Goal: Task Accomplishment & Management: Manage account settings

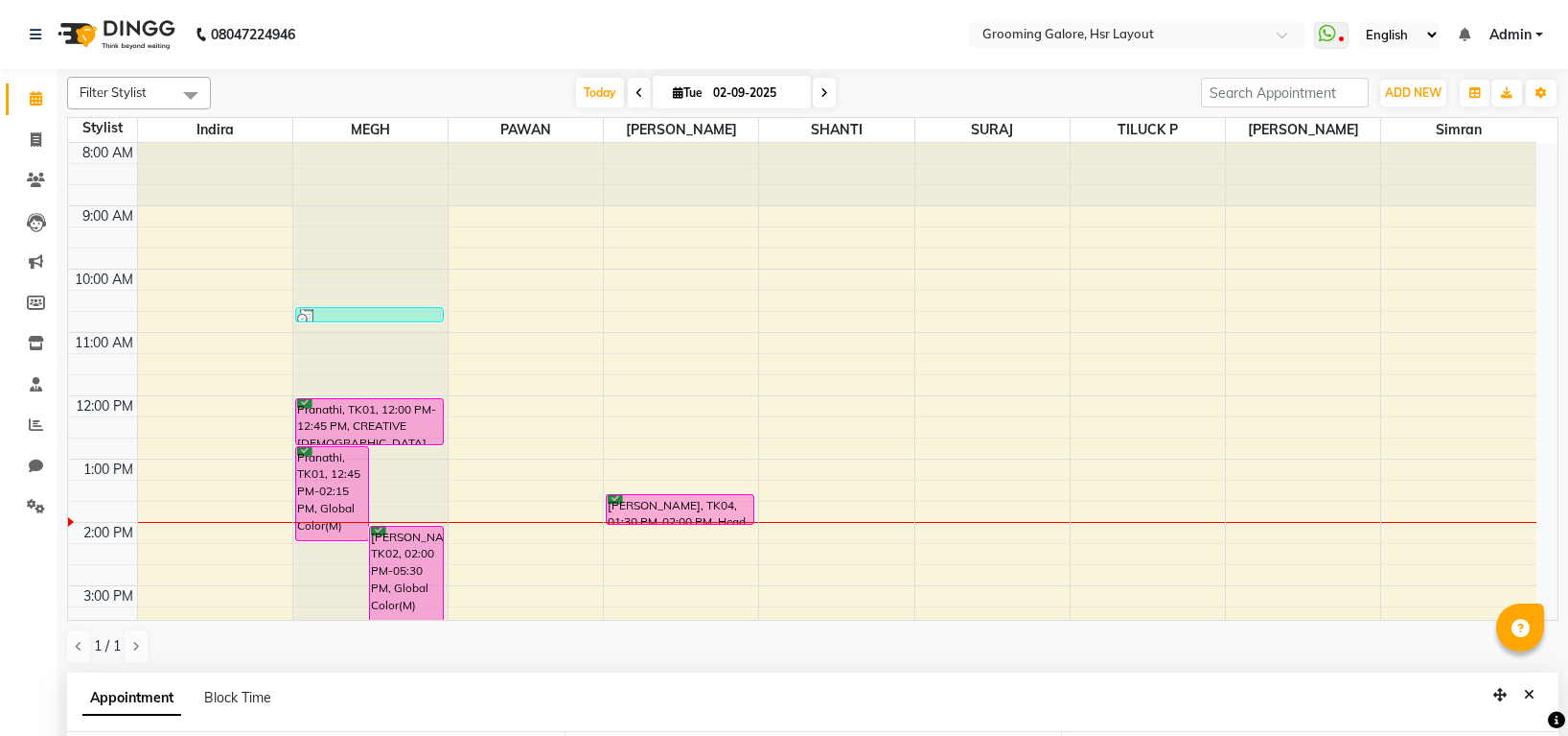
select select "45585"
select select "795"
select select "confirm booking"
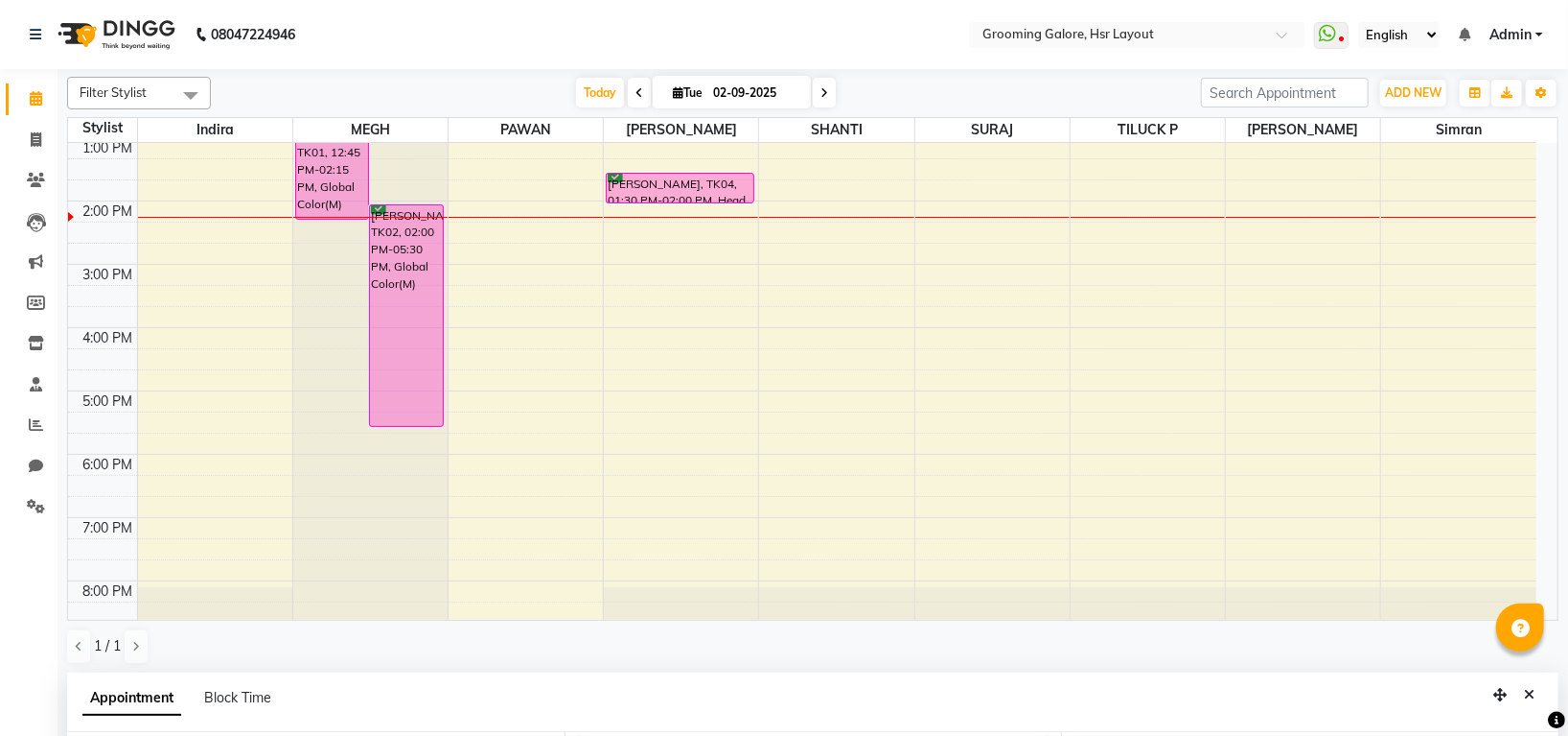
scroll to position [353, 0]
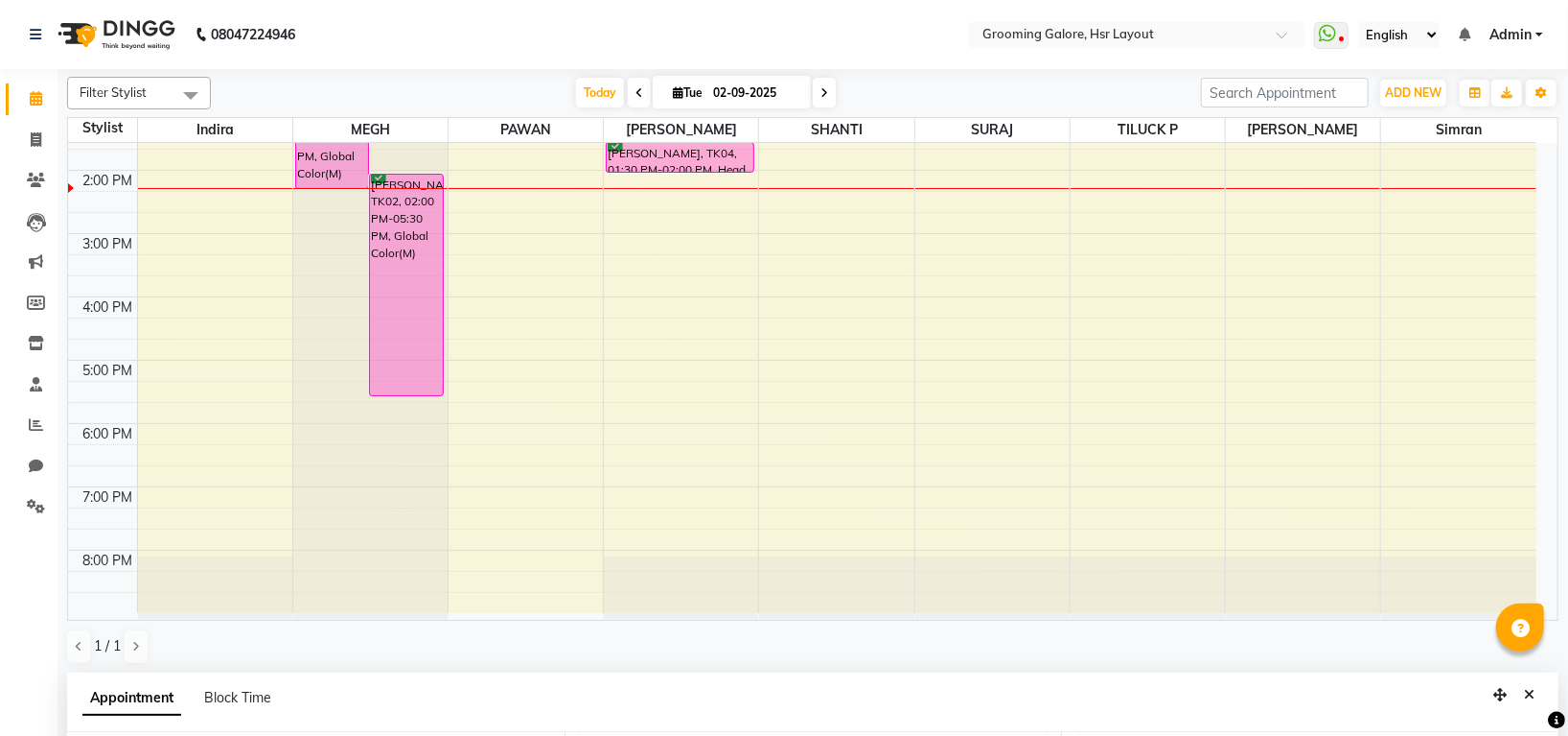
click at [817, 100] on span at bounding box center [825, 92] width 23 height 29
type input "03-09-2025"
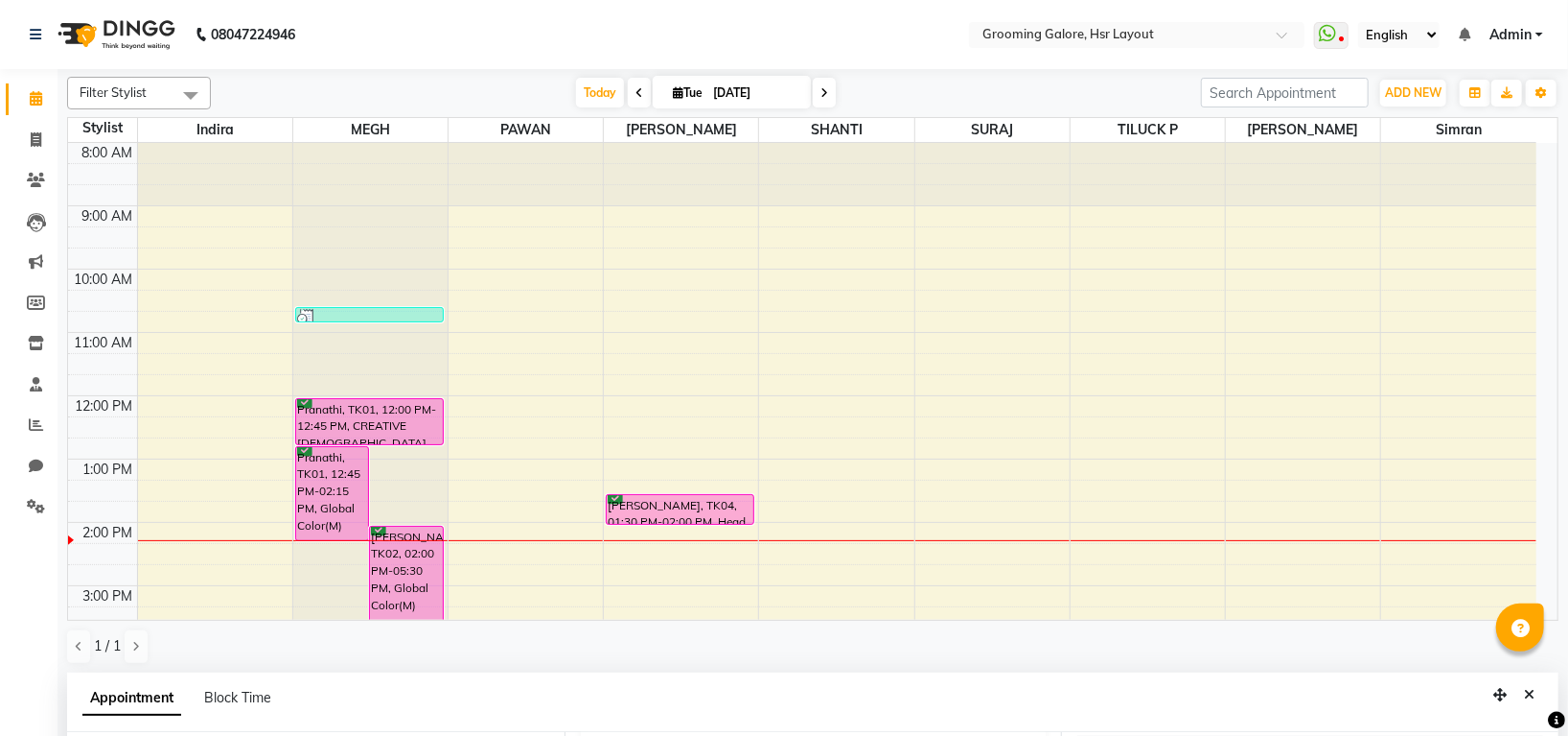
select select "795"
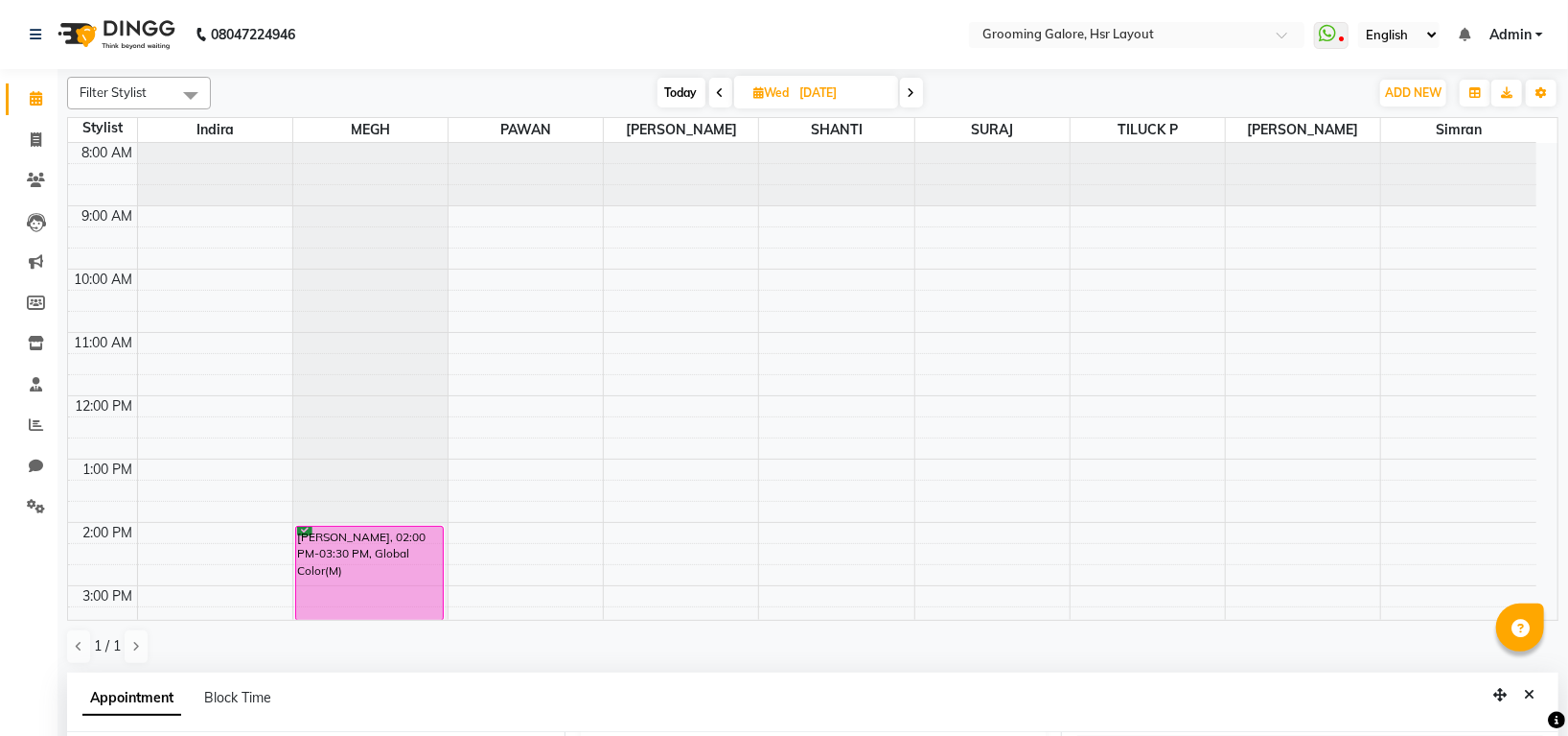
click at [717, 90] on icon at bounding box center [721, 93] width 8 height 12
type input "02-09-2025"
select select "795"
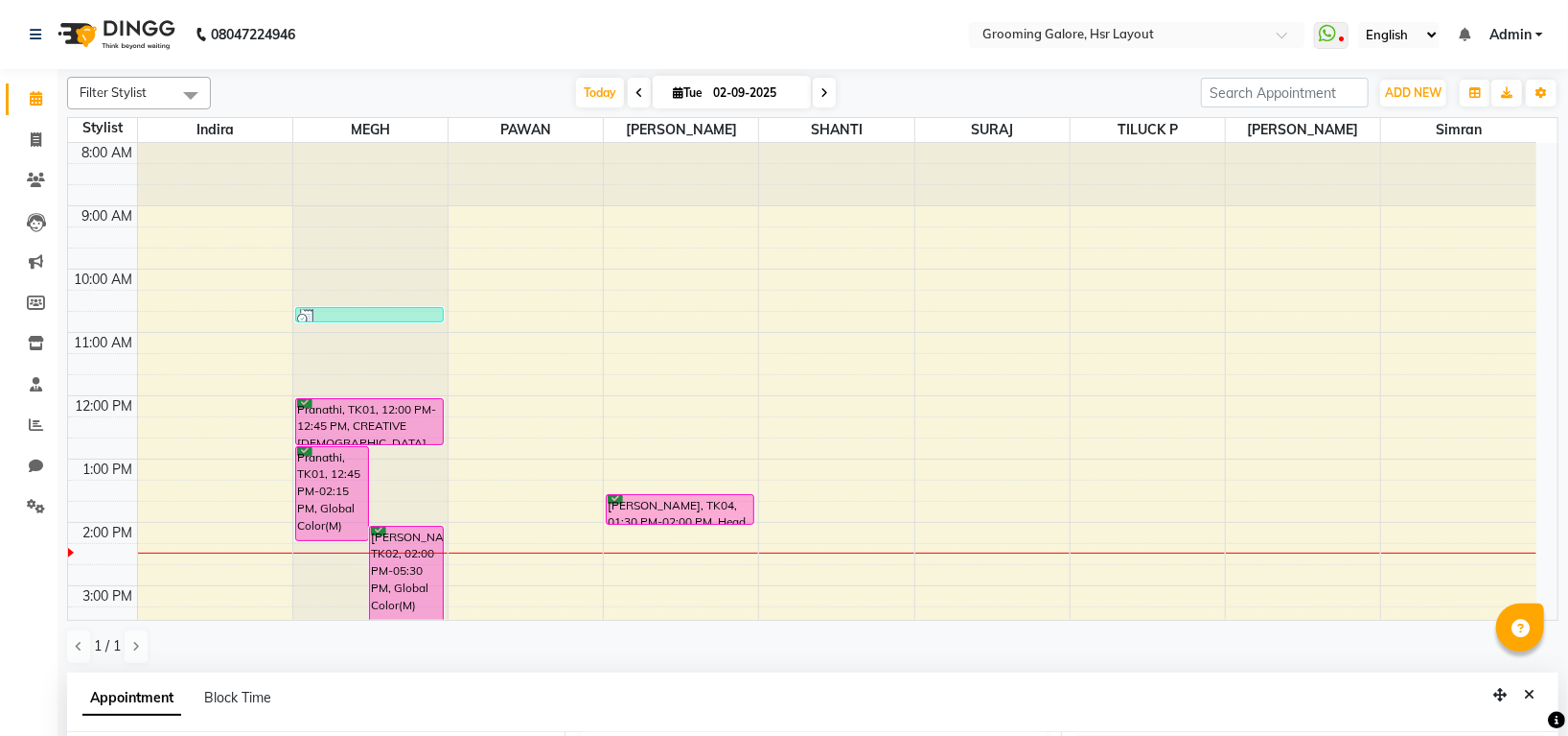
scroll to position [353, 0]
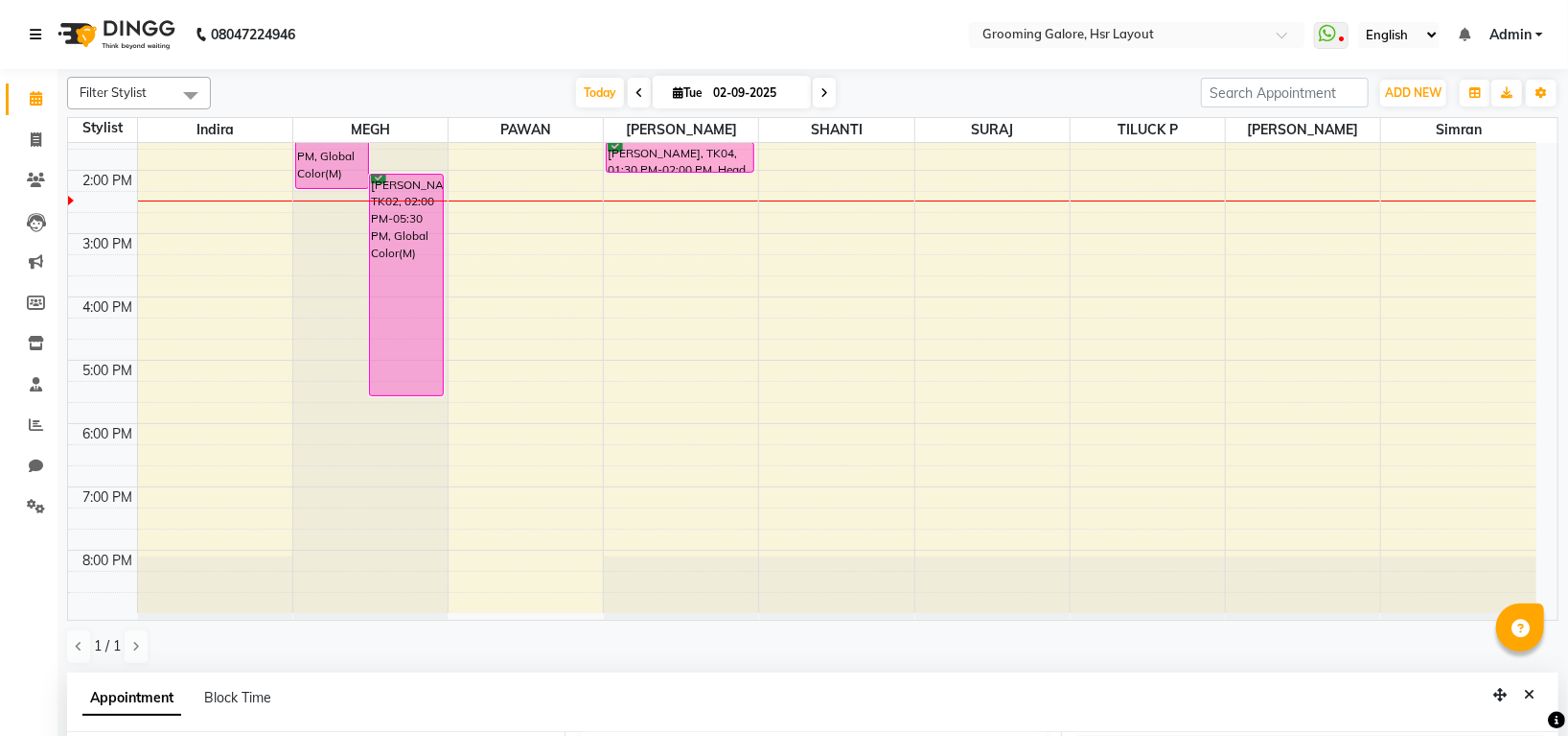
click at [41, 34] on link at bounding box center [39, 34] width 20 height 54
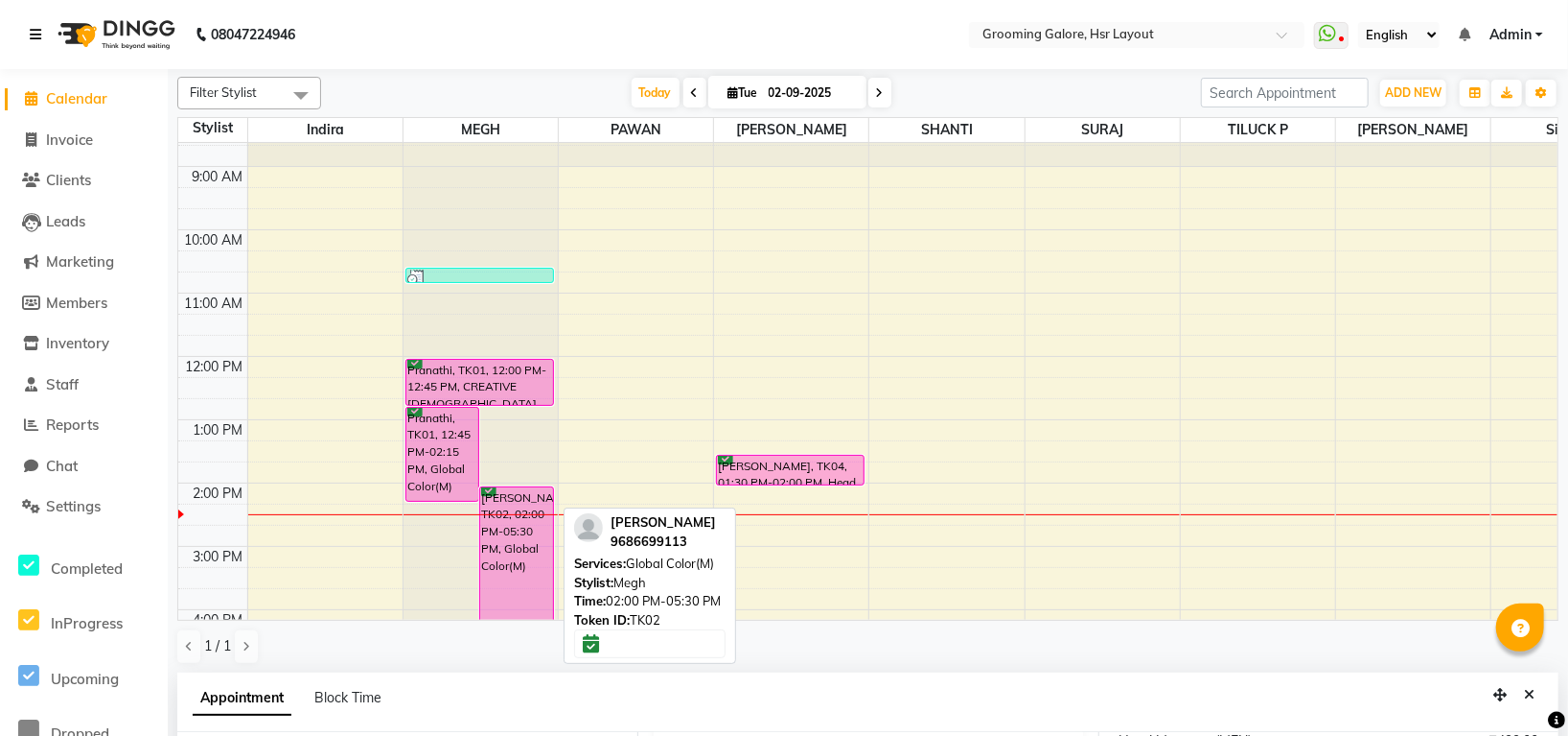
scroll to position [0, 0]
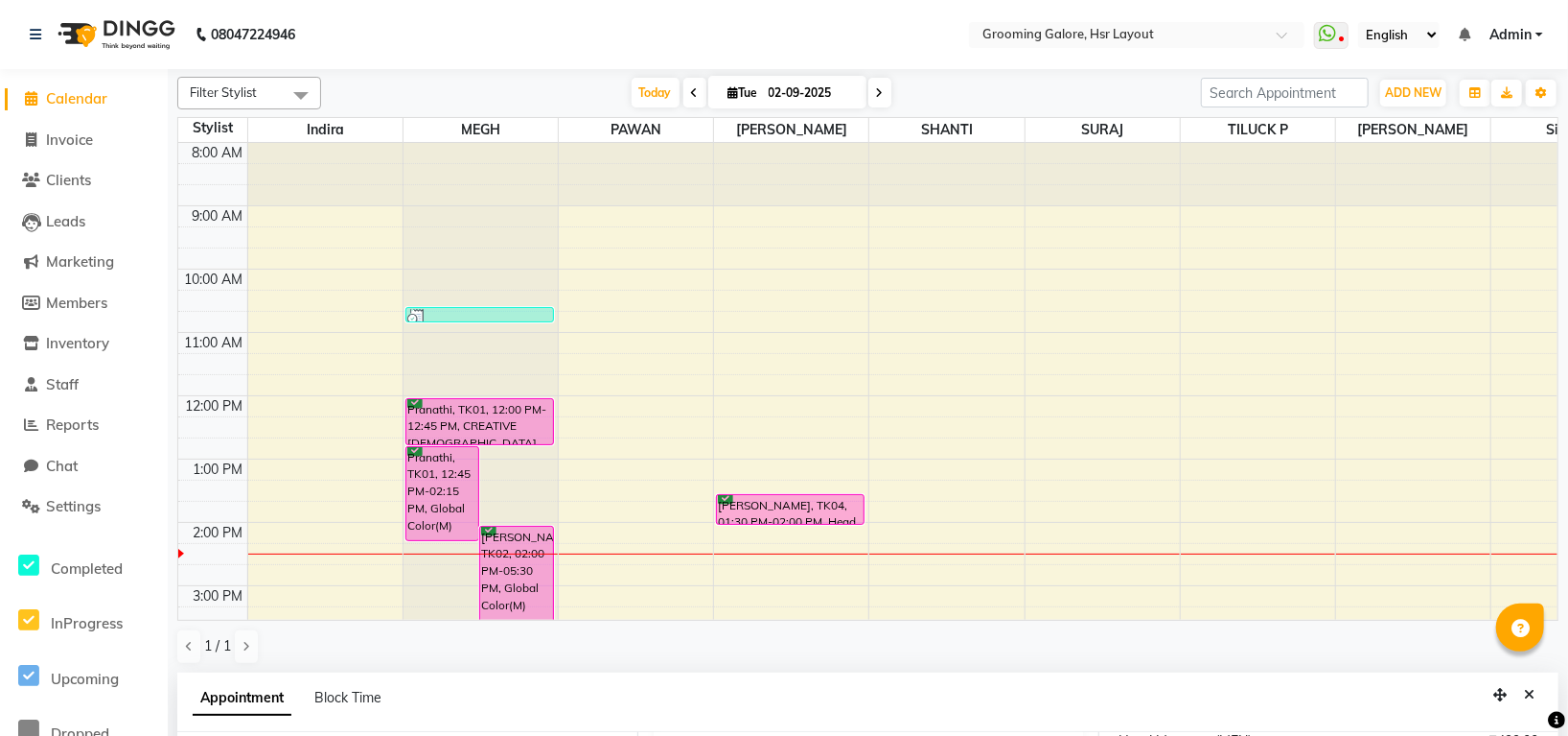
click at [691, 92] on icon at bounding box center [695, 93] width 8 height 12
type input "01-09-2025"
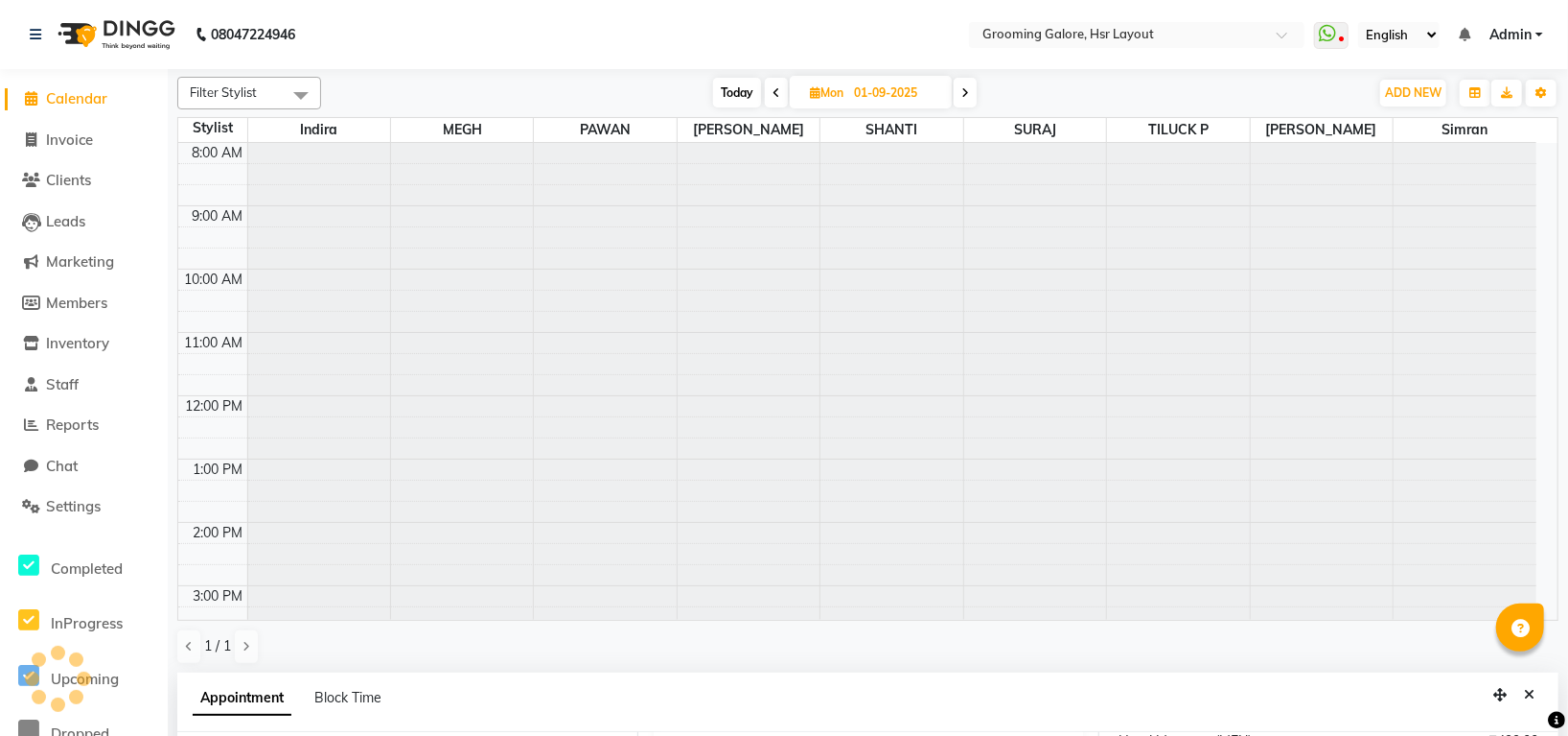
scroll to position [353, 0]
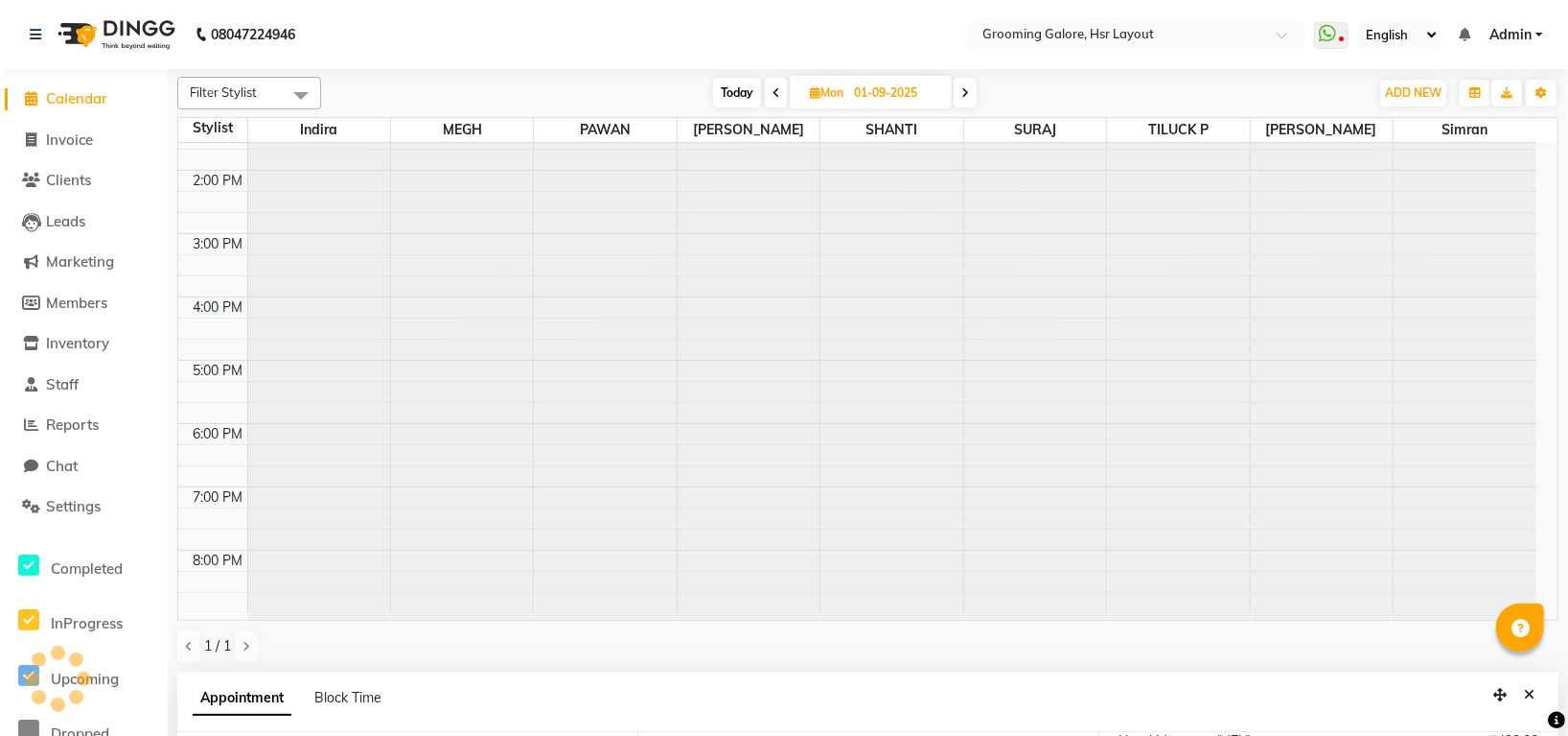
select select "795"
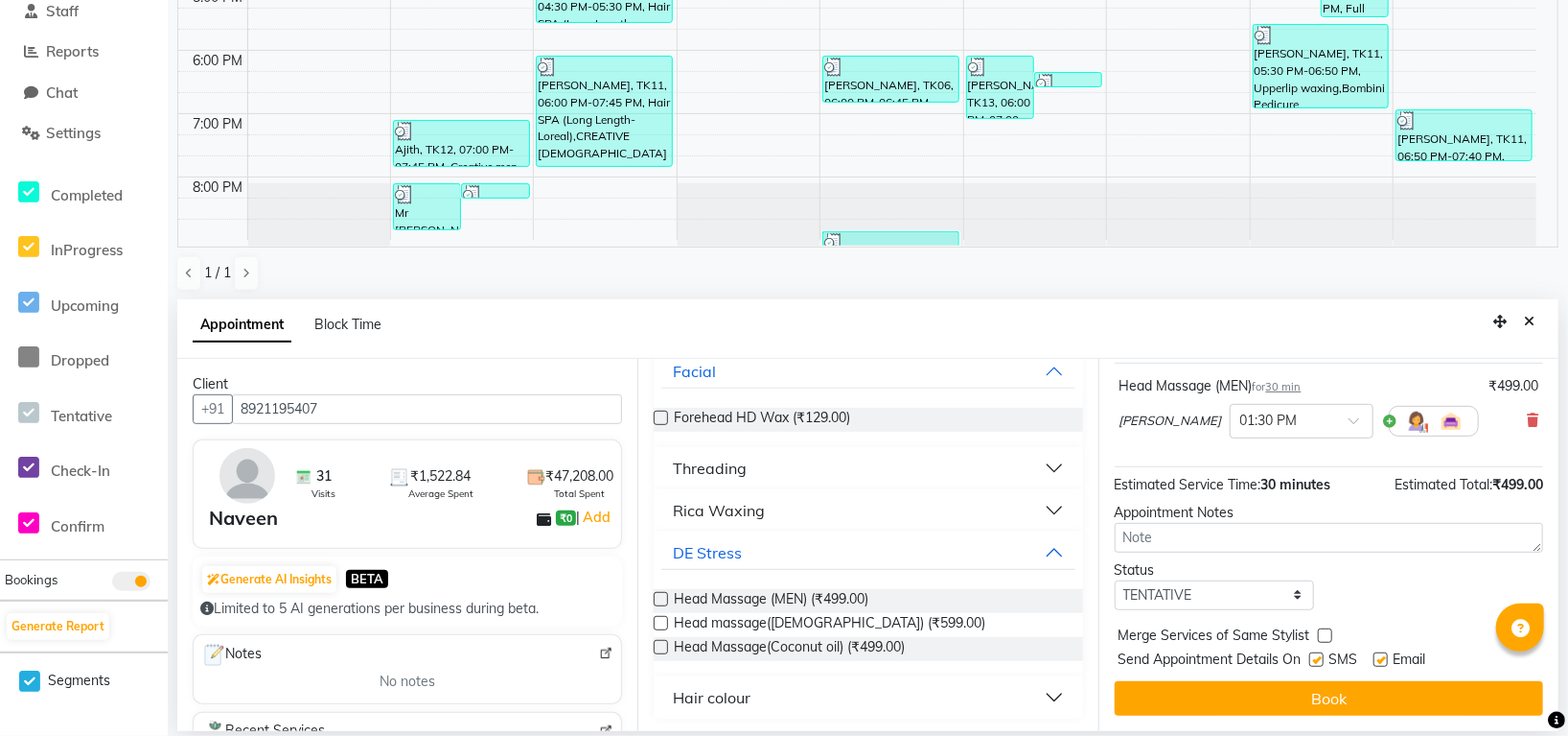
scroll to position [128, 0]
click at [1527, 315] on icon "Close" at bounding box center [1529, 322] width 11 height 14
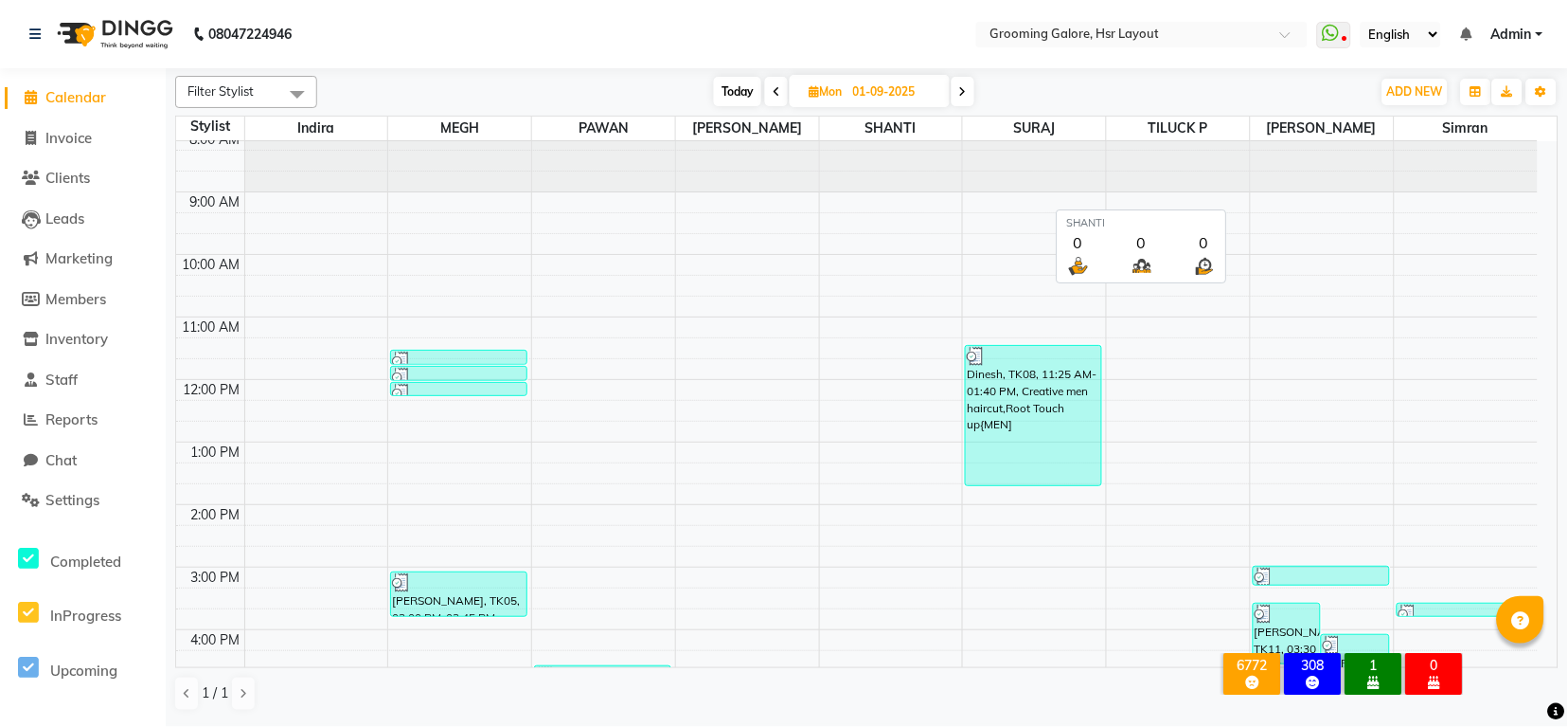
scroll to position [0, 0]
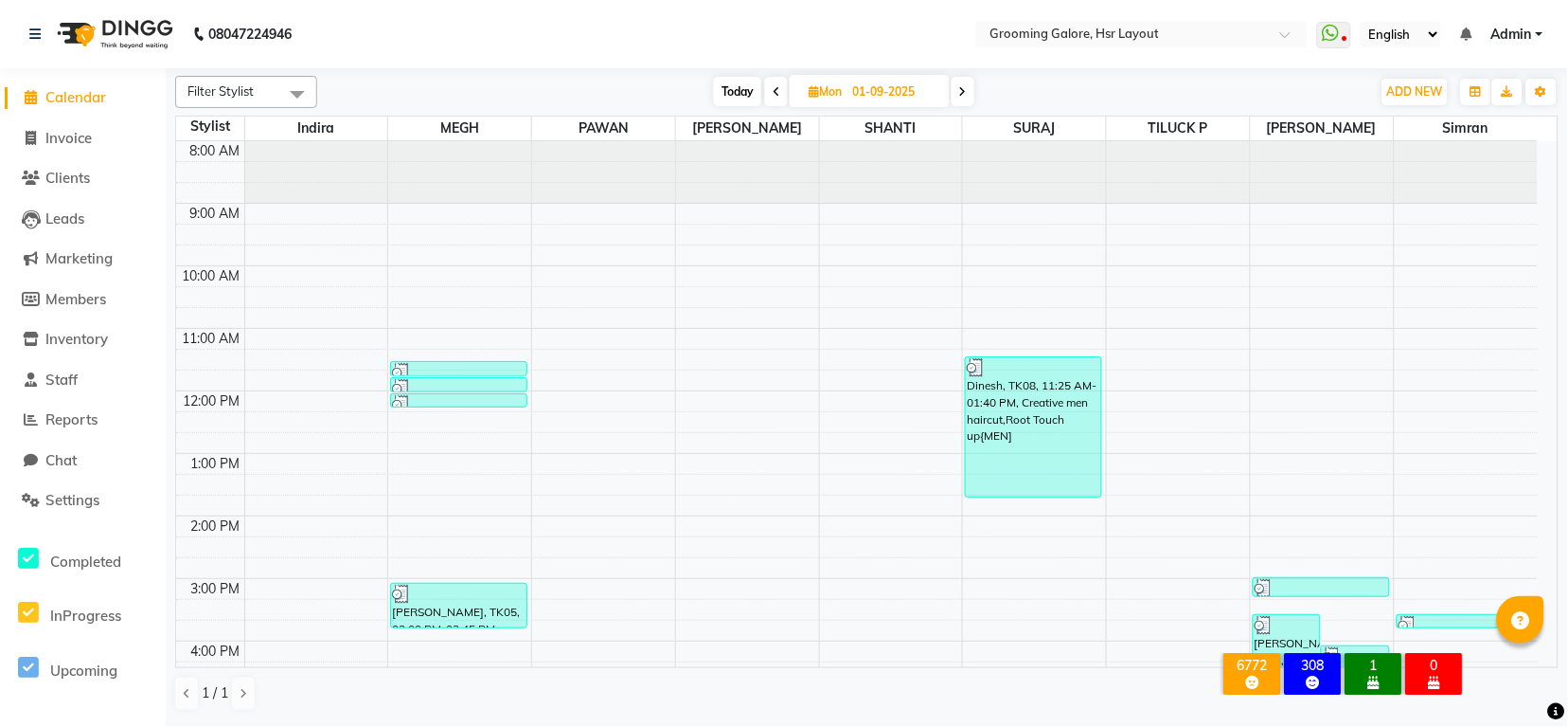
click at [958, 94] on span at bounding box center [963, 91] width 23 height 29
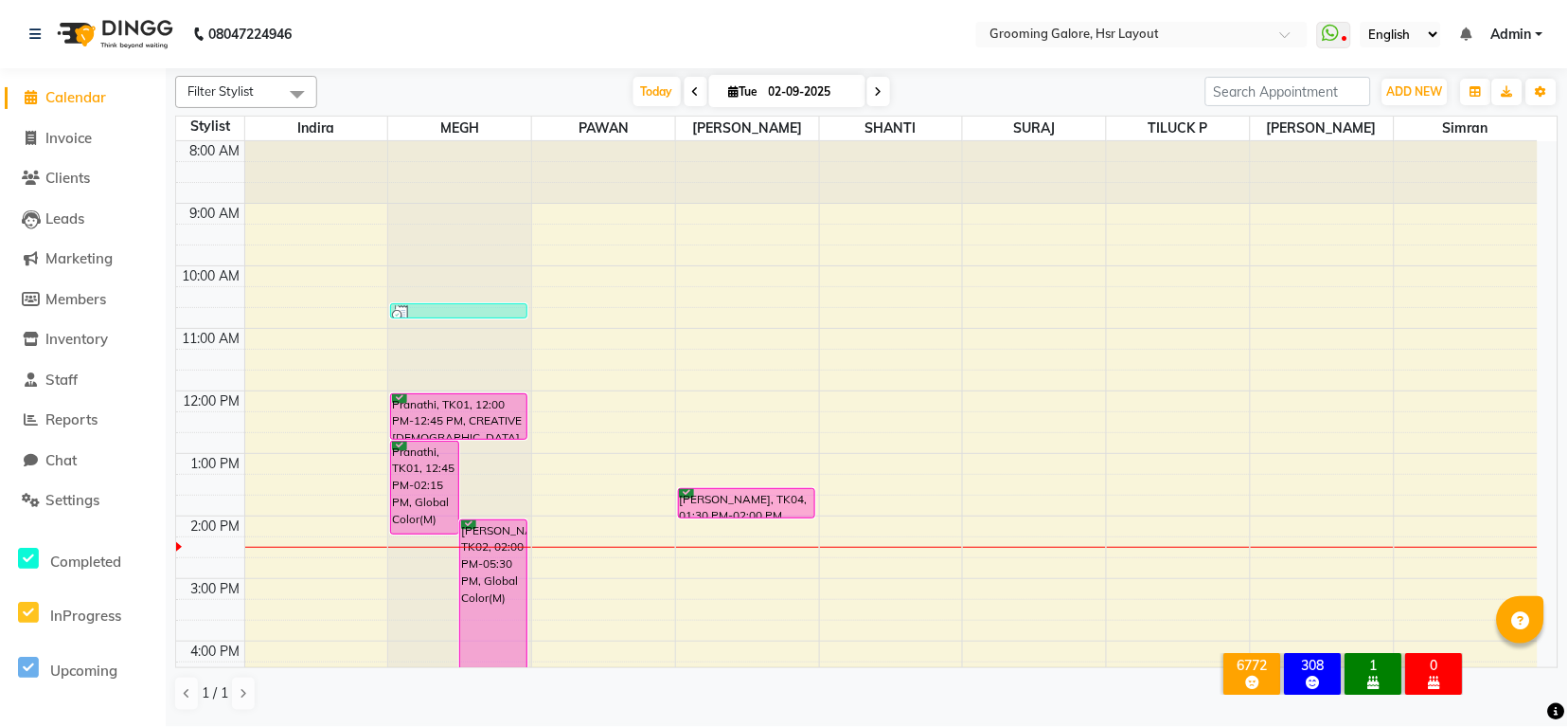
click at [692, 91] on icon at bounding box center [696, 92] width 8 height 12
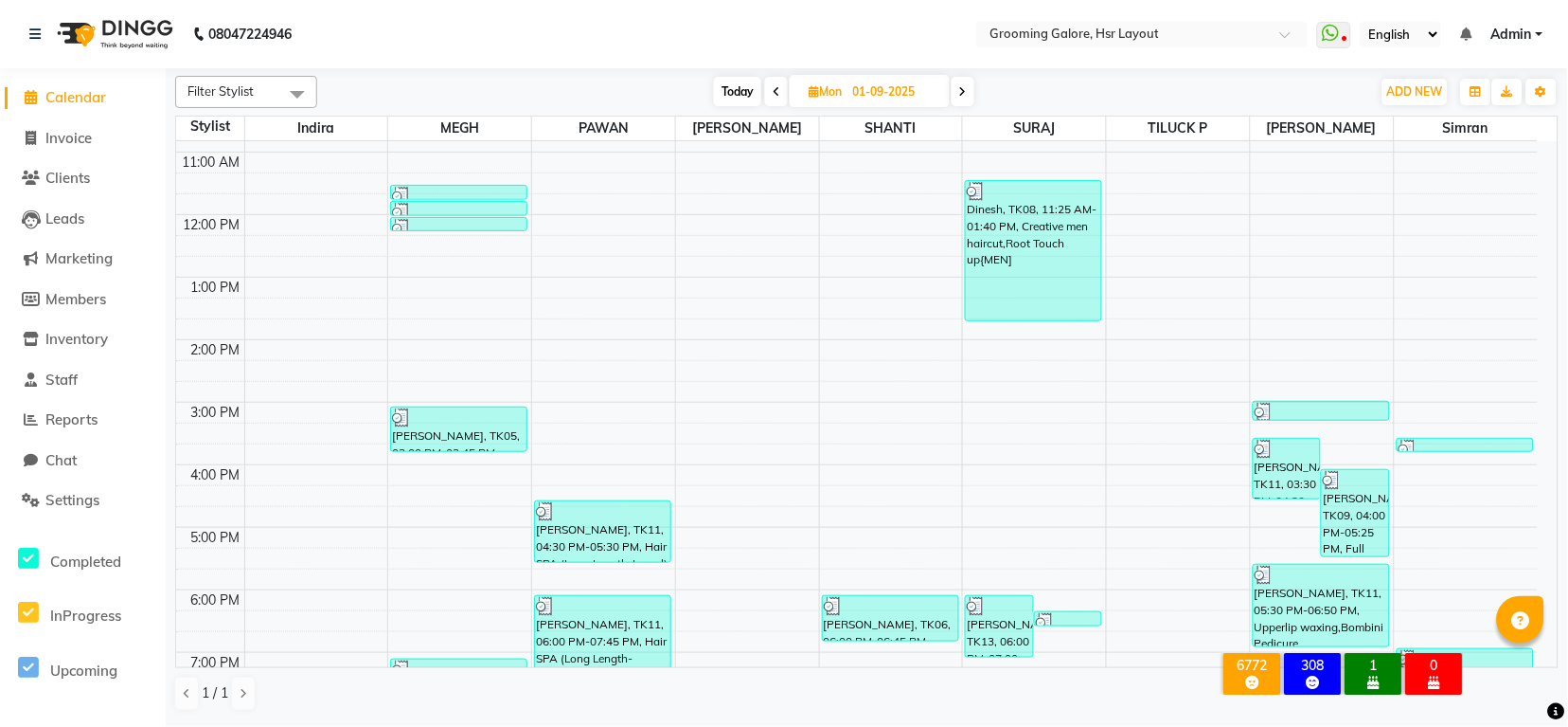
scroll to position [294, 0]
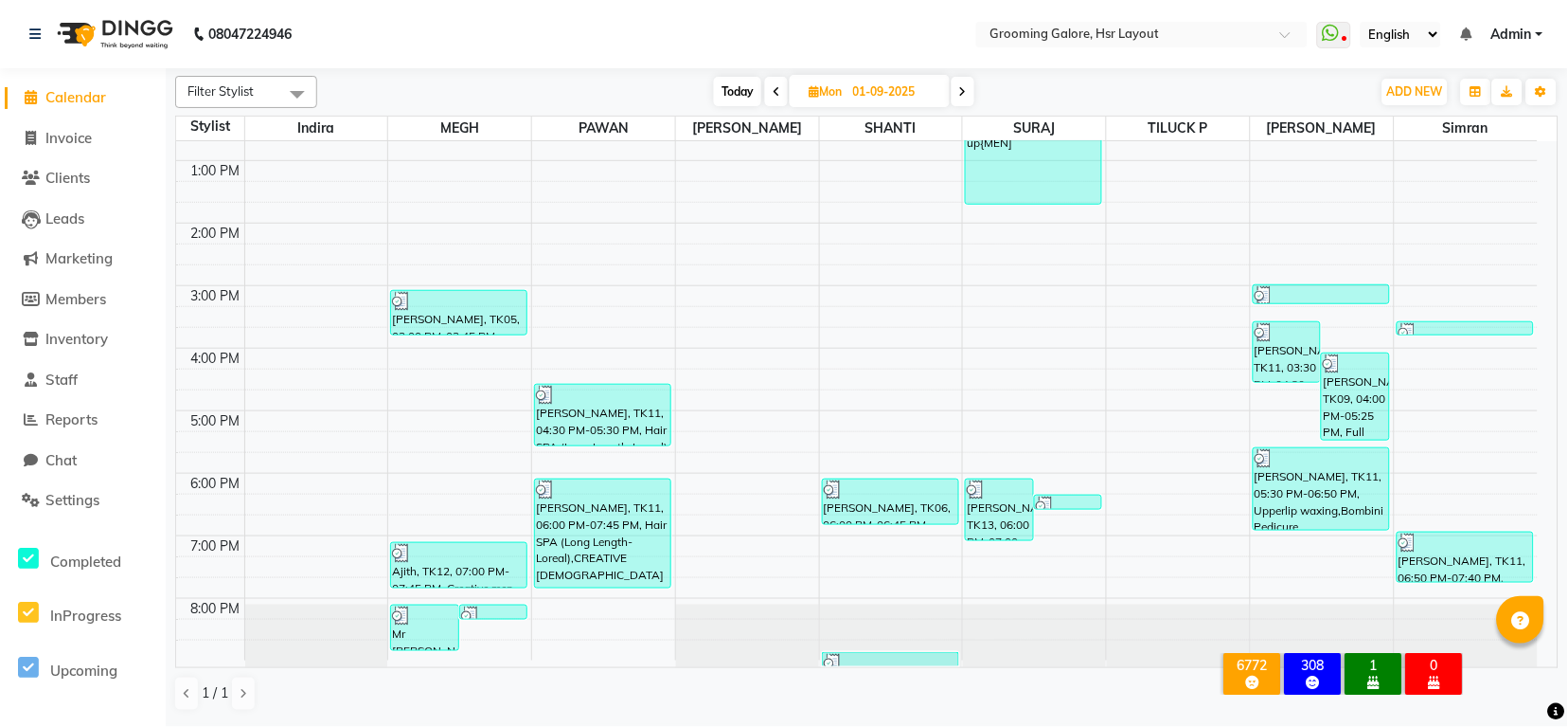
click at [961, 86] on icon at bounding box center [963, 92] width 8 height 12
type input "02-09-2025"
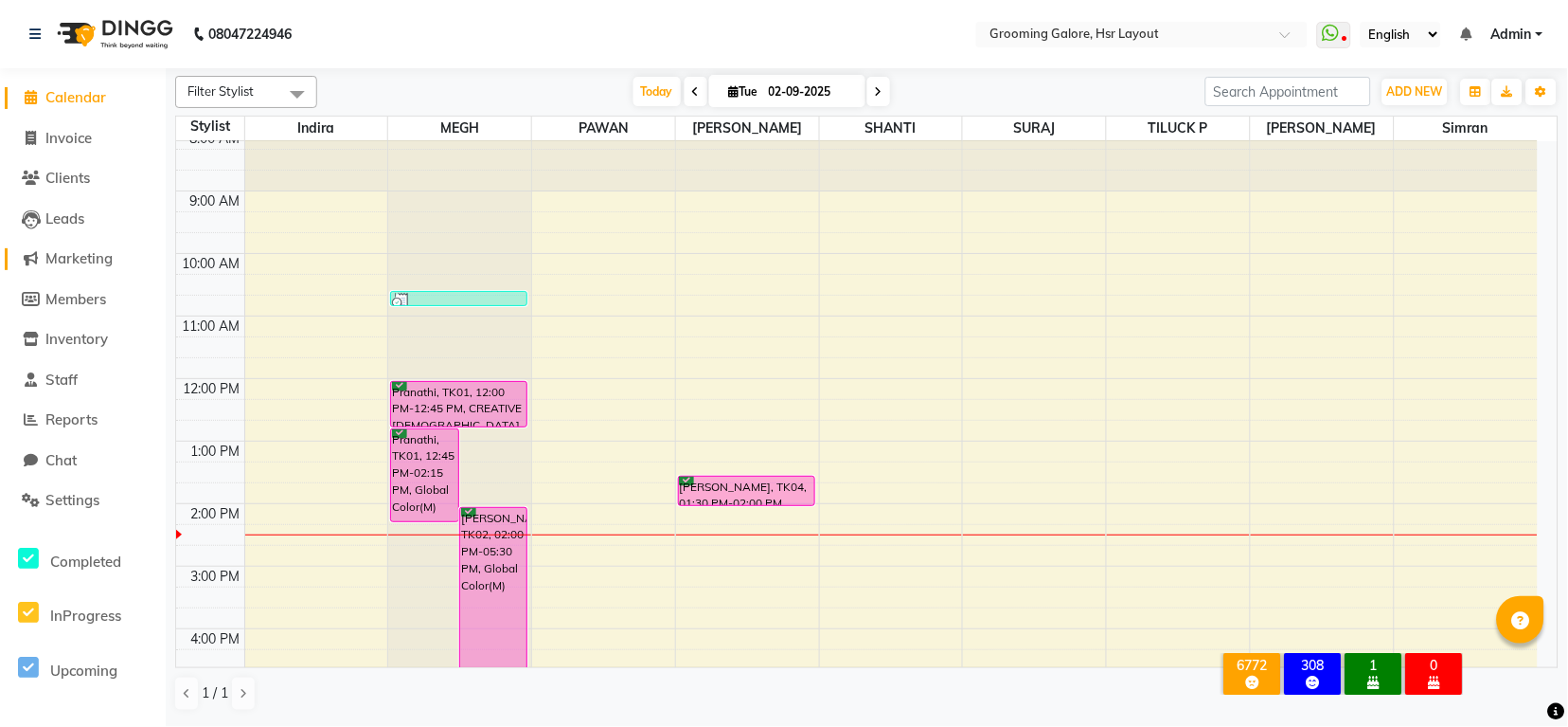
scroll to position [0, 0]
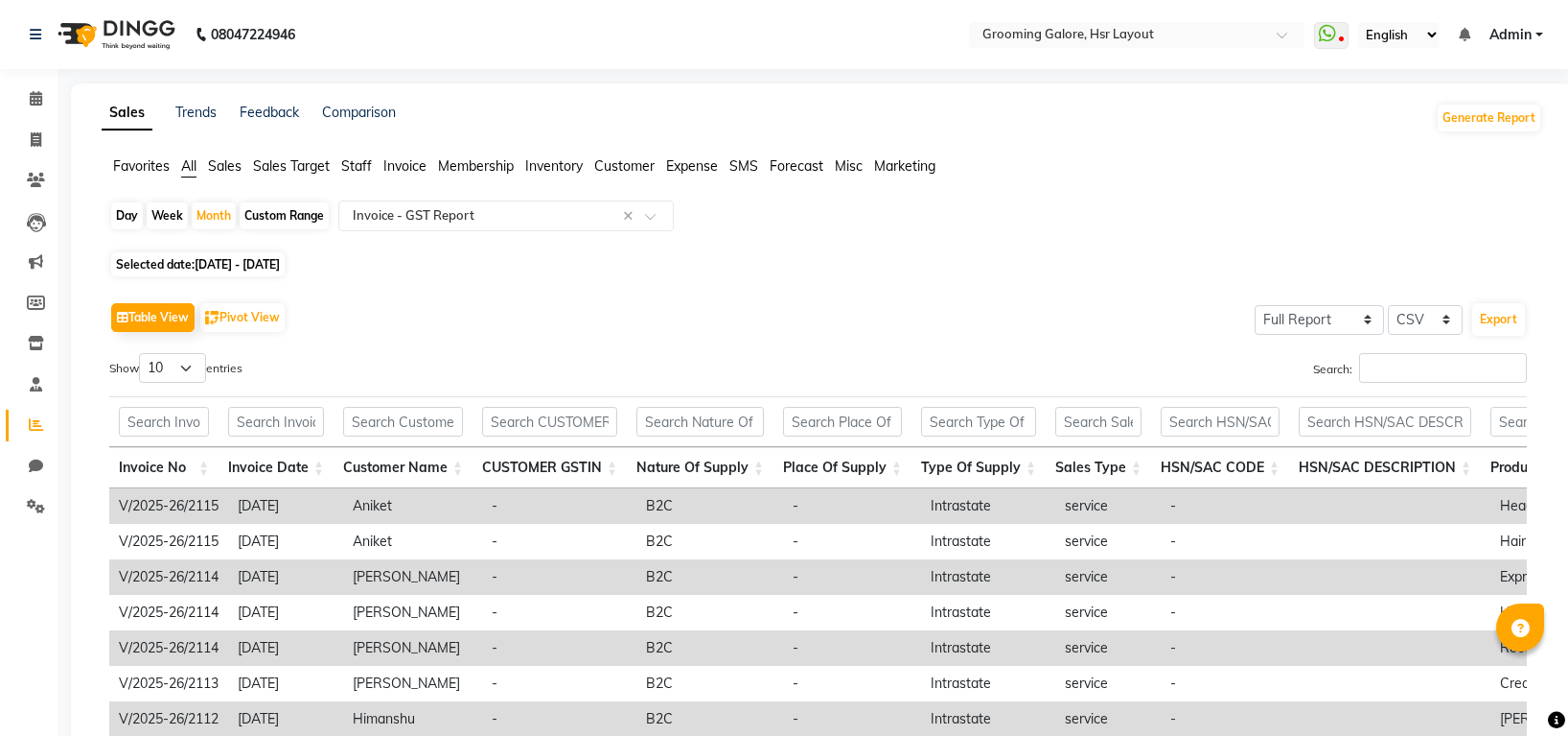
select select "full_report"
select select "csv"
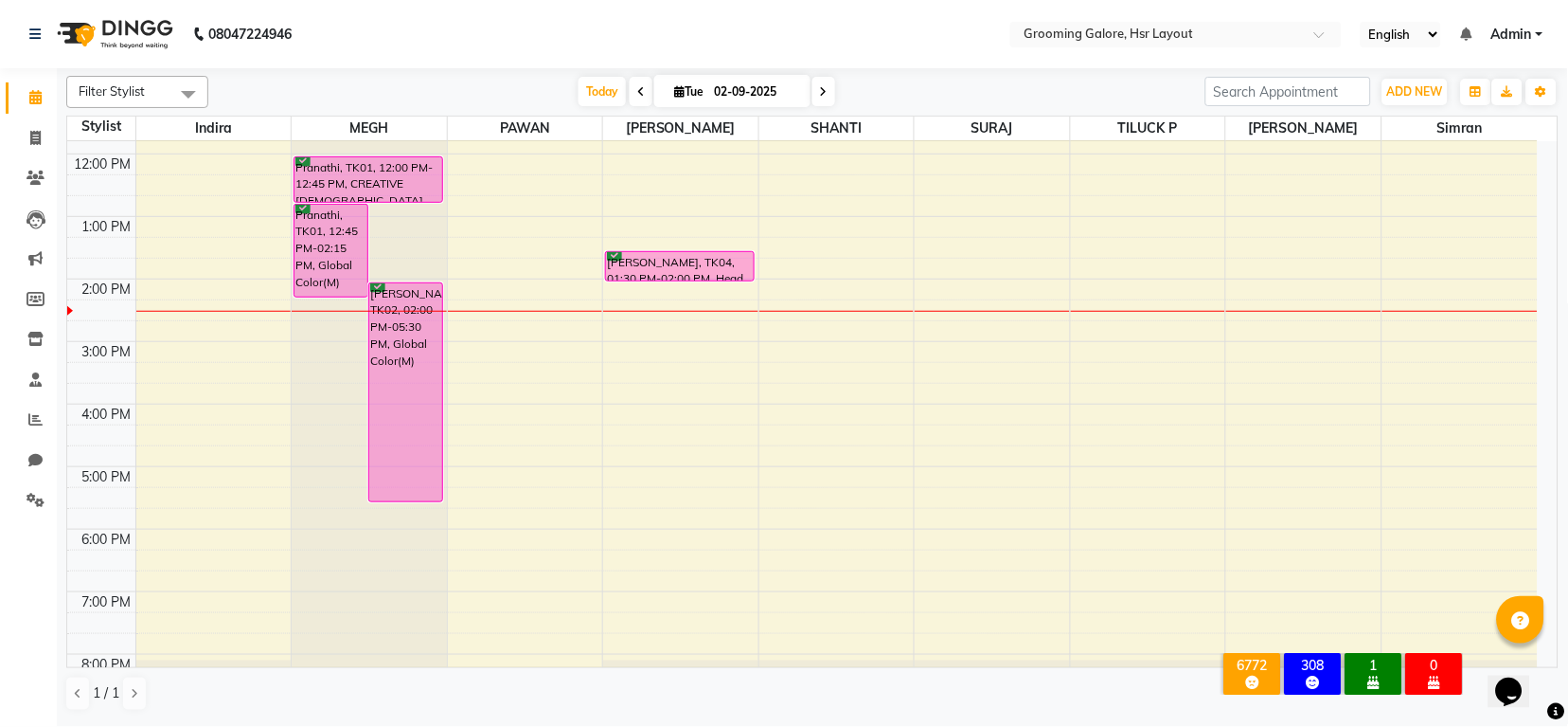
scroll to position [252, 0]
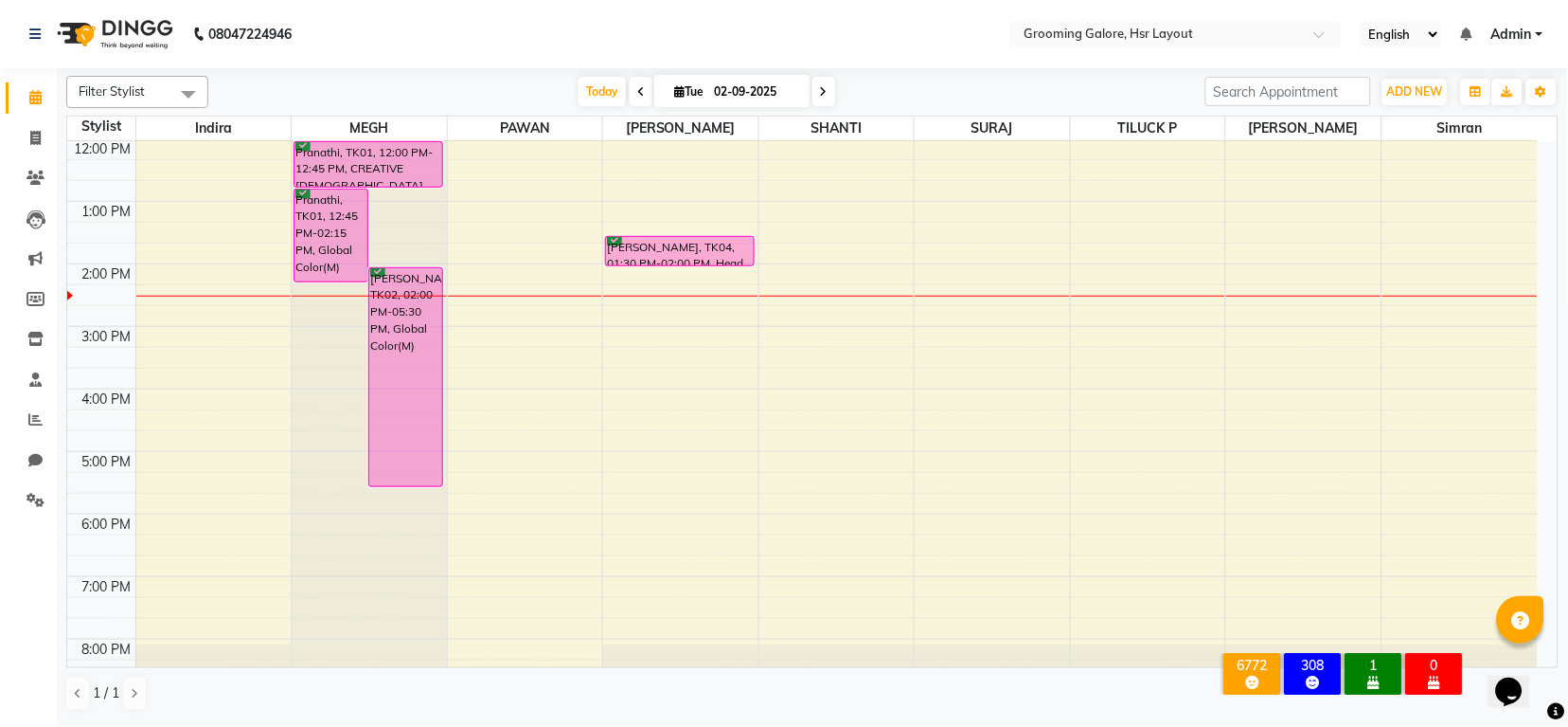
click at [630, 88] on span at bounding box center [641, 91] width 23 height 29
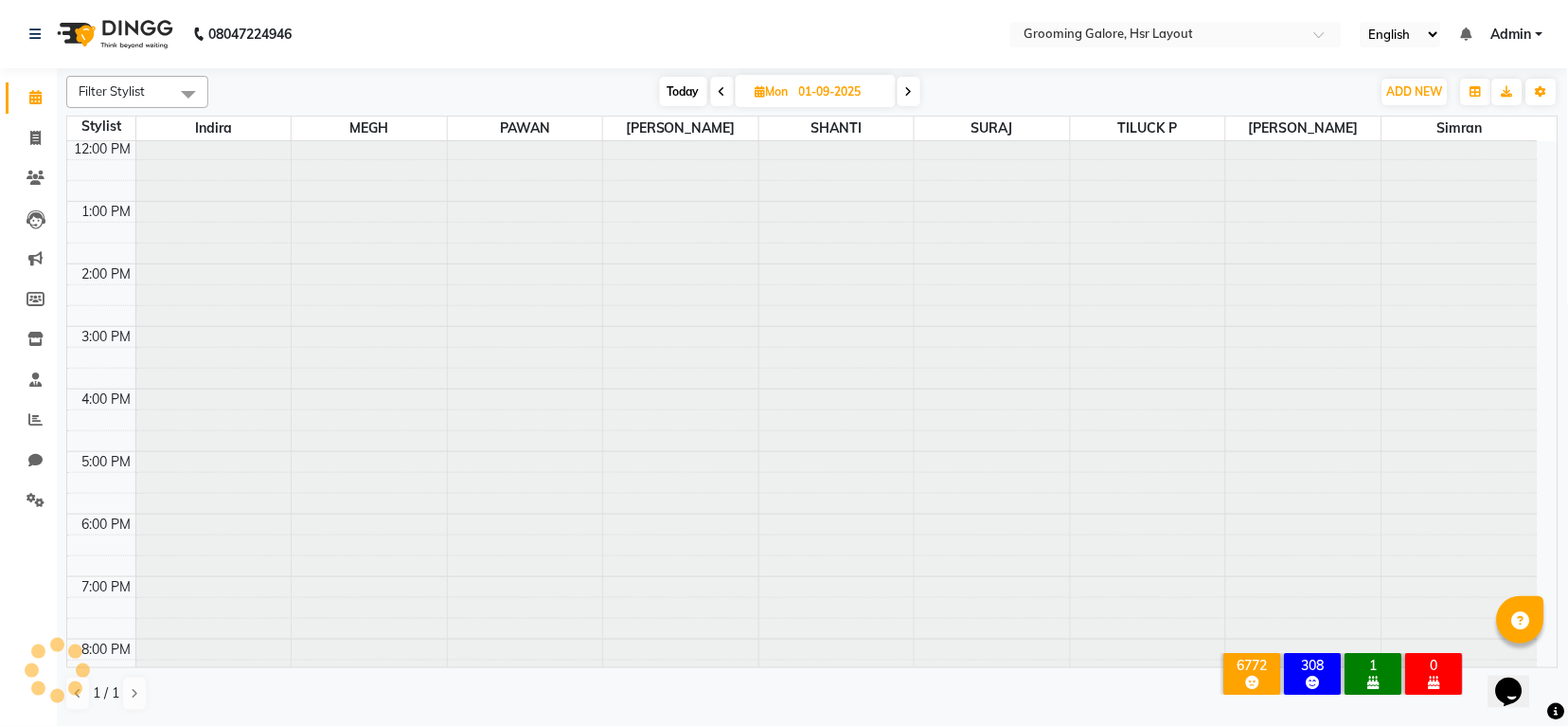
scroll to position [294, 0]
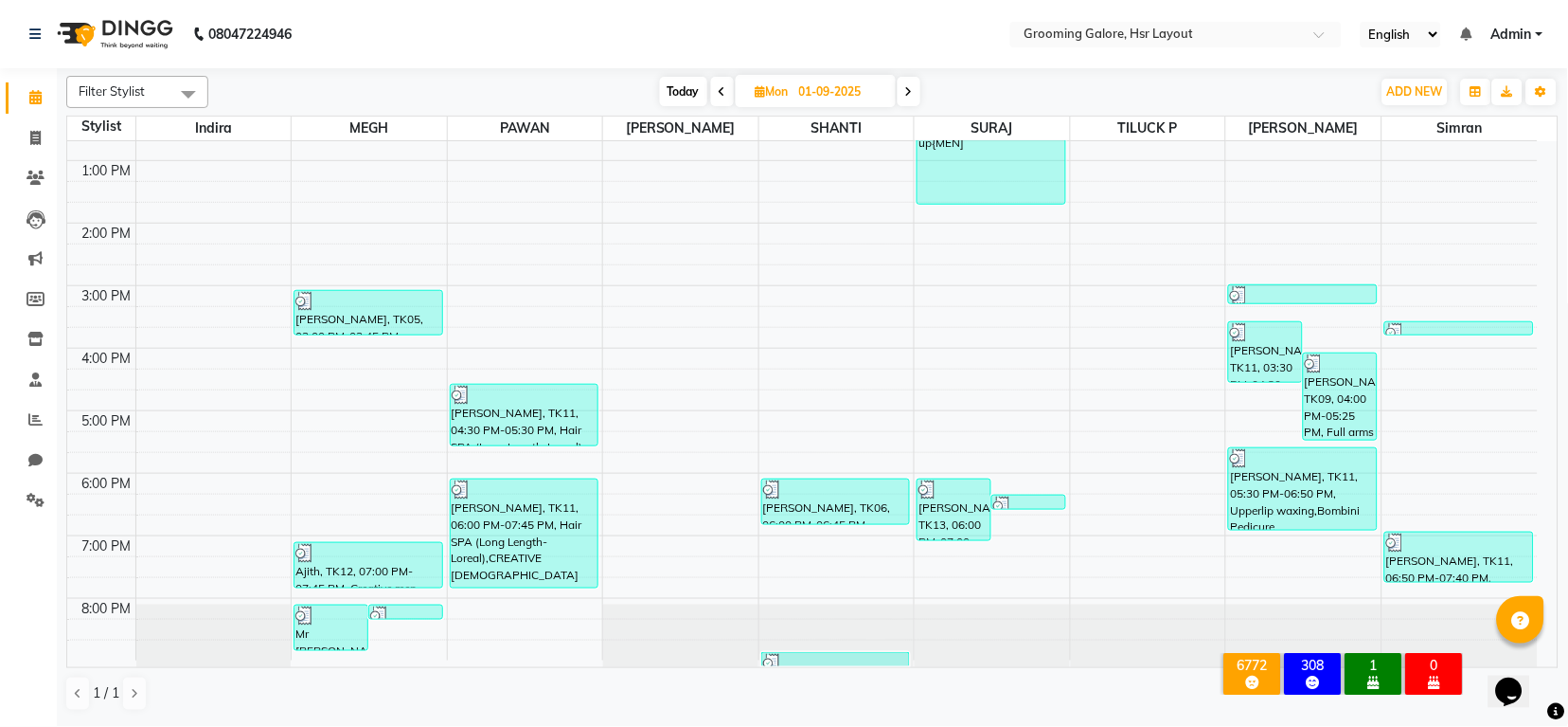
click at [913, 93] on icon at bounding box center [909, 92] width 8 height 12
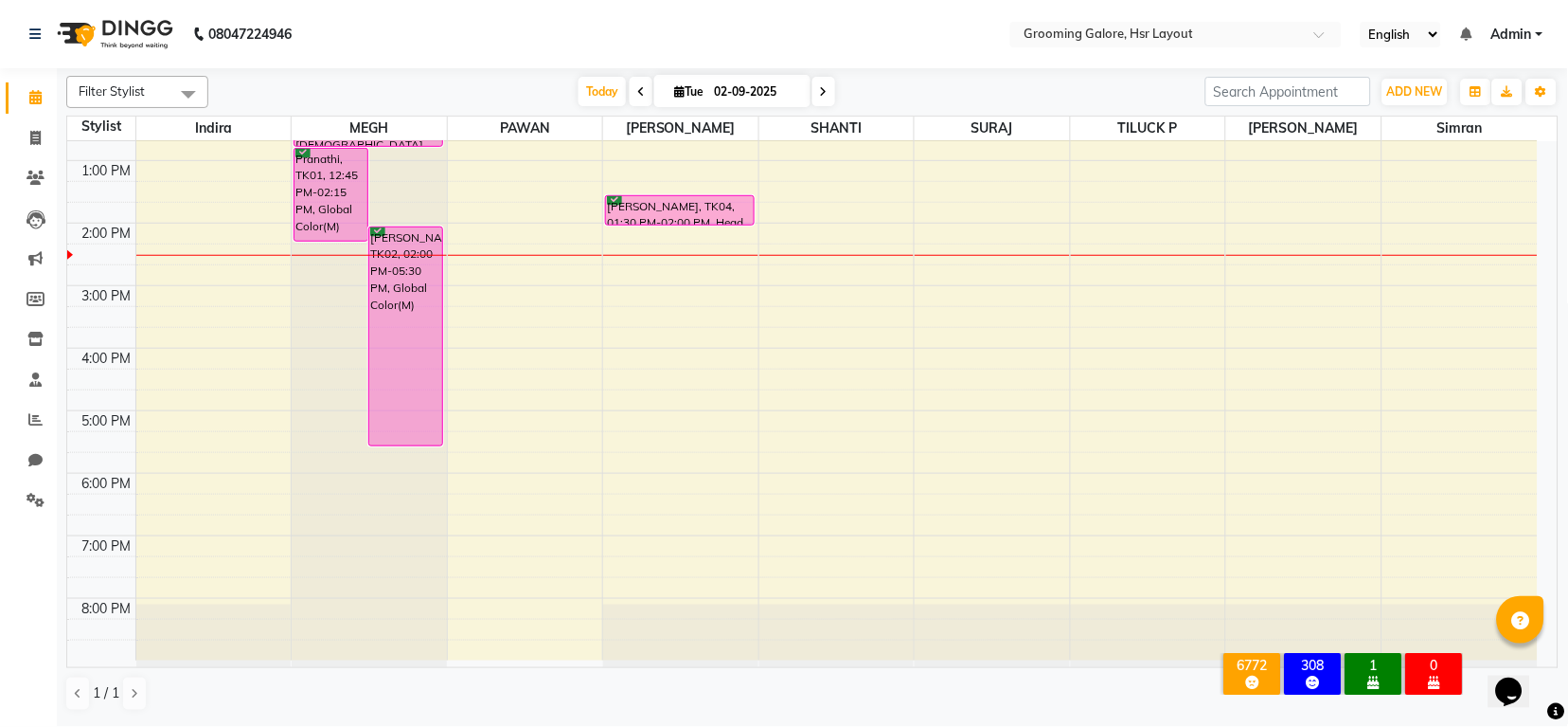
click at [817, 93] on span at bounding box center [824, 91] width 23 height 29
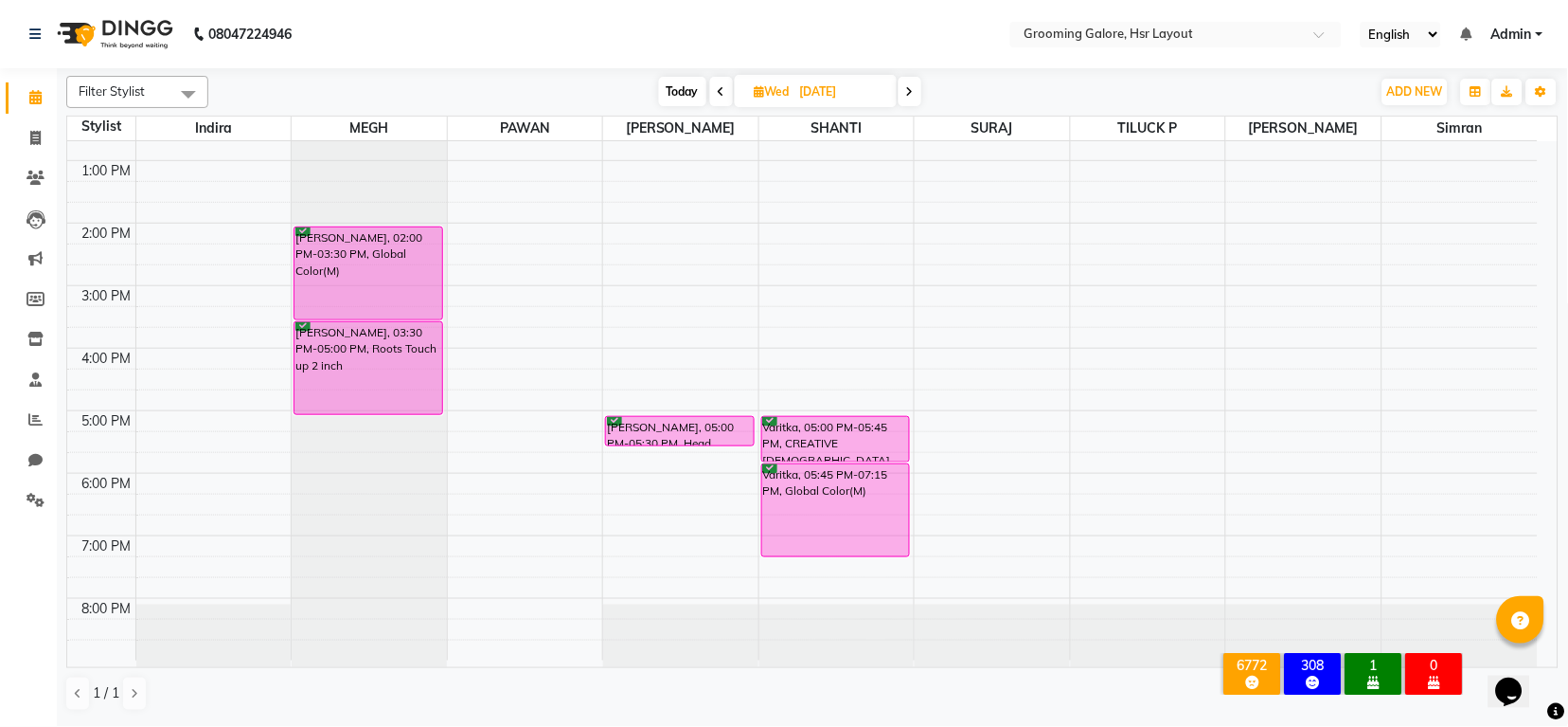
click at [722, 89] on icon at bounding box center [722, 92] width 8 height 12
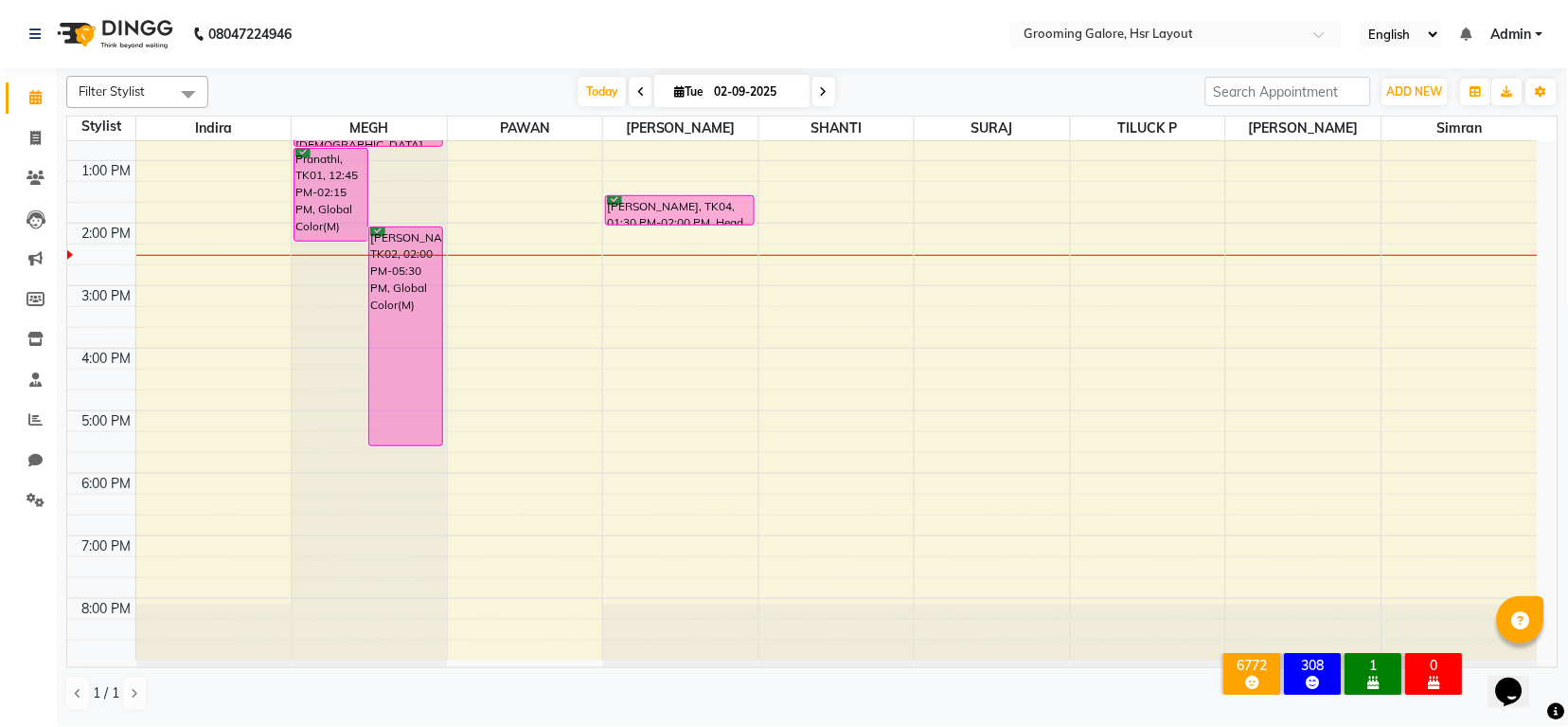
scroll to position [0, 0]
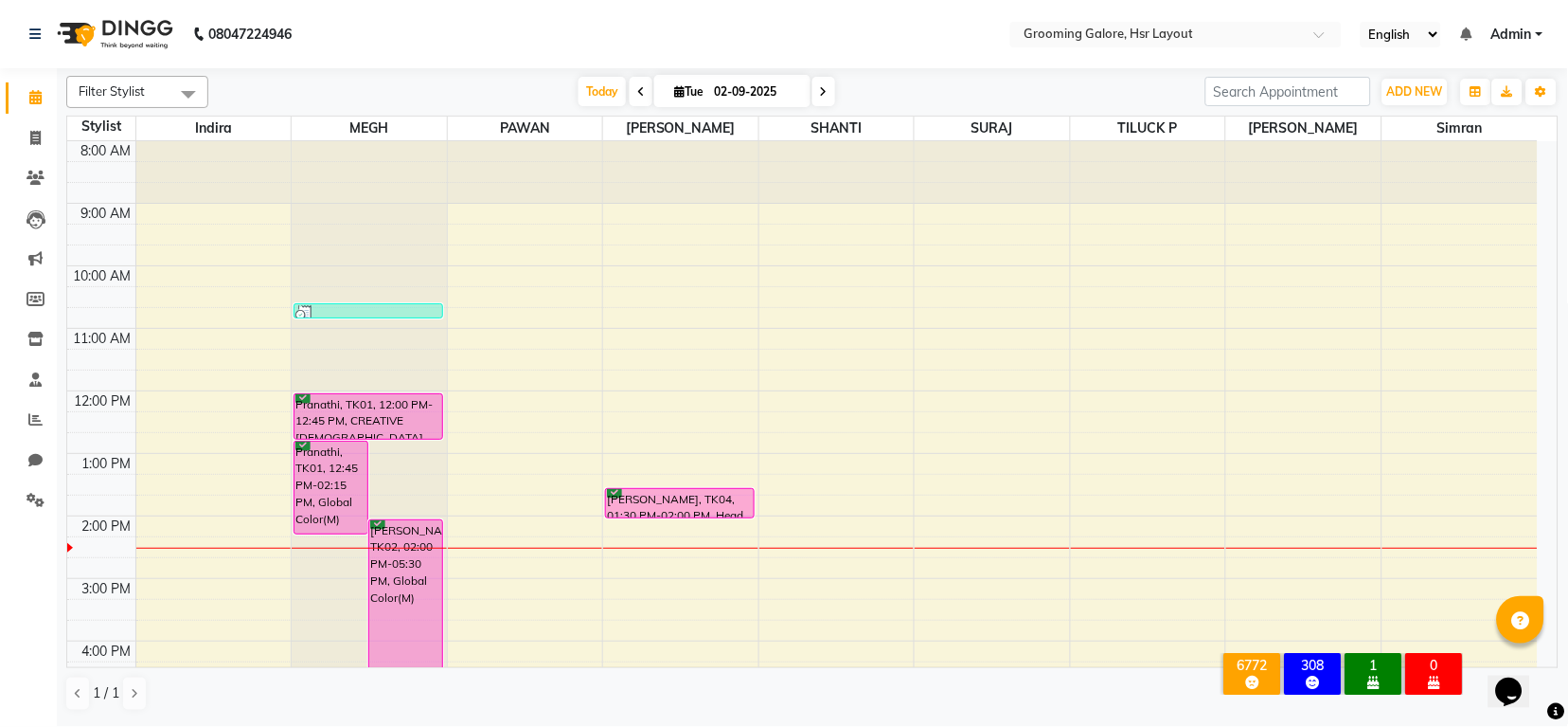
click at [823, 79] on span at bounding box center [824, 91] width 23 height 29
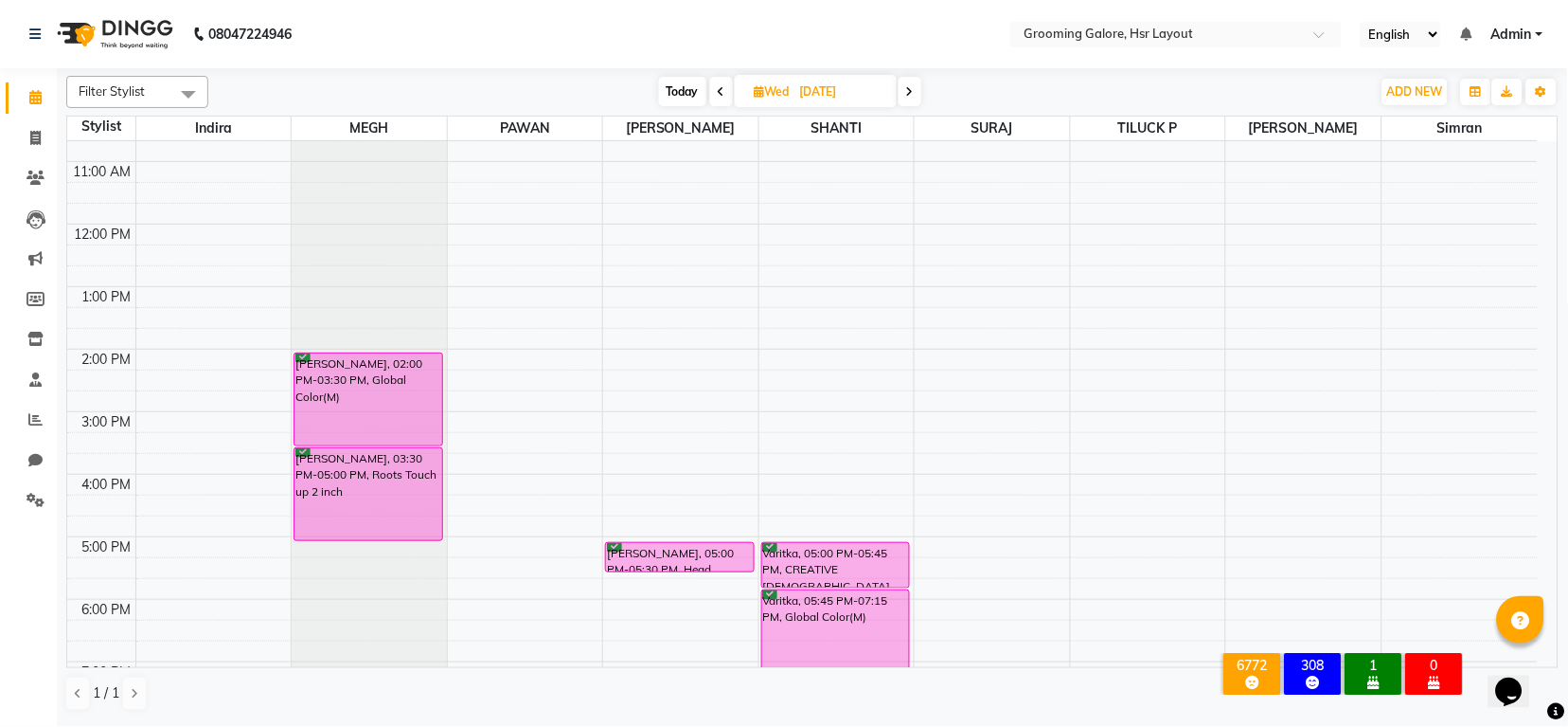
scroll to position [294, 0]
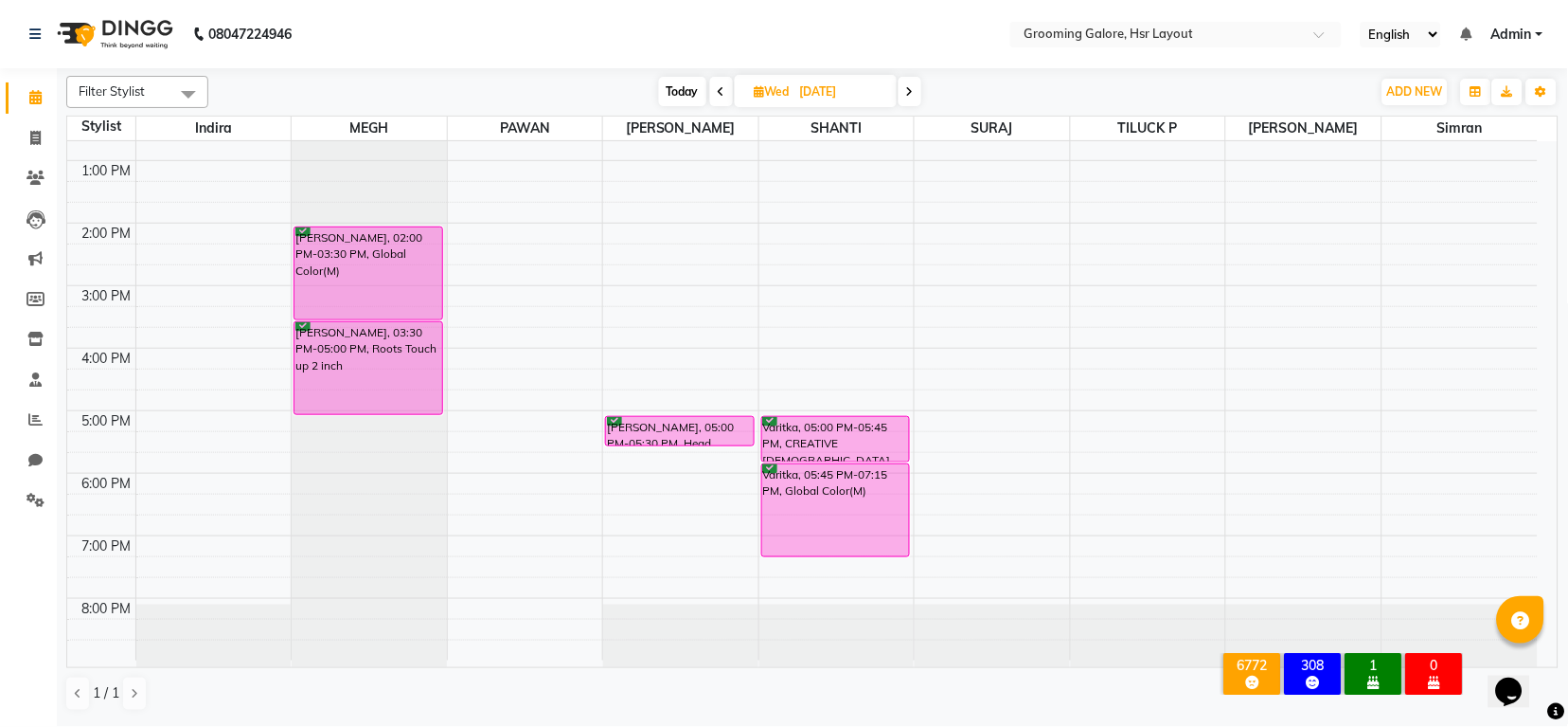
click at [727, 93] on span at bounding box center [722, 91] width 23 height 29
type input "02-09-2025"
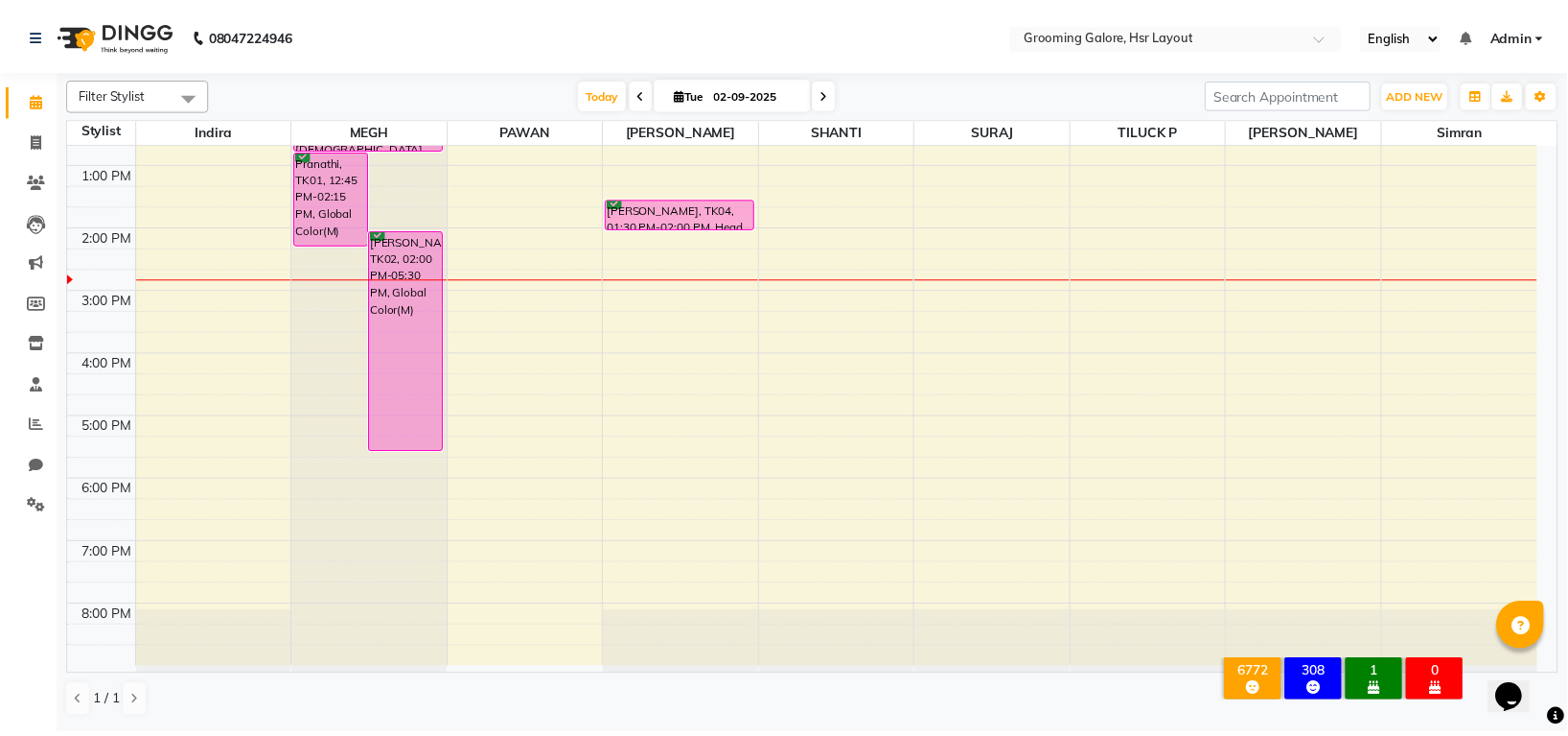
scroll to position [0, 0]
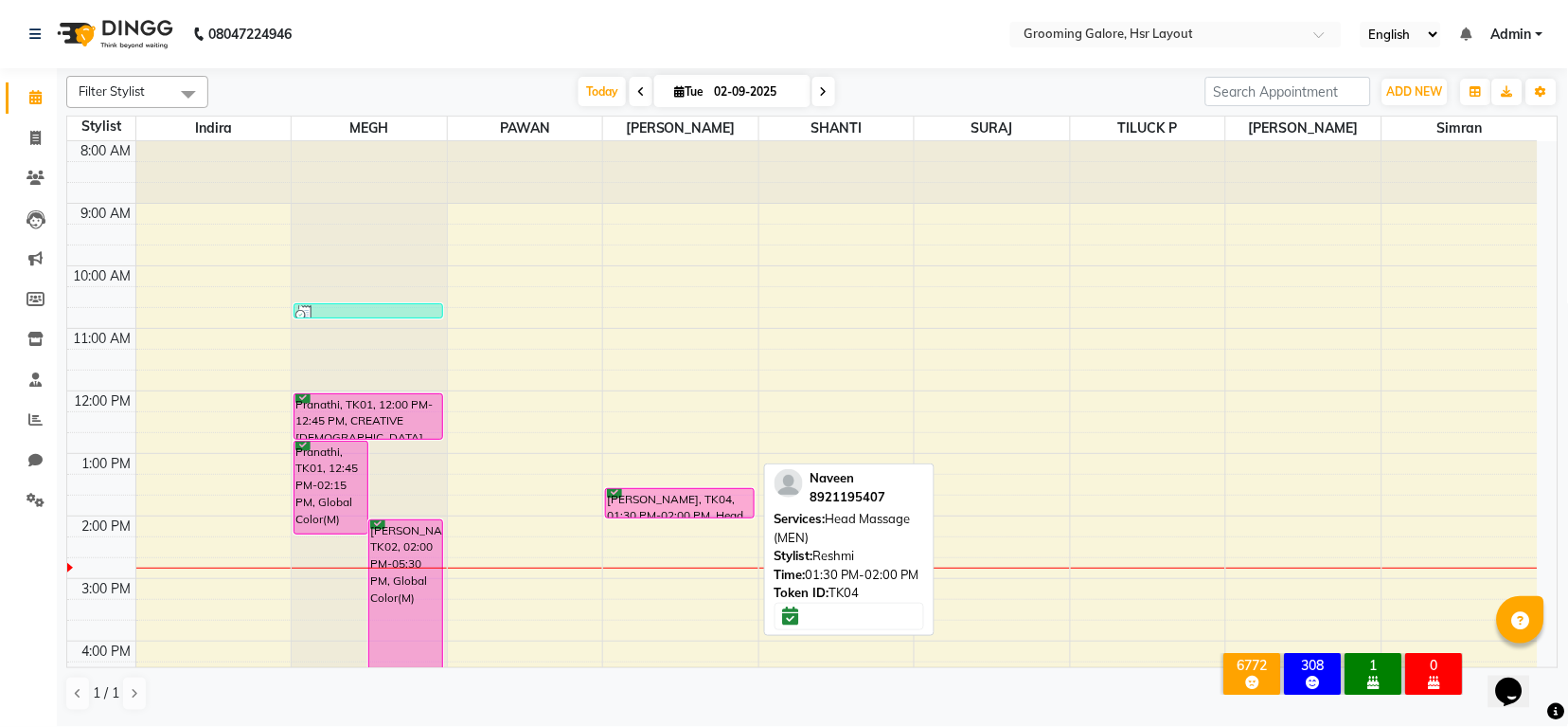
click at [659, 510] on div "Naveen, TK04, 01:30 PM-02:00 PM, Head Massage (MEN)" at bounding box center [679, 502] width 147 height 28
select select "6"
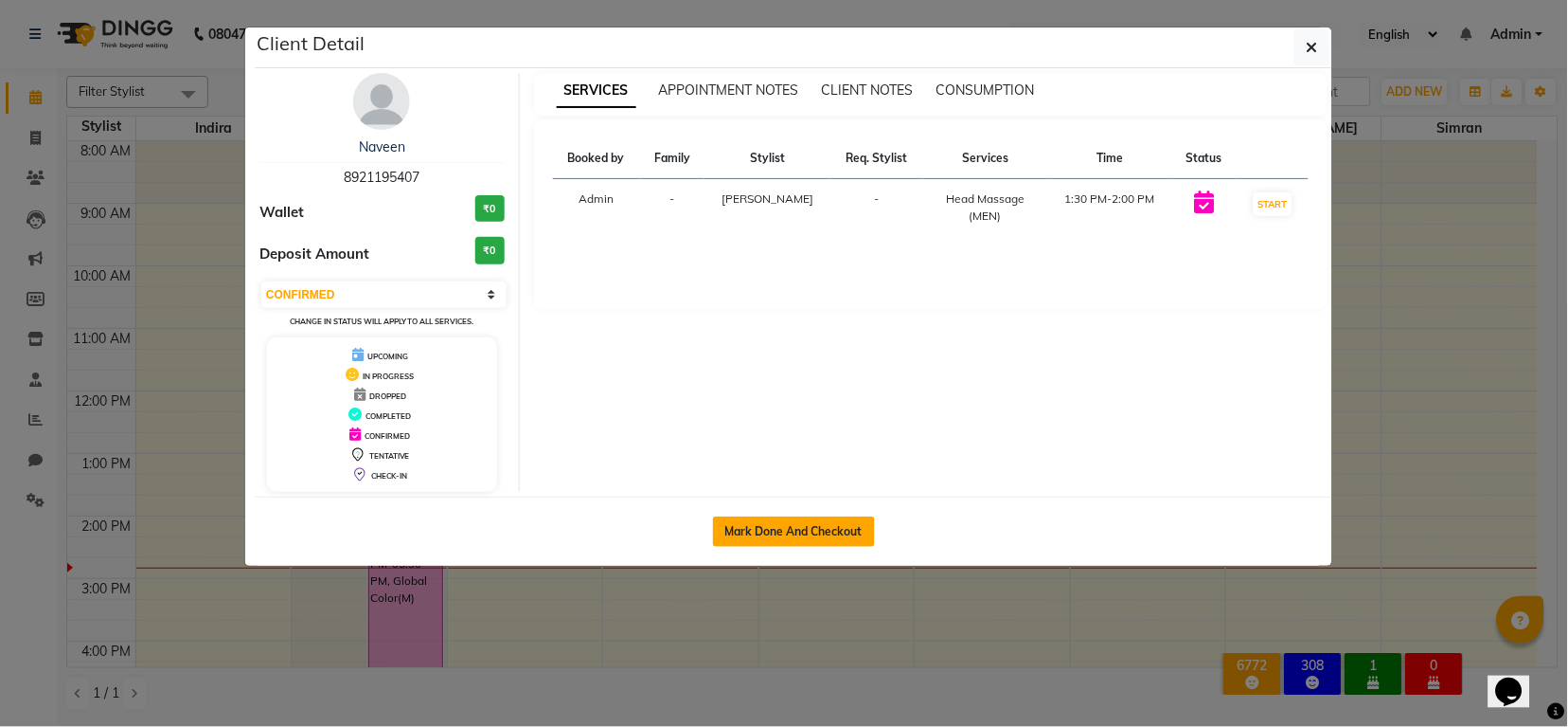
click at [765, 536] on button "Mark Done And Checkout" at bounding box center [794, 531] width 162 height 30
select select "service"
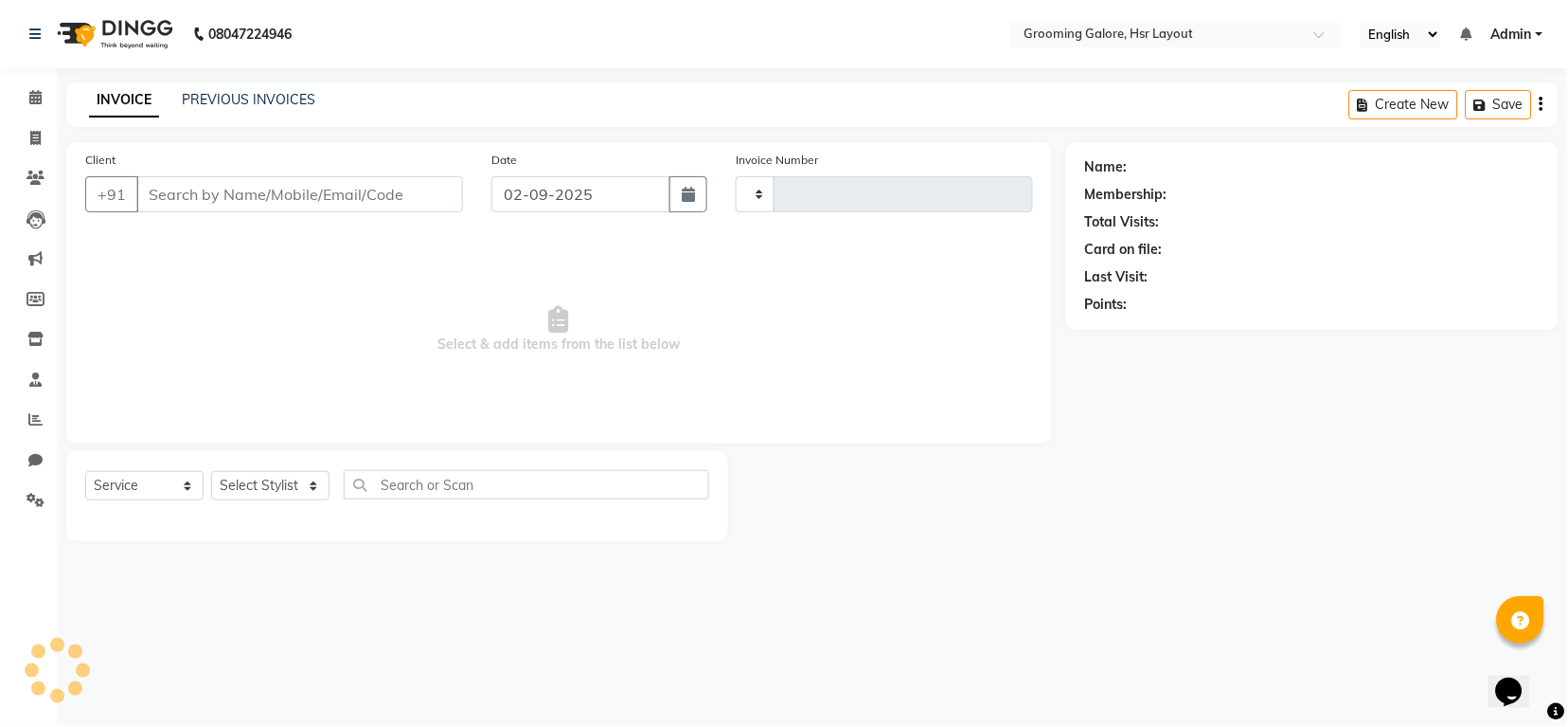
type input "2177"
select select "6168"
select select "P"
type input "8921195407"
select select "45583"
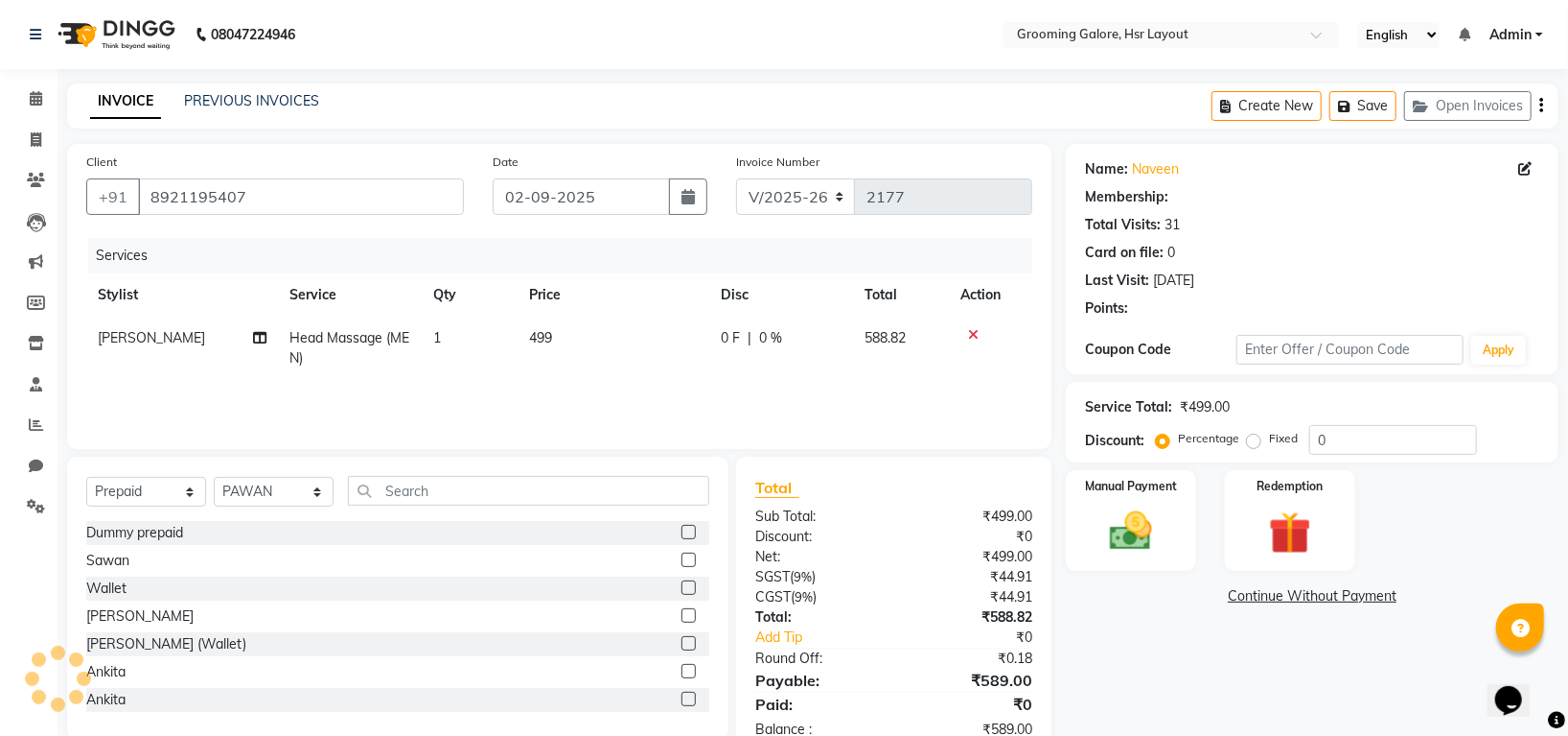
select select "1: Object"
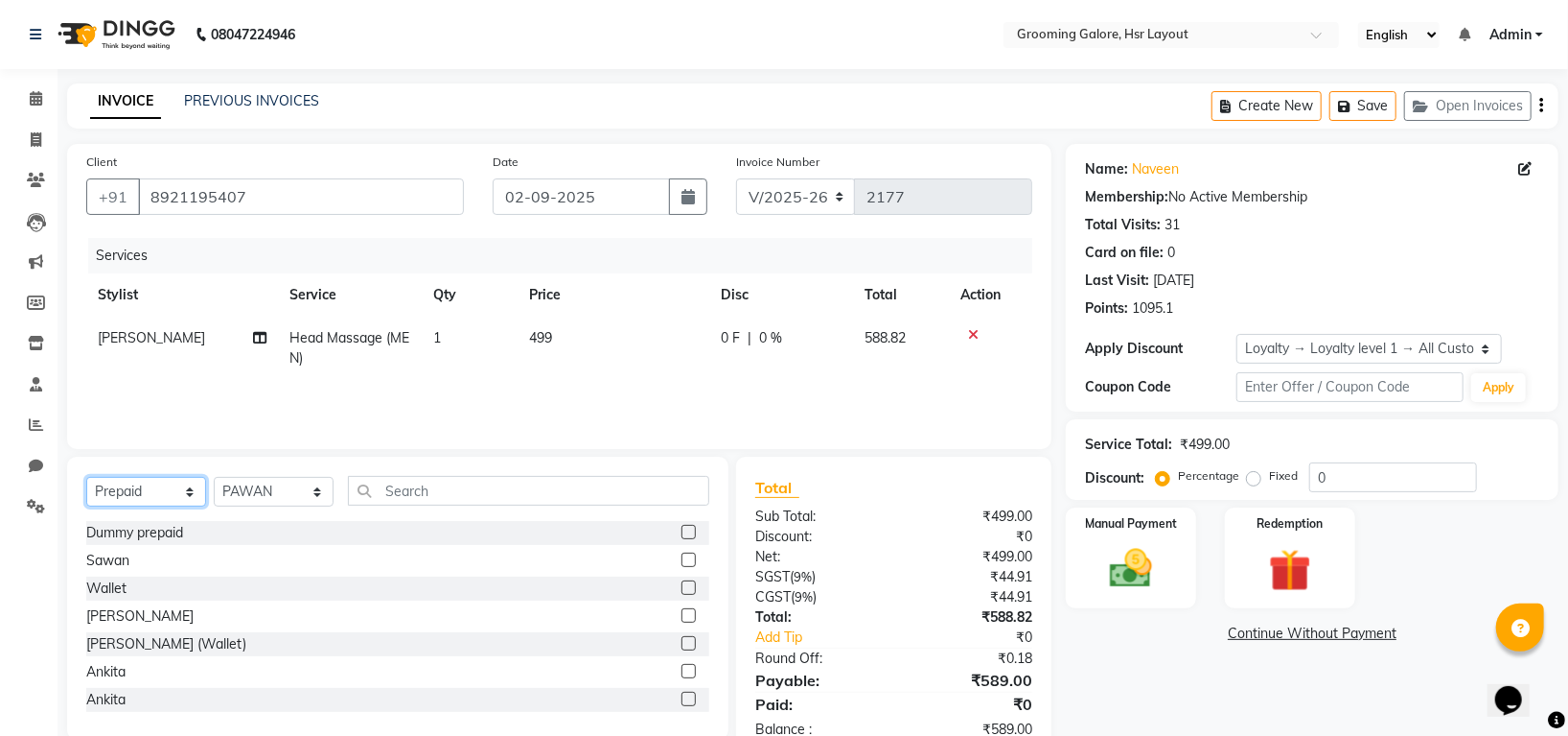
click at [187, 495] on select "Select Service Product Membership Package Voucher Prepaid Gift Card" at bounding box center [146, 492] width 120 height 29
select select "service"
click at [86, 478] on select "Select Service Product Membership Package Voucher Prepaid Gift Card" at bounding box center [146, 492] width 120 height 29
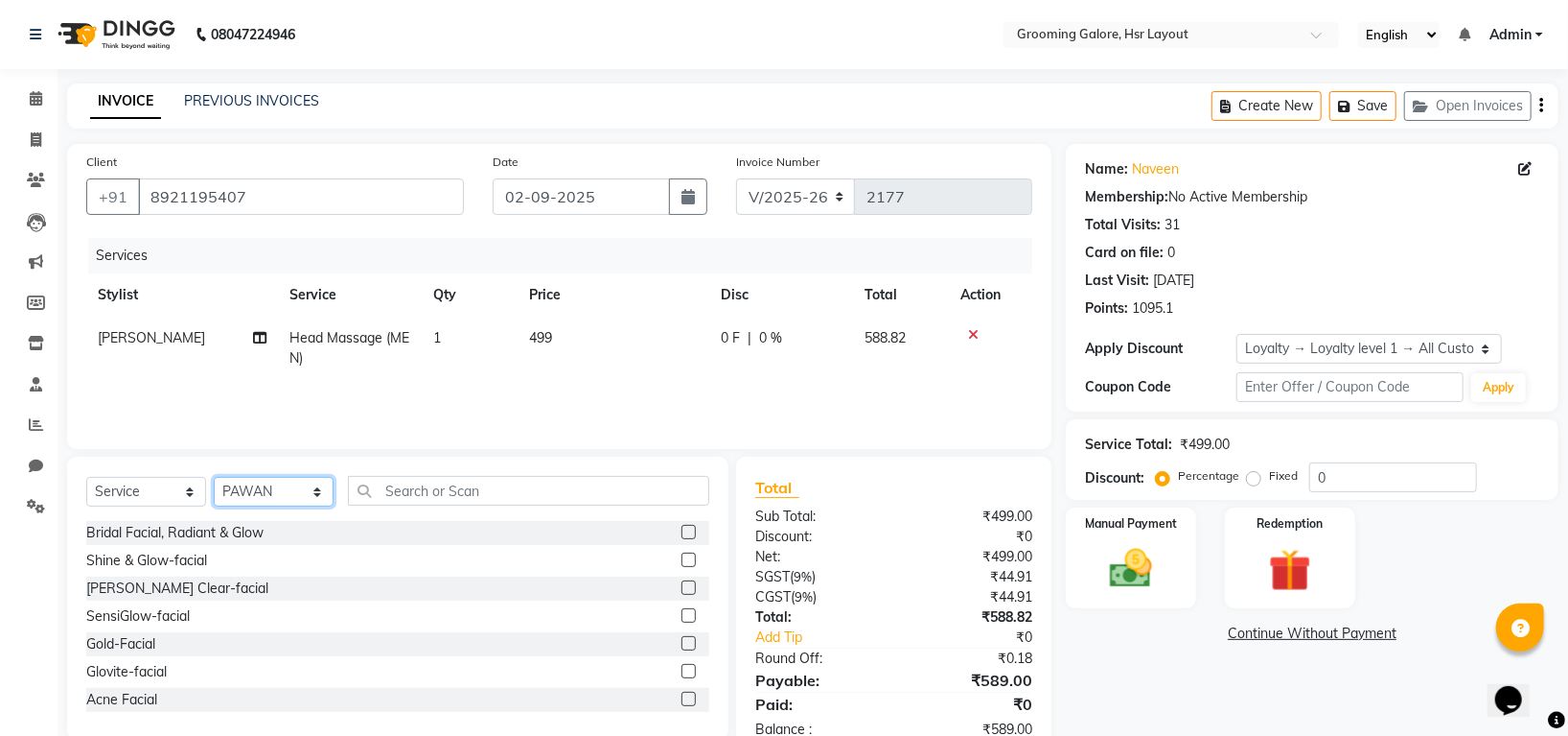
click at [314, 486] on select "Select Stylist Indira MEGH PAWAN RESHMI SABITRI SHANTI Simran SURAJ TILUCK P" at bounding box center [274, 492] width 120 height 29
select select "45585"
click at [214, 478] on select "Select Stylist Indira MEGH PAWAN RESHMI SABITRI SHANTI Simran SURAJ TILUCK P" at bounding box center [274, 492] width 120 height 29
click at [527, 488] on input "text" at bounding box center [529, 491] width 361 height 29
click at [487, 493] on input "text" at bounding box center [529, 491] width 361 height 29
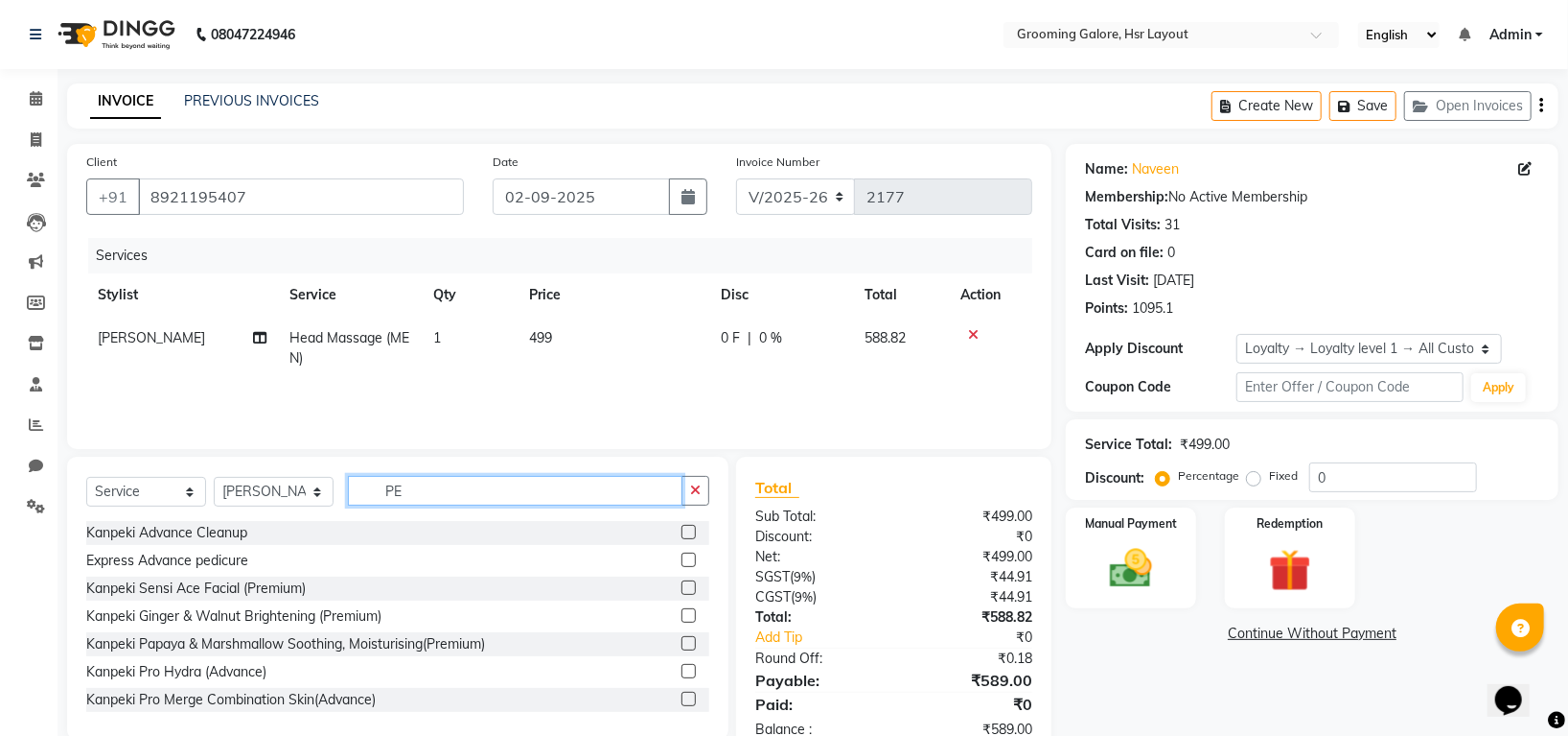
type input "PE"
click at [682, 564] on label at bounding box center [689, 559] width 15 height 15
click at [682, 564] on input "checkbox" at bounding box center [688, 560] width 13 height 13
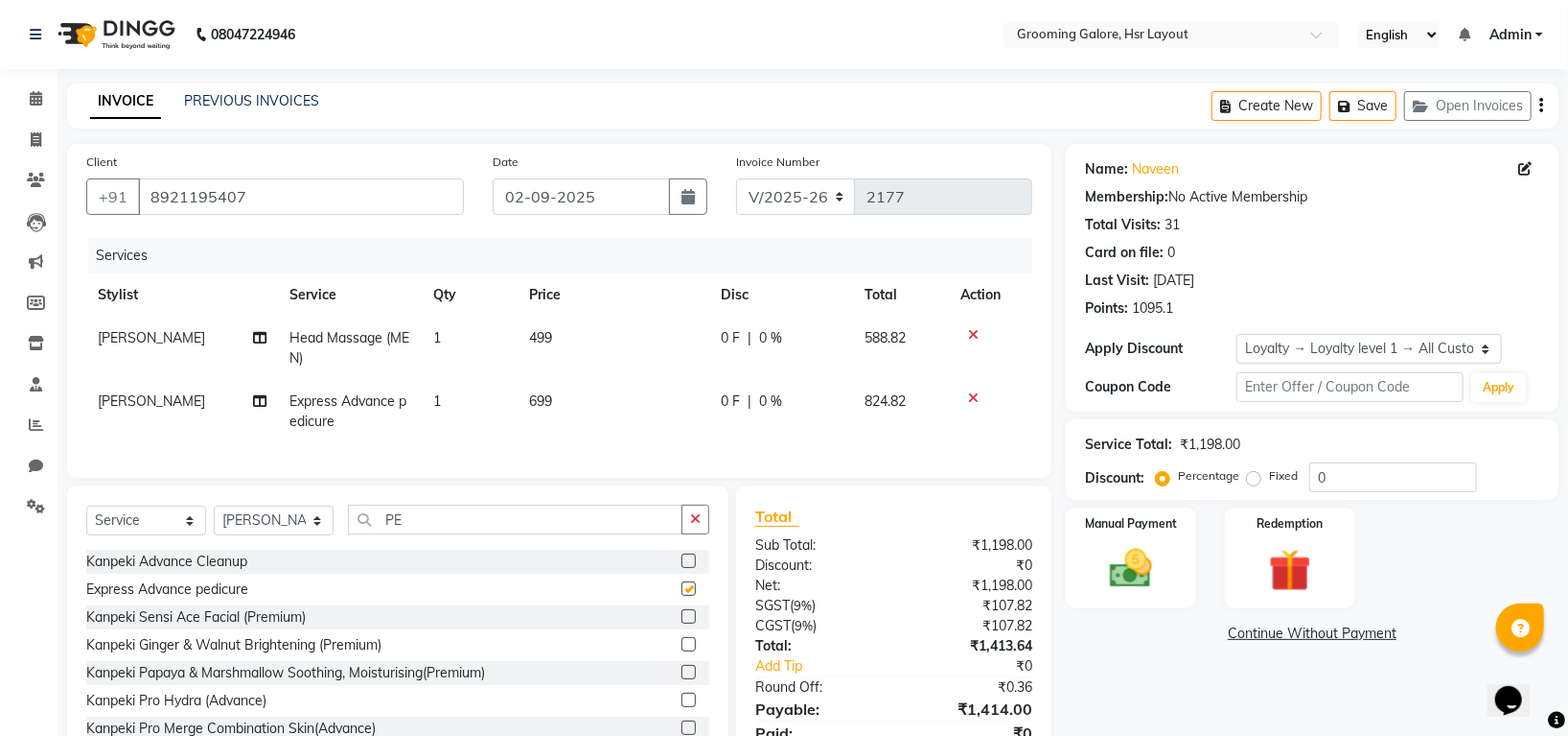
checkbox input "false"
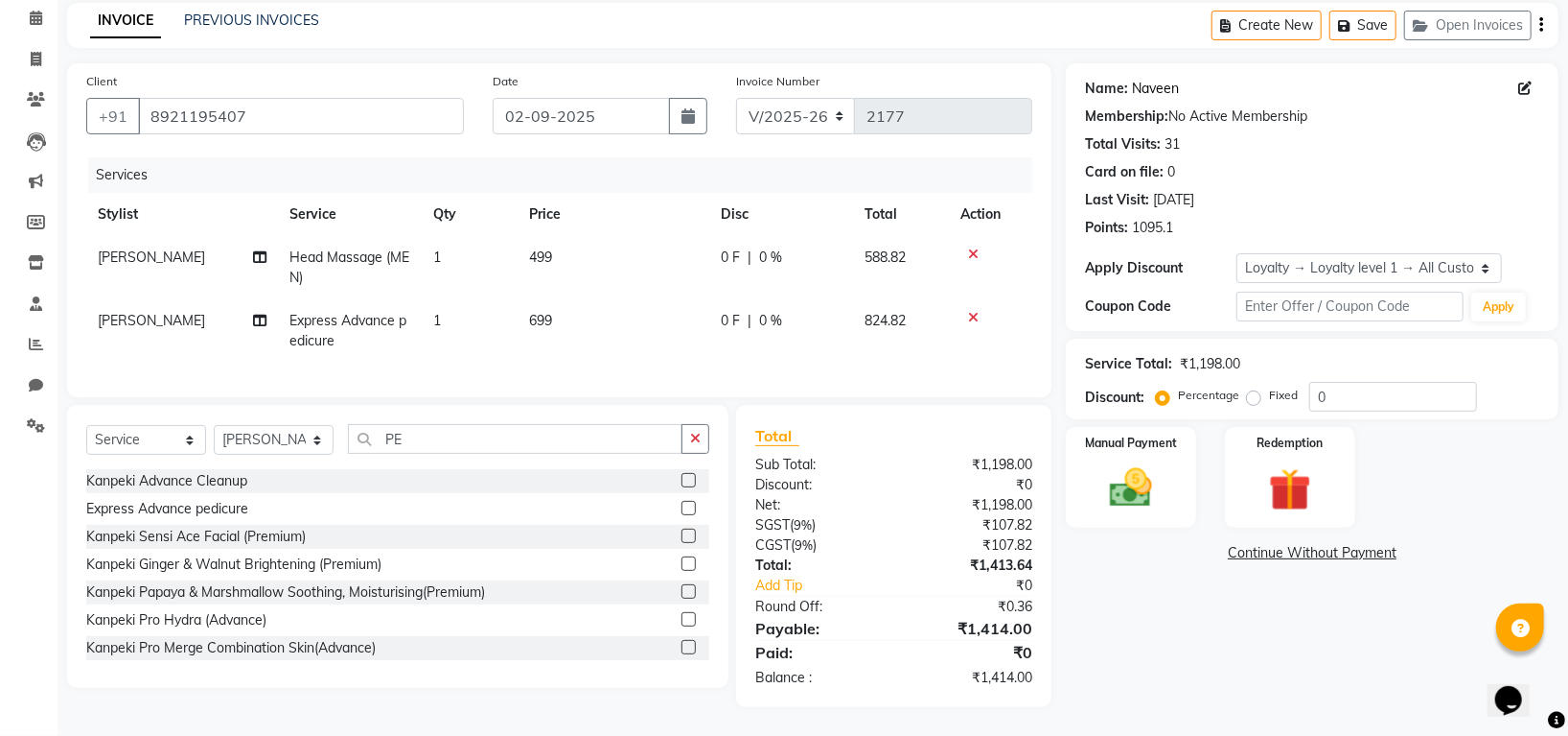
click at [1143, 78] on link "Naveen" at bounding box center [1156, 88] width 47 height 21
click at [371, 312] on span "Express Advance pedicure" at bounding box center [348, 330] width 117 height 37
select select "45585"
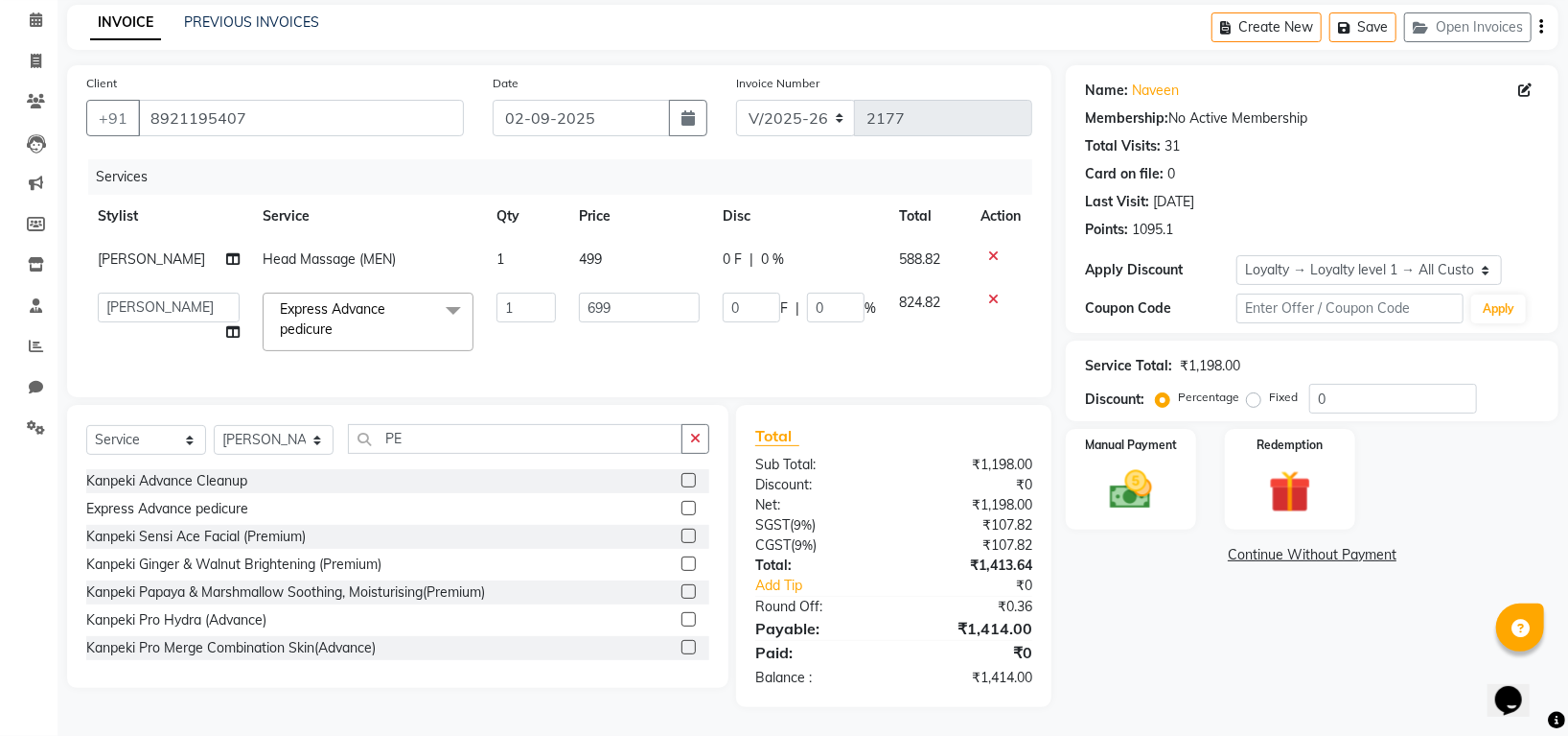
click at [434, 294] on span at bounding box center [452, 310] width 38 height 36
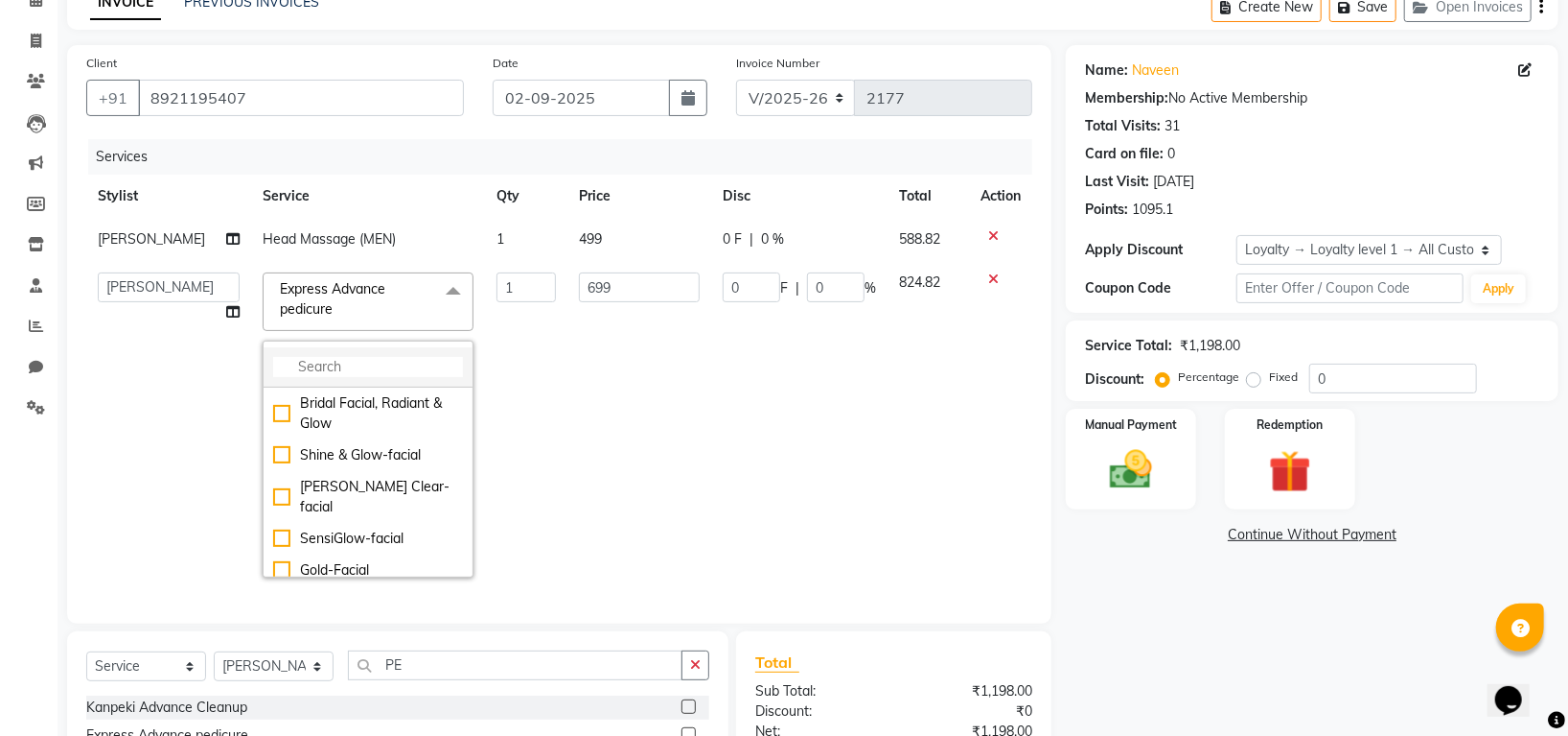
click at [335, 358] on input "multiselect-search" at bounding box center [368, 367] width 190 height 21
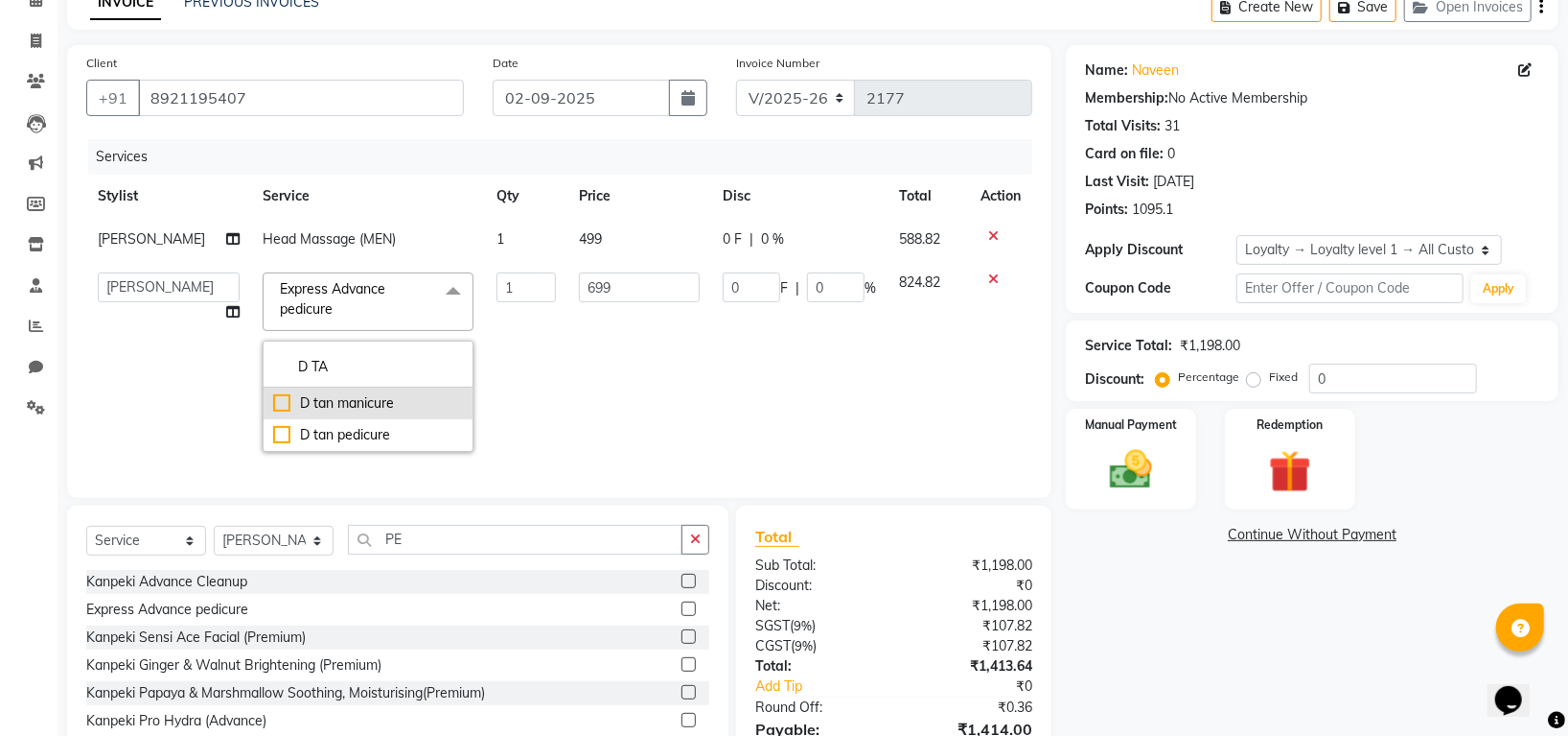
type input "D TA"
drag, startPoint x: 262, startPoint y: 405, endPoint x: 275, endPoint y: 415, distance: 16.4
click at [274, 406] on div "D tan manicure" at bounding box center [368, 403] width 190 height 21
checkbox input "true"
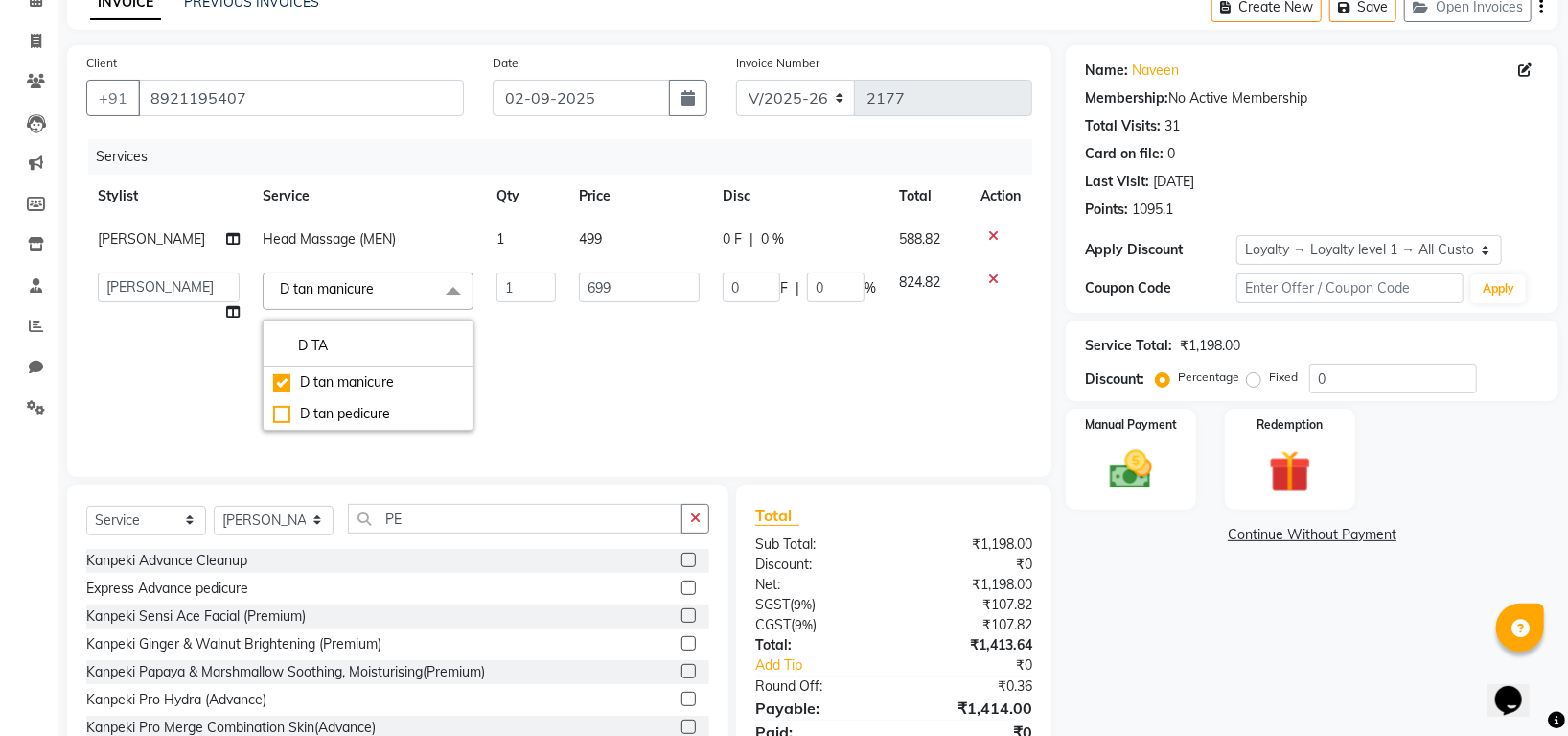
click at [648, 389] on td "699" at bounding box center [639, 351] width 143 height 181
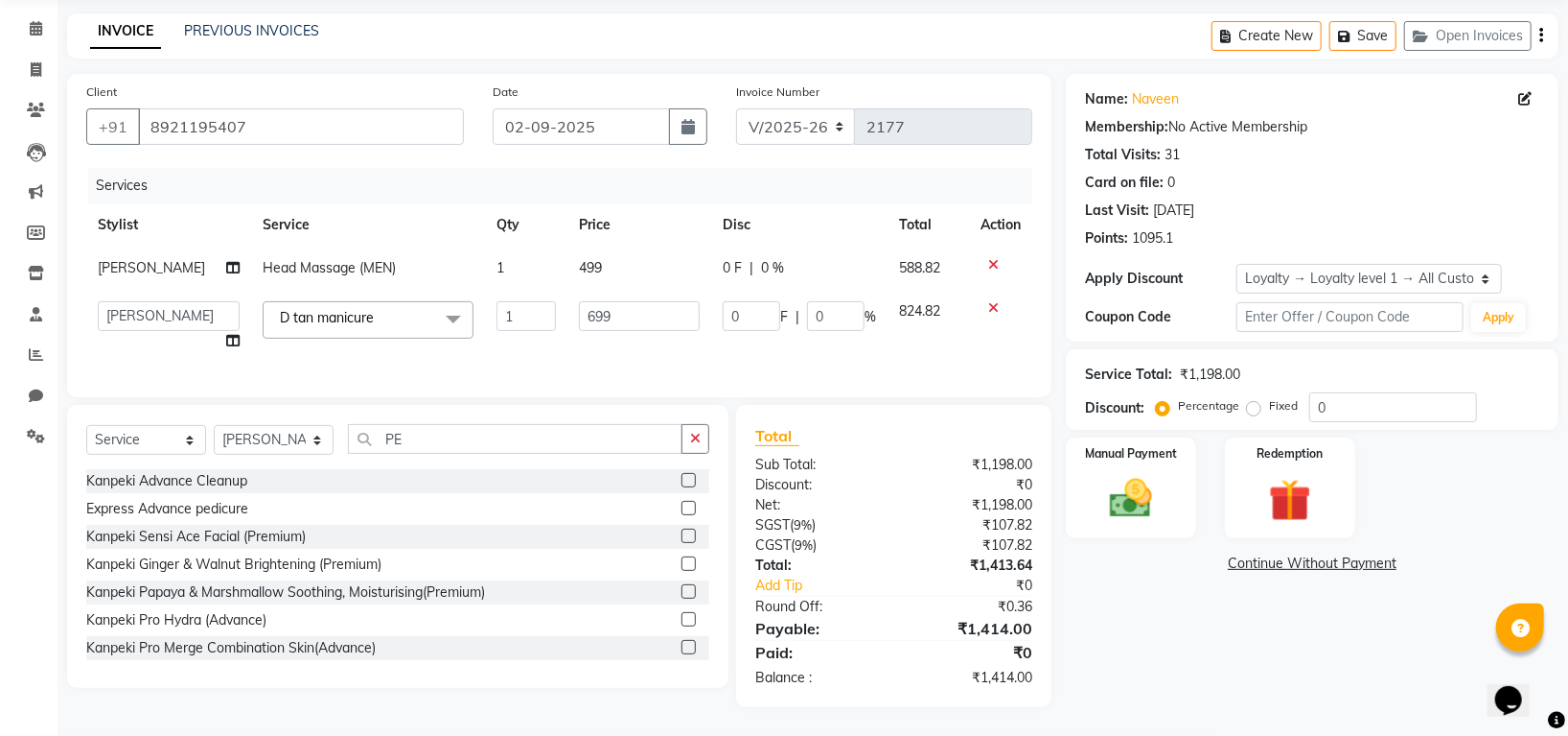
scroll to position [90, 0]
click at [156, 440] on select "Select Service Product Membership Package Voucher Prepaid Gift Card" at bounding box center [146, 440] width 120 height 29
click at [86, 425] on select "Select Service Product Membership Package Voucher Prepaid Gift Card" at bounding box center [146, 440] width 120 height 29
click at [447, 418] on div "Select Service Product Membership Package Voucher Prepaid Gift Card Select Styl…" at bounding box center [398, 545] width 661 height 282
click at [452, 432] on input "PE" at bounding box center [515, 439] width 334 height 29
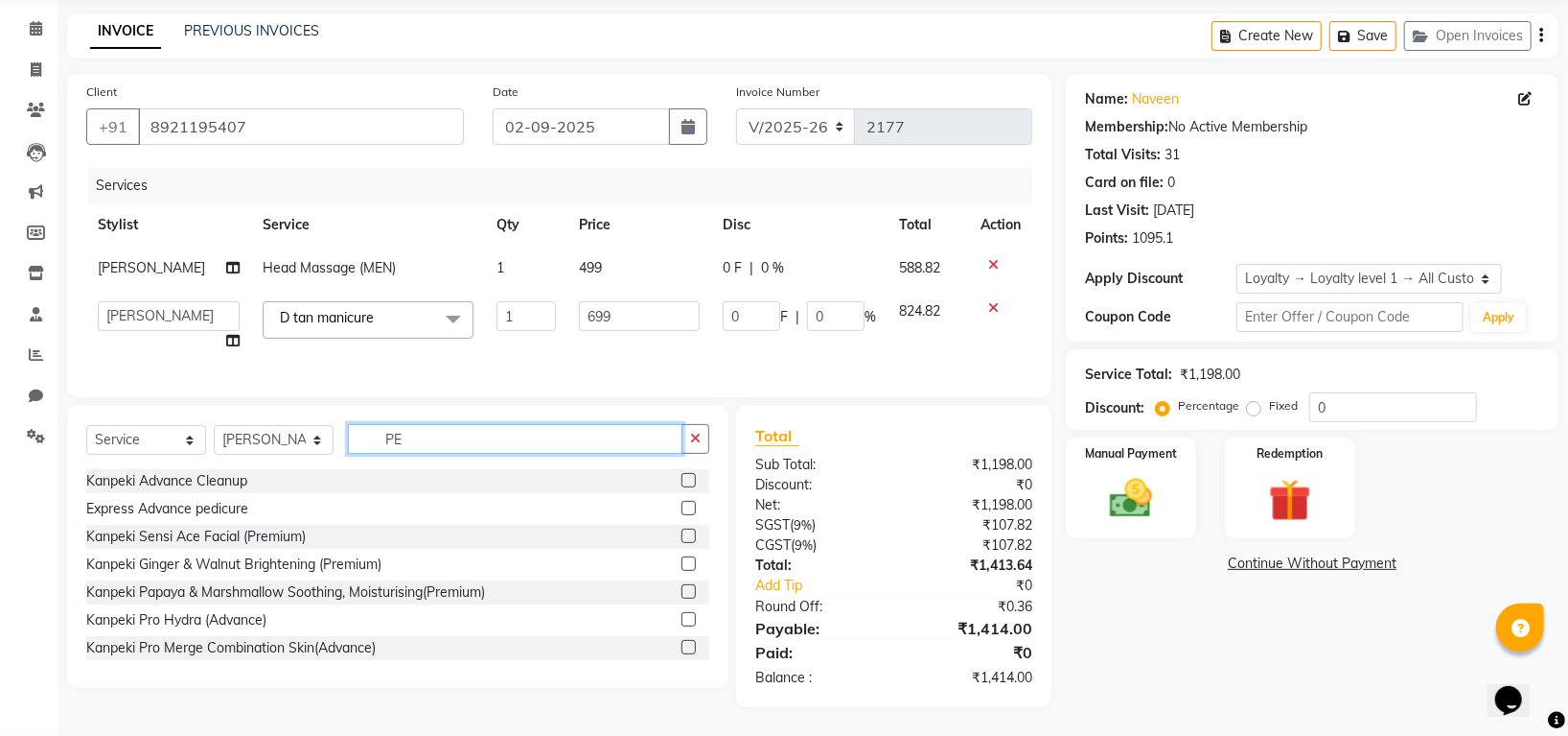
type input "P"
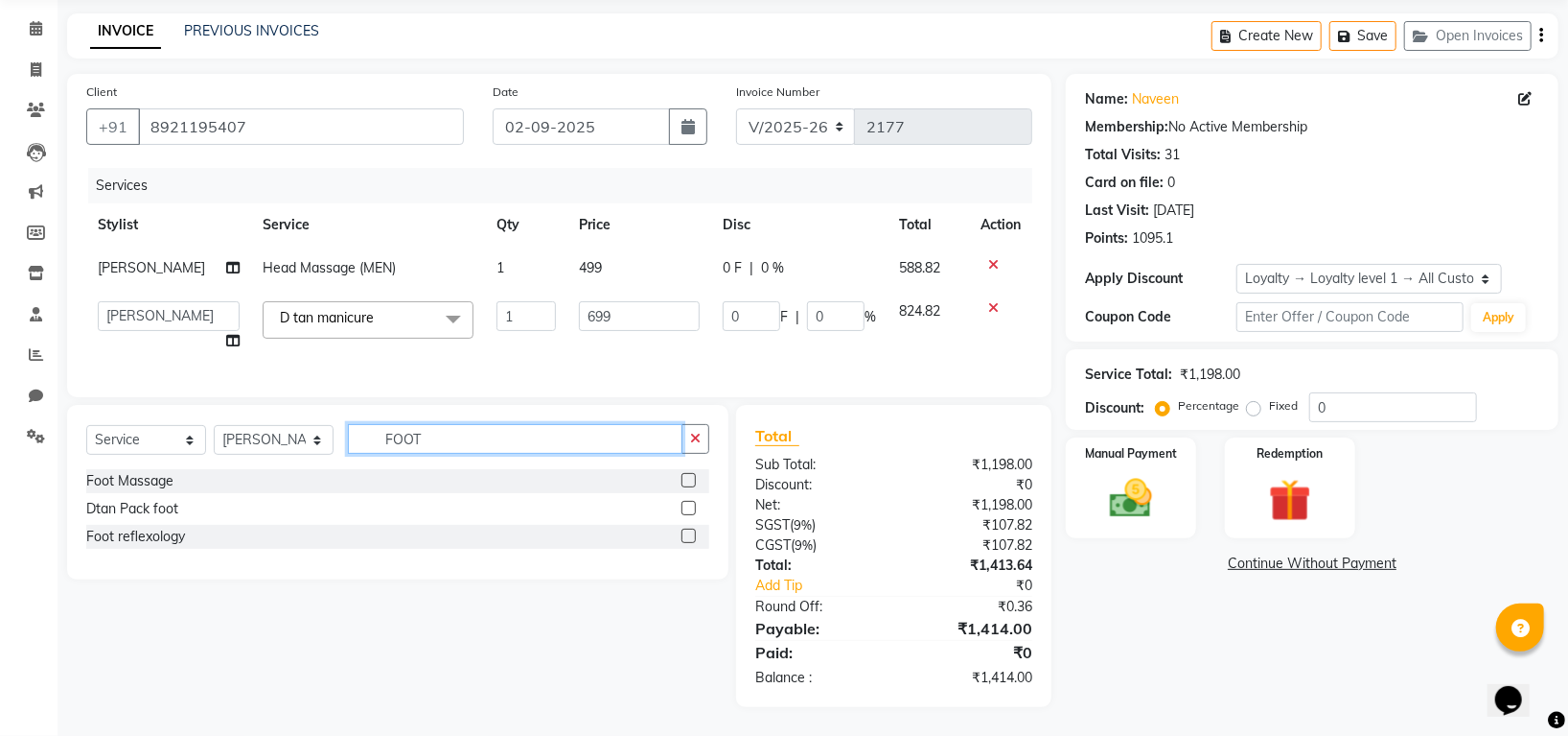
type input "FOOT"
click at [686, 473] on label at bounding box center [689, 480] width 15 height 15
click at [686, 475] on input "checkbox" at bounding box center [688, 481] width 13 height 13
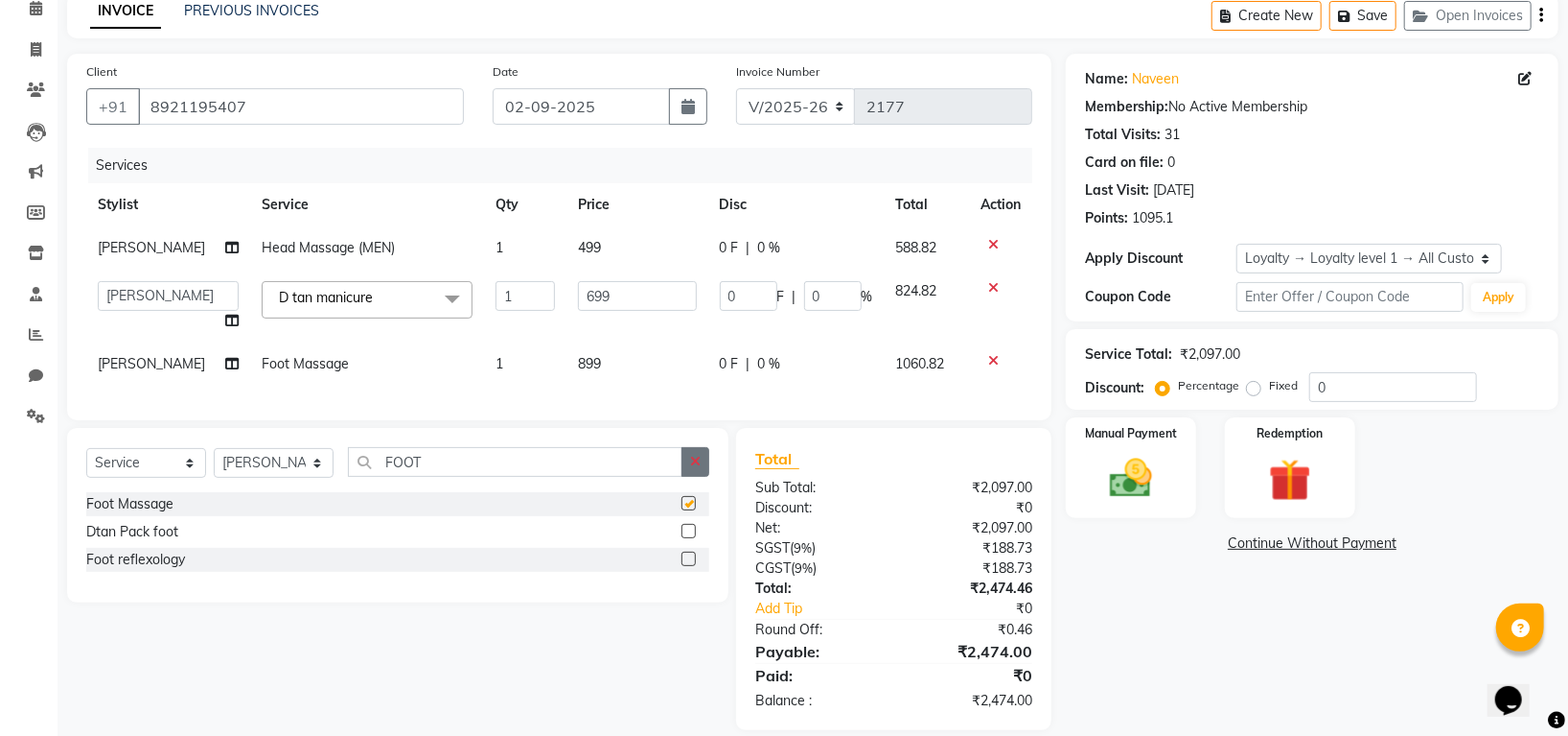
checkbox input "false"
click at [692, 472] on button "button" at bounding box center [696, 461] width 27 height 29
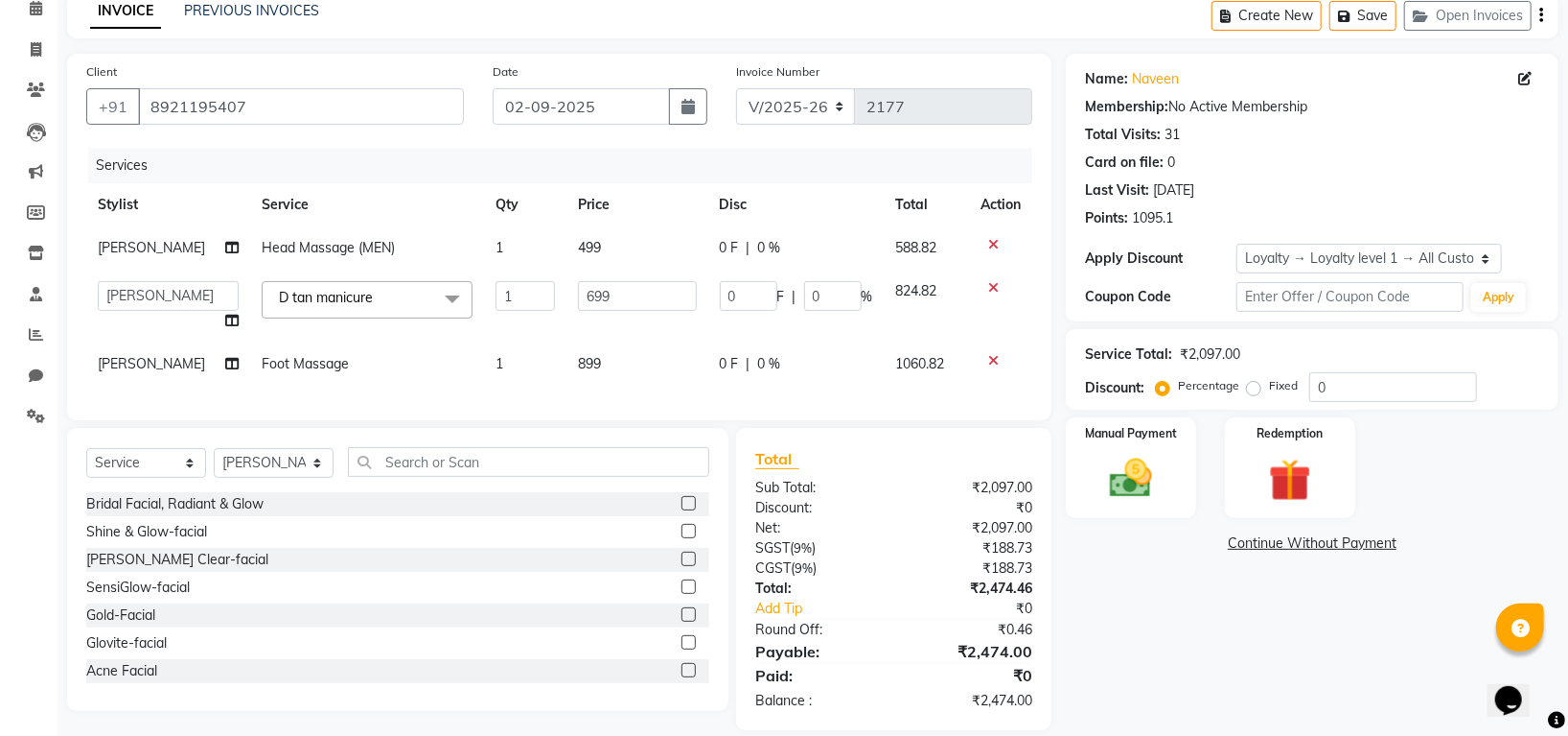
click at [496, 572] on div "De-Tan Clear-facial" at bounding box center [398, 559] width 623 height 24
click at [1362, 389] on input "0" at bounding box center [1393, 387] width 168 height 29
type input "01"
type input "6.99"
type input "1"
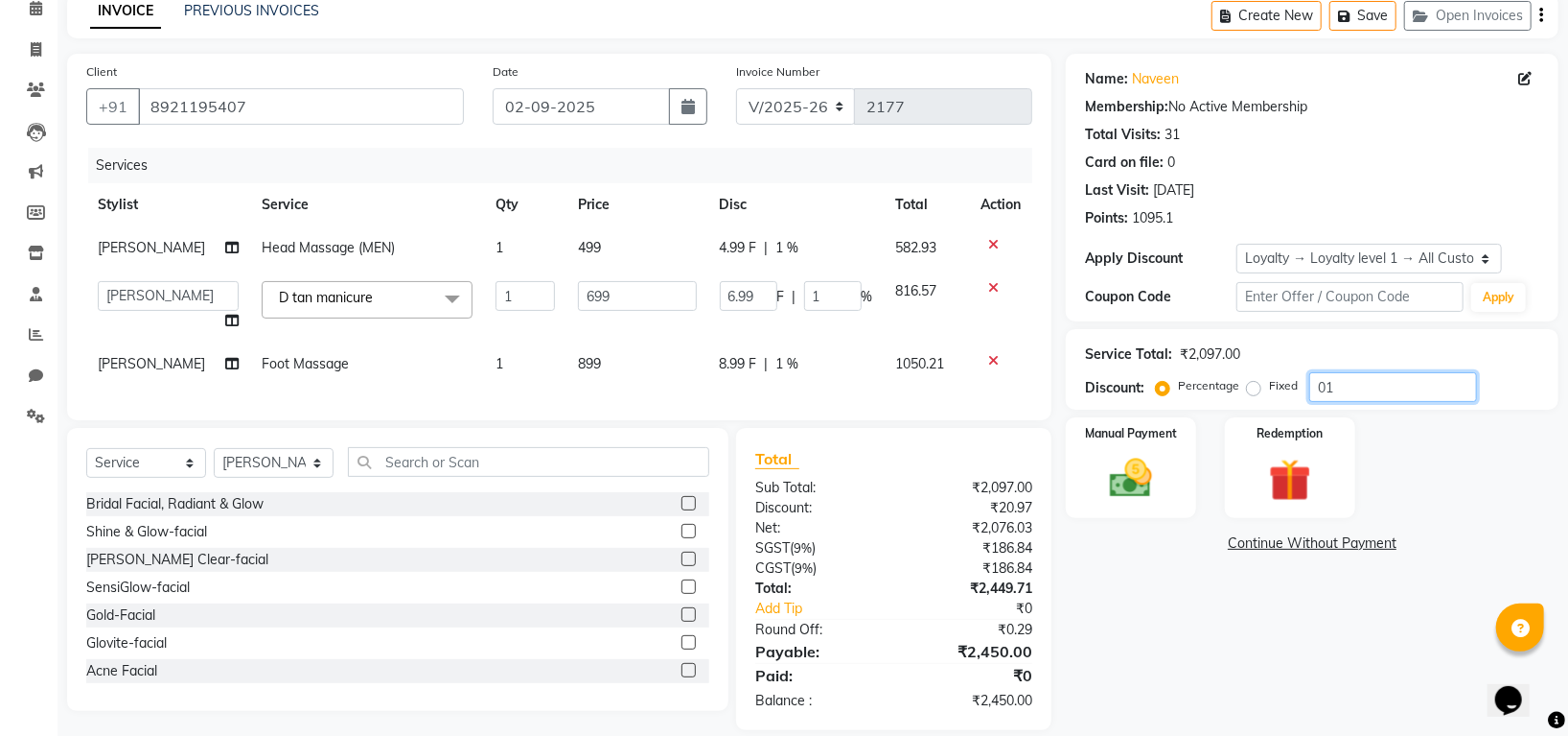
type input "010"
type input "69.9"
type input "10"
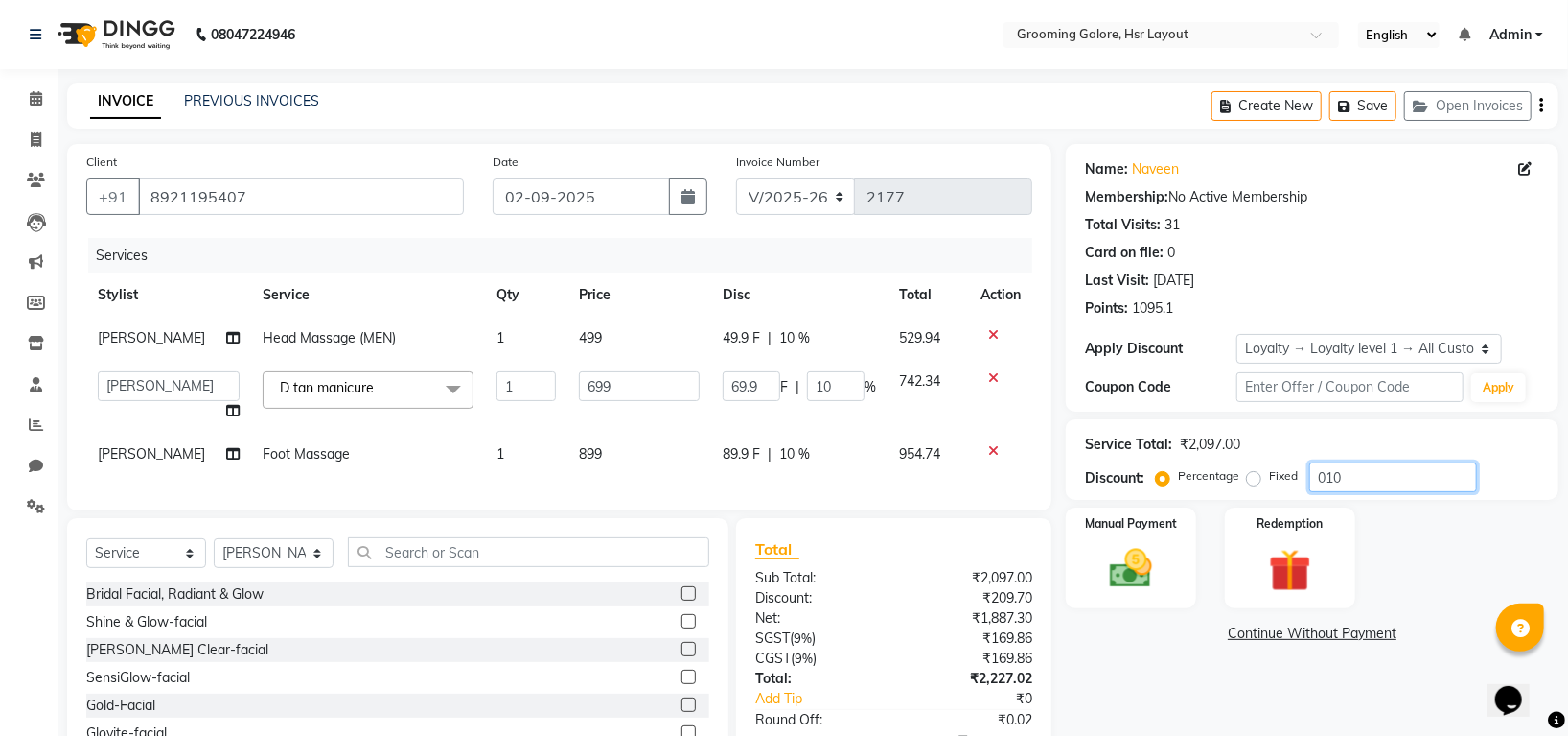
scroll to position [133, 0]
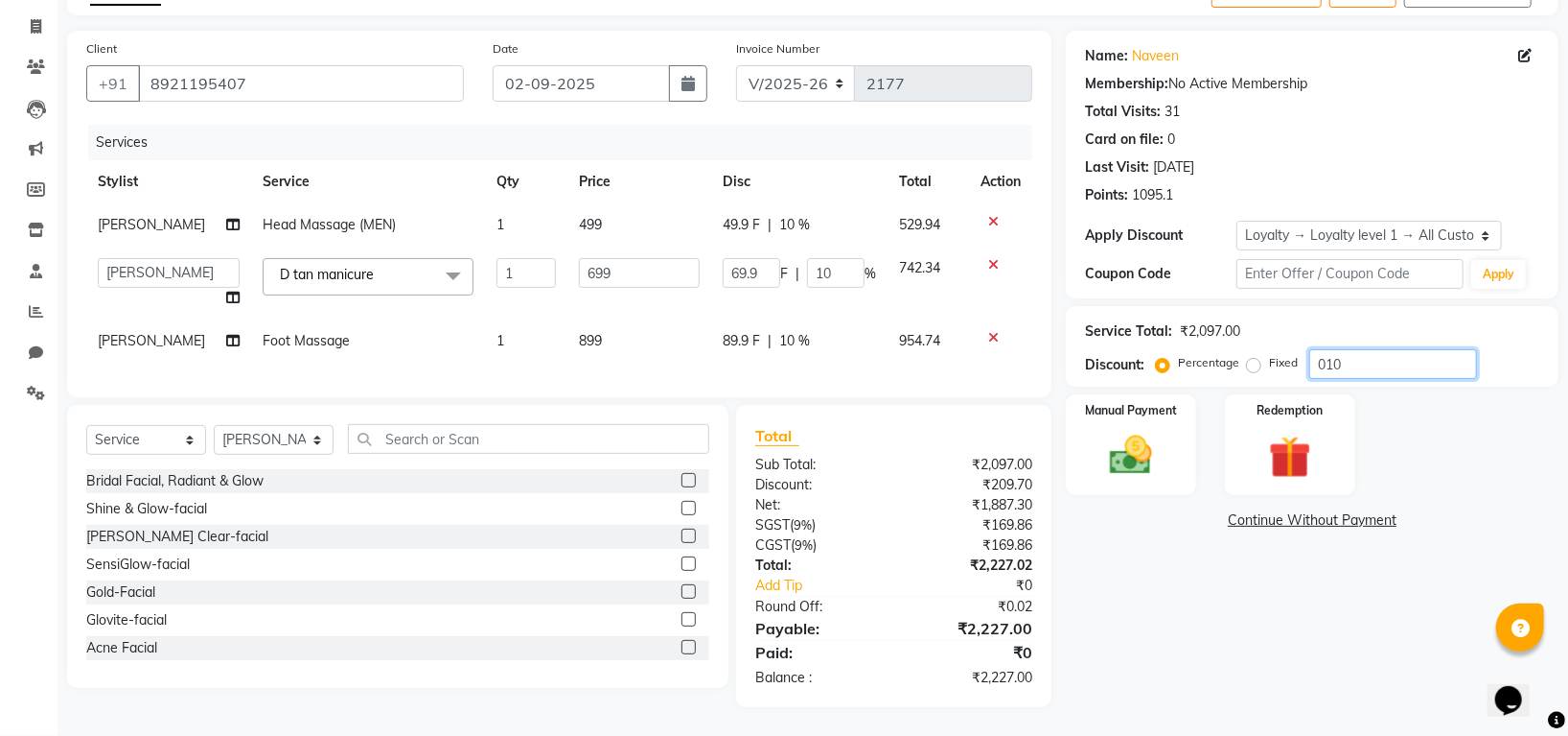
type input "010"
click at [1145, 567] on div "Name: Naveen Membership: No Active Membership Total Visits: 31 Card on file: 0 …" at bounding box center [1319, 368] width 507 height 676
click at [1132, 430] on img at bounding box center [1131, 455] width 72 height 51
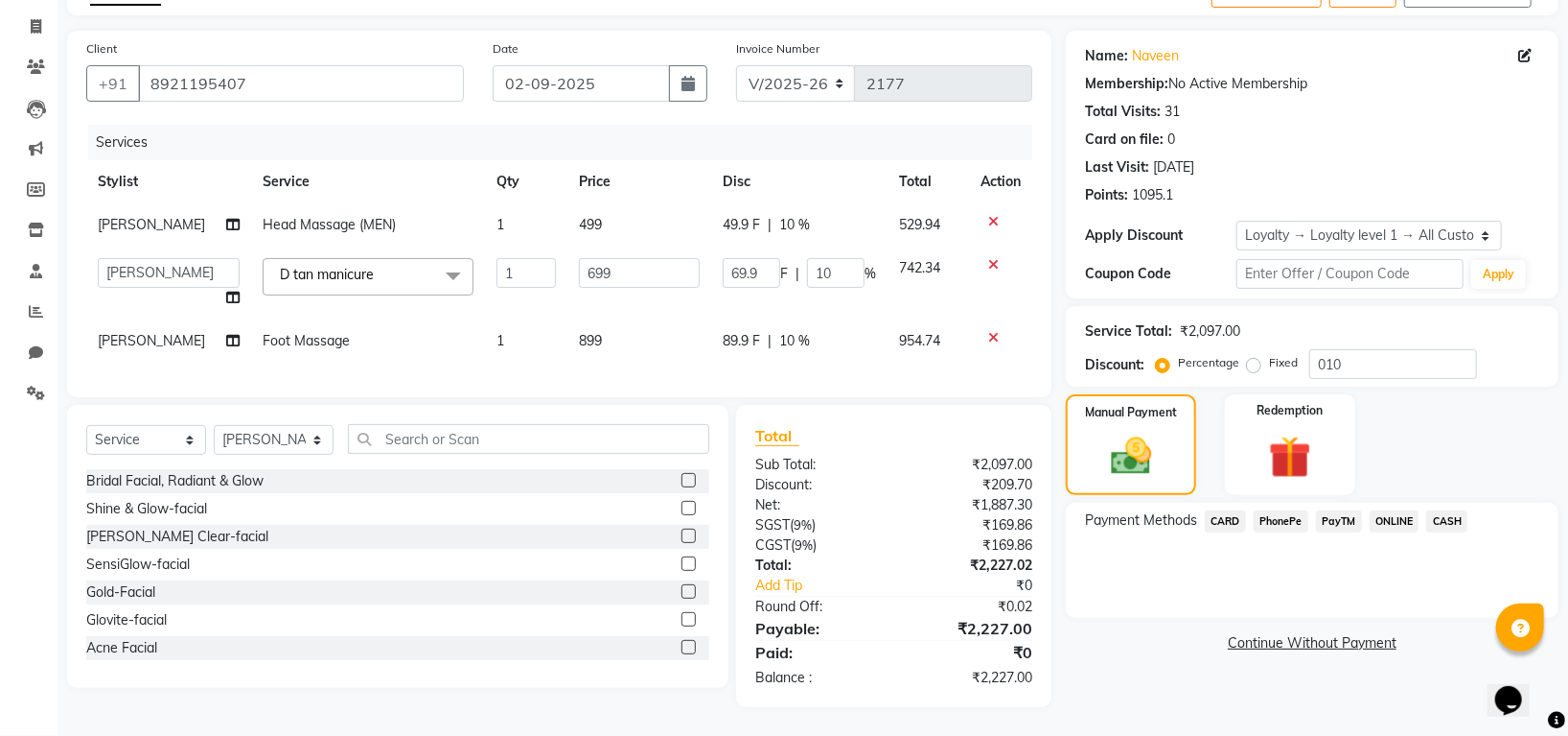
click at [1226, 510] on span "CARD" at bounding box center [1225, 521] width 41 height 22
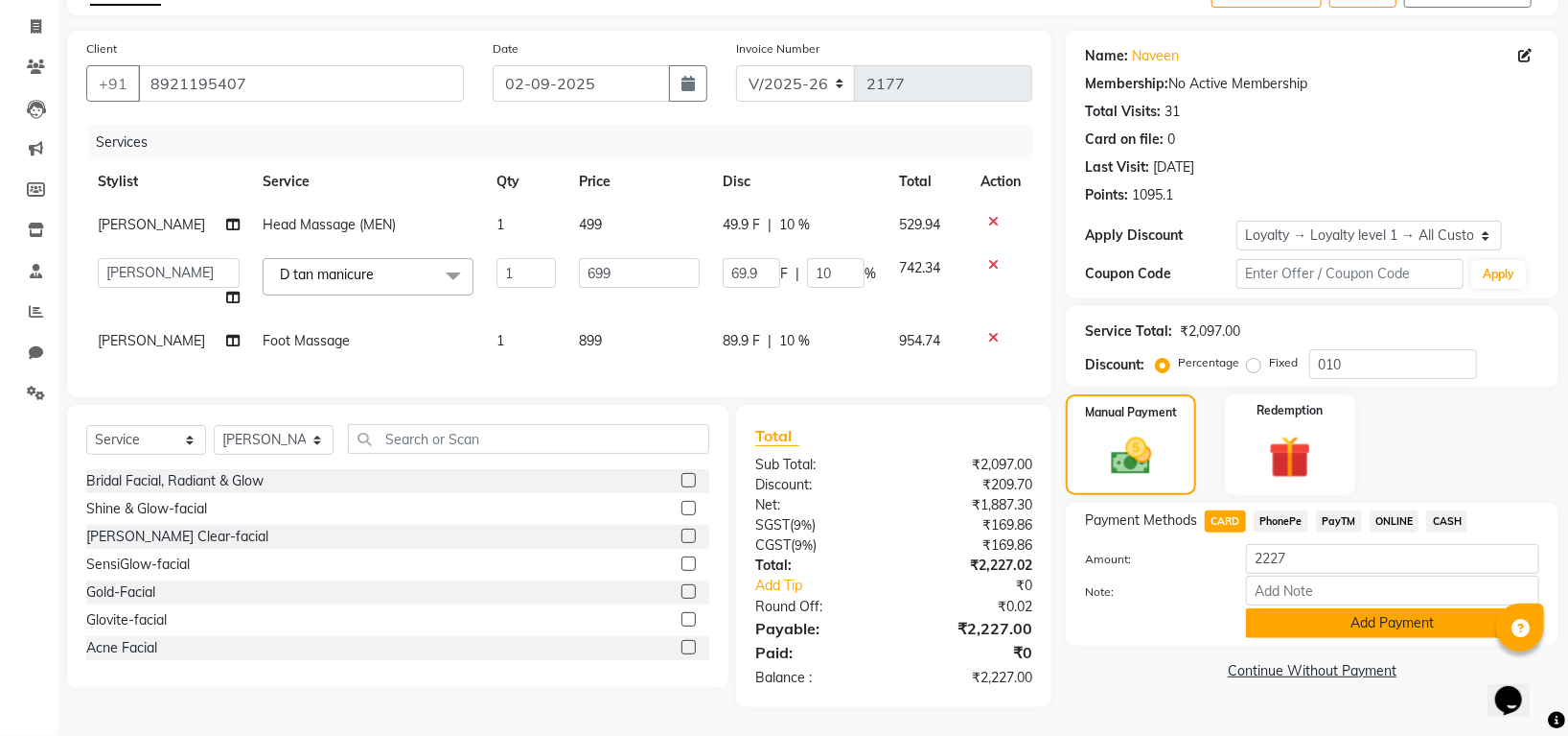
click at [1326, 608] on button "Add Payment" at bounding box center [1392, 623] width 293 height 29
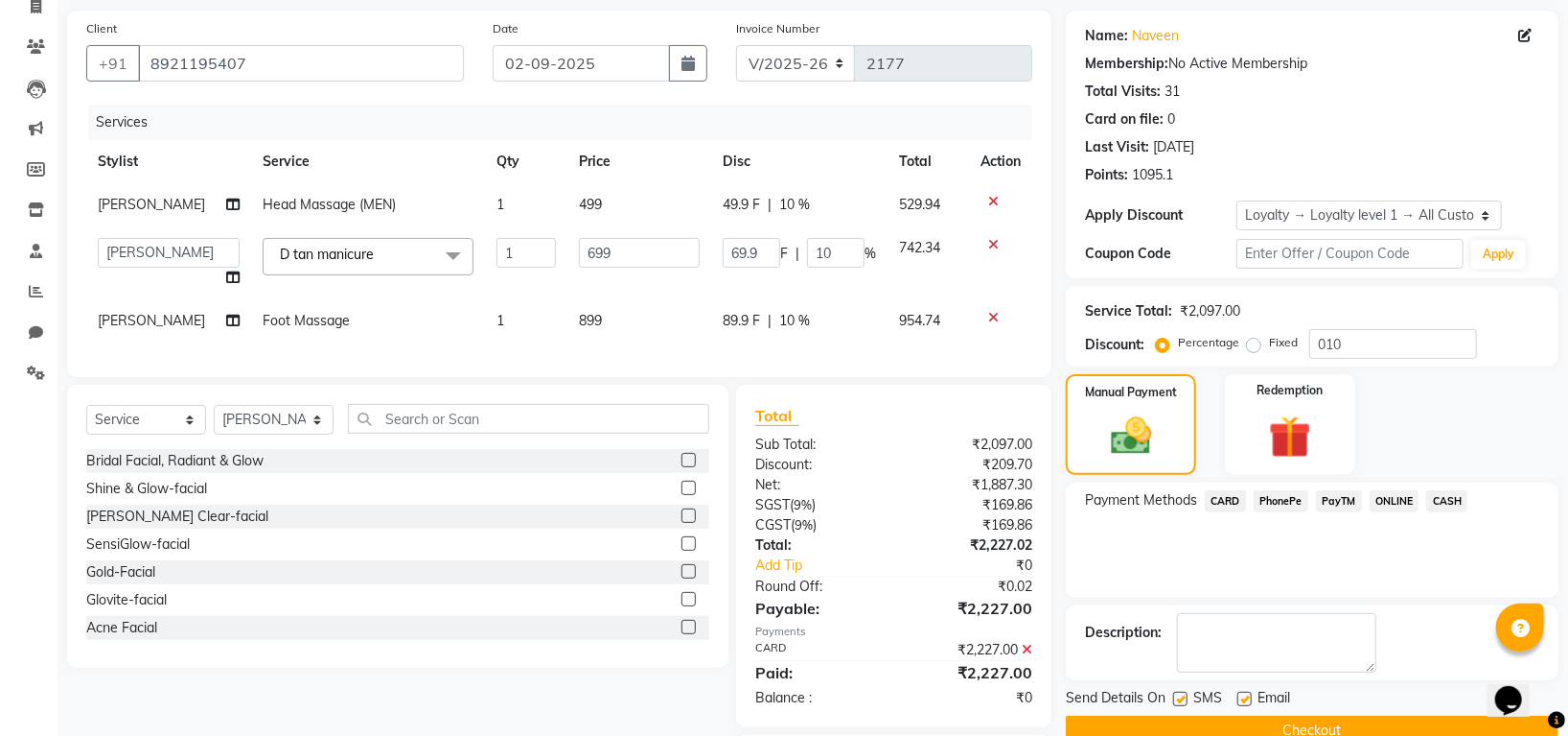
scroll to position [268, 0]
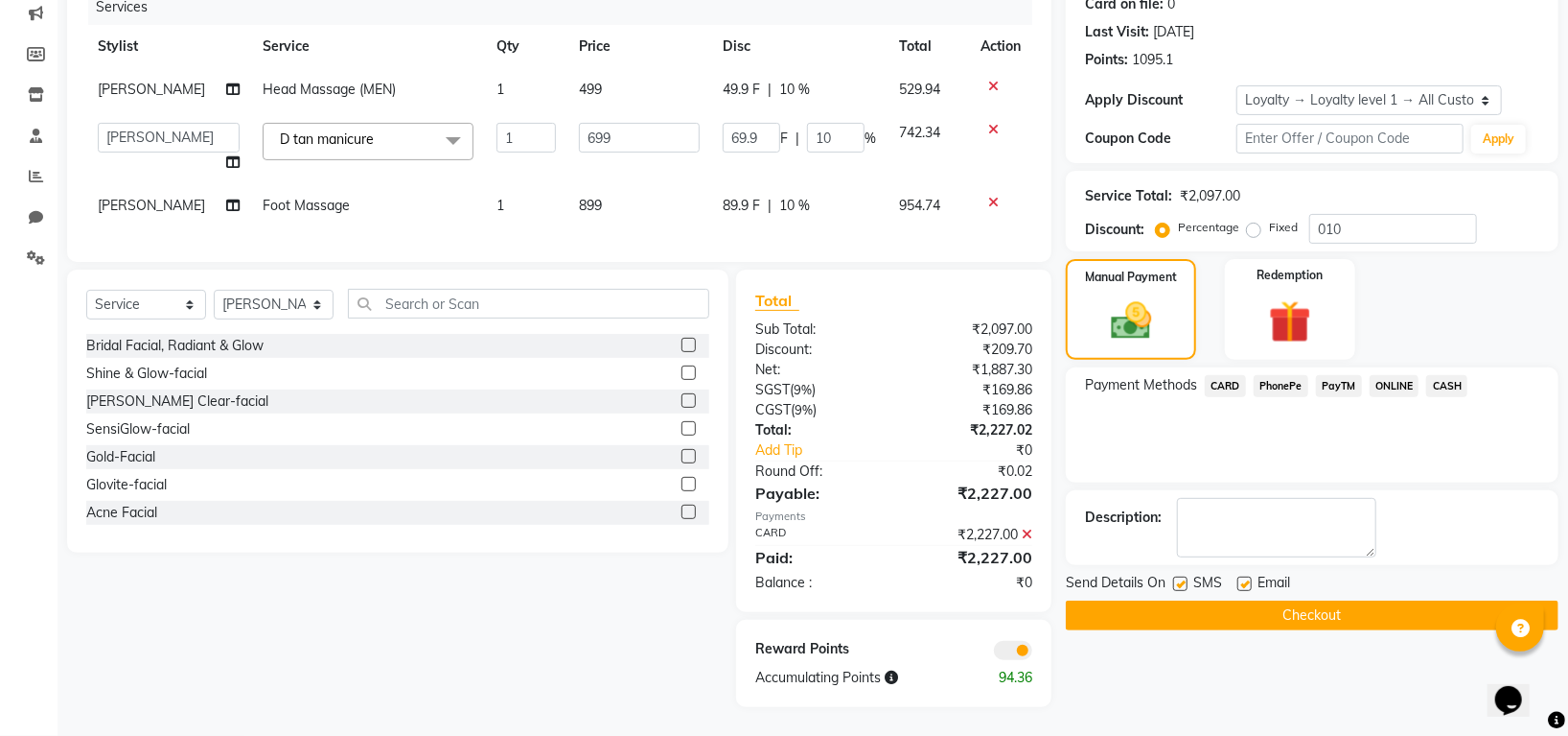
click at [1309, 600] on button "Checkout" at bounding box center [1312, 615] width 492 height 29
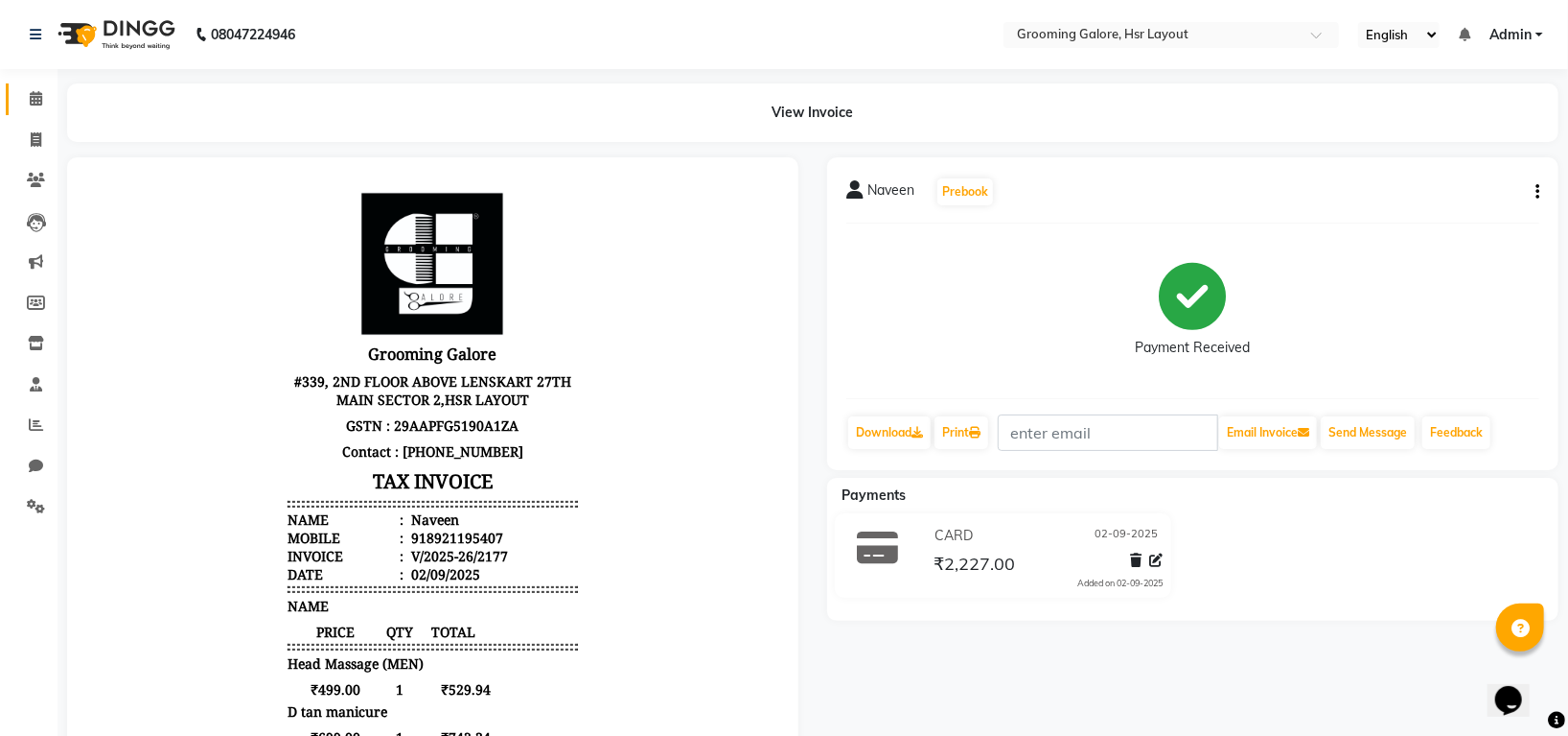
click at [25, 83] on link "Calendar" at bounding box center [28, 99] width 46 height 31
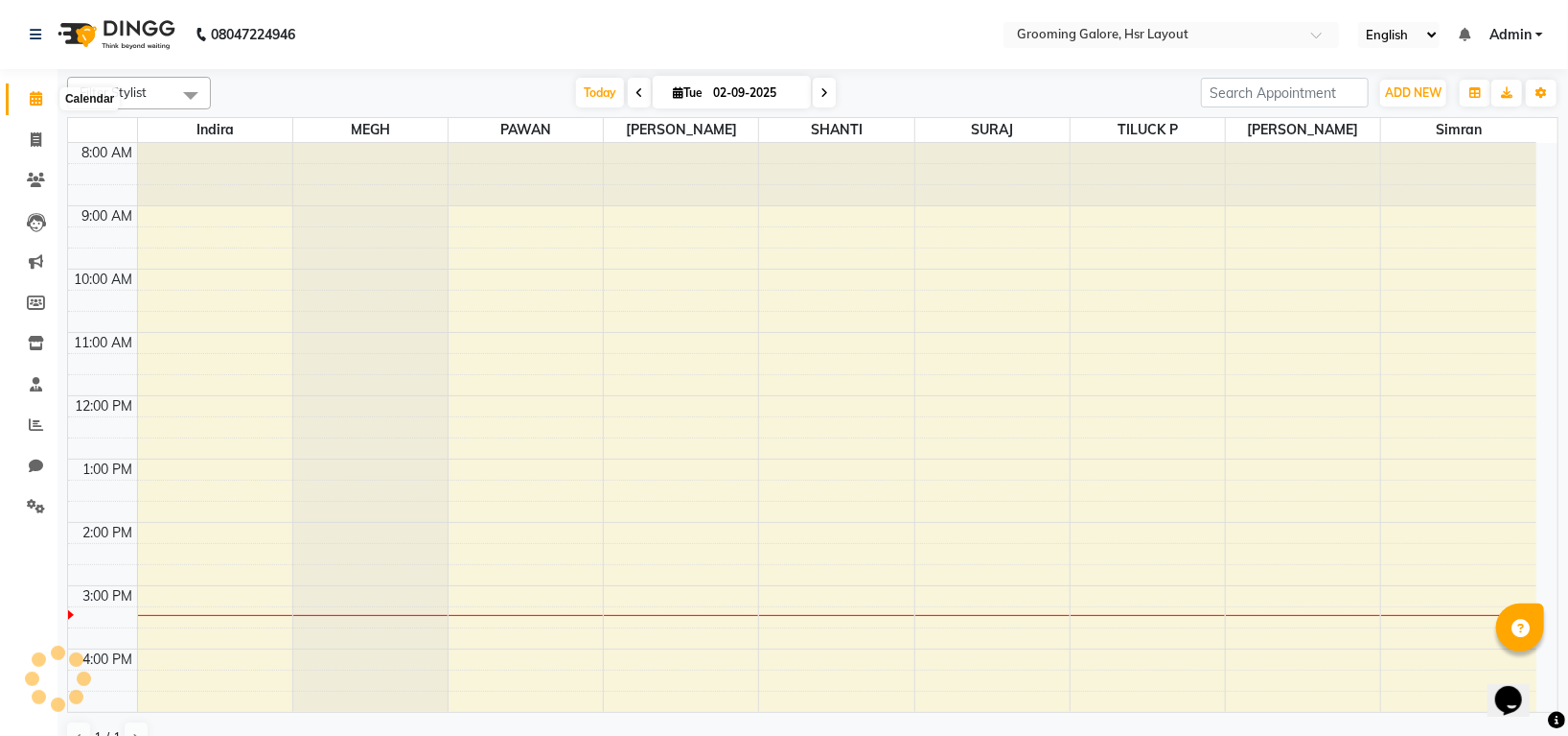
click at [25, 88] on span at bounding box center [36, 99] width 33 height 22
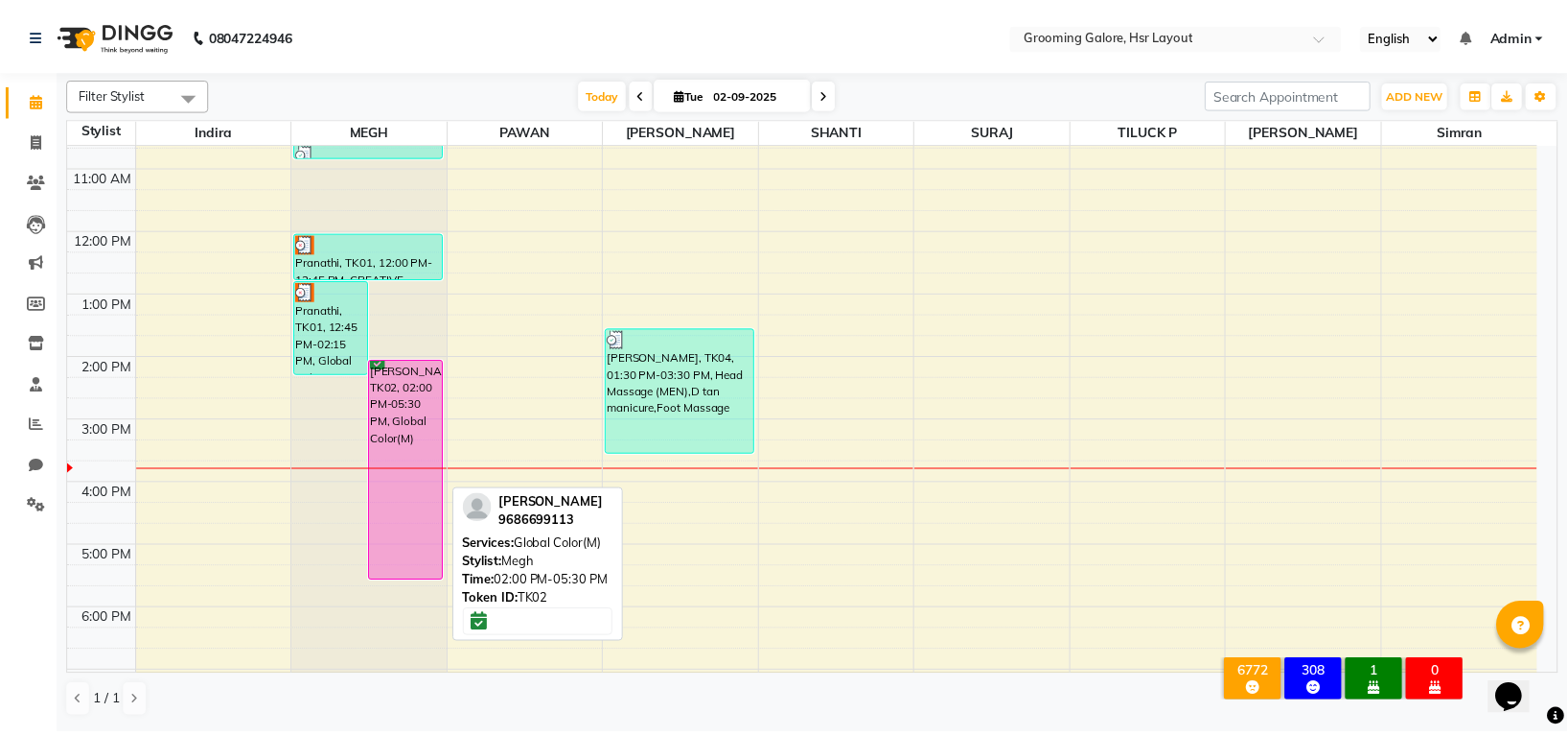
scroll to position [297, 0]
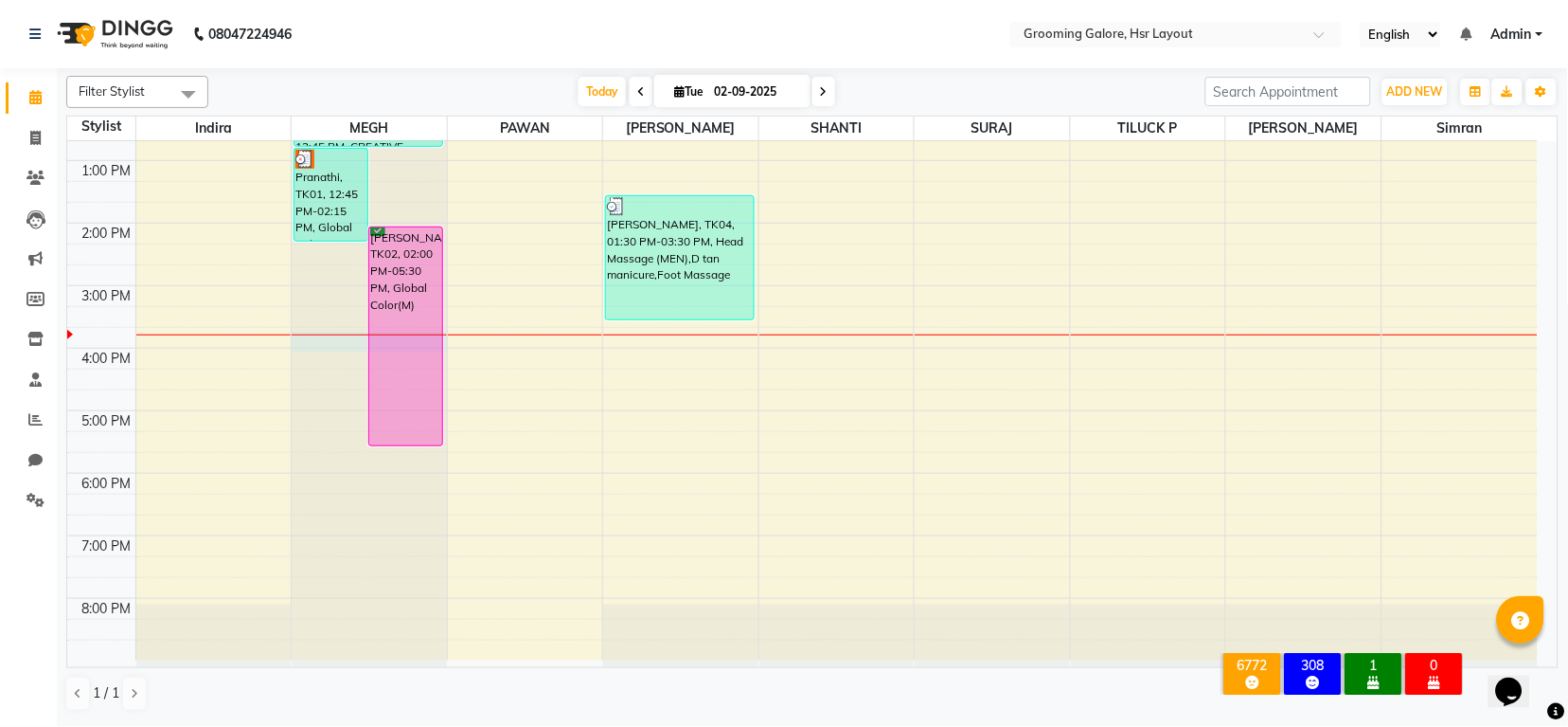
click at [412, 334] on div at bounding box center [369, 334] width 155 height 1
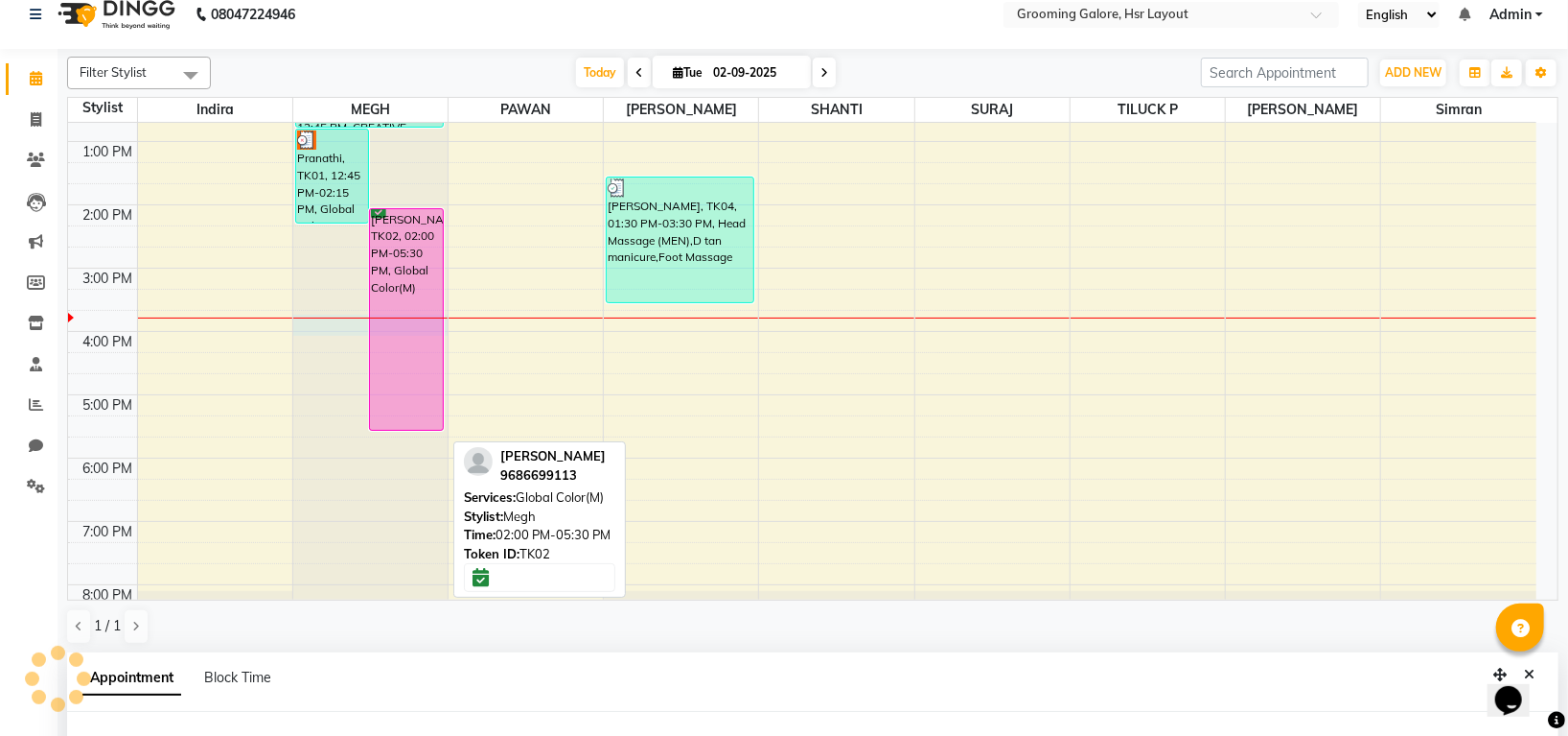
select select "45579"
select select "tentative"
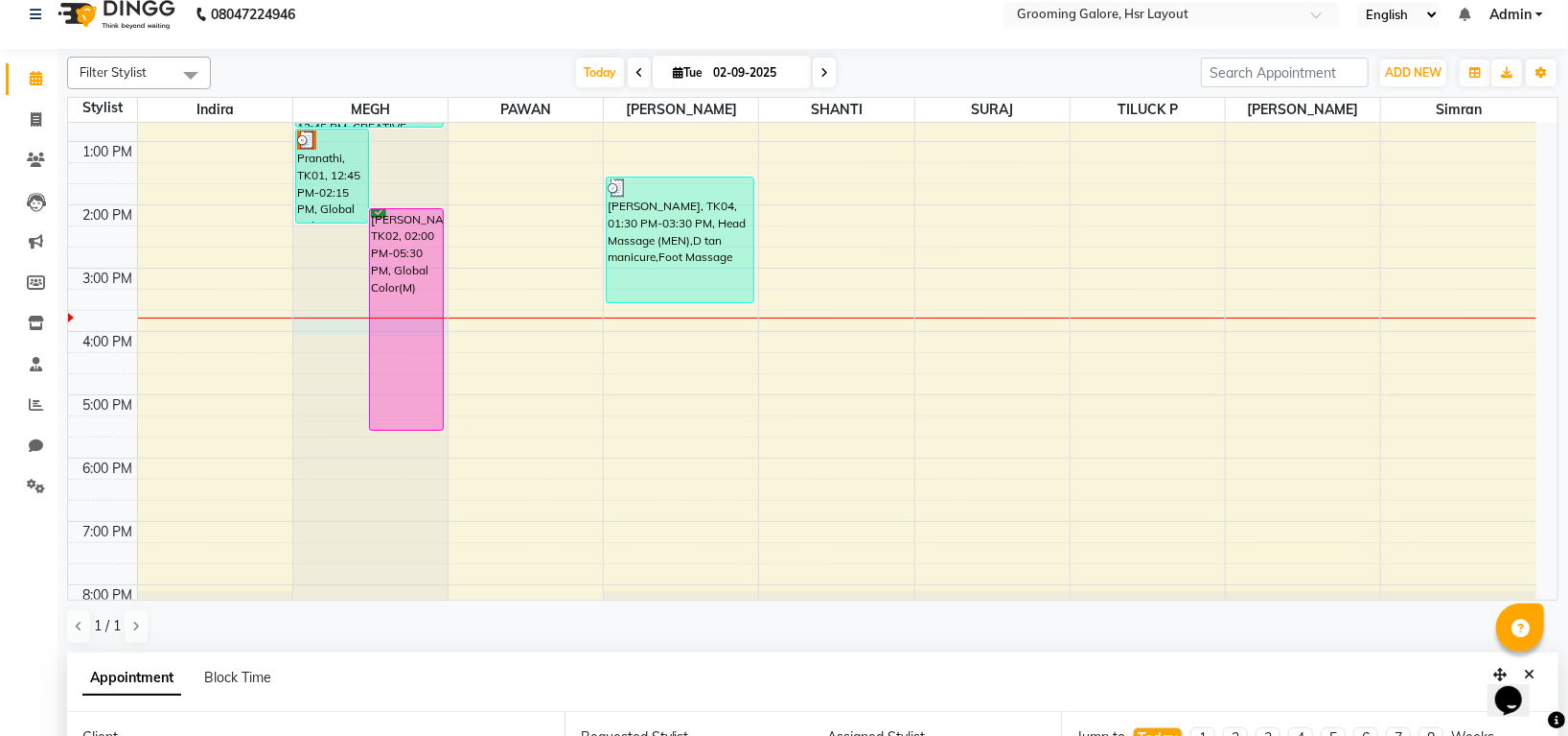
select select "945"
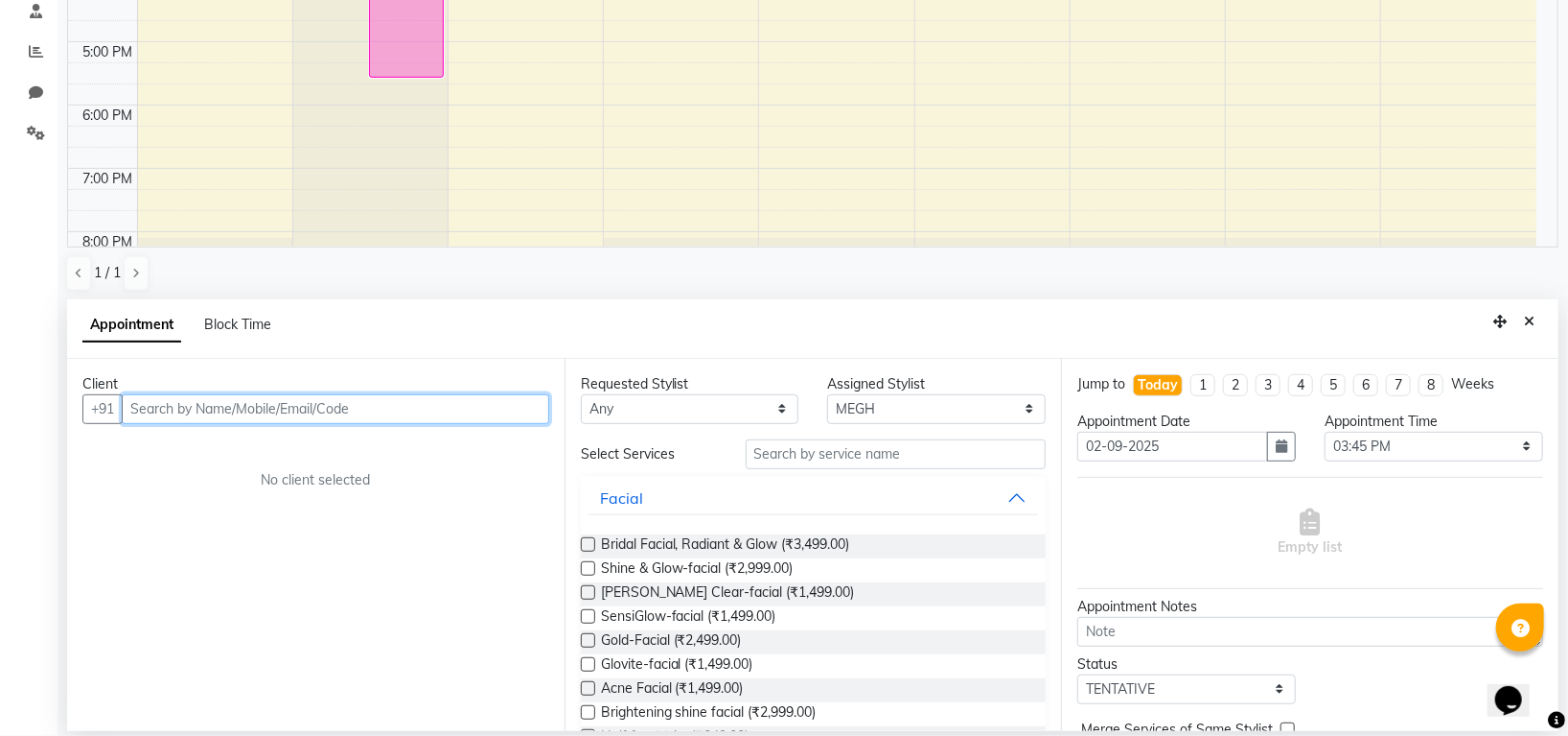
scroll to position [0, 0]
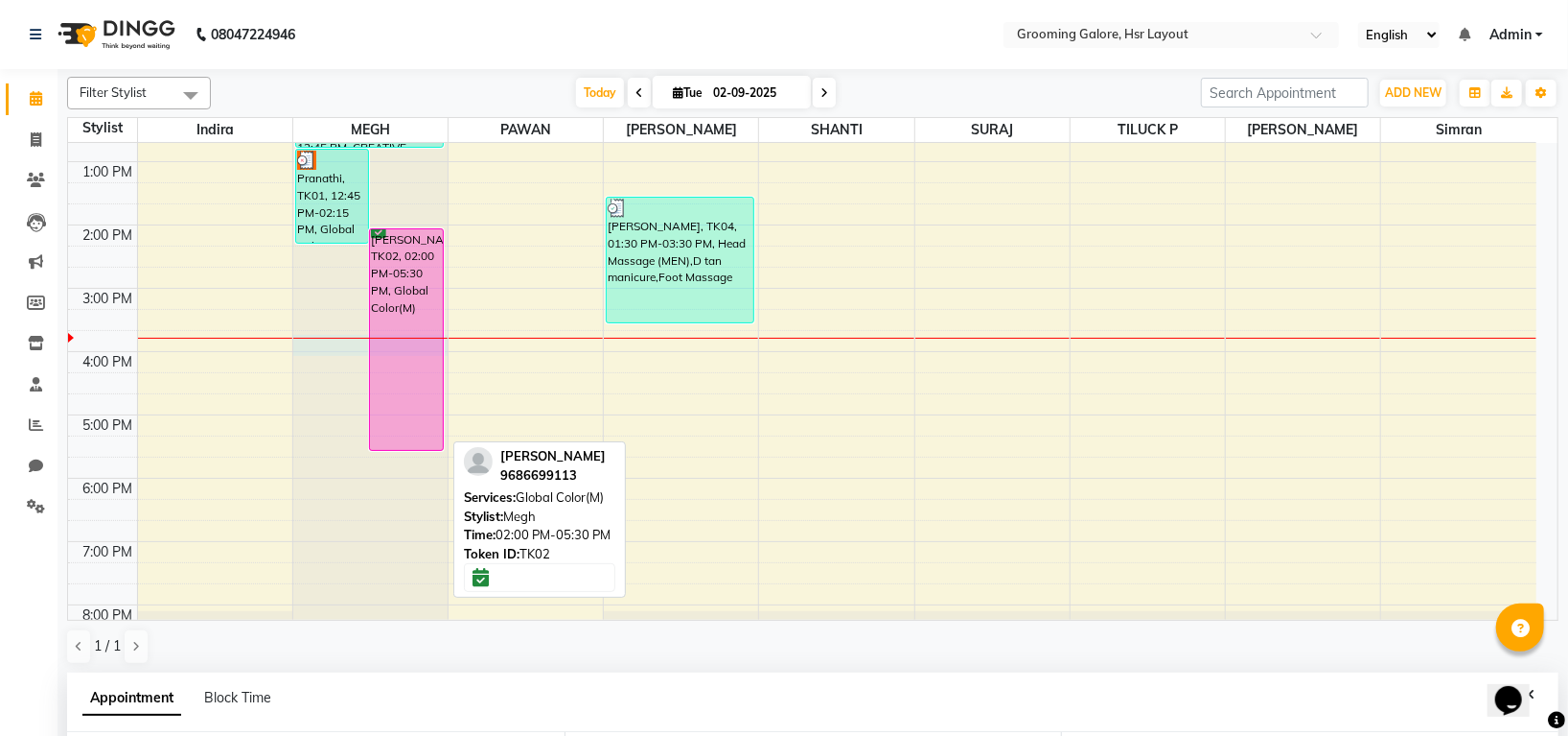
click at [405, 284] on div "Jayashree, TK02, 02:00 PM-05:30 PM, Global Color(M)" at bounding box center [406, 339] width 73 height 221
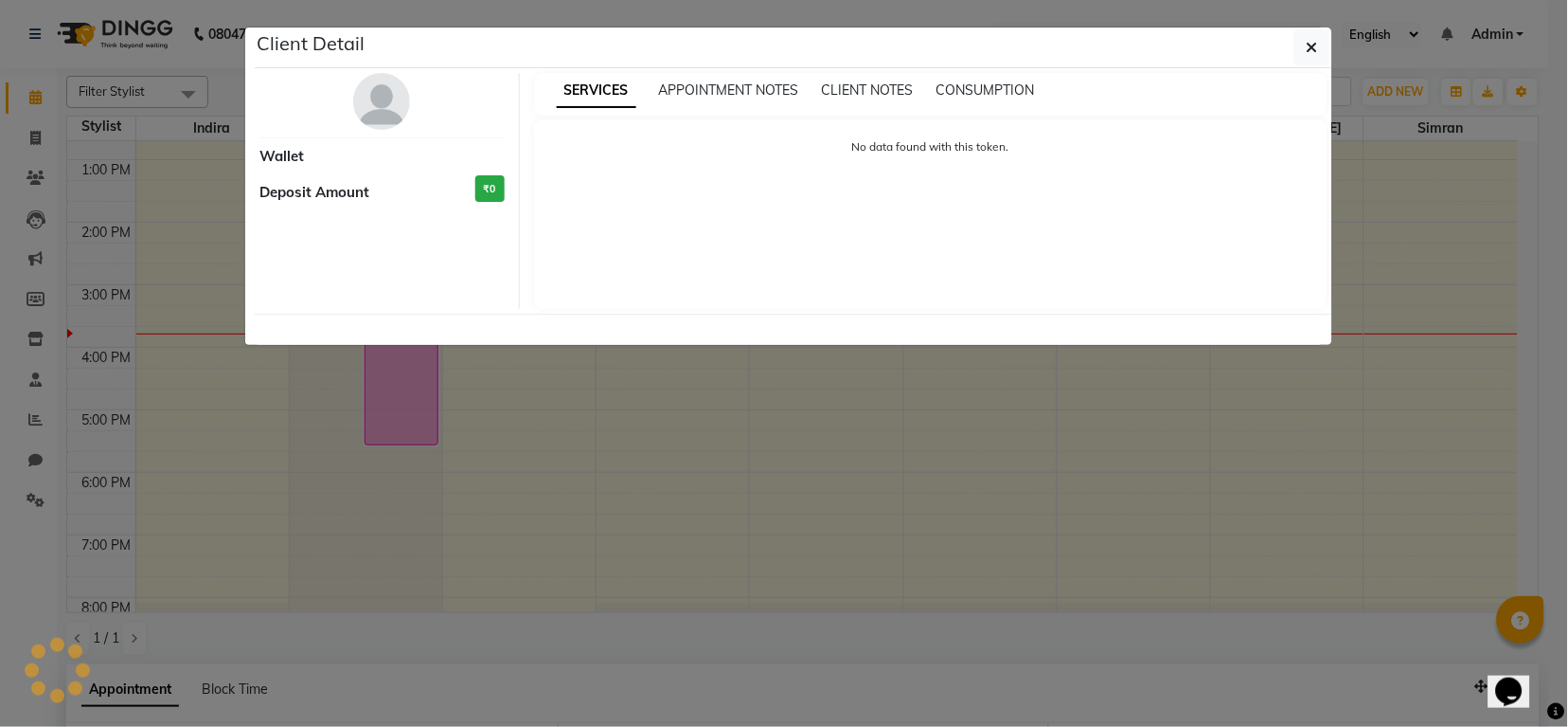
select select "6"
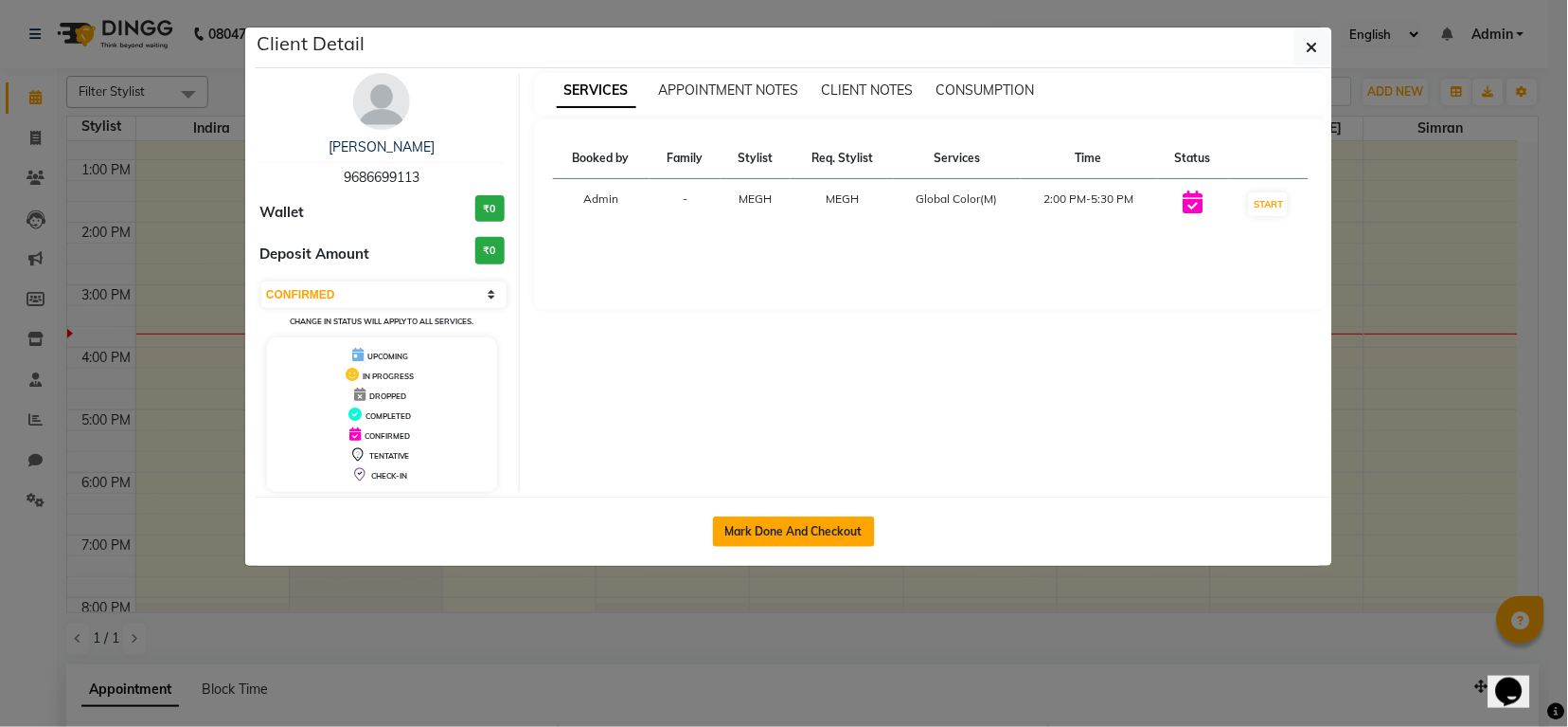
click at [765, 517] on button "Mark Done And Checkout" at bounding box center [794, 531] width 162 height 30
select select "service"
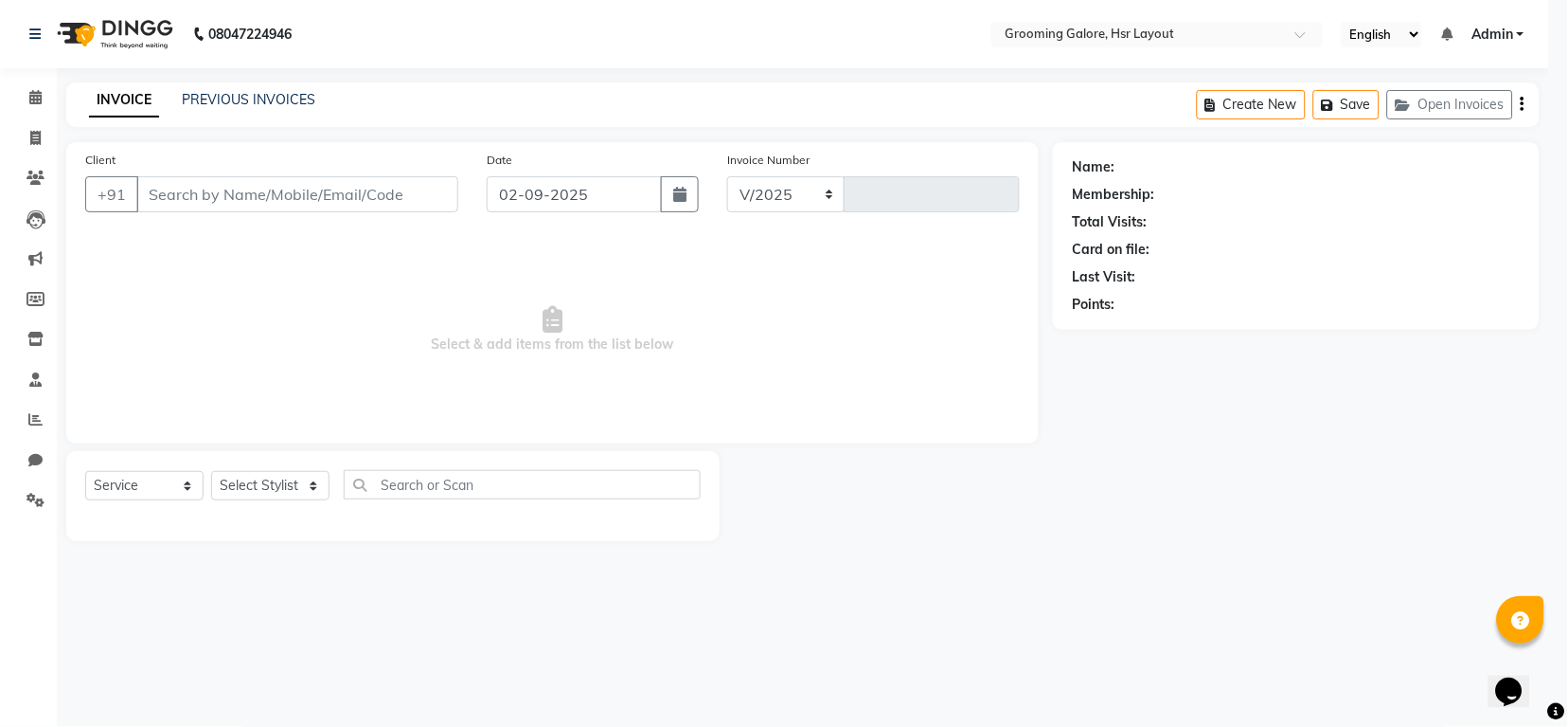
select select "6168"
type input "2179"
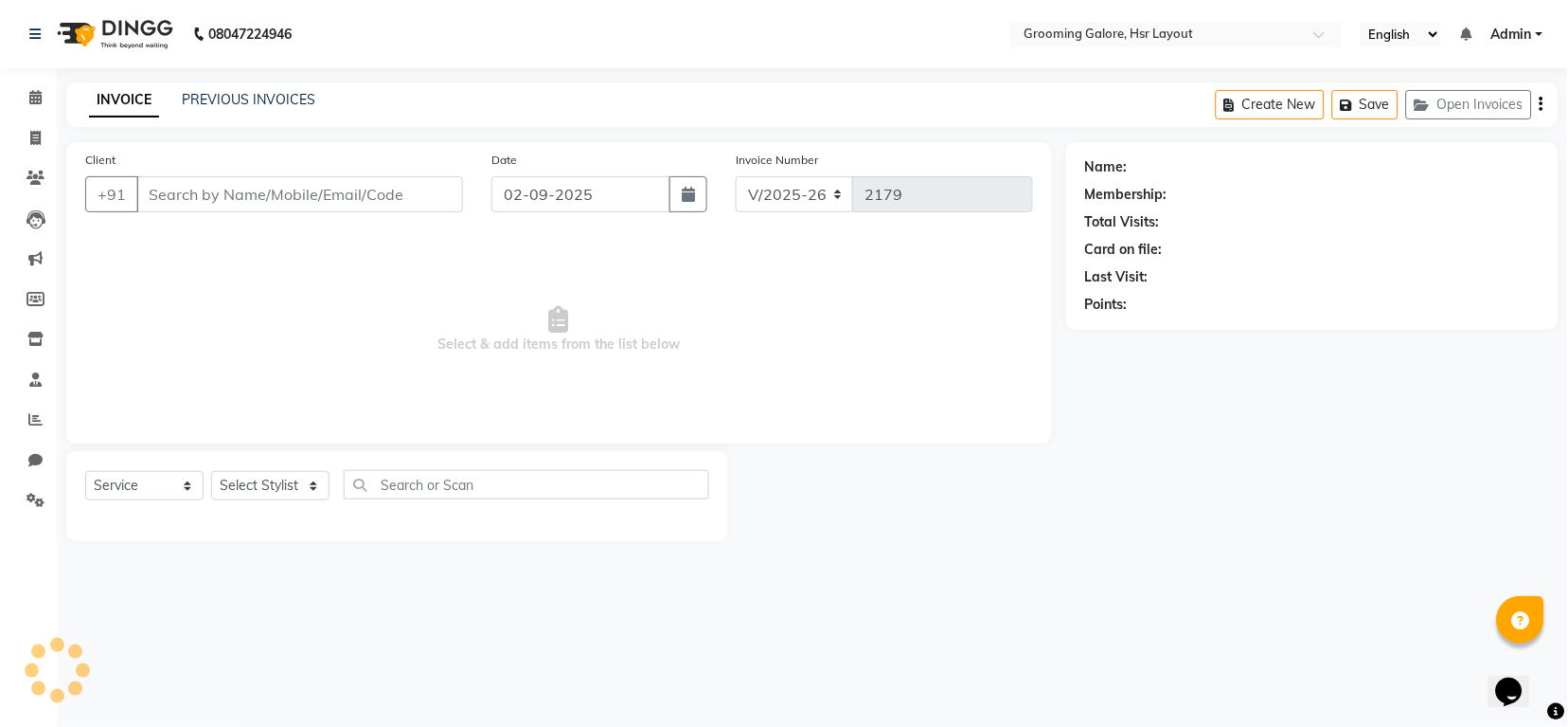
select select "P"
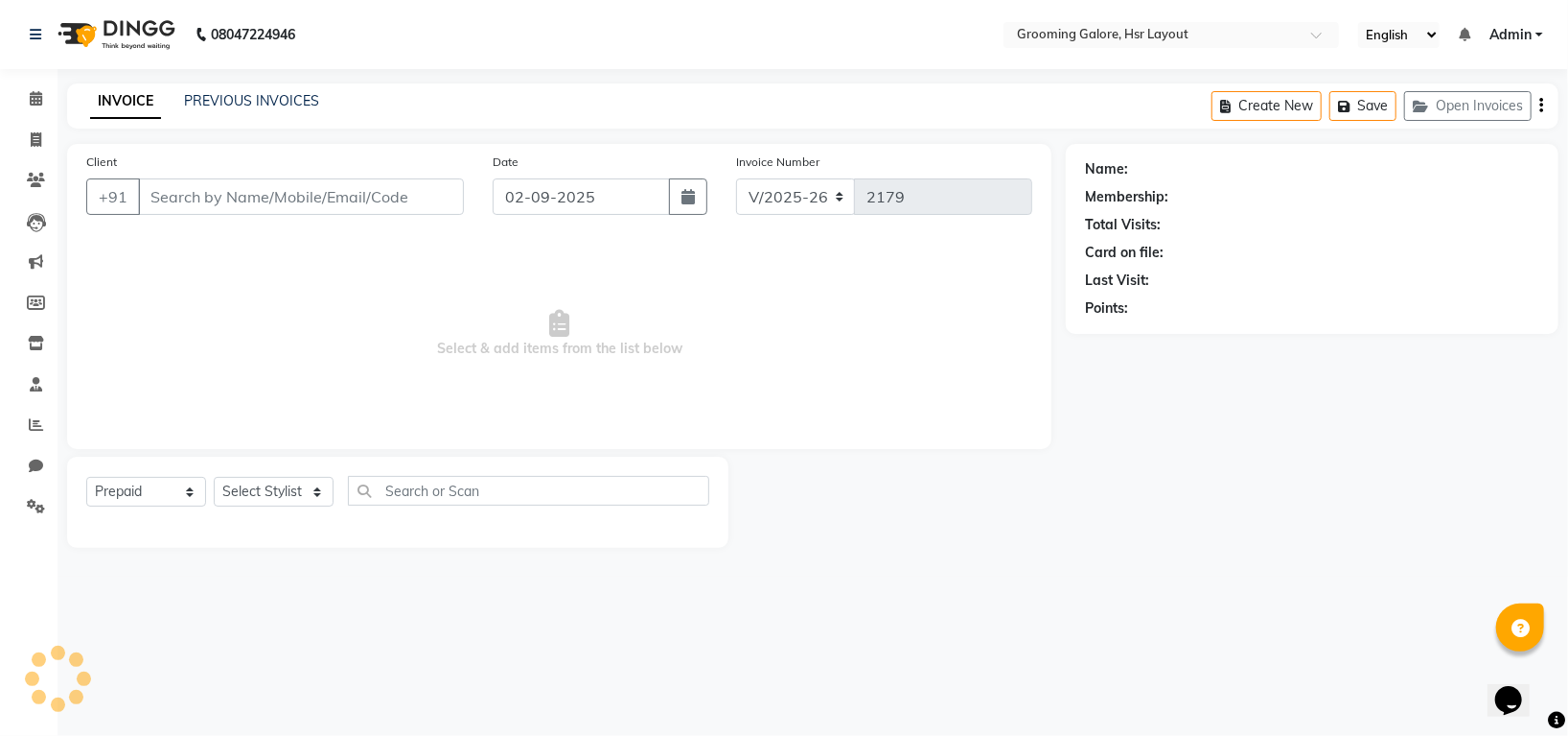
type input "9686699113"
select select "45583"
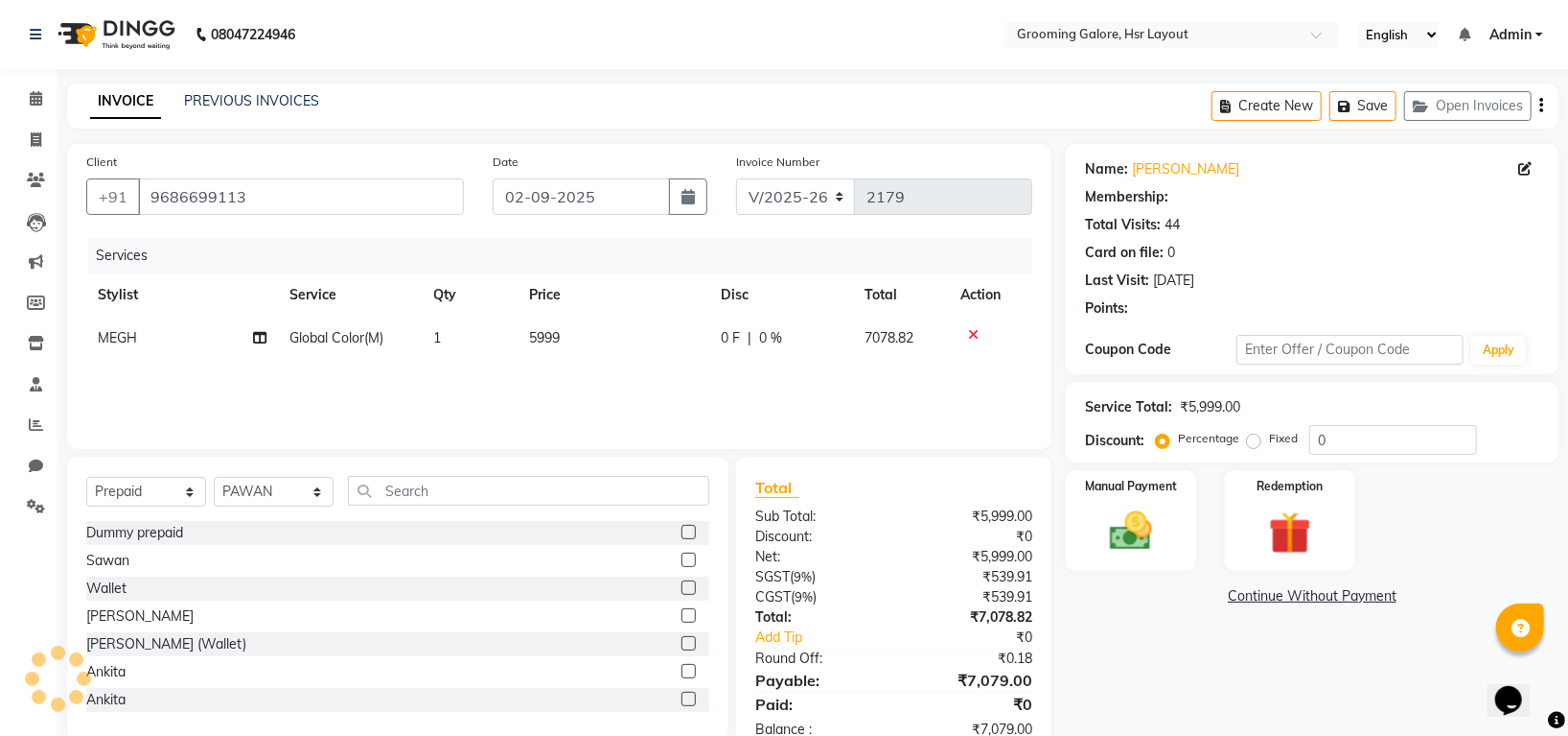
select select "1: Object"
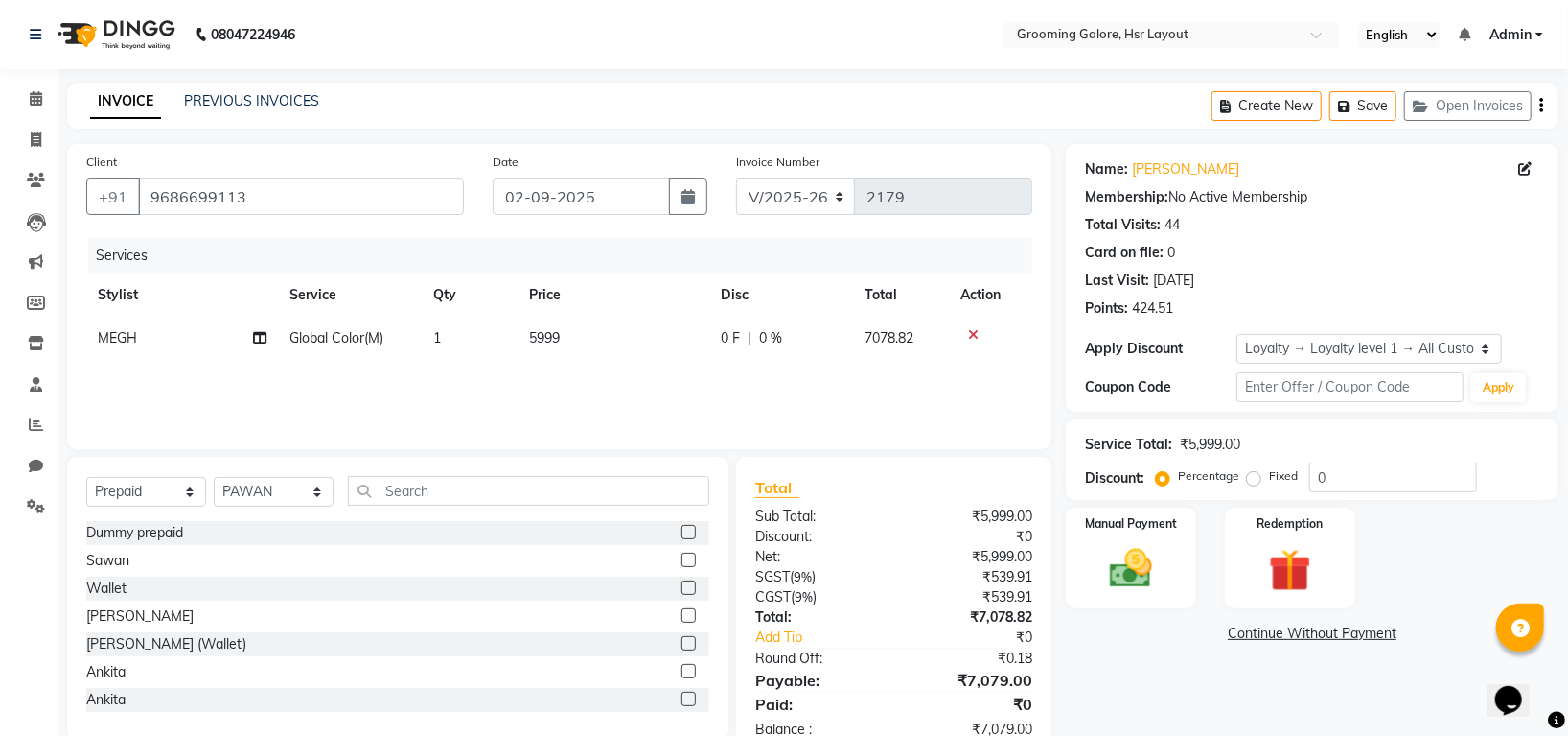
click at [406, 332] on td "Global Color(M)" at bounding box center [350, 338] width 144 height 43
select select "45579"
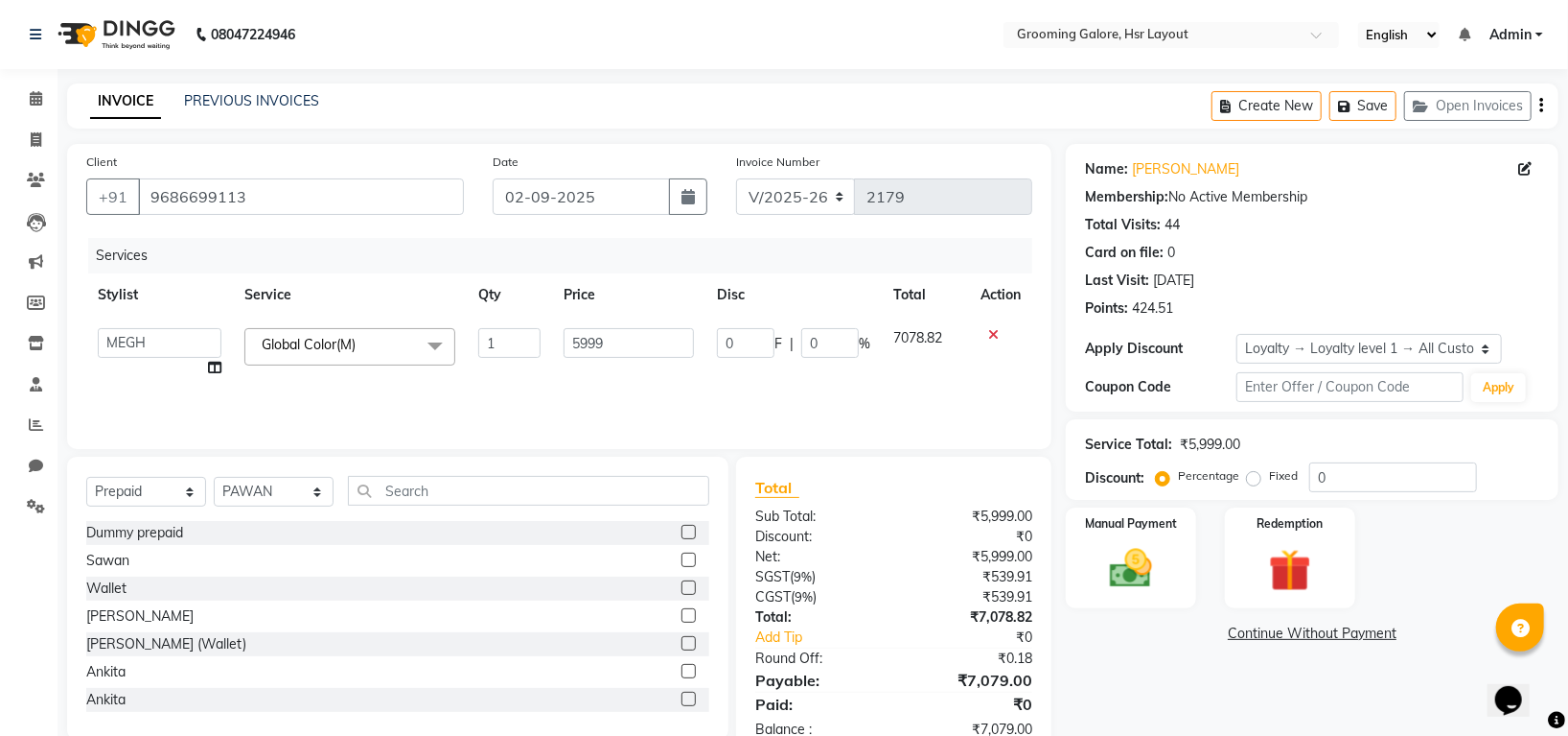
click at [385, 336] on span "Global Color(M) x" at bounding box center [350, 347] width 211 height 37
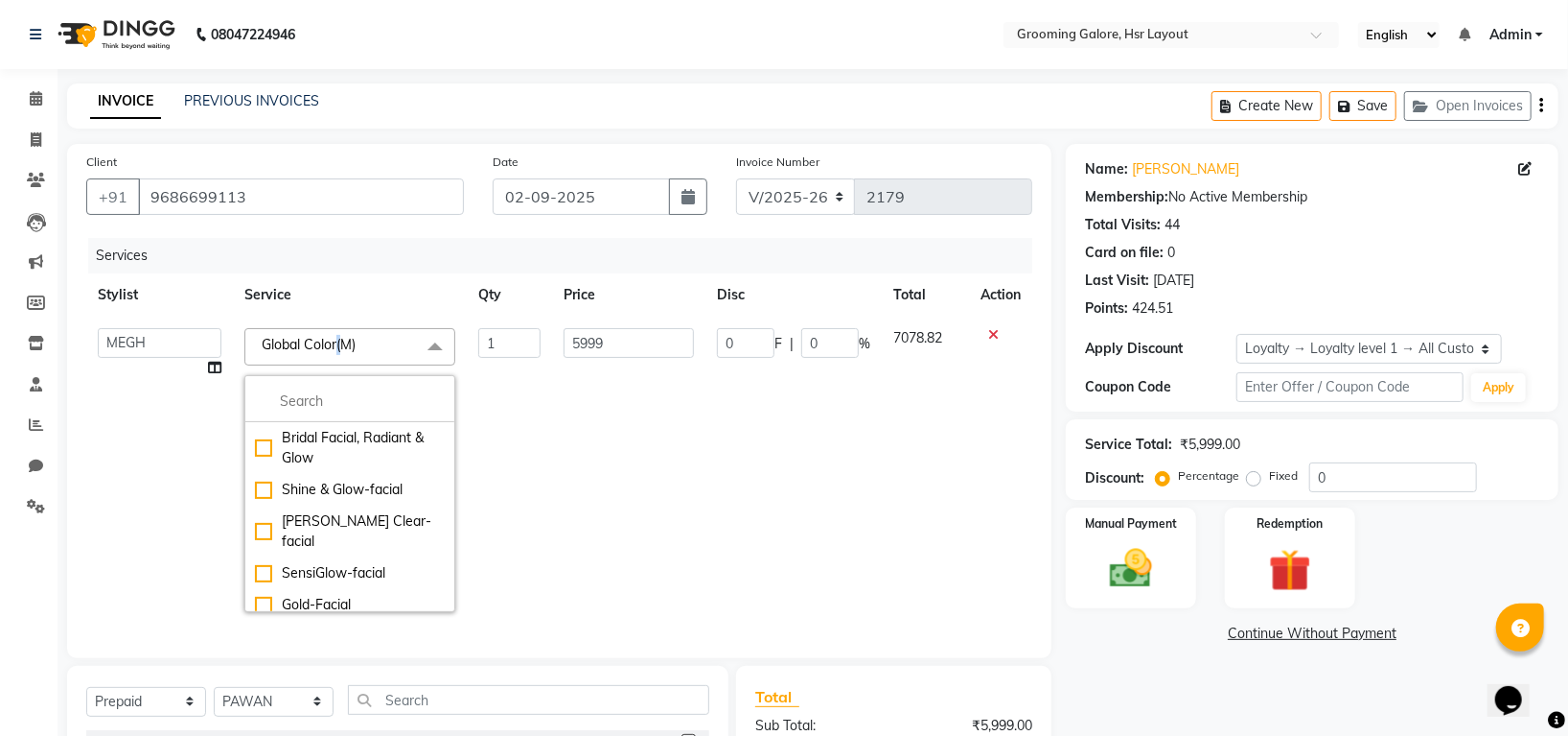
drag, startPoint x: 330, startPoint y: 338, endPoint x: 335, endPoint y: 368, distance: 30.4
click at [331, 355] on span "Global Color(M) x" at bounding box center [313, 344] width 112 height 21
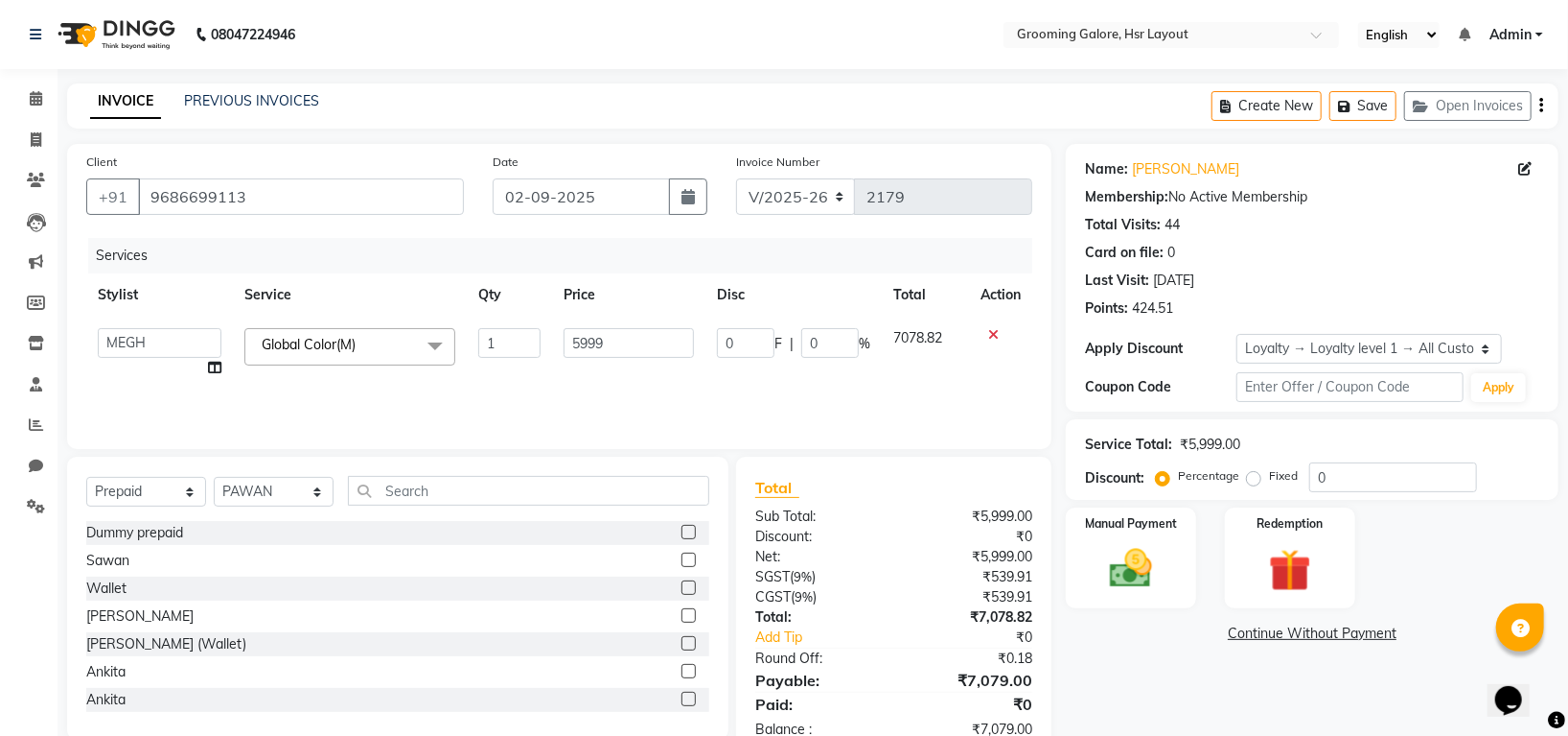
click at [337, 389] on td "Global Color(M) x Bridal Facial, Radiant & Glow Shine & Glow-facial De-Tan Clea…" at bounding box center [349, 353] width 233 height 73
click at [425, 355] on span at bounding box center [435, 346] width 38 height 36
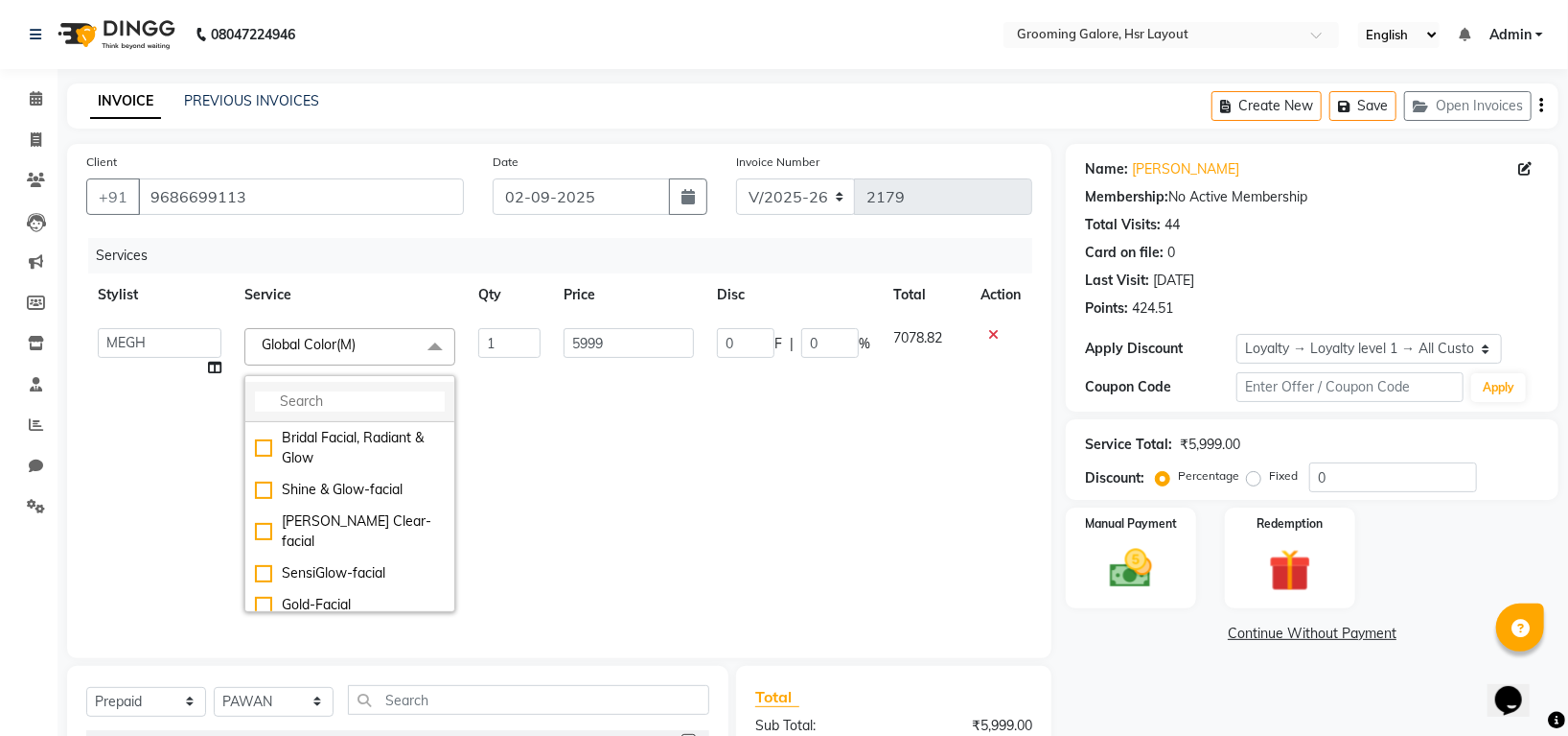
click at [380, 403] on input "multiselect-search" at bounding box center [350, 401] width 190 height 21
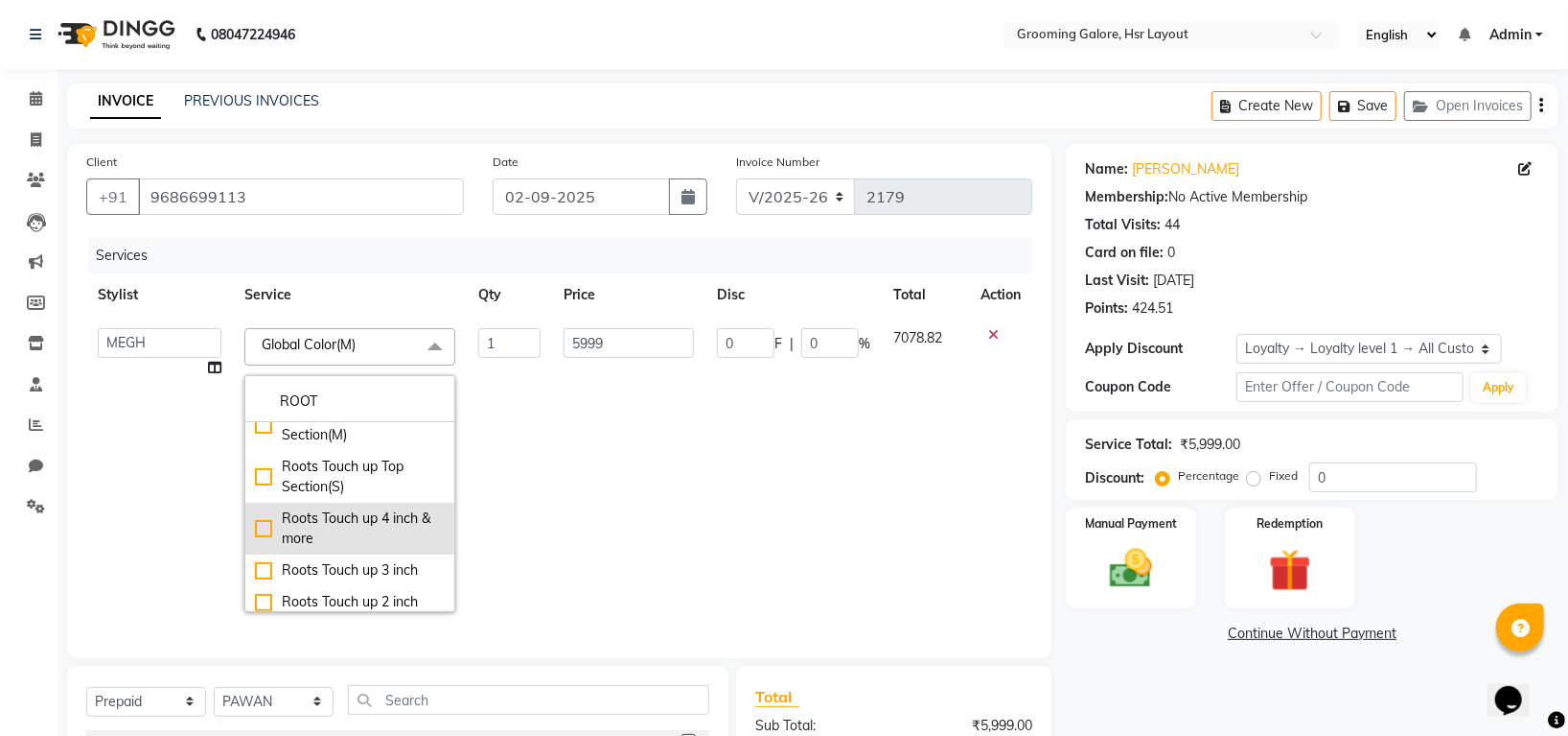
scroll to position [61, 0]
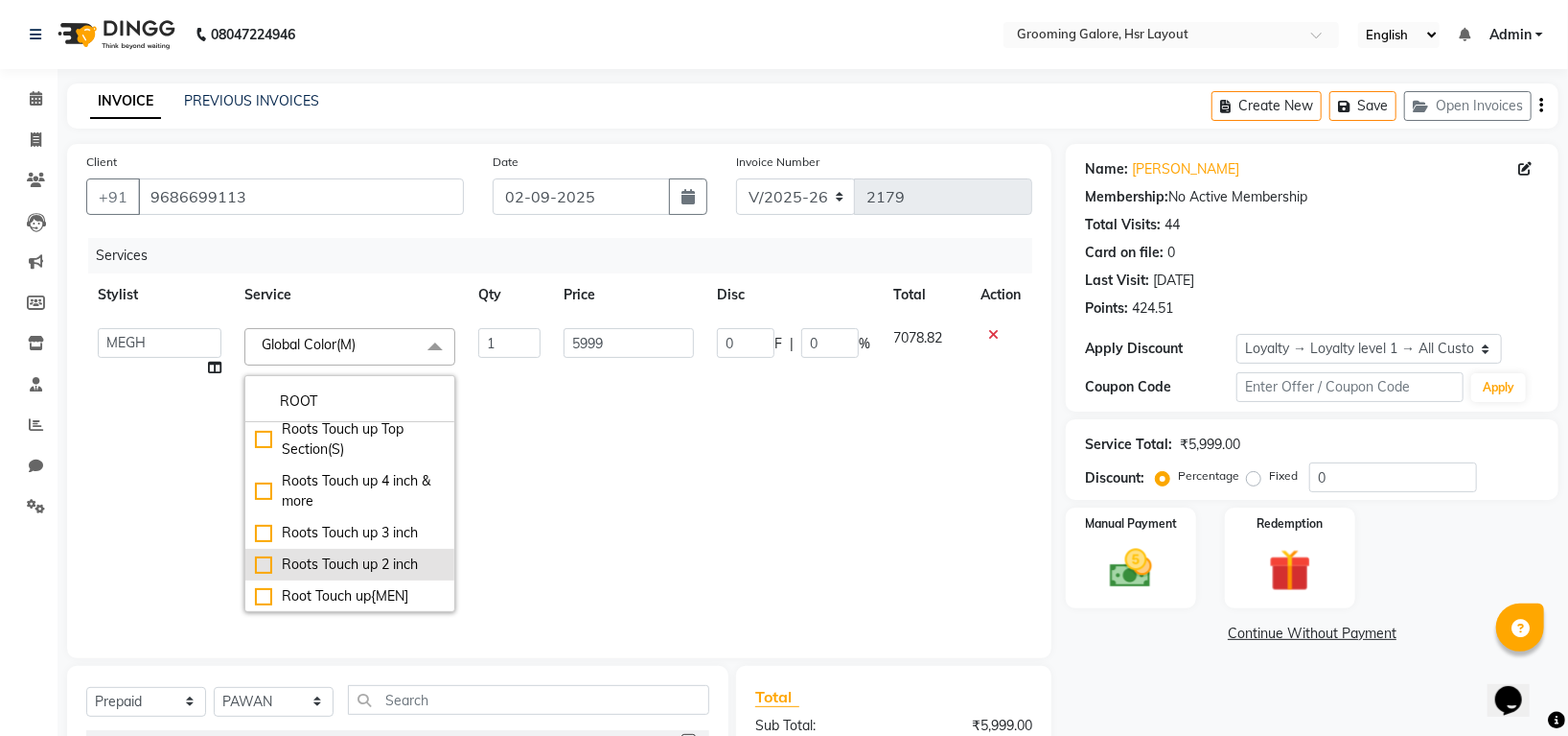
type input "ROOT"
click at [321, 552] on li "Roots Touch up 2 inch" at bounding box center [350, 564] width 209 height 31
checkbox input "true"
click at [597, 350] on input "1499" at bounding box center [628, 343] width 130 height 29
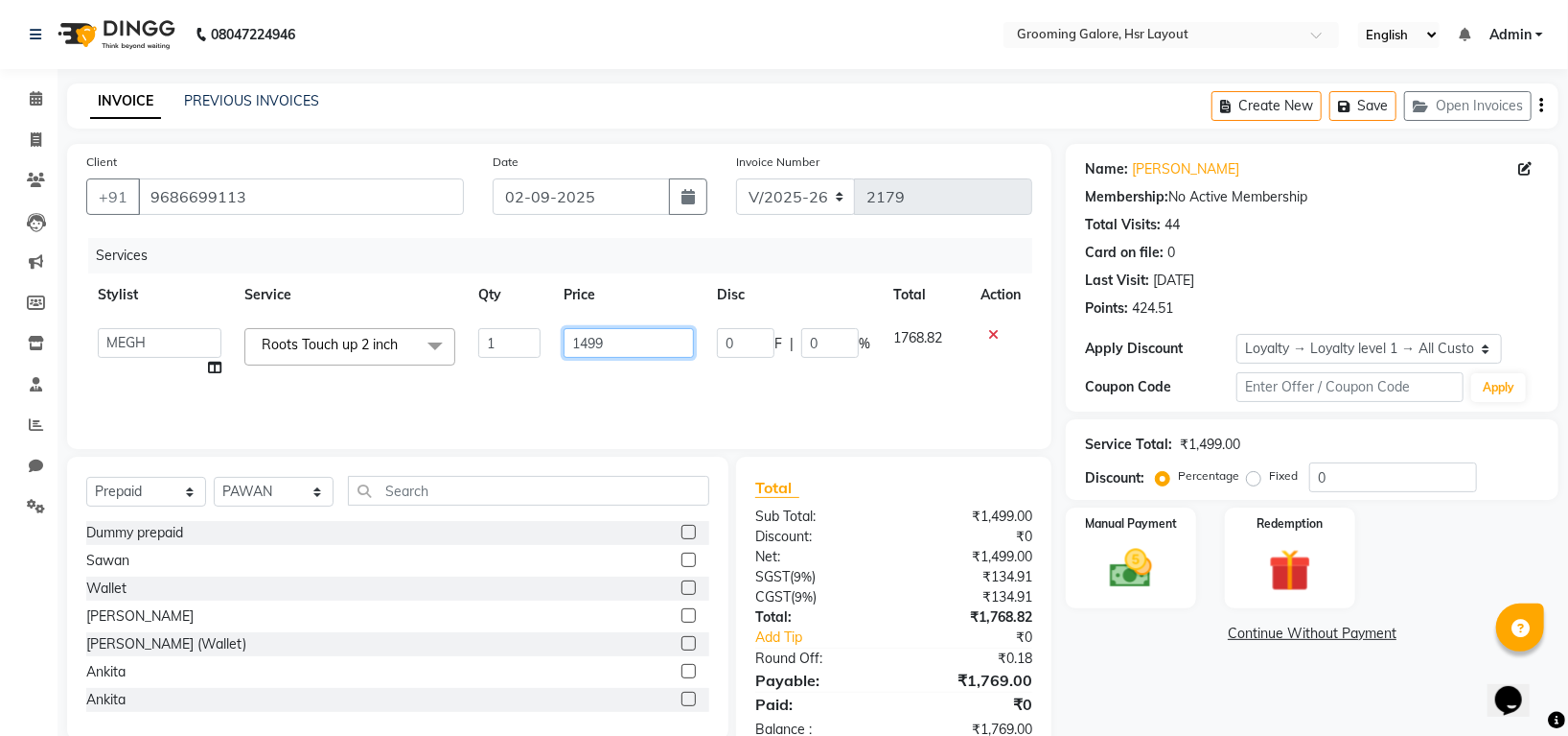
click at [586, 338] on input "1499" at bounding box center [628, 343] width 130 height 29
type input "1599"
click at [493, 537] on div "Dummy prepaid" at bounding box center [398, 533] width 623 height 24
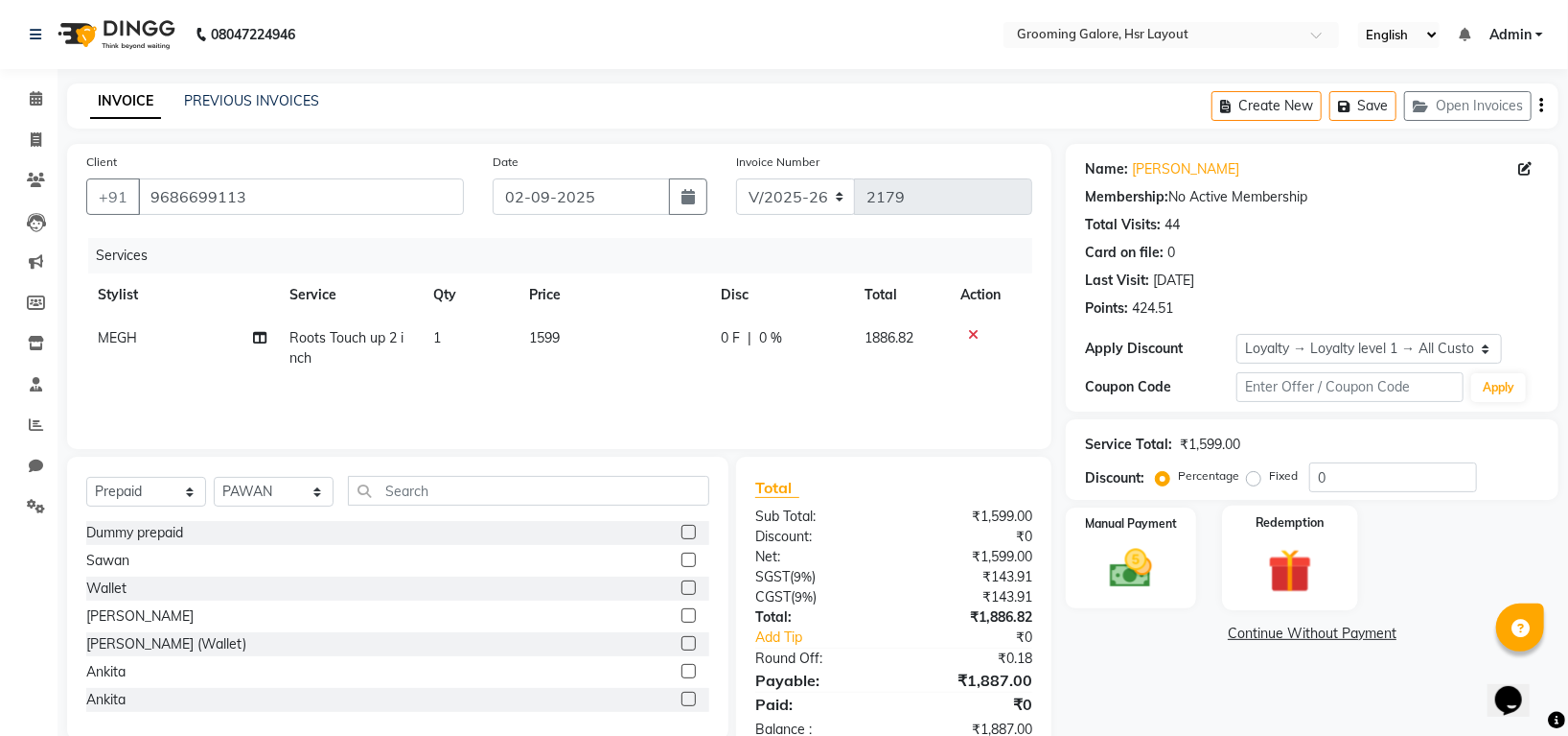
scroll to position [52, 0]
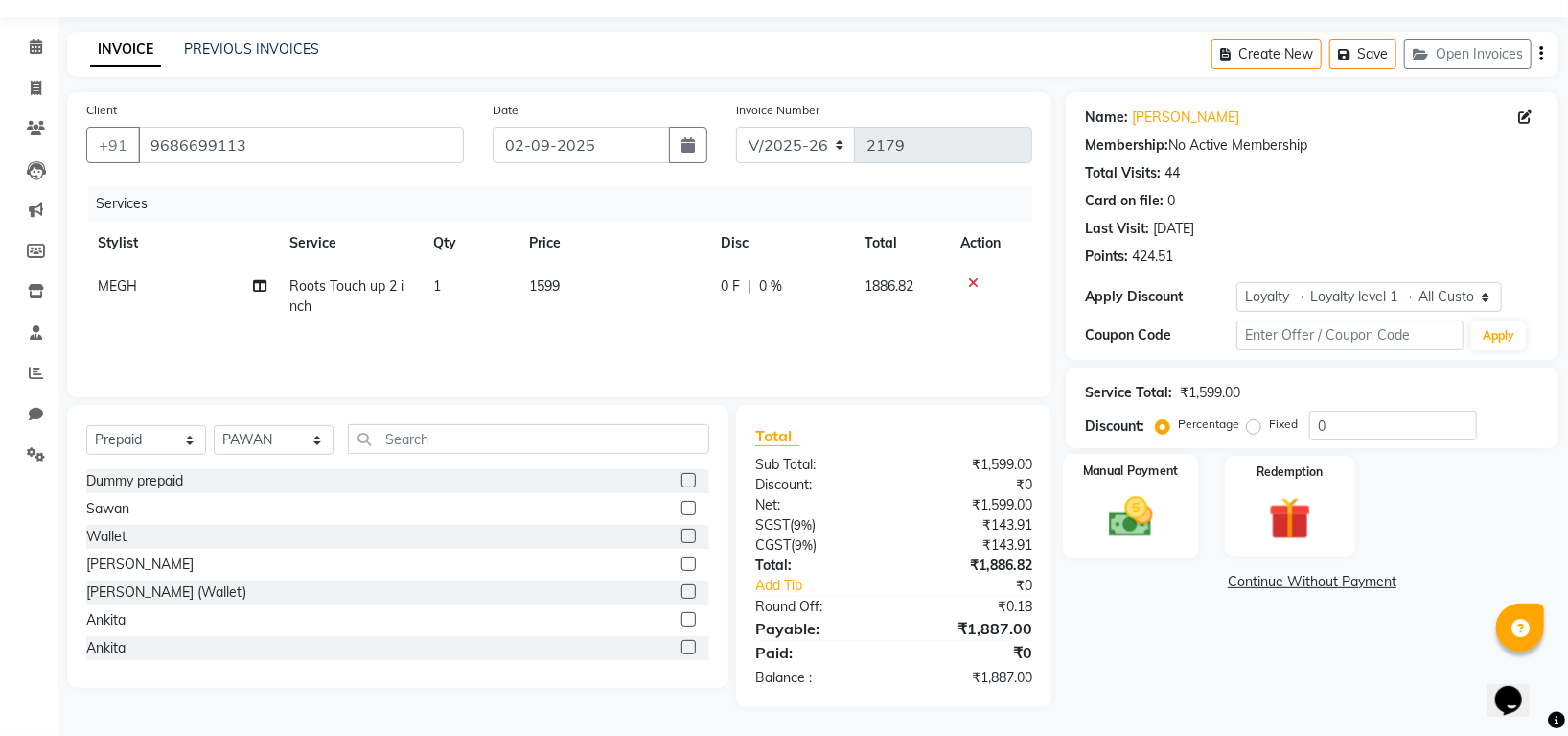
click at [1135, 501] on img at bounding box center [1131, 516] width 72 height 51
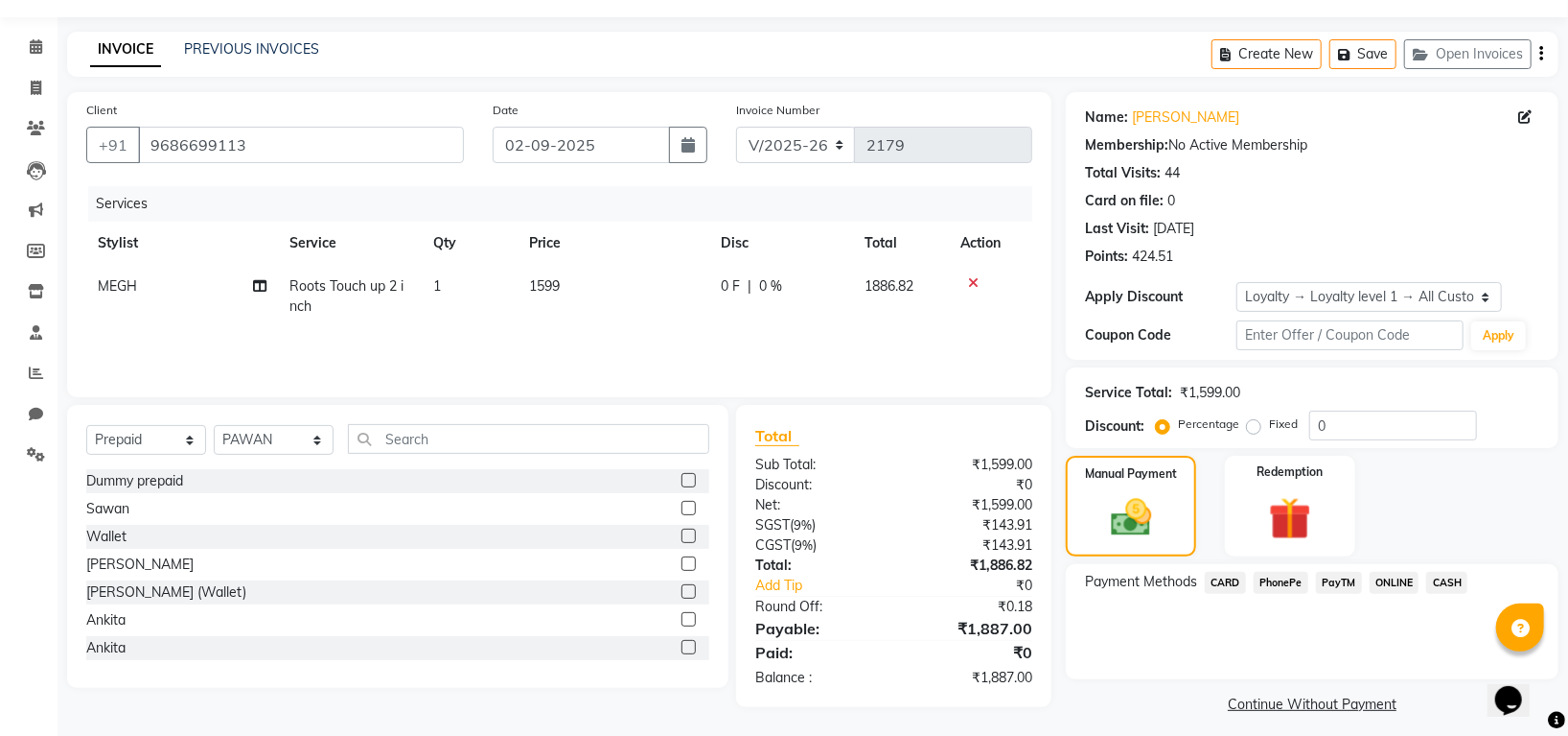
click at [1225, 581] on span "CARD" at bounding box center [1225, 583] width 41 height 22
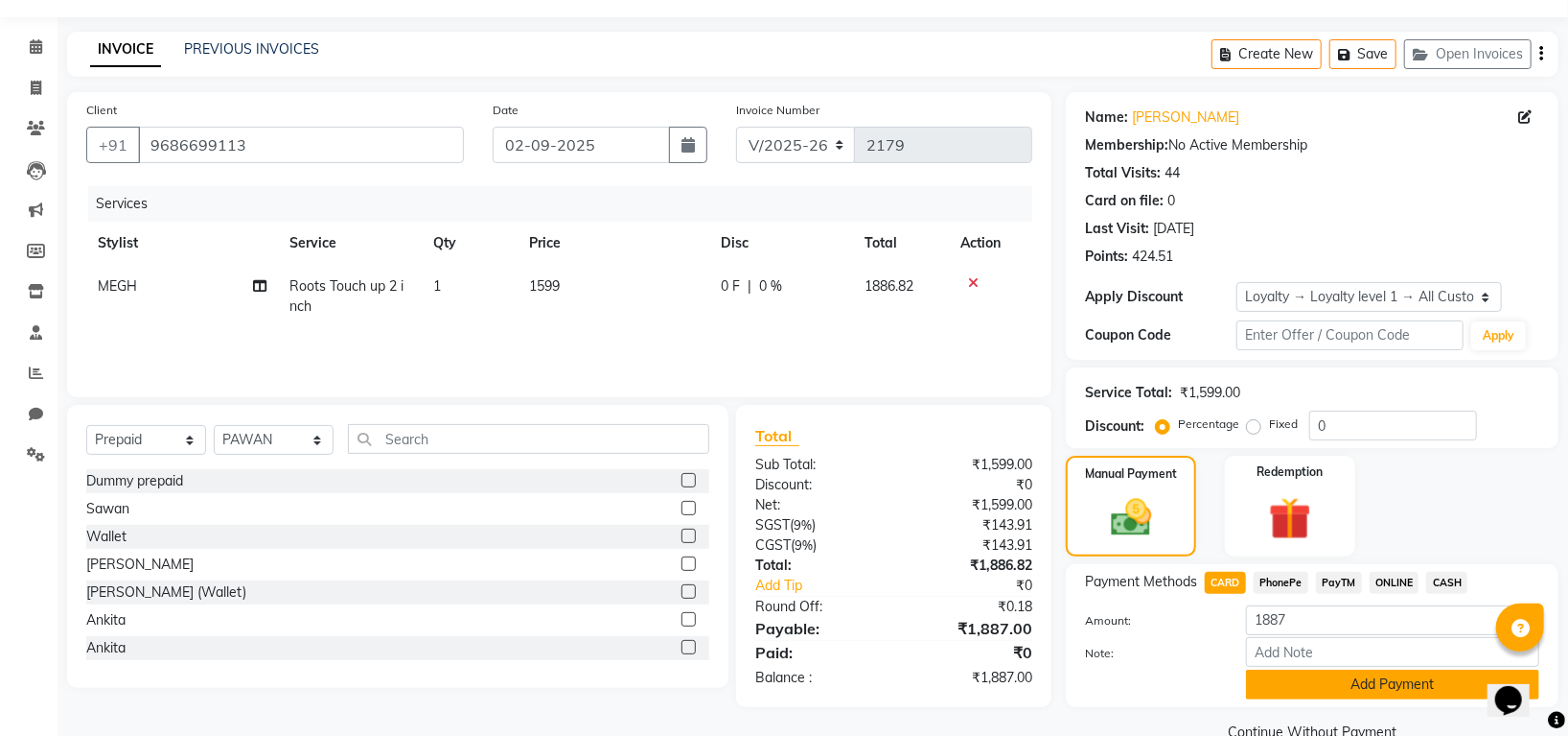
scroll to position [91, 0]
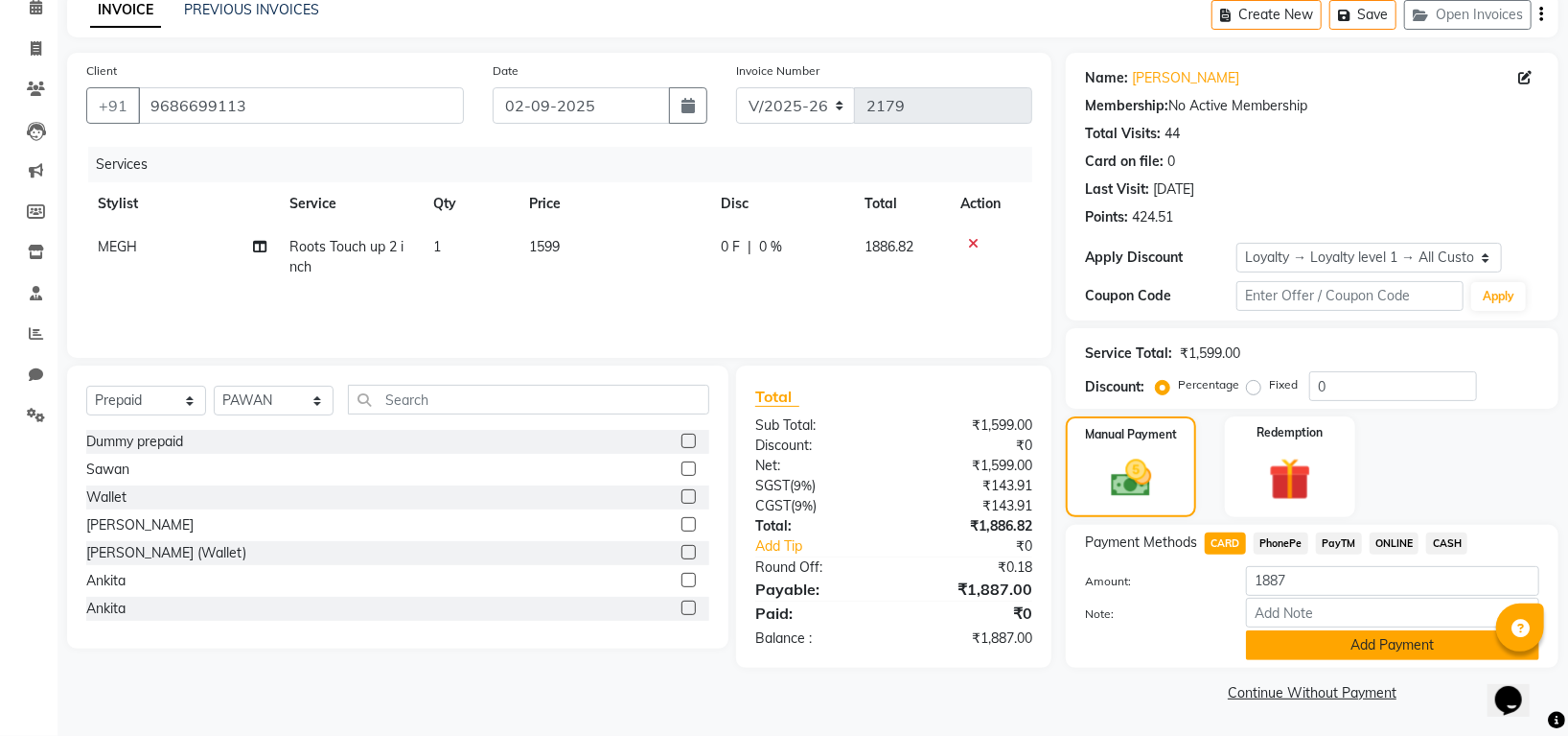
click at [1301, 636] on button "Add Payment" at bounding box center [1392, 645] width 293 height 29
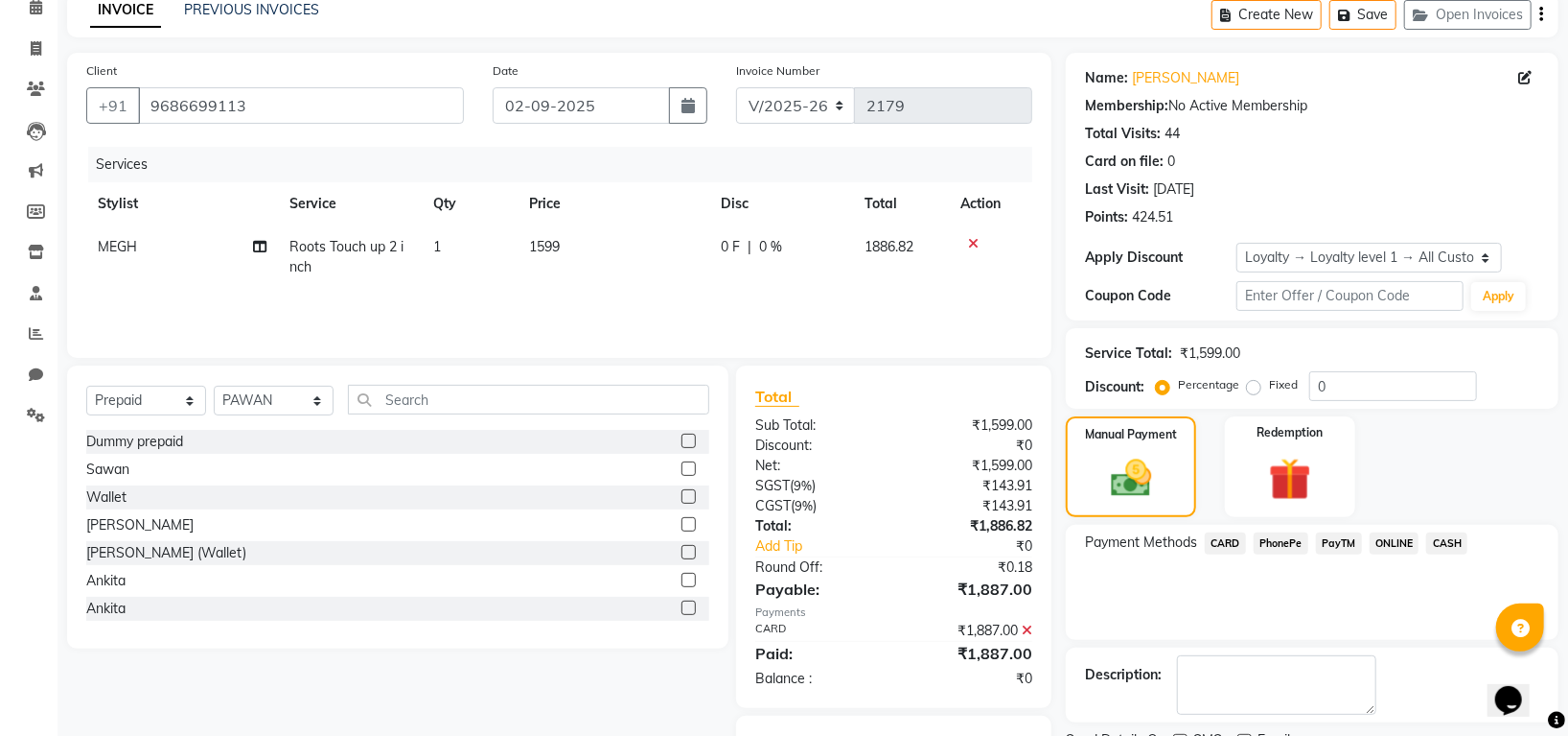
scroll to position [188, 0]
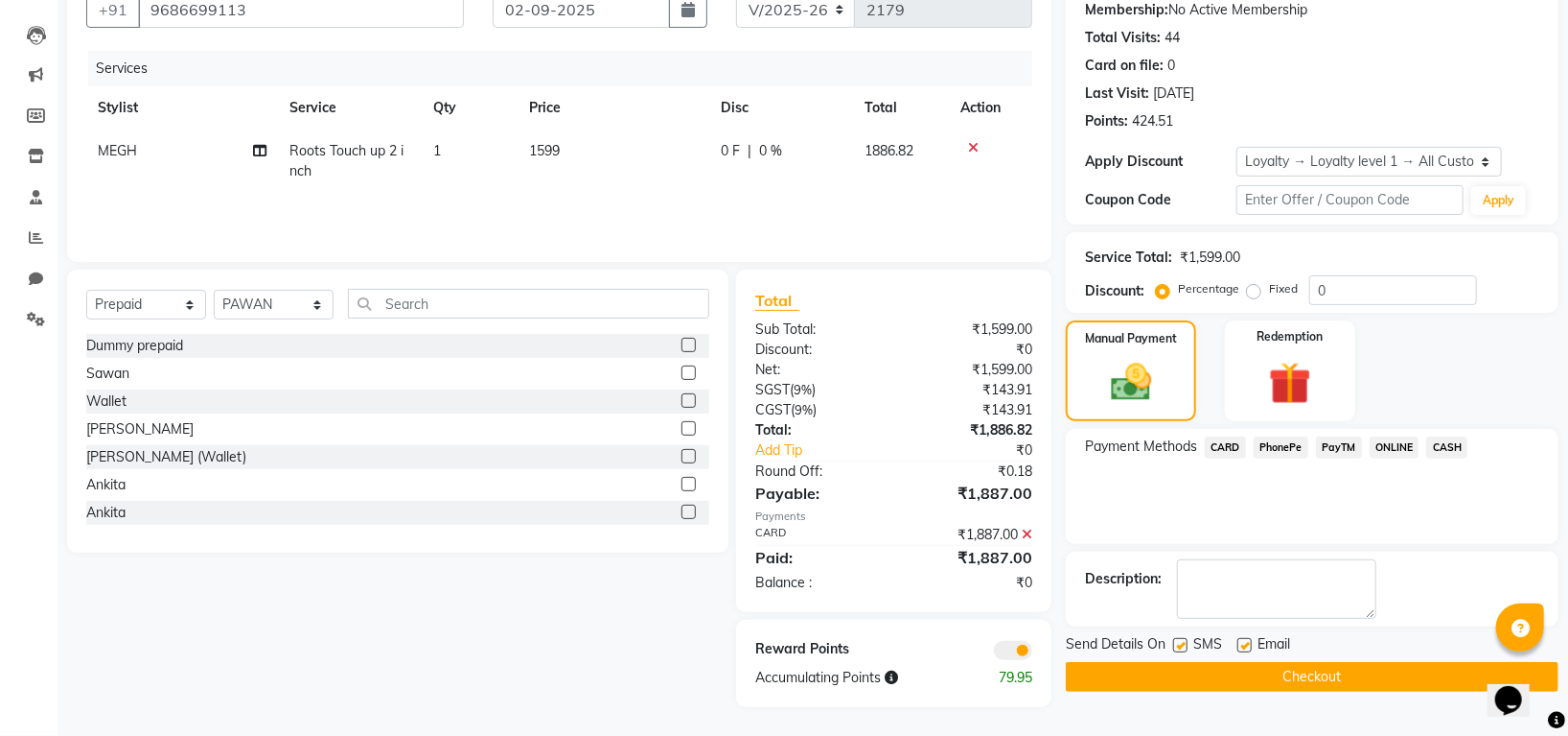
click at [1272, 684] on button "Checkout" at bounding box center [1312, 676] width 492 height 29
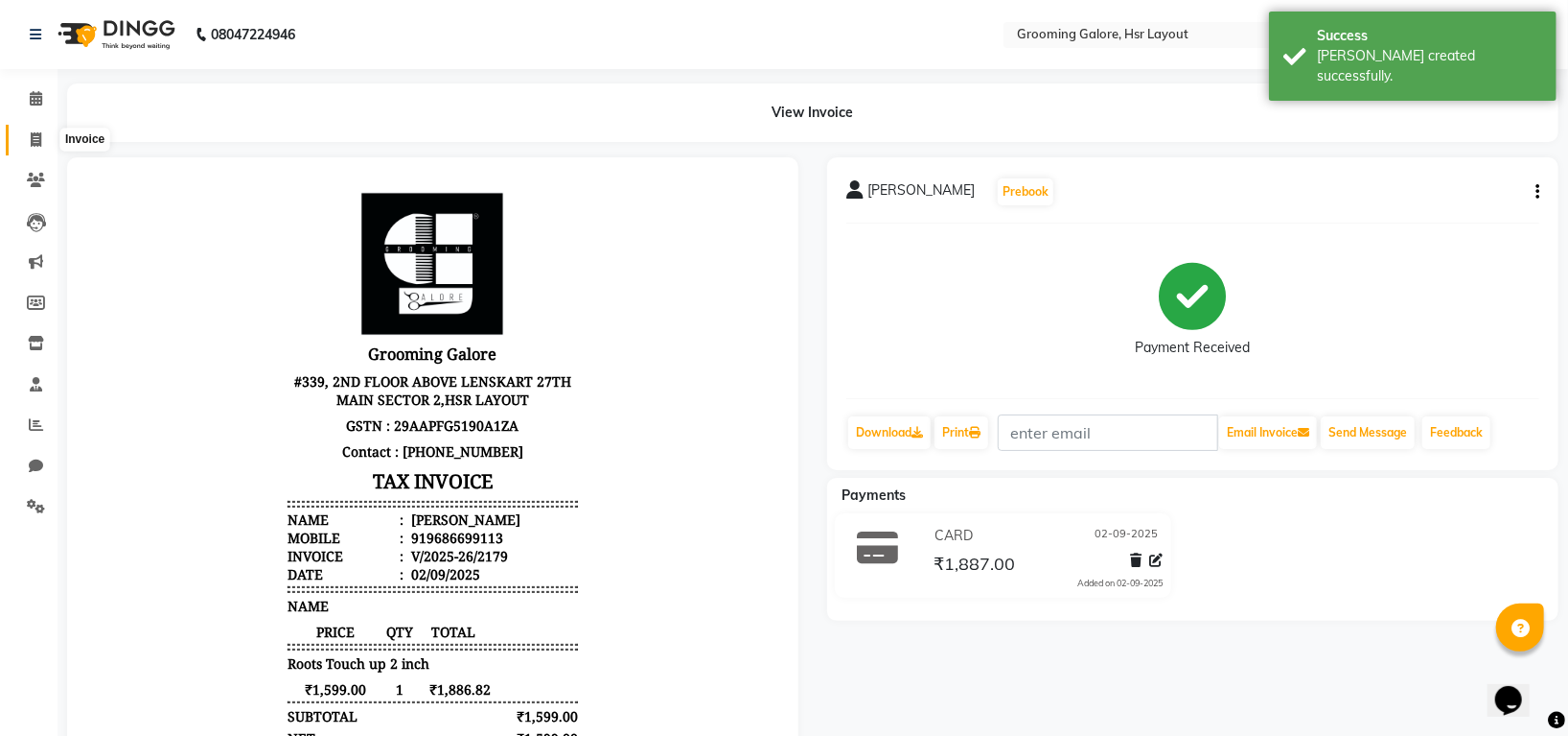
click at [39, 147] on icon at bounding box center [35, 139] width 11 height 15
select select "service"
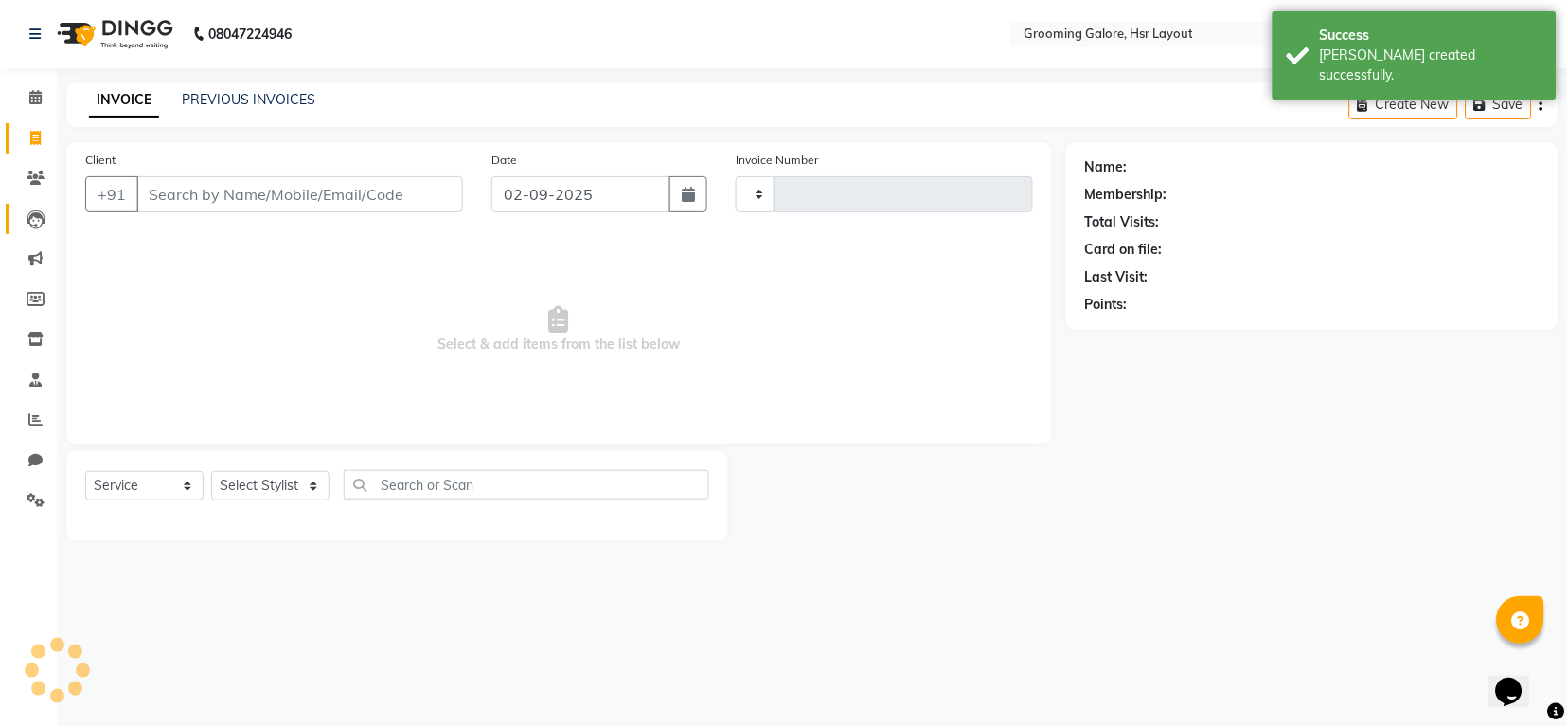
type input "2180"
select select "6168"
select select "P"
select select "45583"
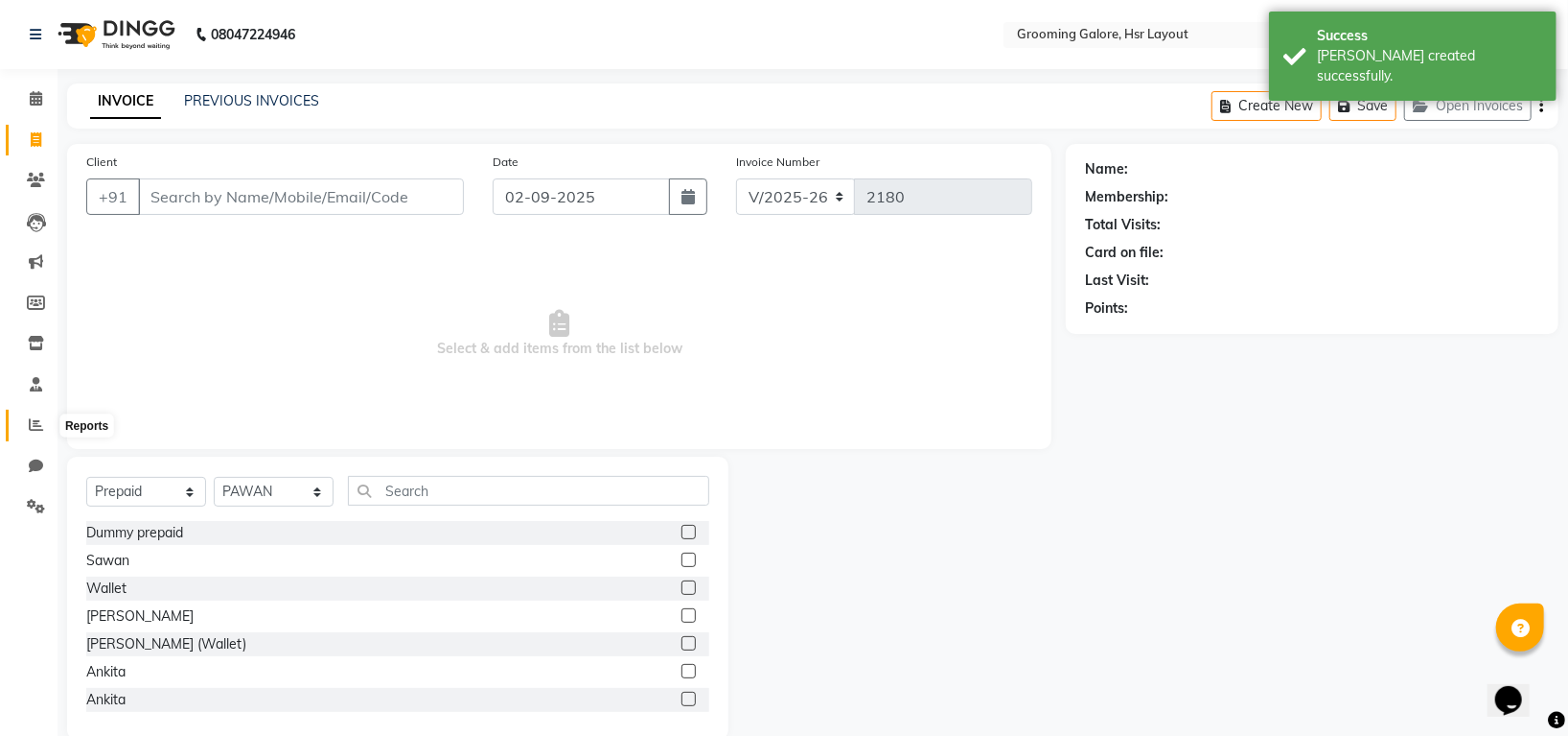
click at [27, 417] on span at bounding box center [36, 425] width 33 height 22
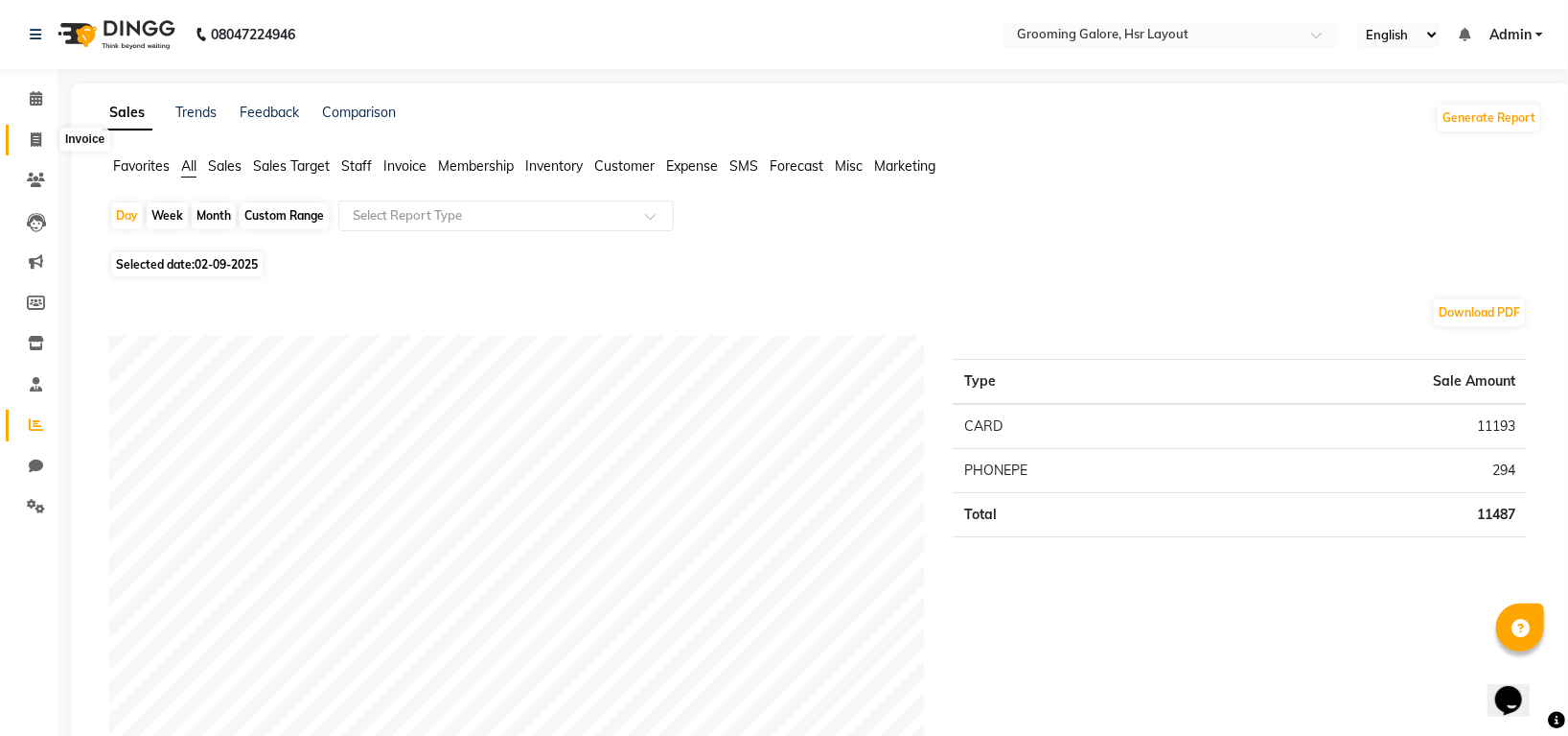
click at [33, 129] on span at bounding box center [36, 140] width 33 height 22
select select "service"
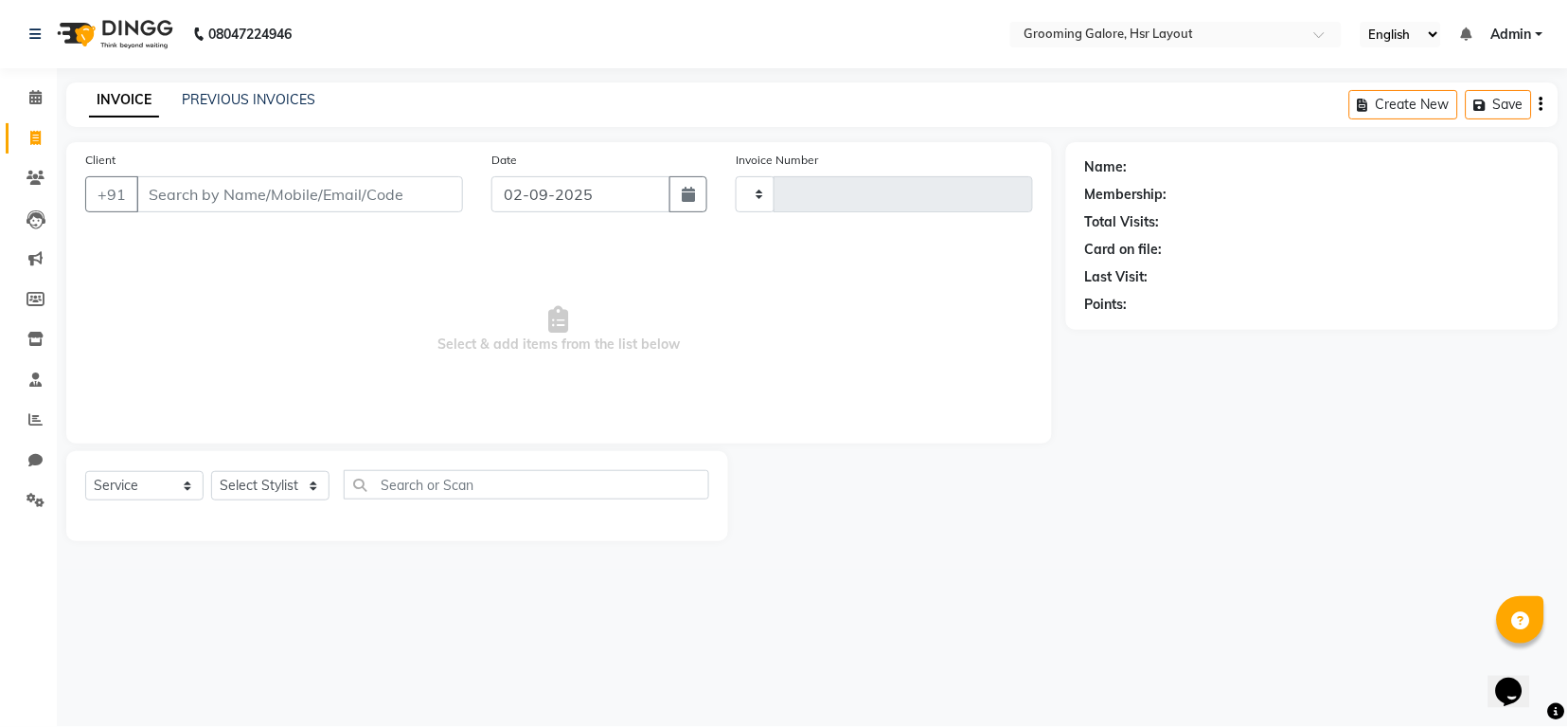
type input "2180"
select select "6168"
select select "P"
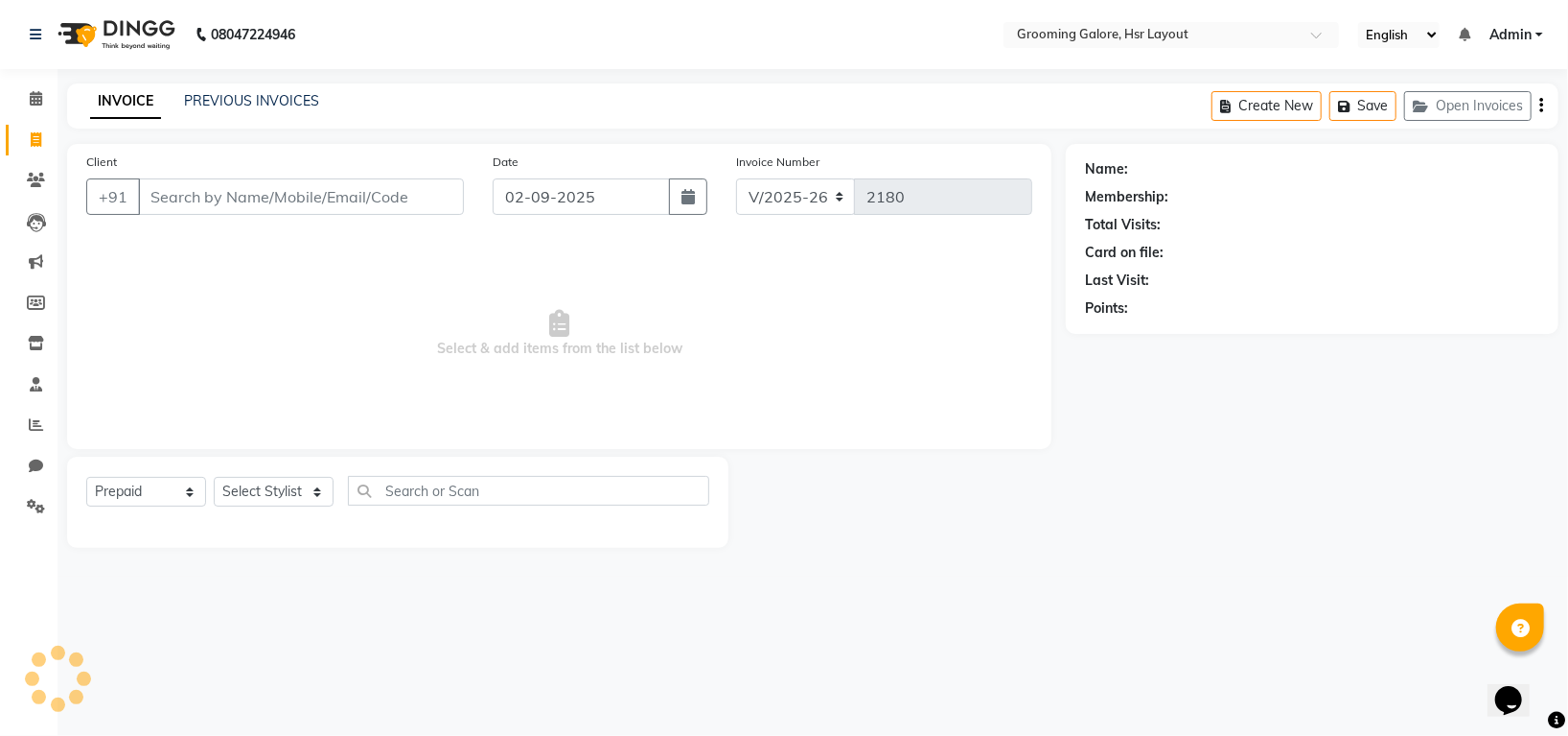
scroll to position [31, 0]
select select "45583"
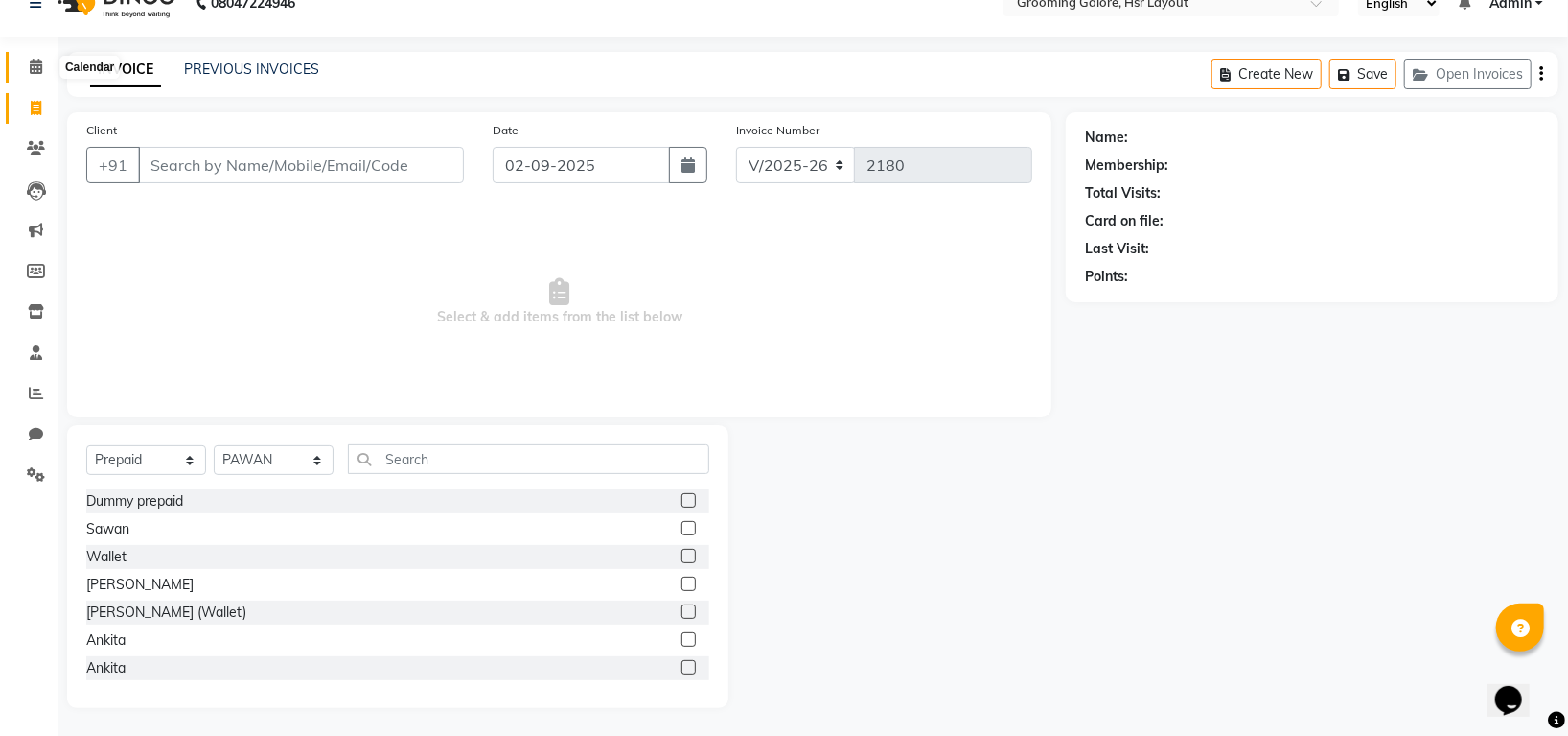
click at [35, 76] on span at bounding box center [36, 67] width 33 height 22
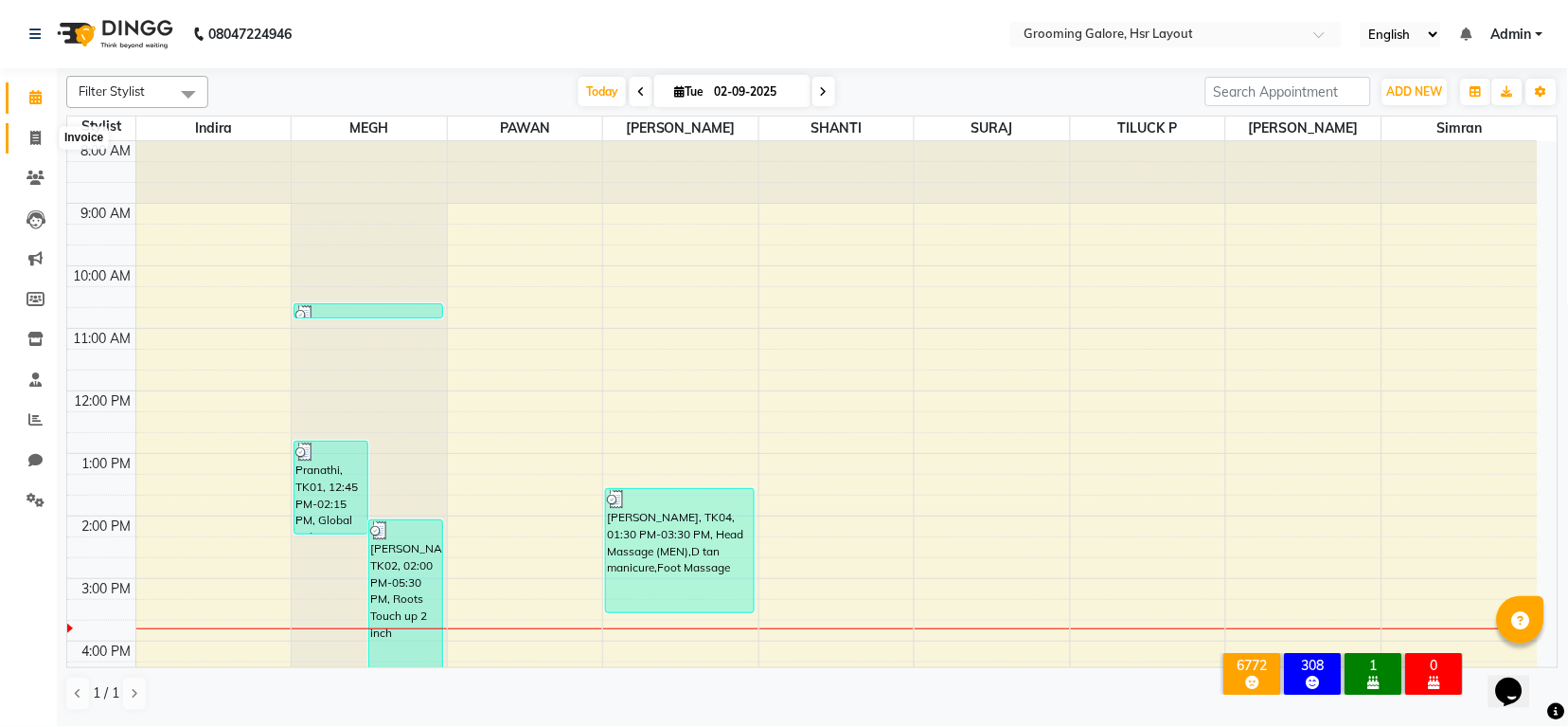
click at [33, 136] on icon at bounding box center [35, 137] width 11 height 14
select select "6168"
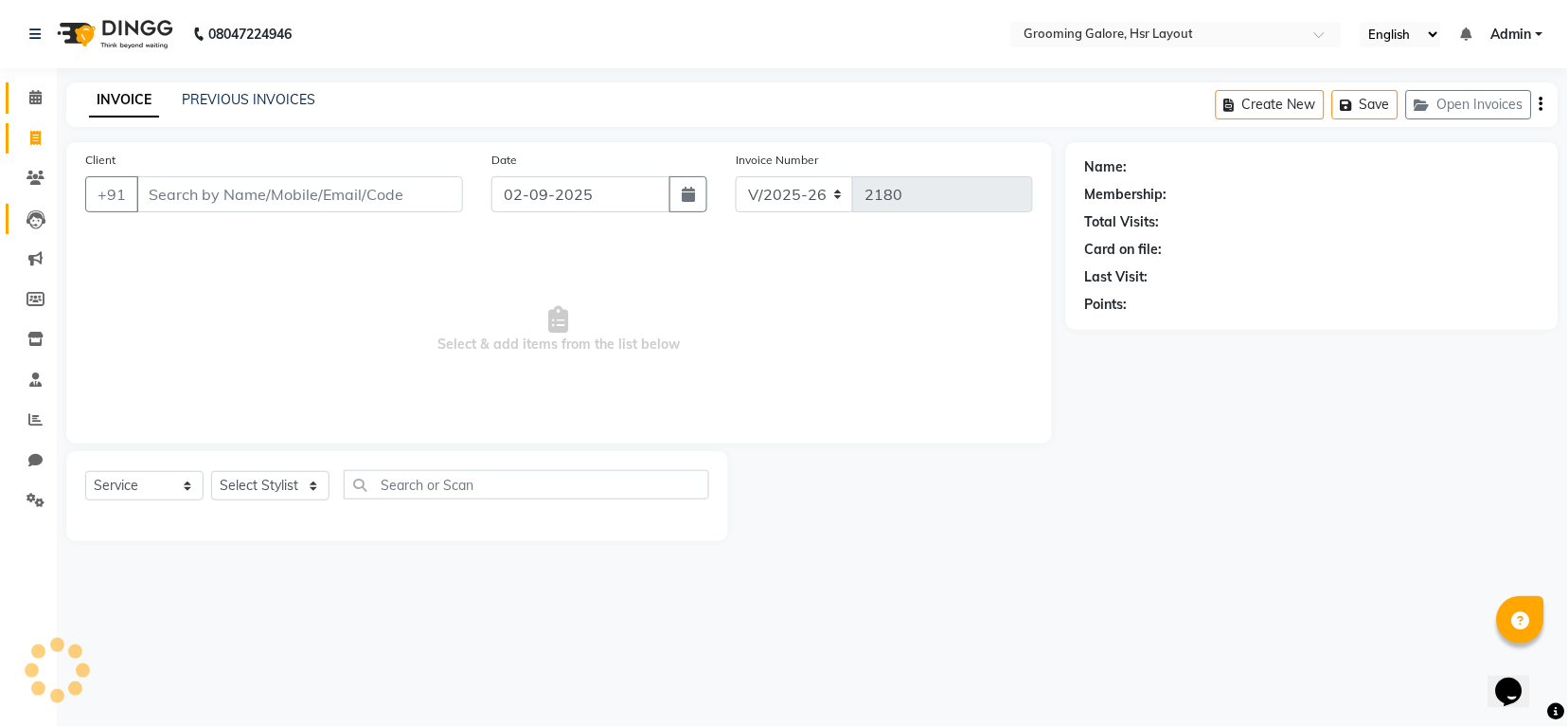
select select "P"
select select "45583"
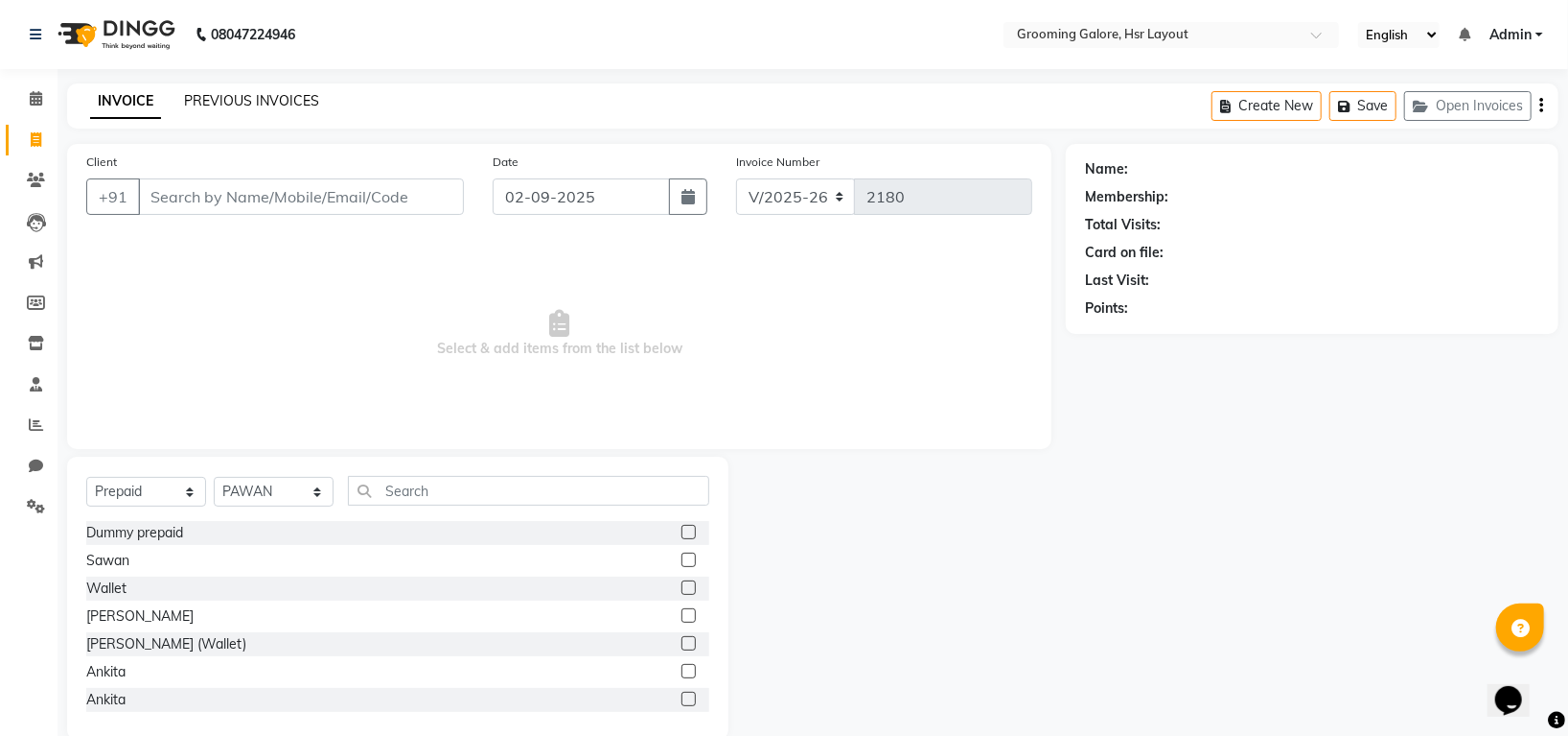
click at [188, 95] on link "PREVIOUS INVOICES" at bounding box center [251, 101] width 135 height 18
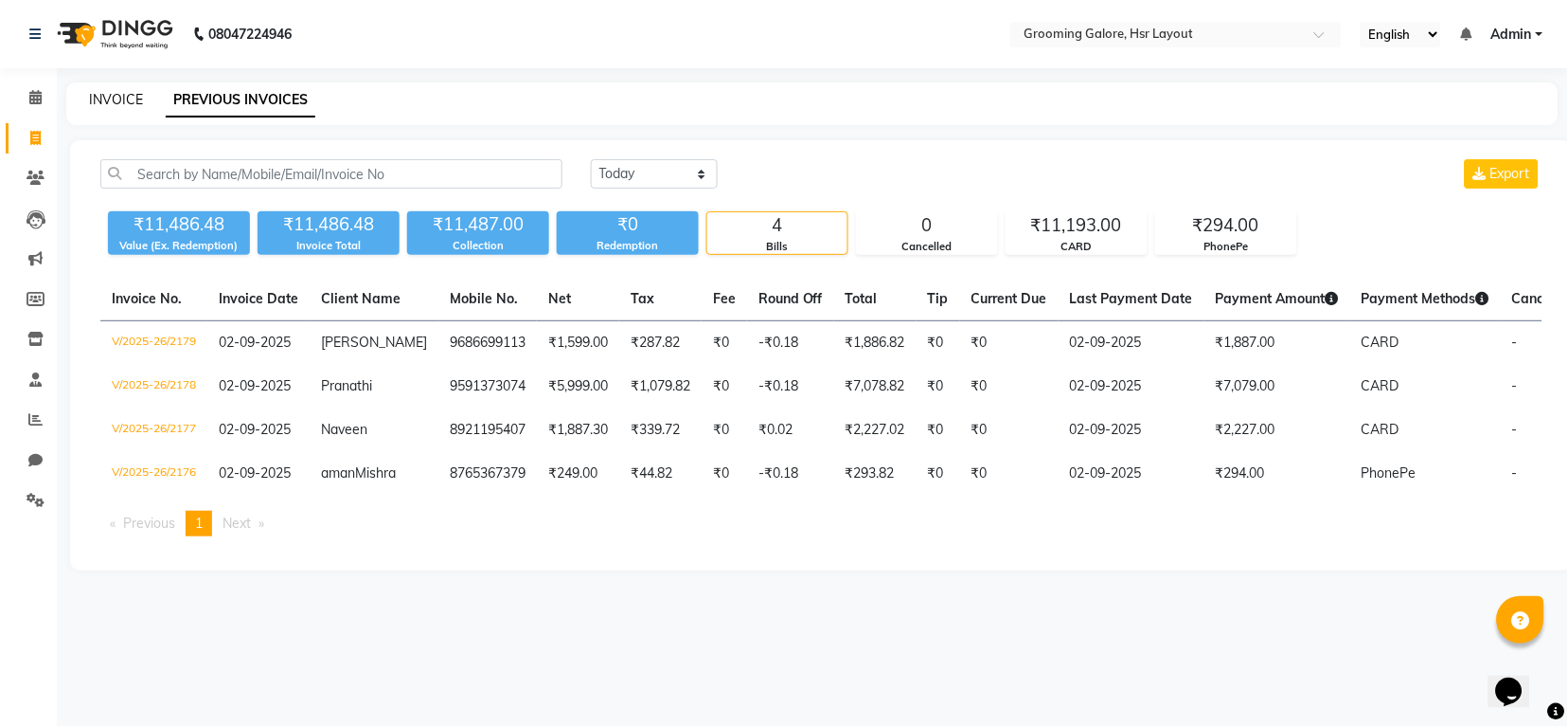
click at [120, 101] on link "INVOICE" at bounding box center [116, 99] width 54 height 17
select select "service"
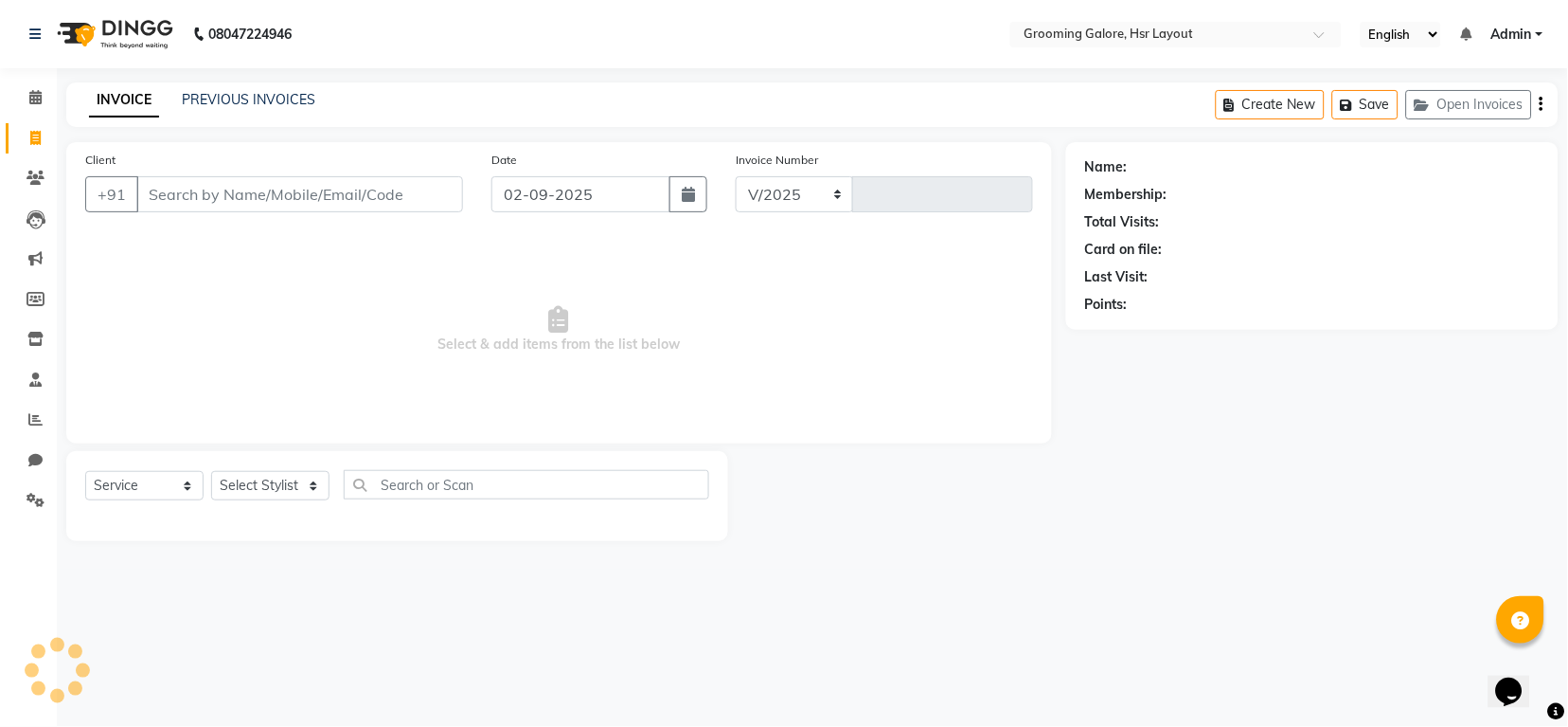
select select "6168"
type input "2180"
select select "P"
select select "45583"
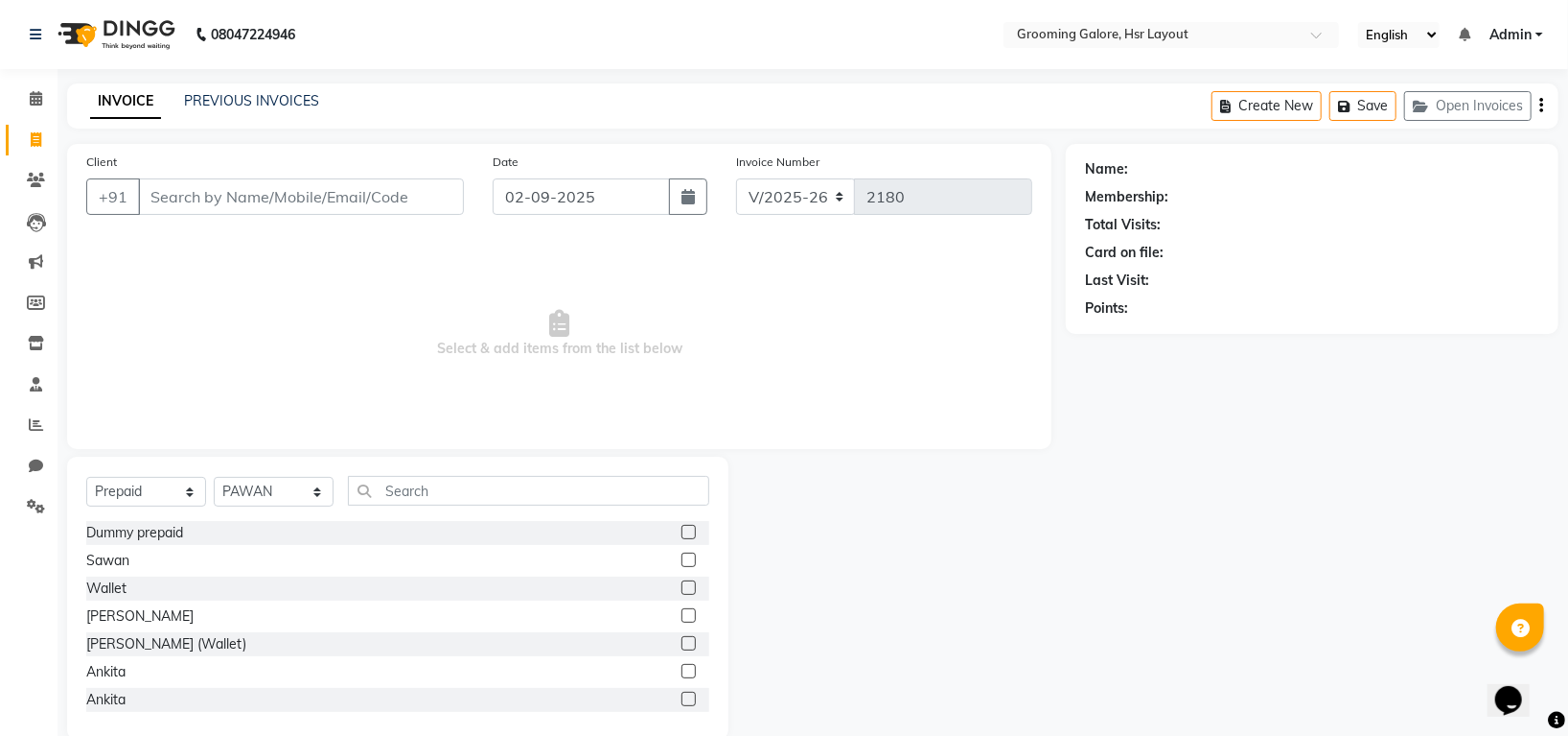
click at [27, 80] on li "Calendar" at bounding box center [28, 99] width 58 height 41
click at [29, 95] on icon at bounding box center [35, 98] width 13 height 15
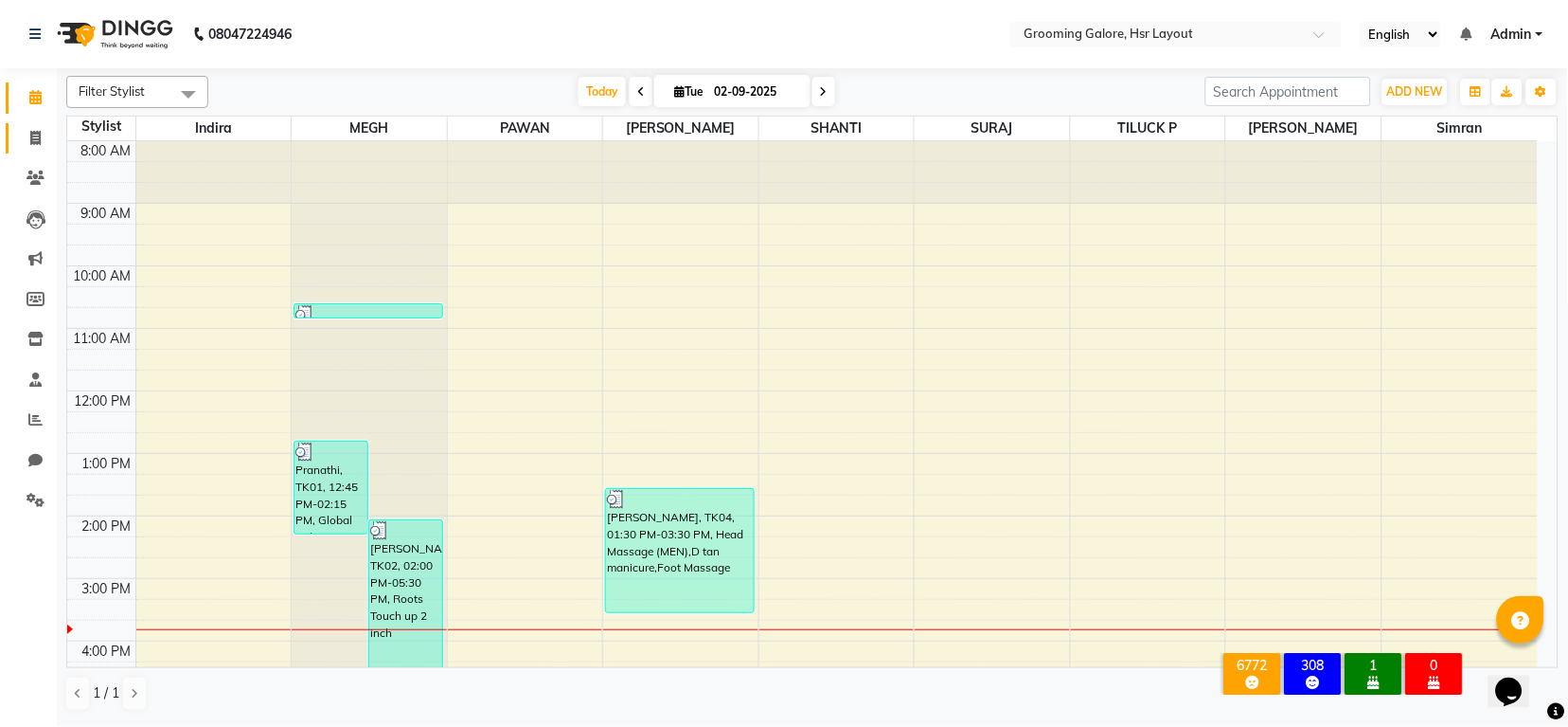
click at [25, 125] on link "Invoice" at bounding box center [28, 139] width 45 height 31
select select "service"
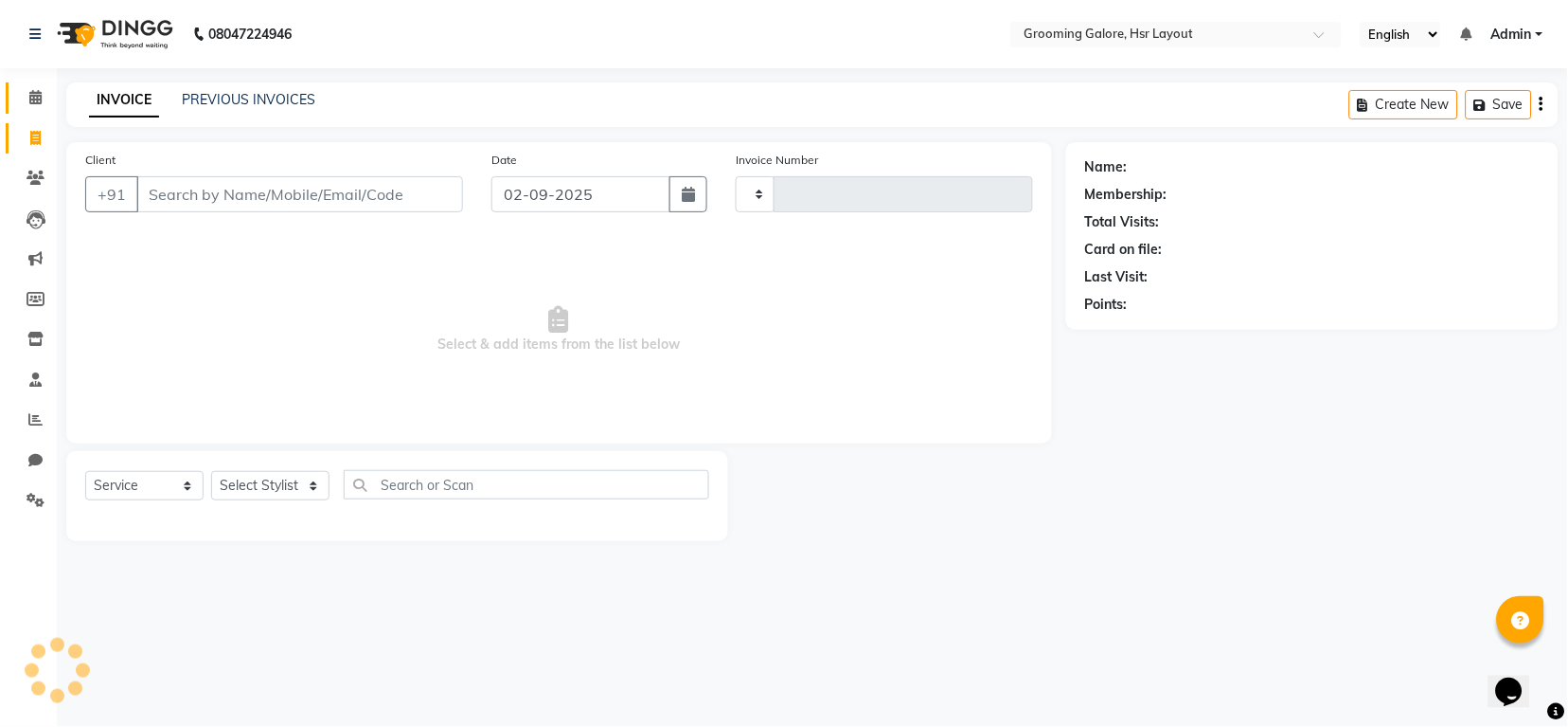
type input "2180"
select select "6168"
click at [29, 103] on icon at bounding box center [35, 97] width 13 height 14
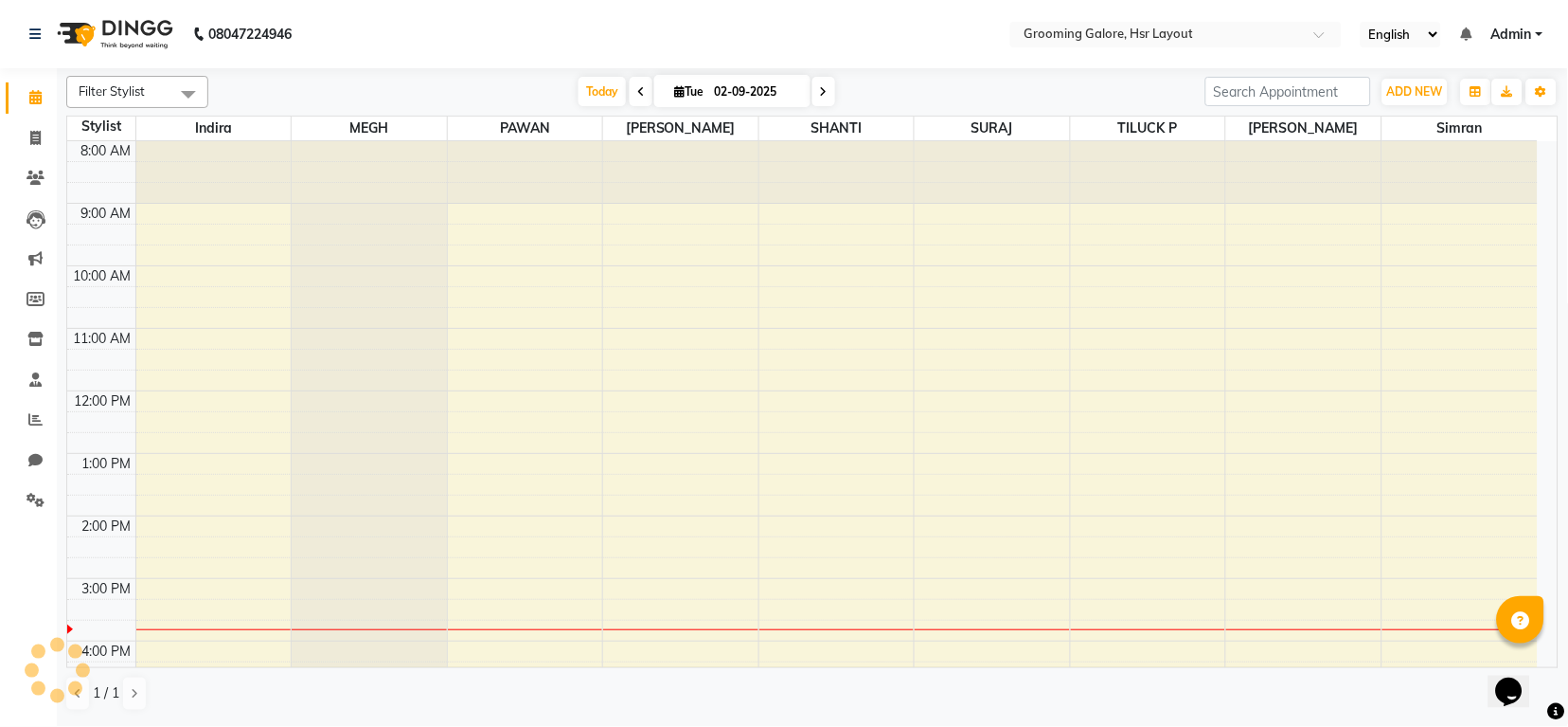
click at [35, 92] on icon at bounding box center [35, 97] width 13 height 14
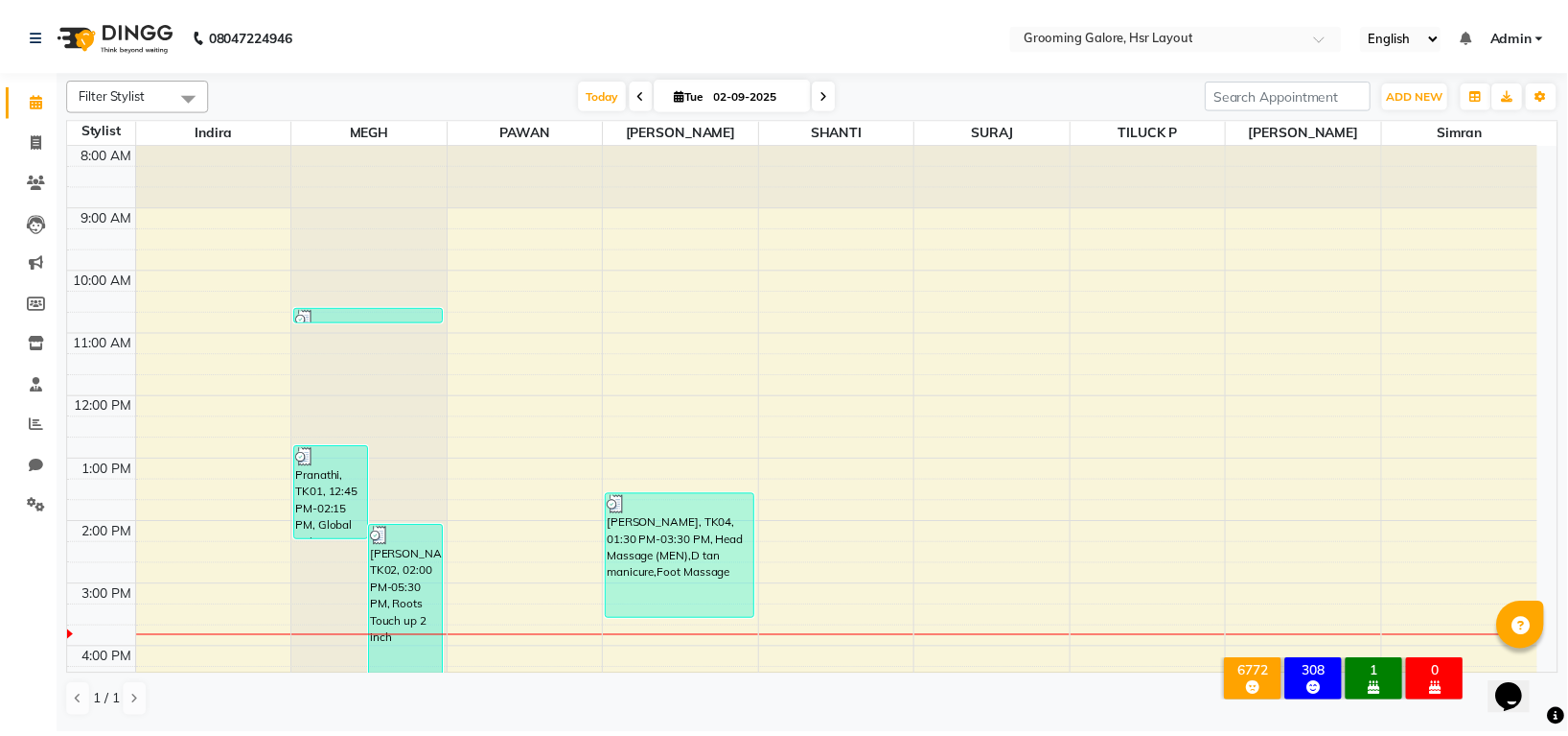
scroll to position [297, 0]
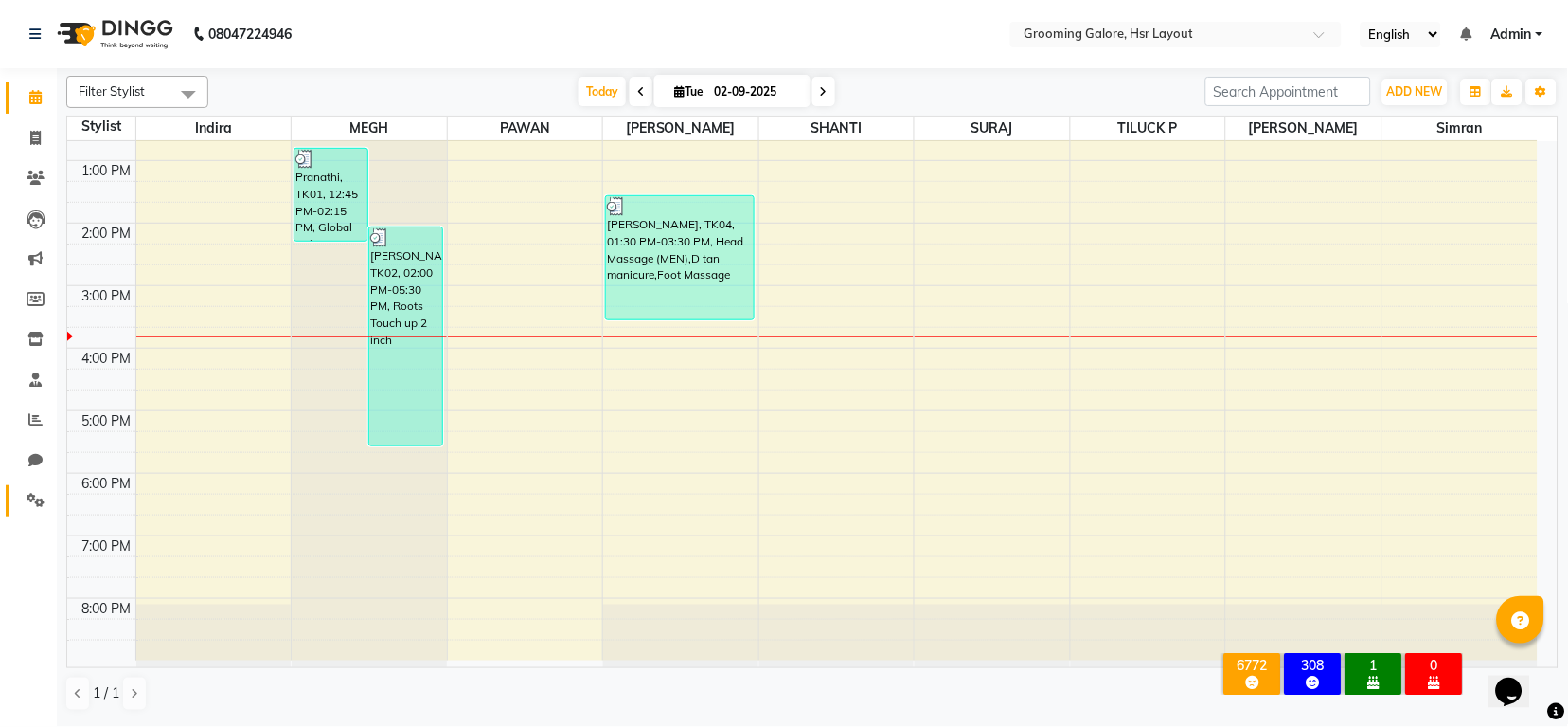
click at [31, 485] on link "Settings" at bounding box center [28, 500] width 45 height 31
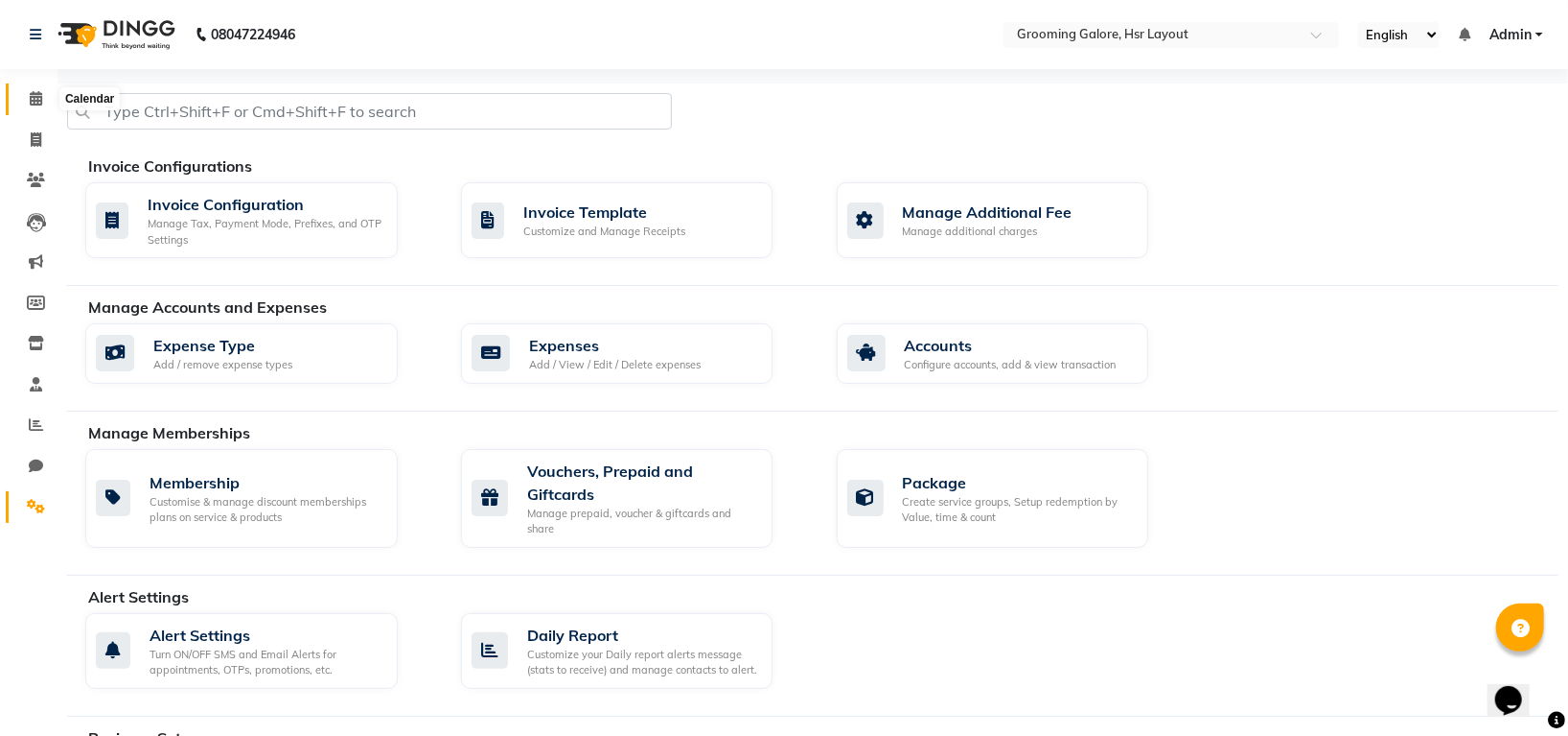
click at [31, 83] on link "Calendar" at bounding box center [28, 99] width 46 height 31
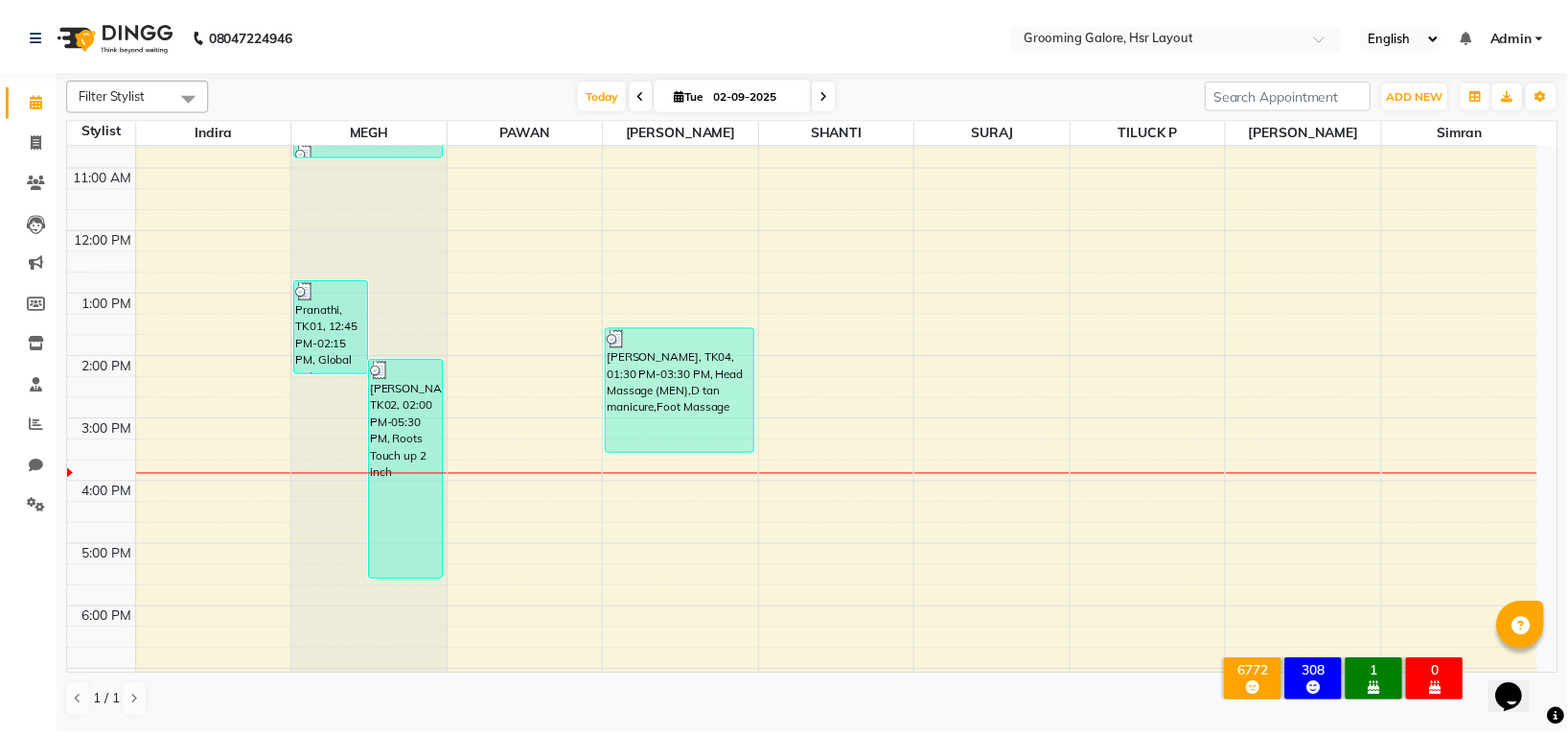
scroll to position [297, 0]
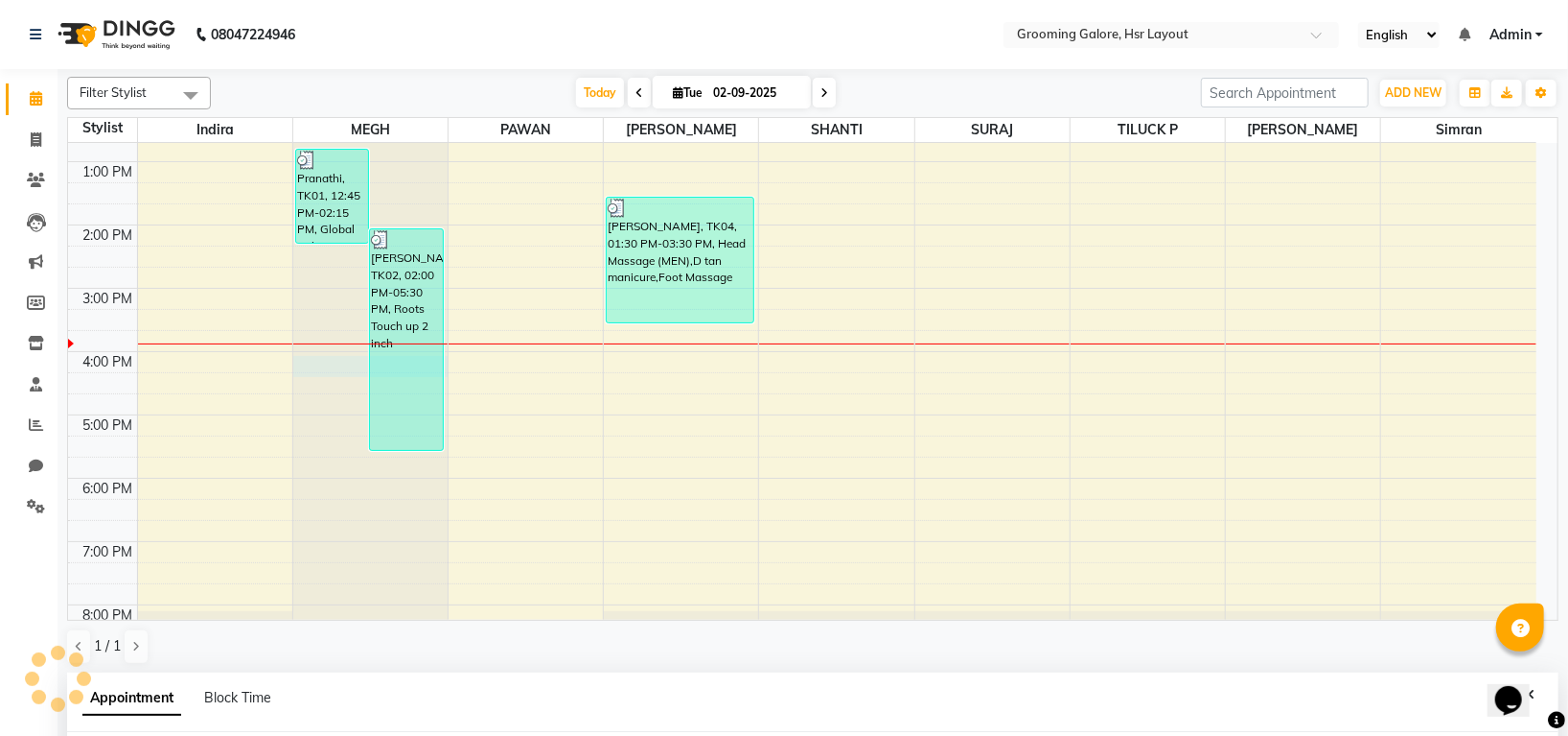
select select "45579"
select select "960"
select select "tentative"
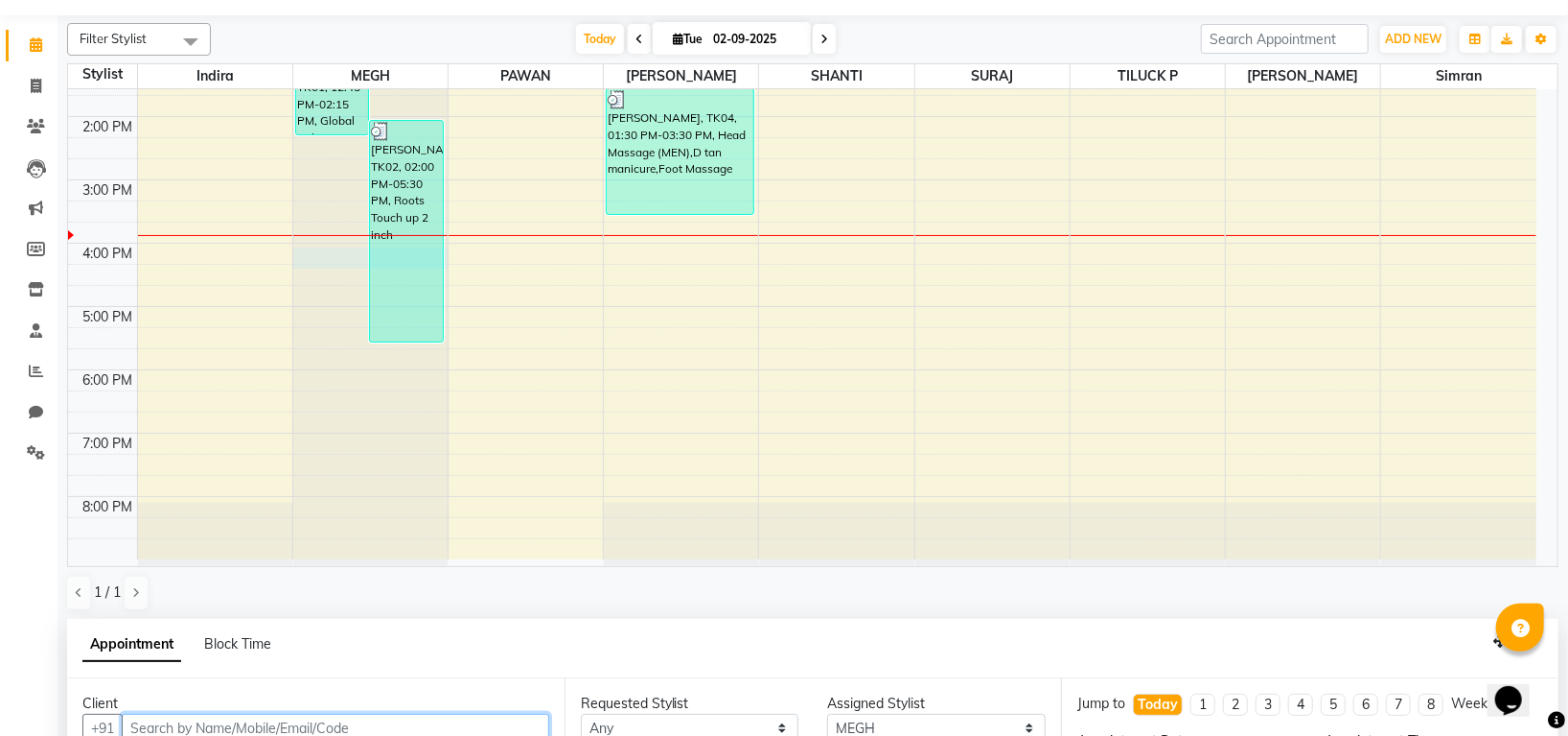
scroll to position [373, 0]
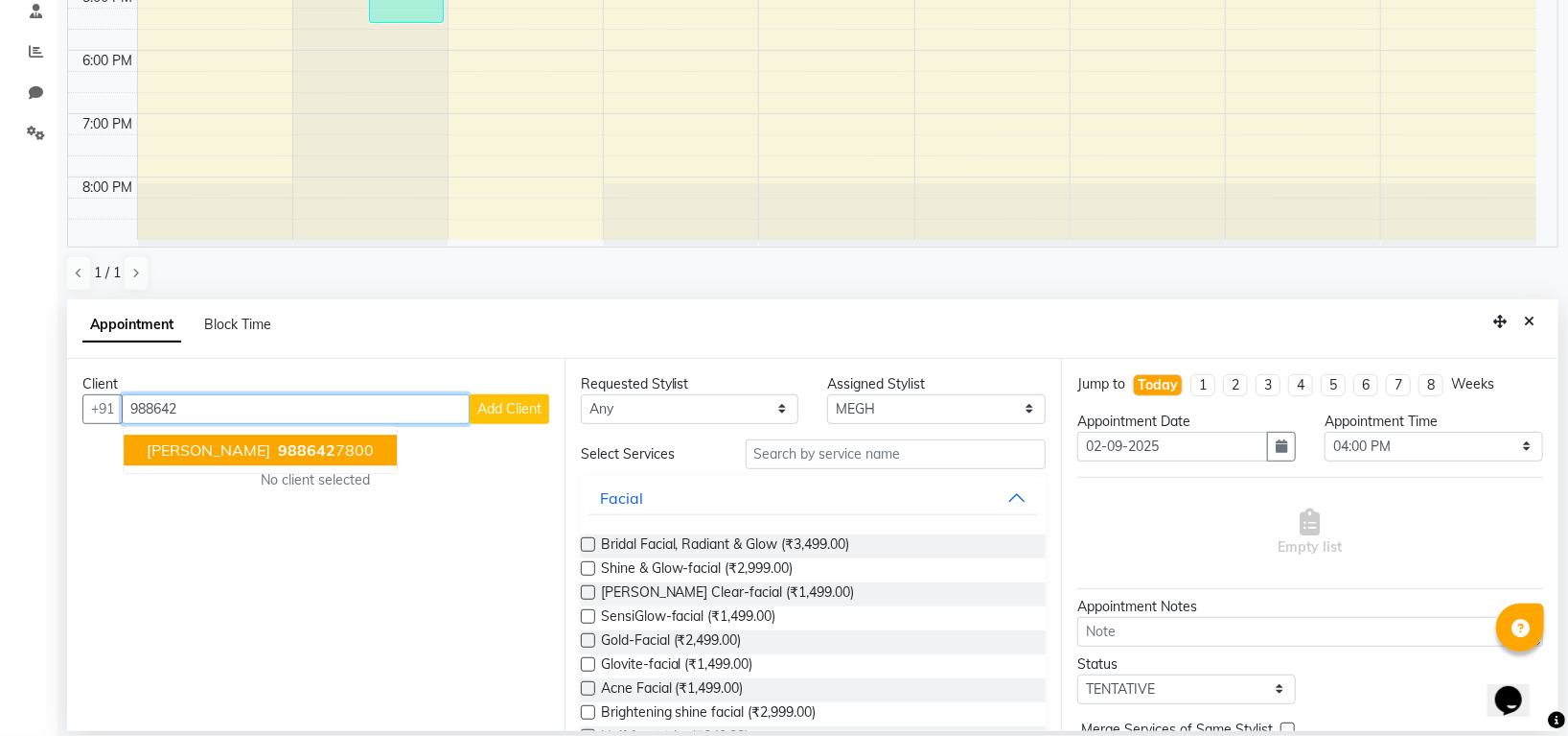
click at [310, 454] on span "988642" at bounding box center [307, 450] width 58 height 20
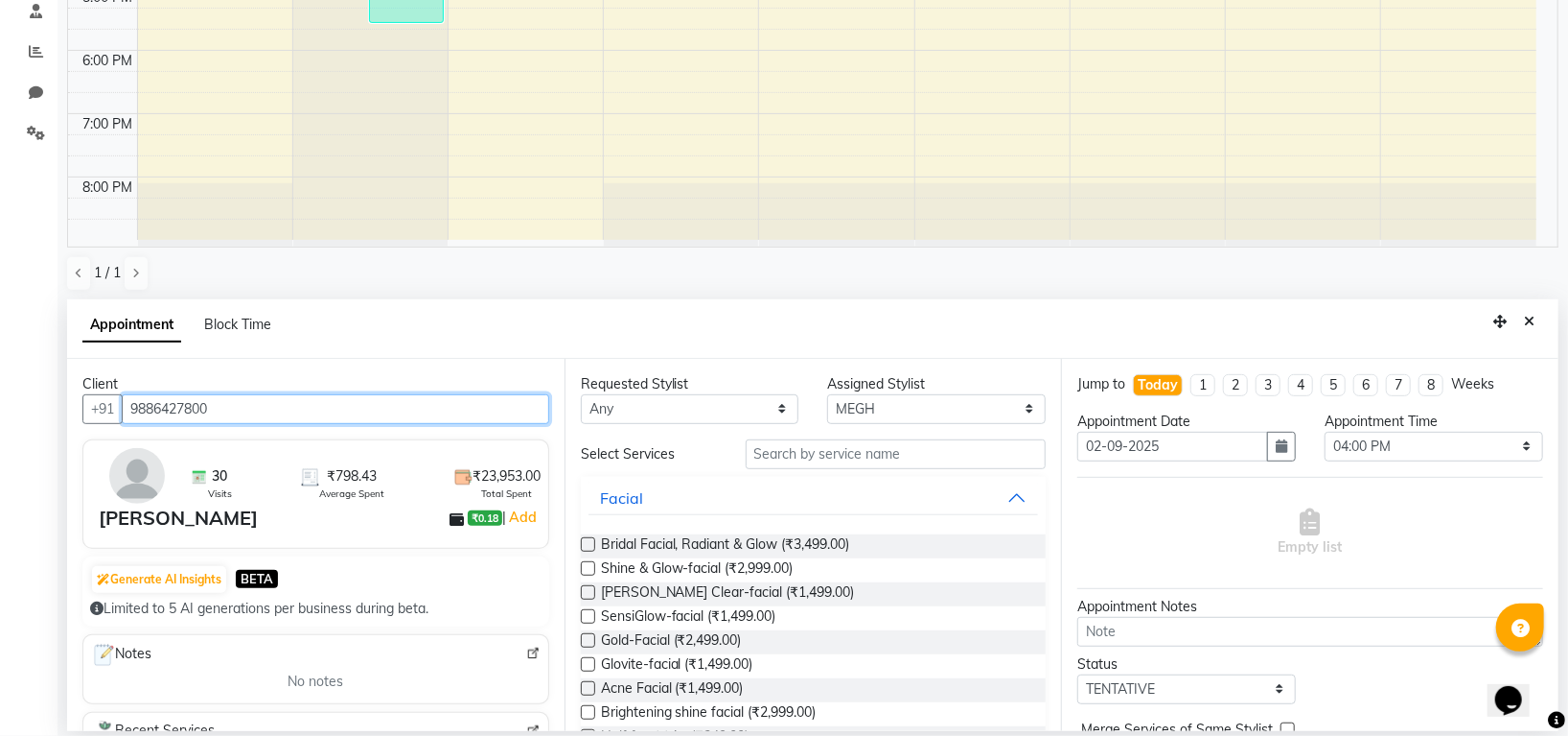
type input "9886427800"
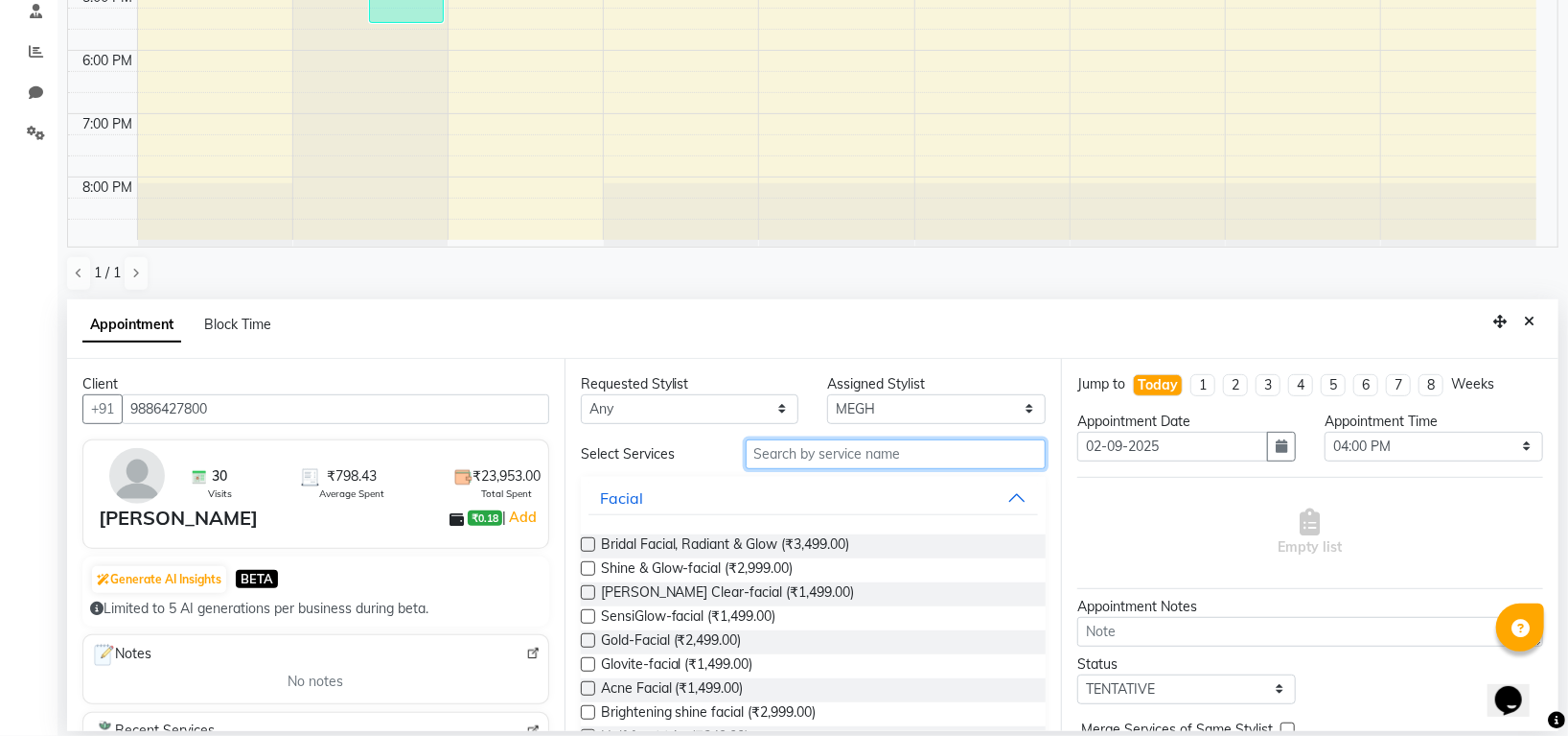
click at [817, 463] on input "text" at bounding box center [896, 454] width 301 height 29
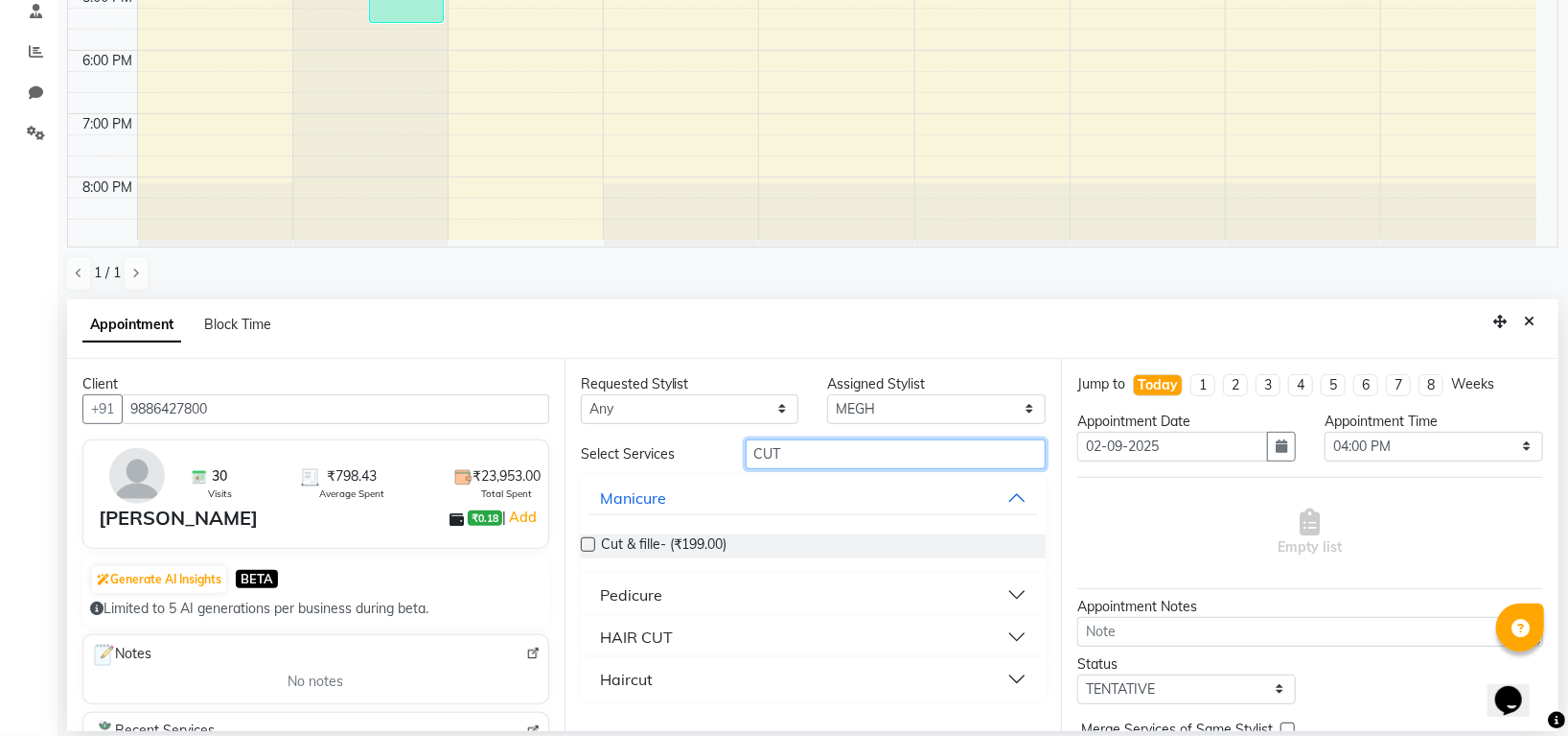
type input "CUT"
click at [851, 620] on button "HAIR CUT" at bounding box center [813, 636] width 450 height 34
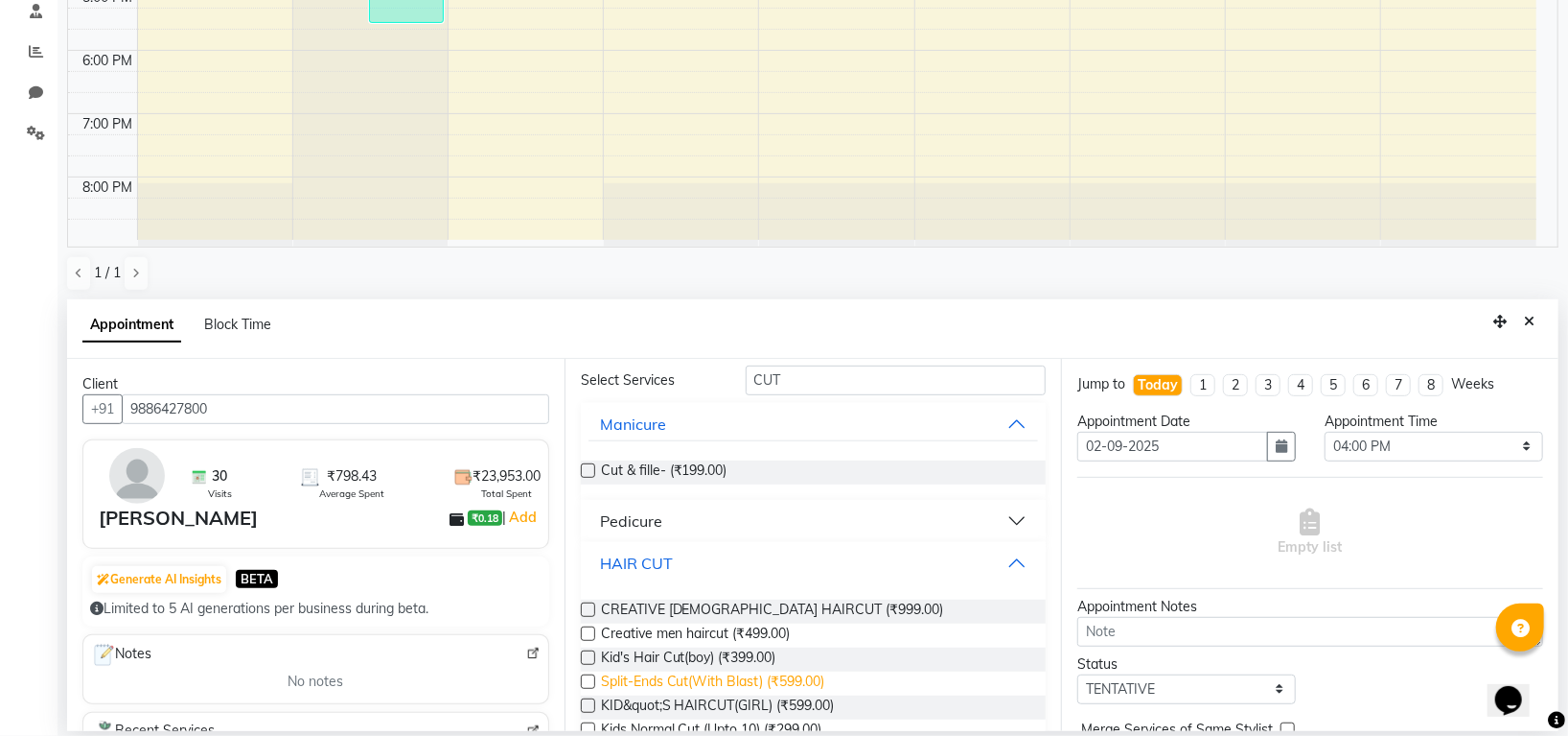
scroll to position [154, 0]
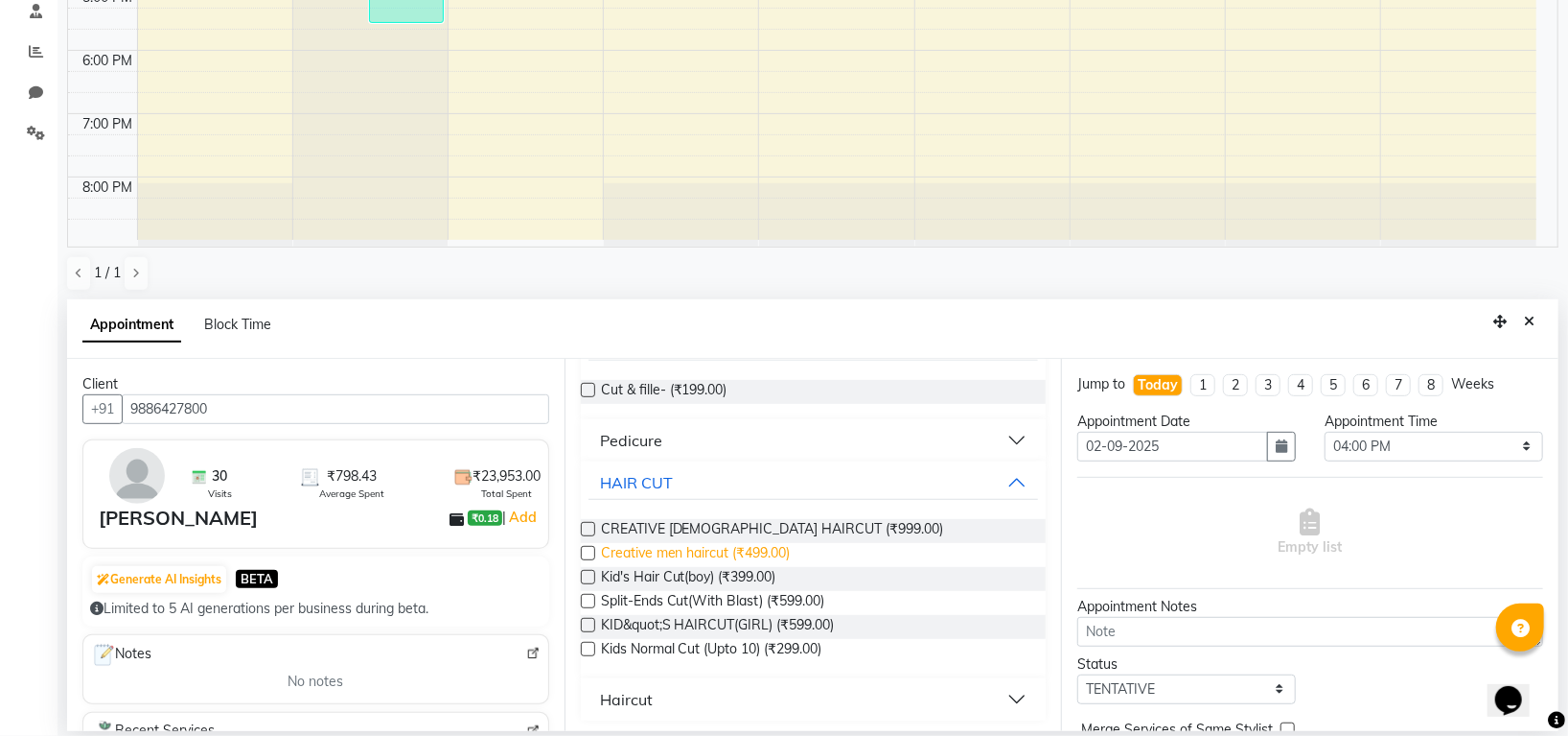
click at [634, 553] on span "Creative men haircut (₹499.00)" at bounding box center [696, 554] width 190 height 24
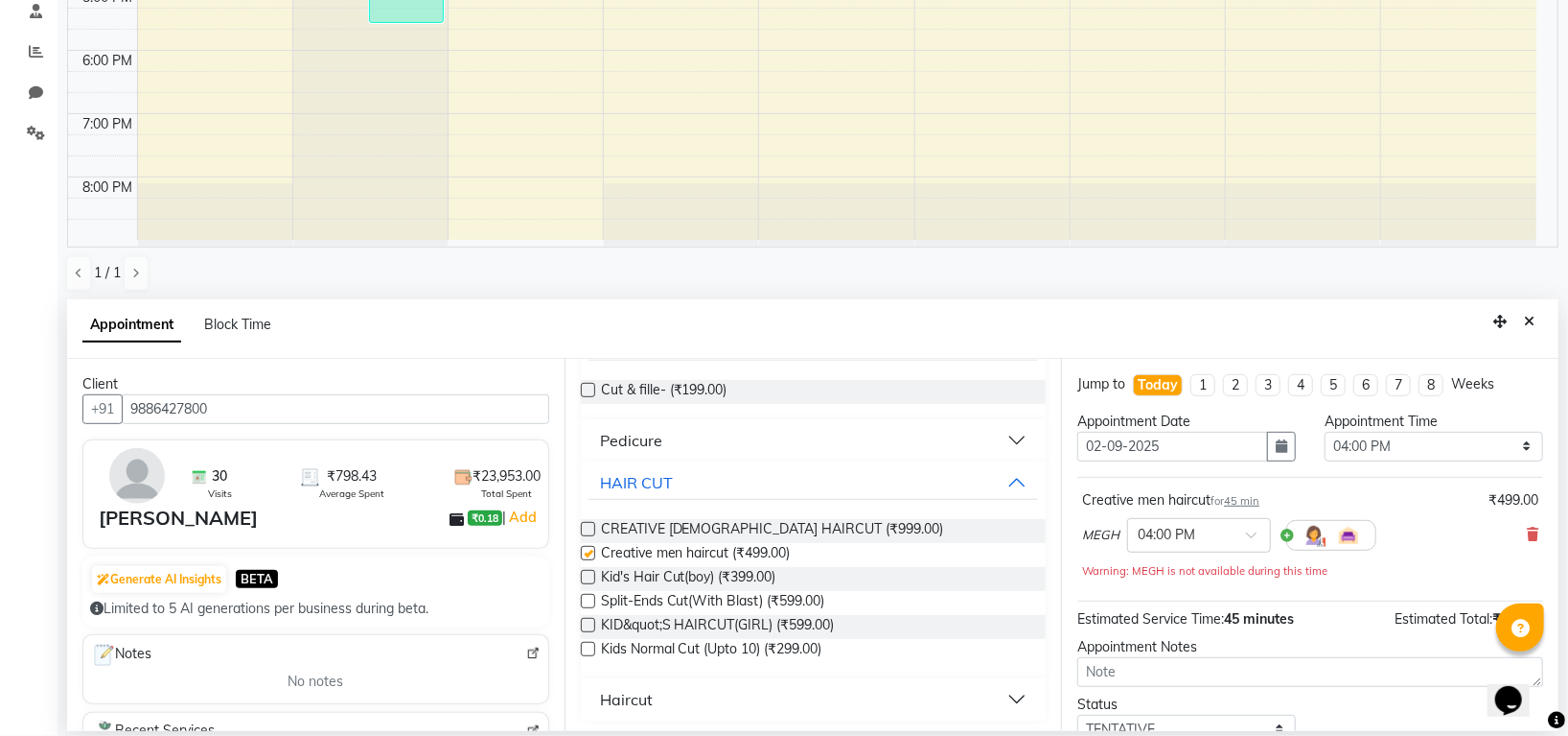
checkbox input "false"
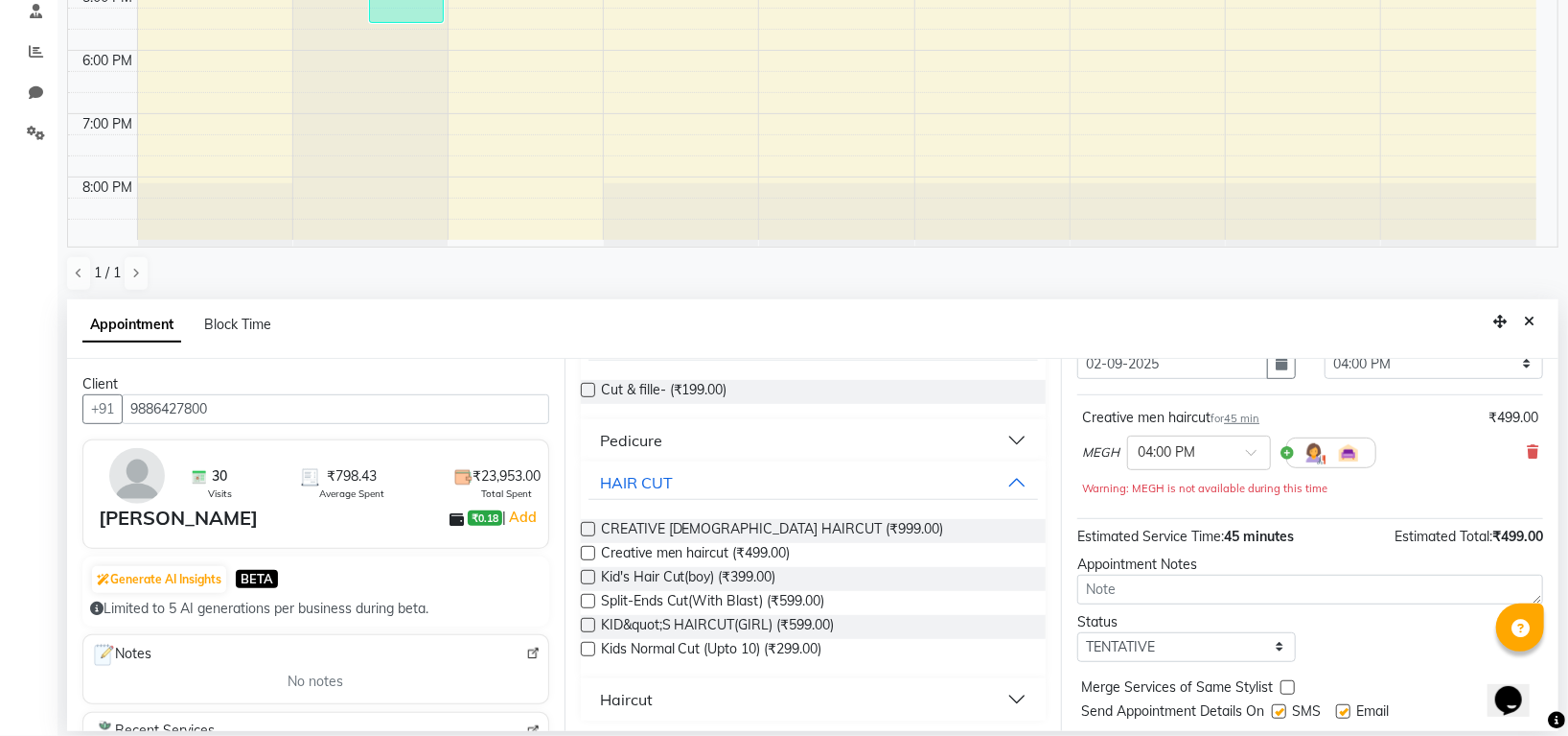
scroll to position [127, 0]
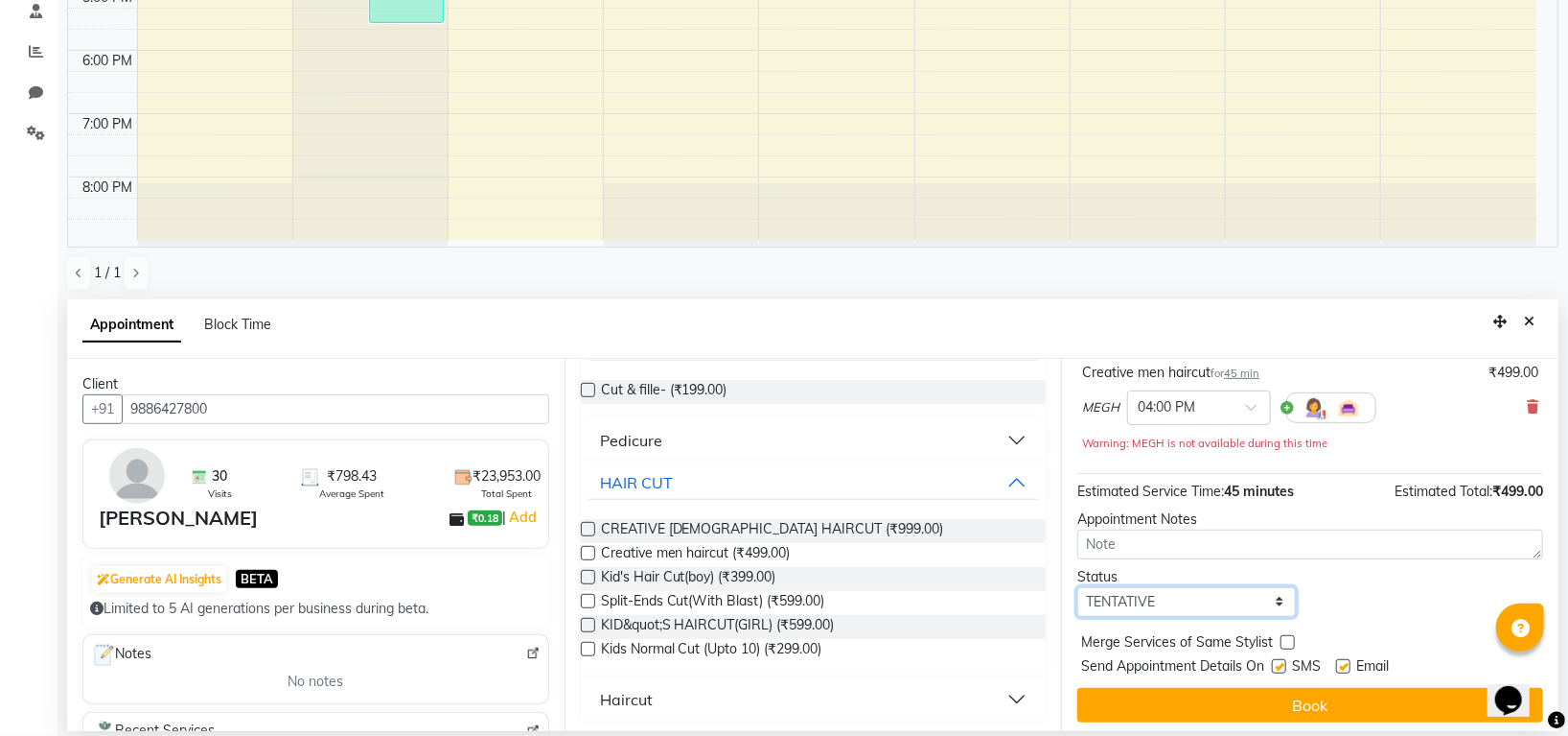
click at [1212, 597] on select "Select TENTATIVE CONFIRM CHECK-IN UPCOMING" at bounding box center [1187, 601] width 219 height 29
select select "confirm booking"
click at [1078, 587] on select "Select TENTATIVE CONFIRM CHECK-IN UPCOMING" at bounding box center [1187, 601] width 219 height 29
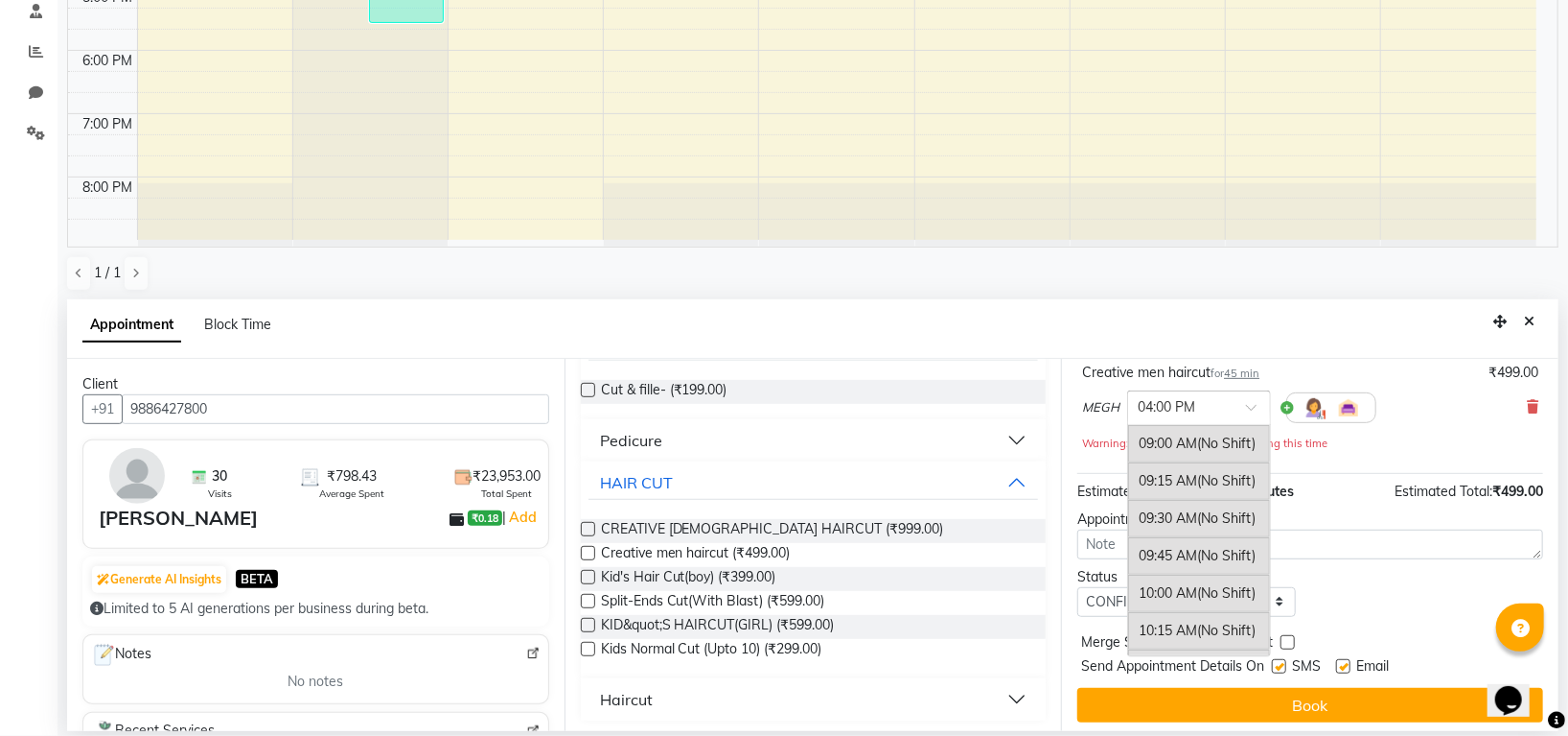
click at [1213, 421] on div "× 04:00 PM" at bounding box center [1199, 407] width 144 height 34
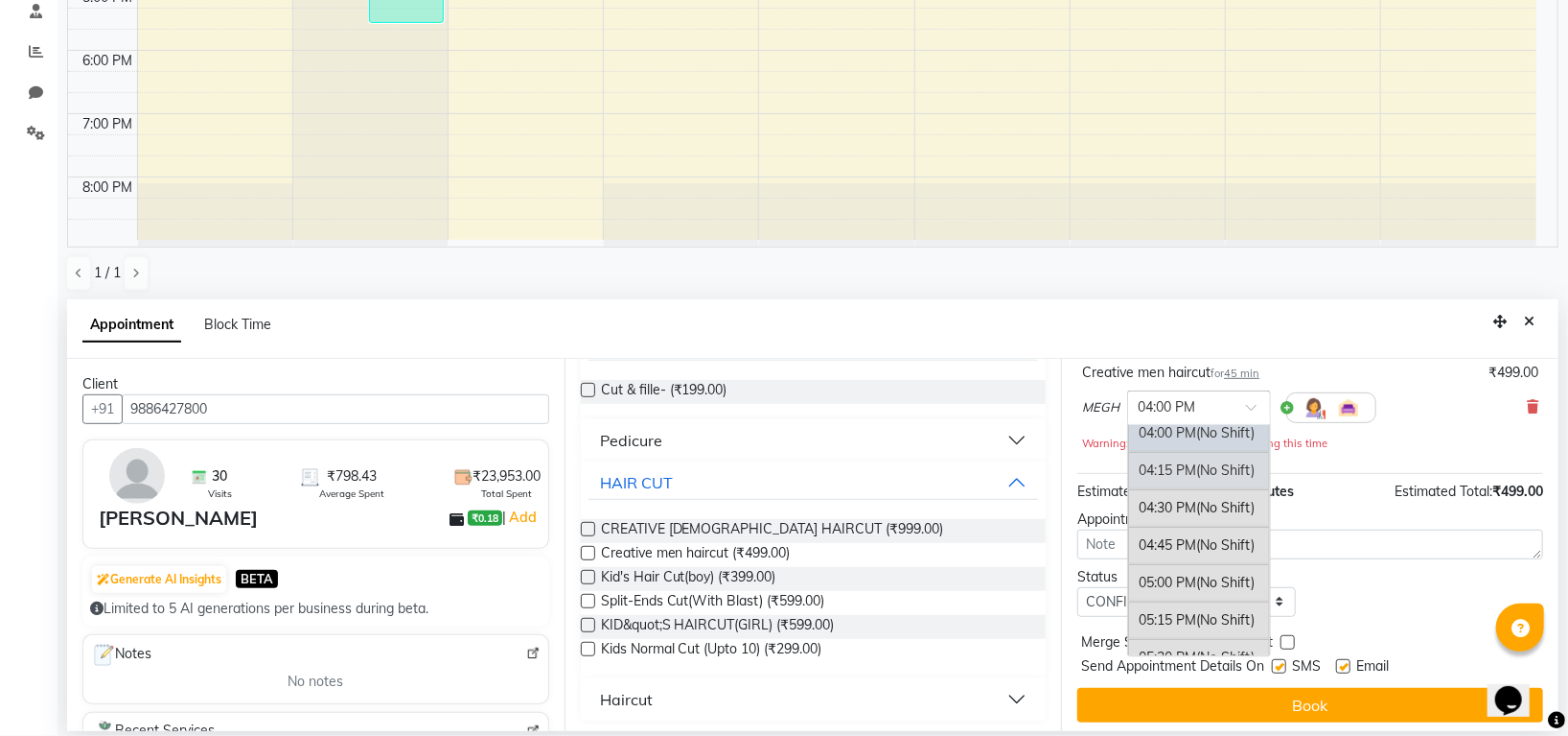
click at [1192, 489] on div "04:15 PM (No Shift)" at bounding box center [1199, 470] width 142 height 37
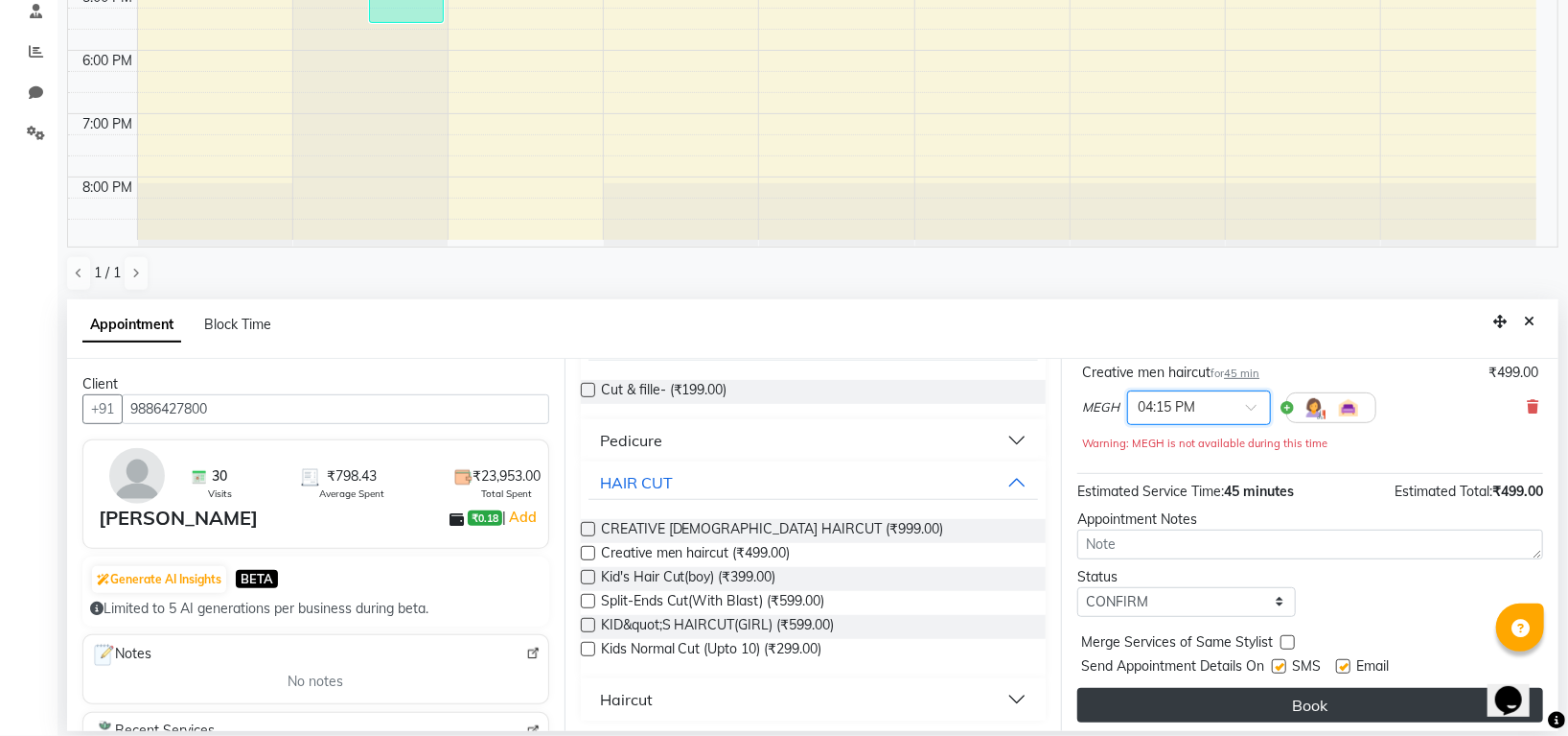
click at [1197, 703] on button "Book" at bounding box center [1310, 704] width 466 height 34
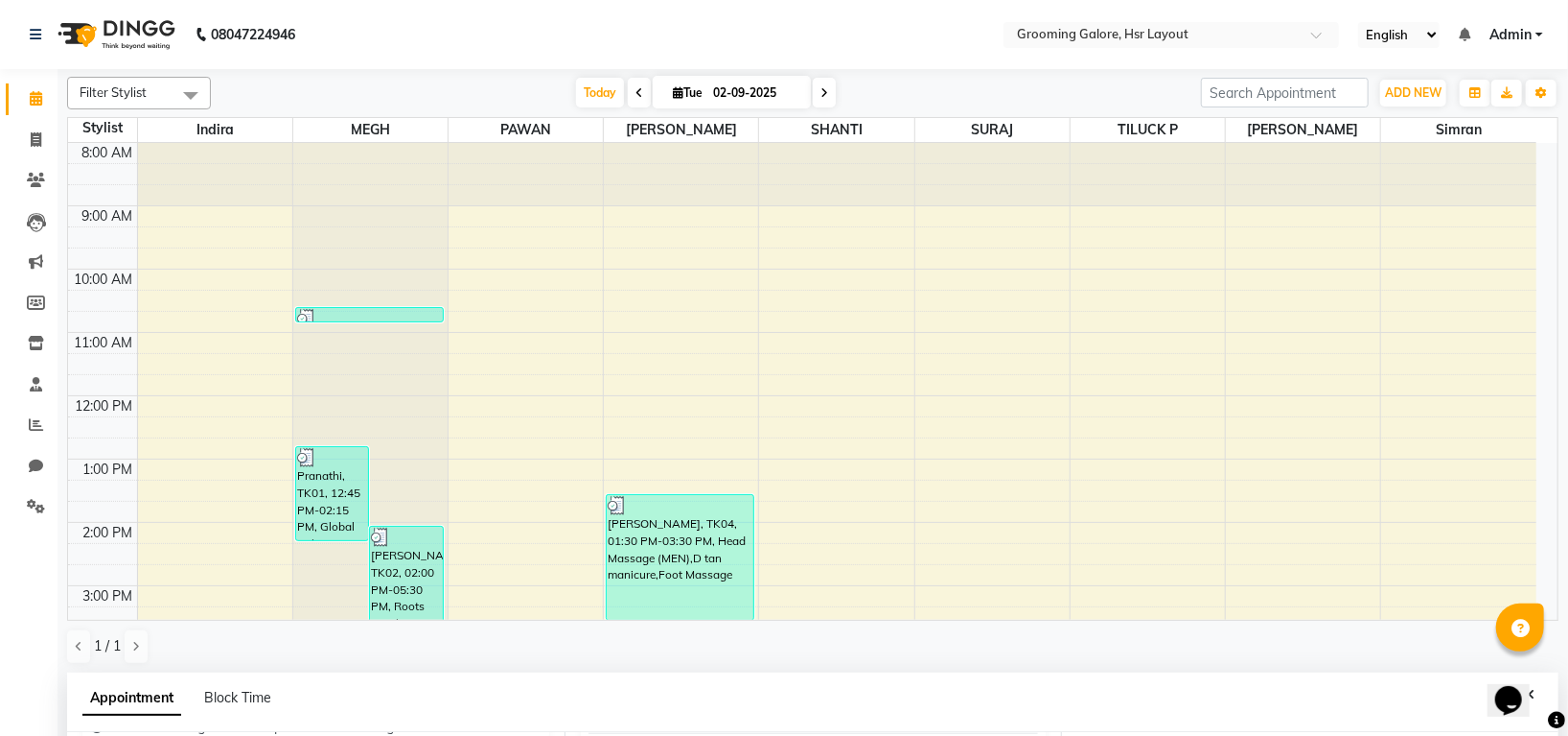
scroll to position [353, 0]
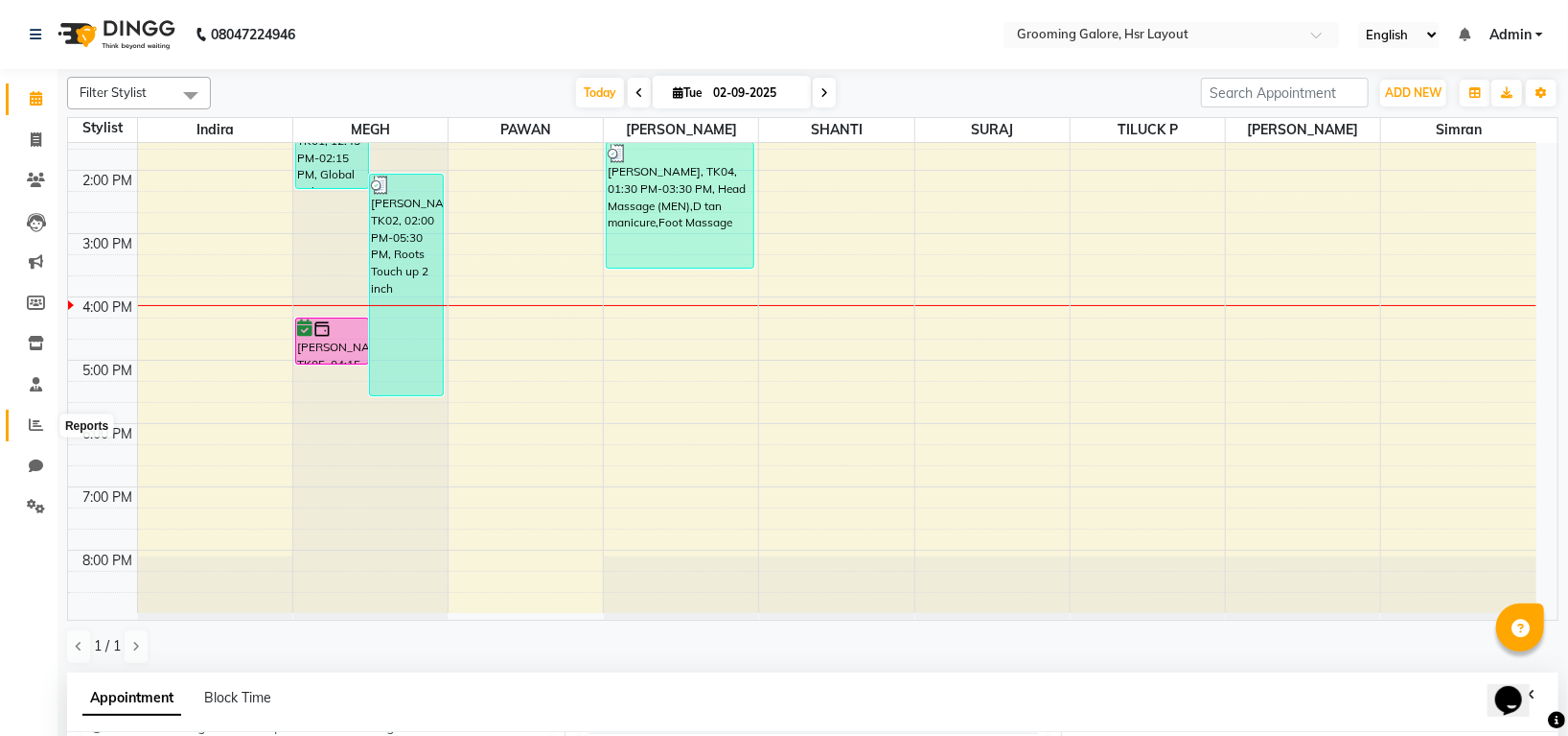
click at [39, 421] on icon at bounding box center [35, 424] width 15 height 15
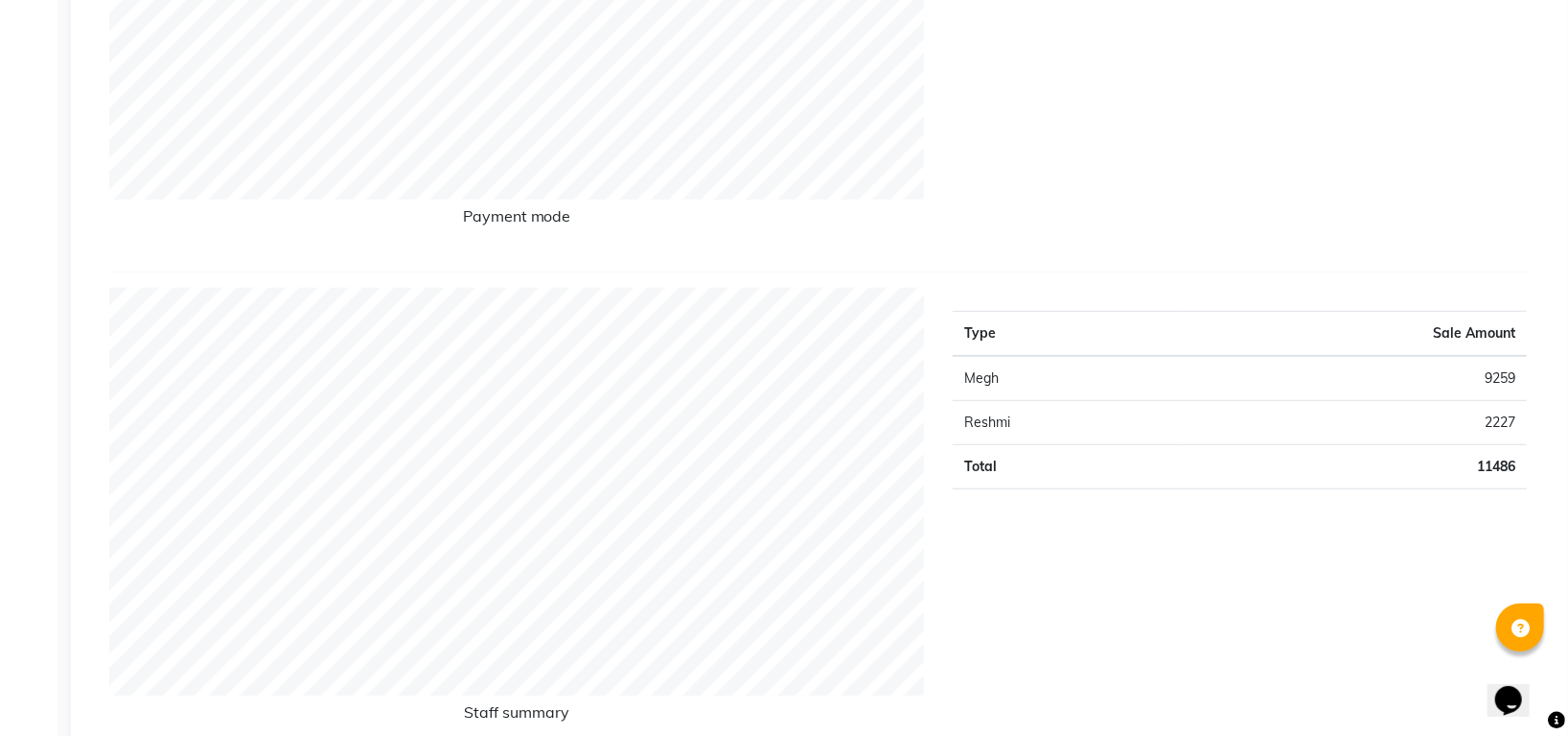
scroll to position [415, 0]
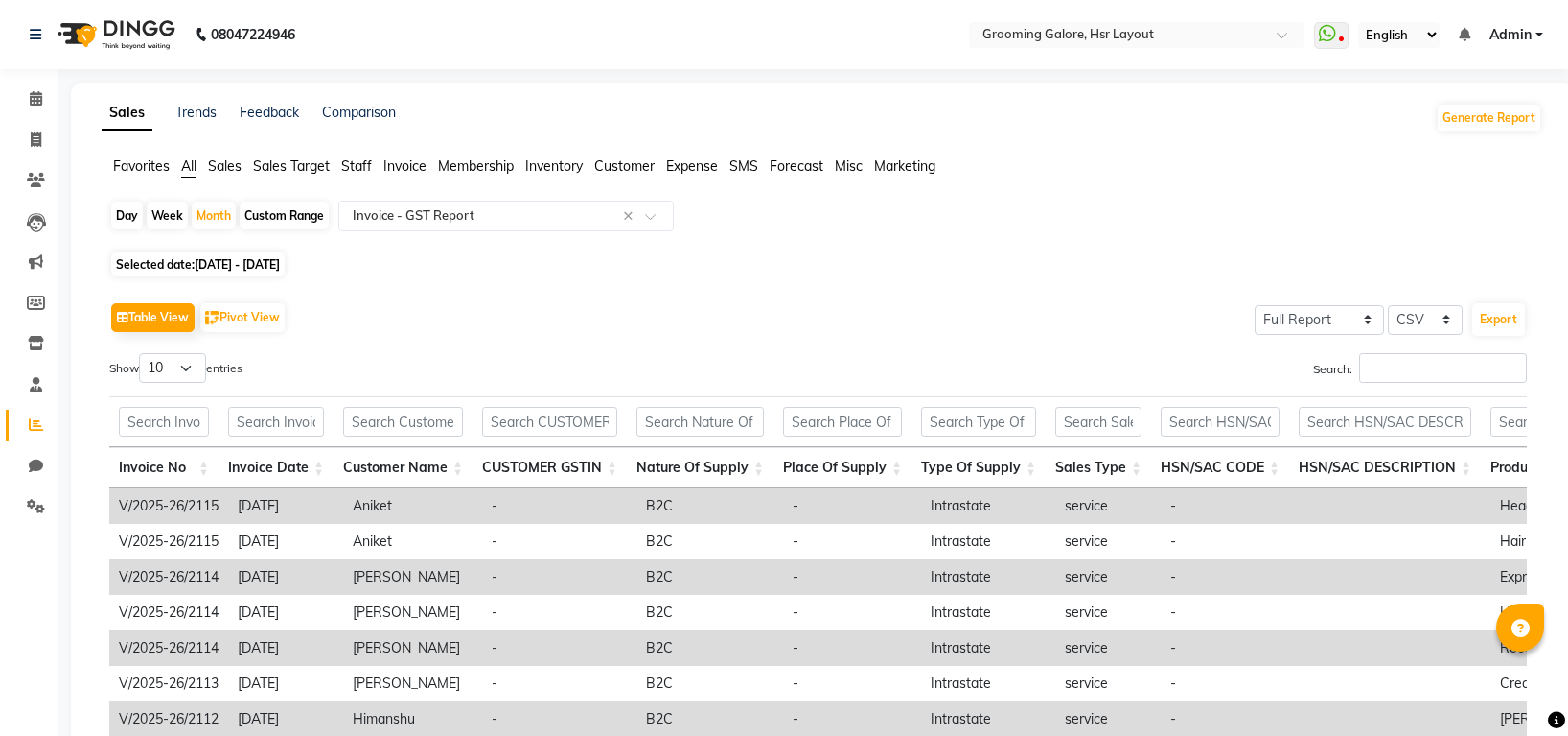
select select "full_report"
select select "csv"
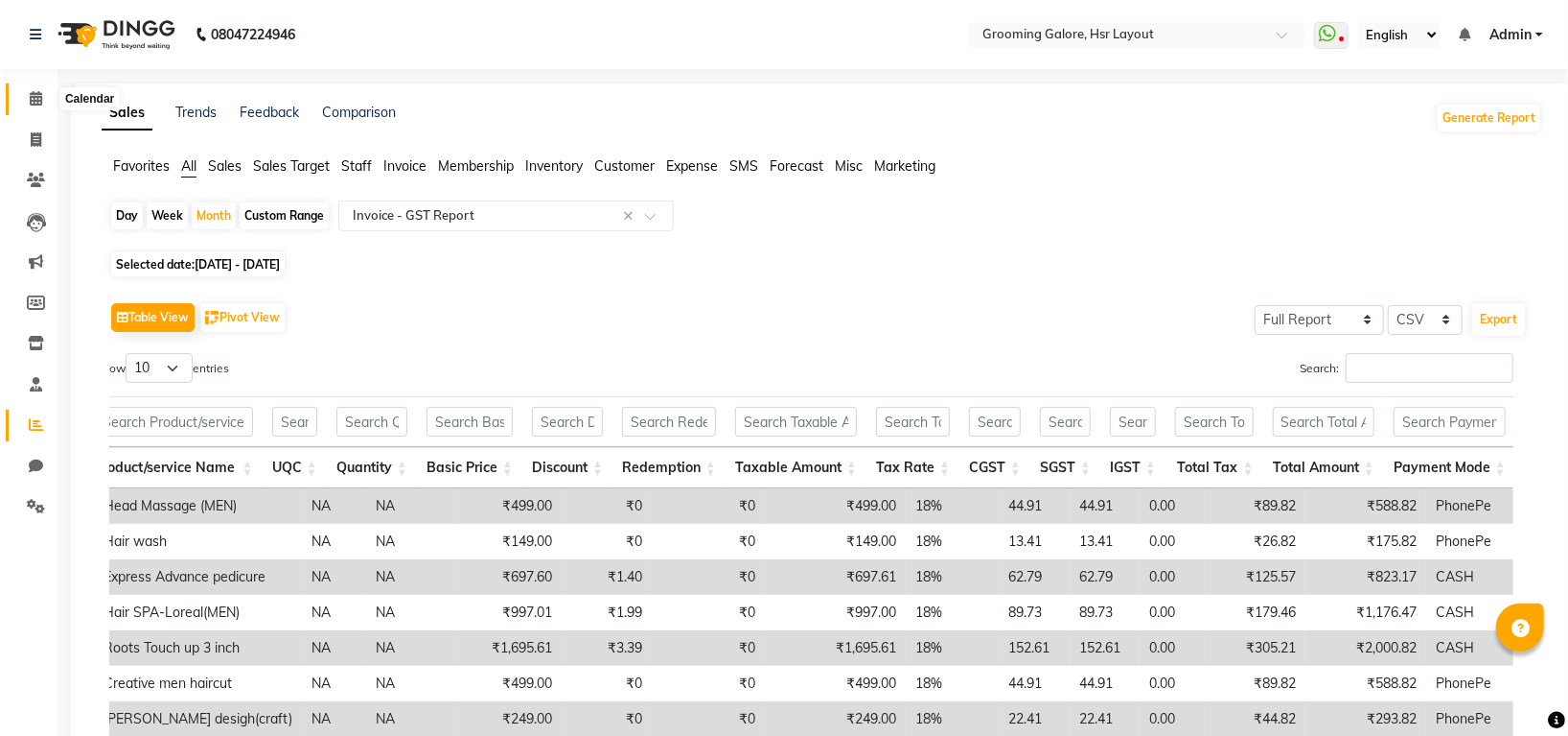
click at [39, 98] on icon at bounding box center [35, 98] width 13 height 15
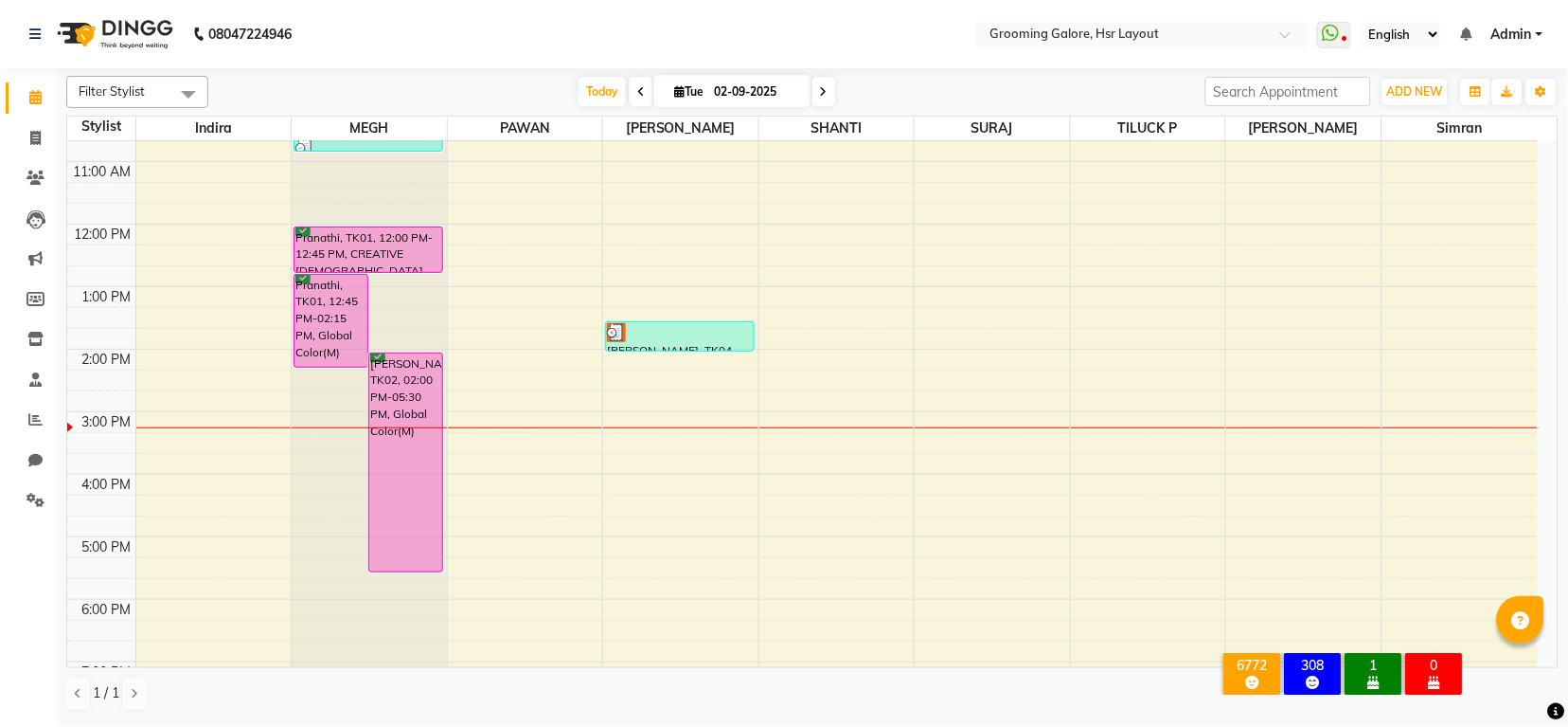
scroll to position [41, 0]
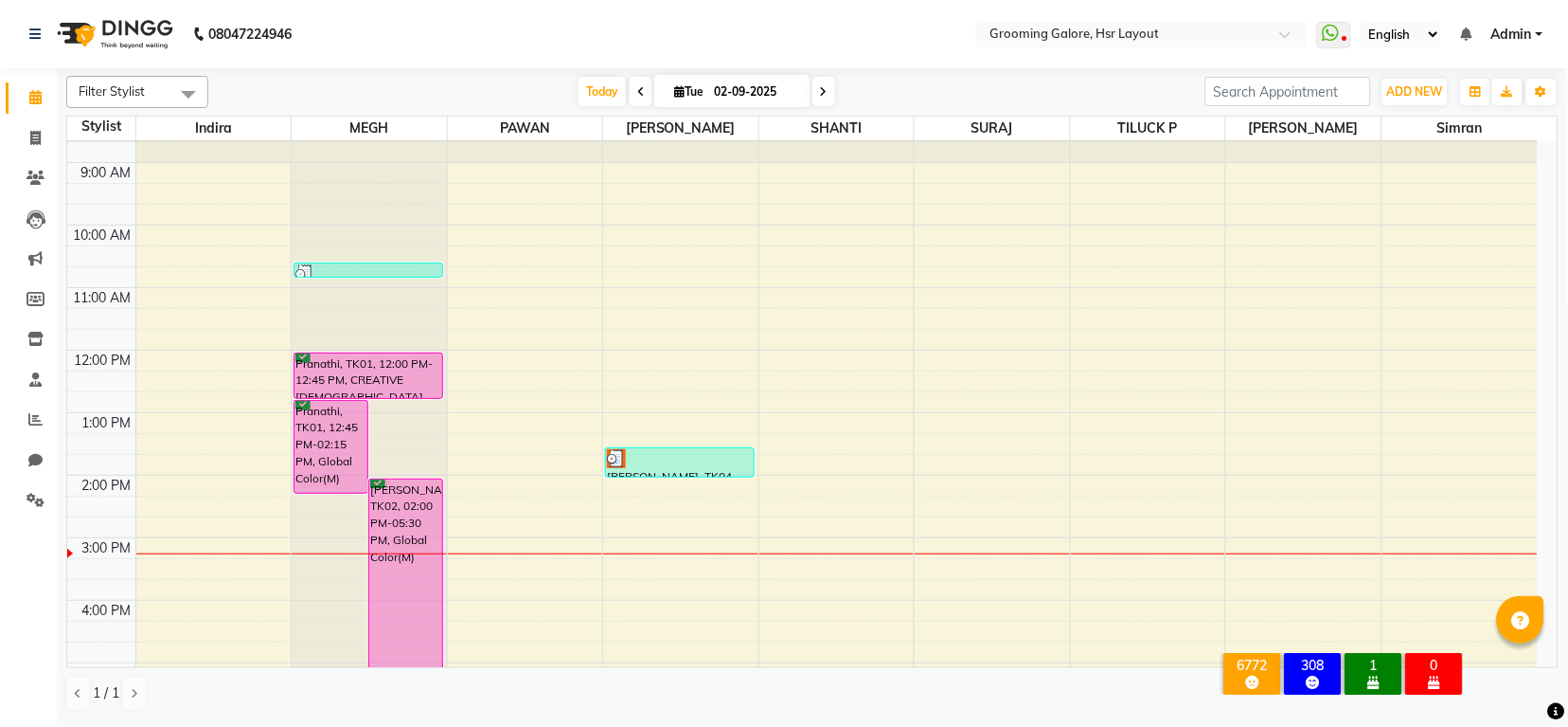
click at [637, 89] on icon at bounding box center [641, 92] width 8 height 12
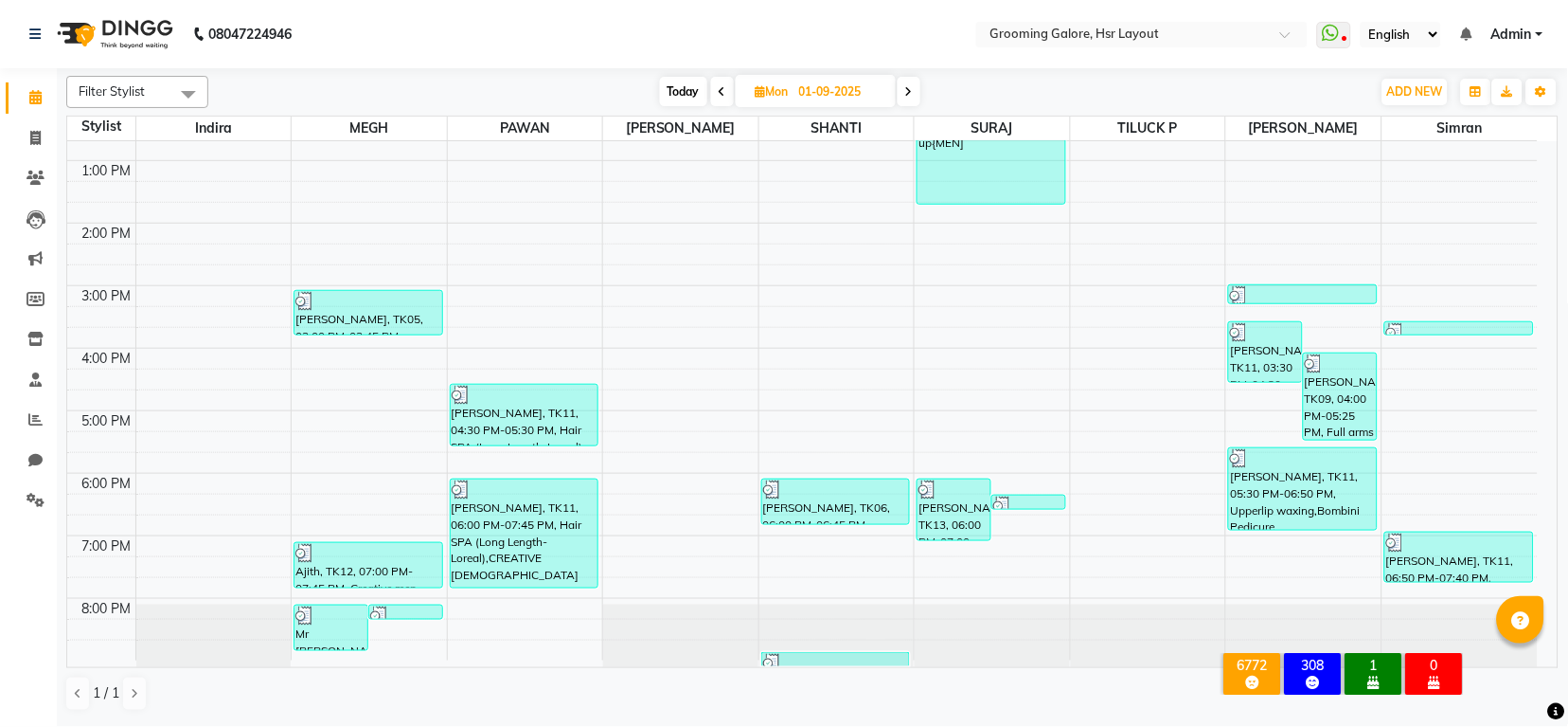
click at [921, 86] on span at bounding box center [909, 91] width 23 height 29
type input "02-09-2025"
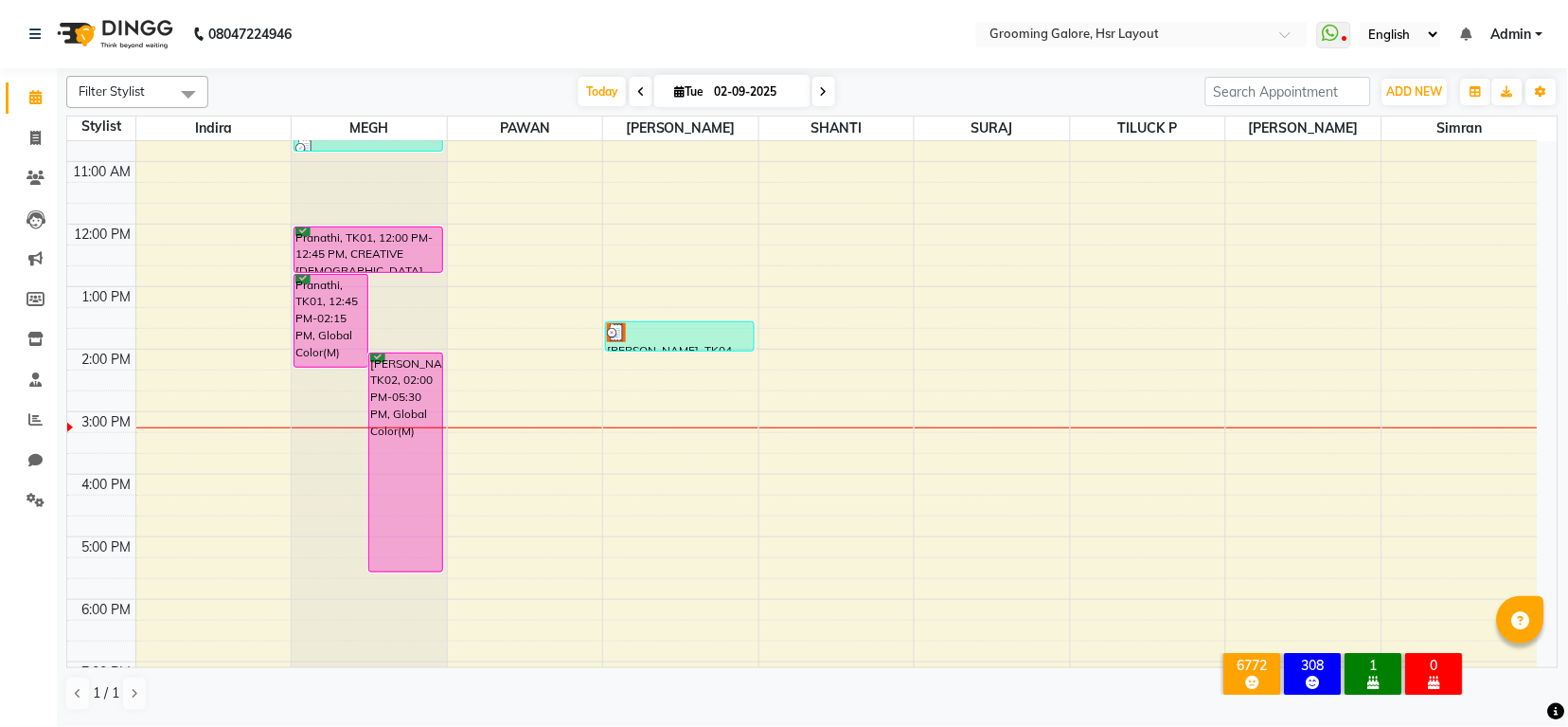
scroll to position [0, 0]
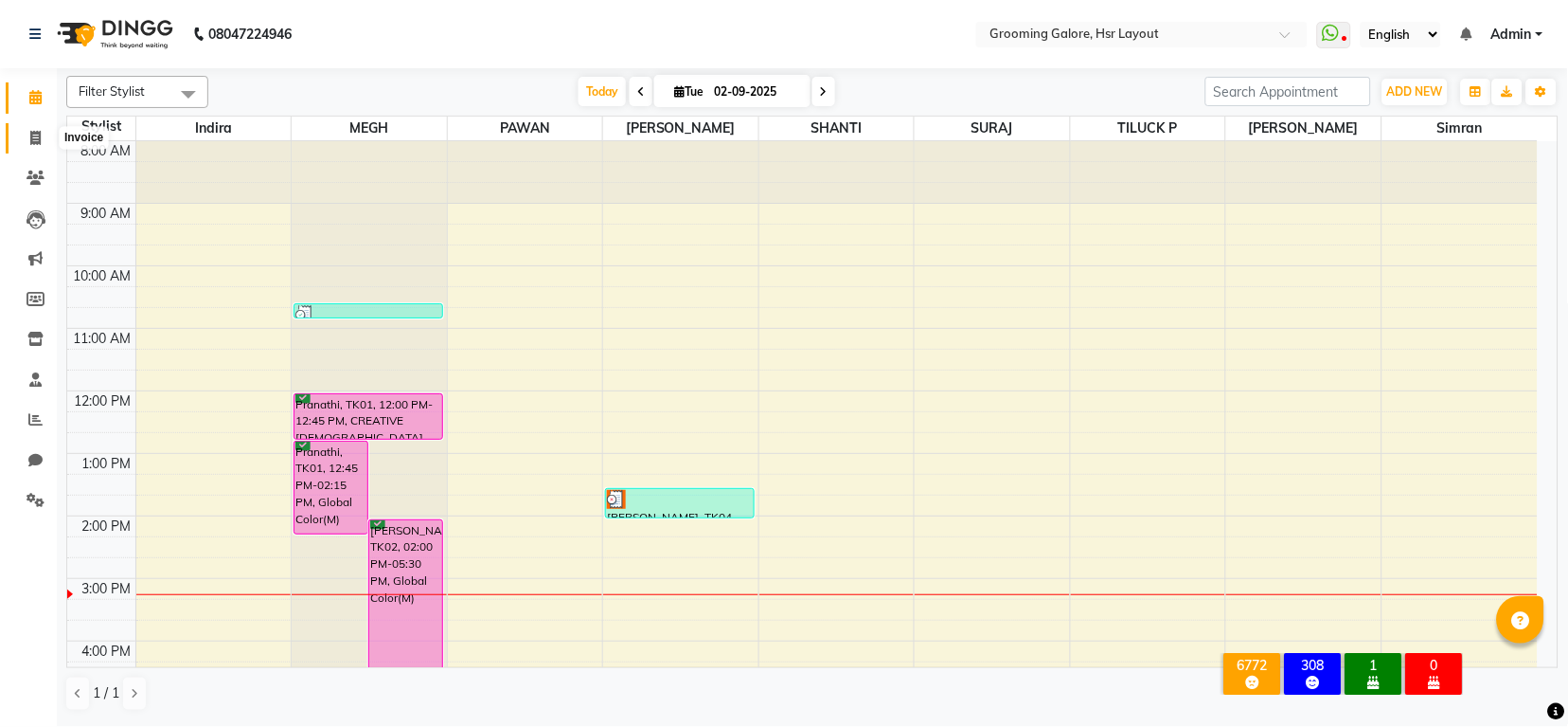
click at [40, 130] on icon at bounding box center [35, 137] width 11 height 14
select select "service"
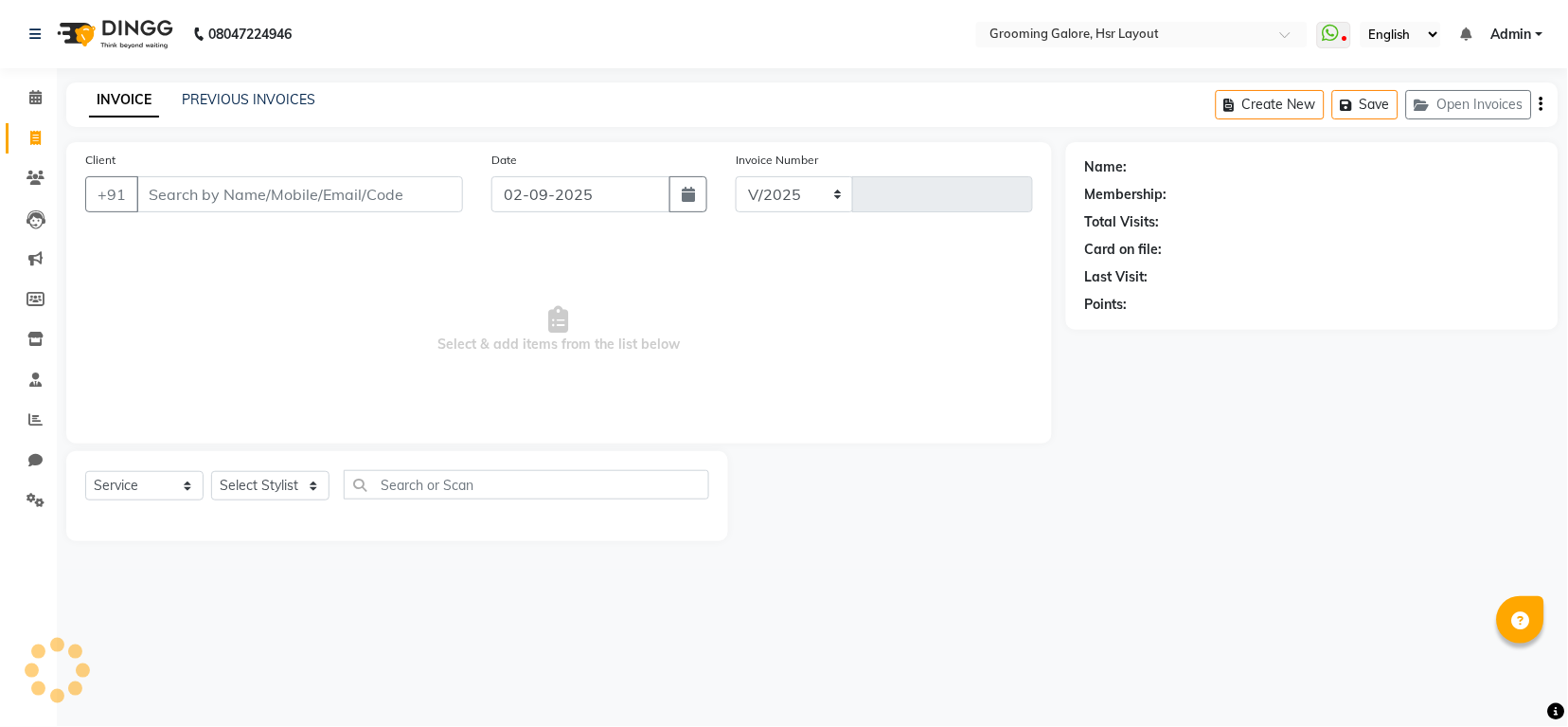
select select "6168"
type input "2177"
click at [233, 93] on link "PREVIOUS INVOICES" at bounding box center [248, 99] width 133 height 17
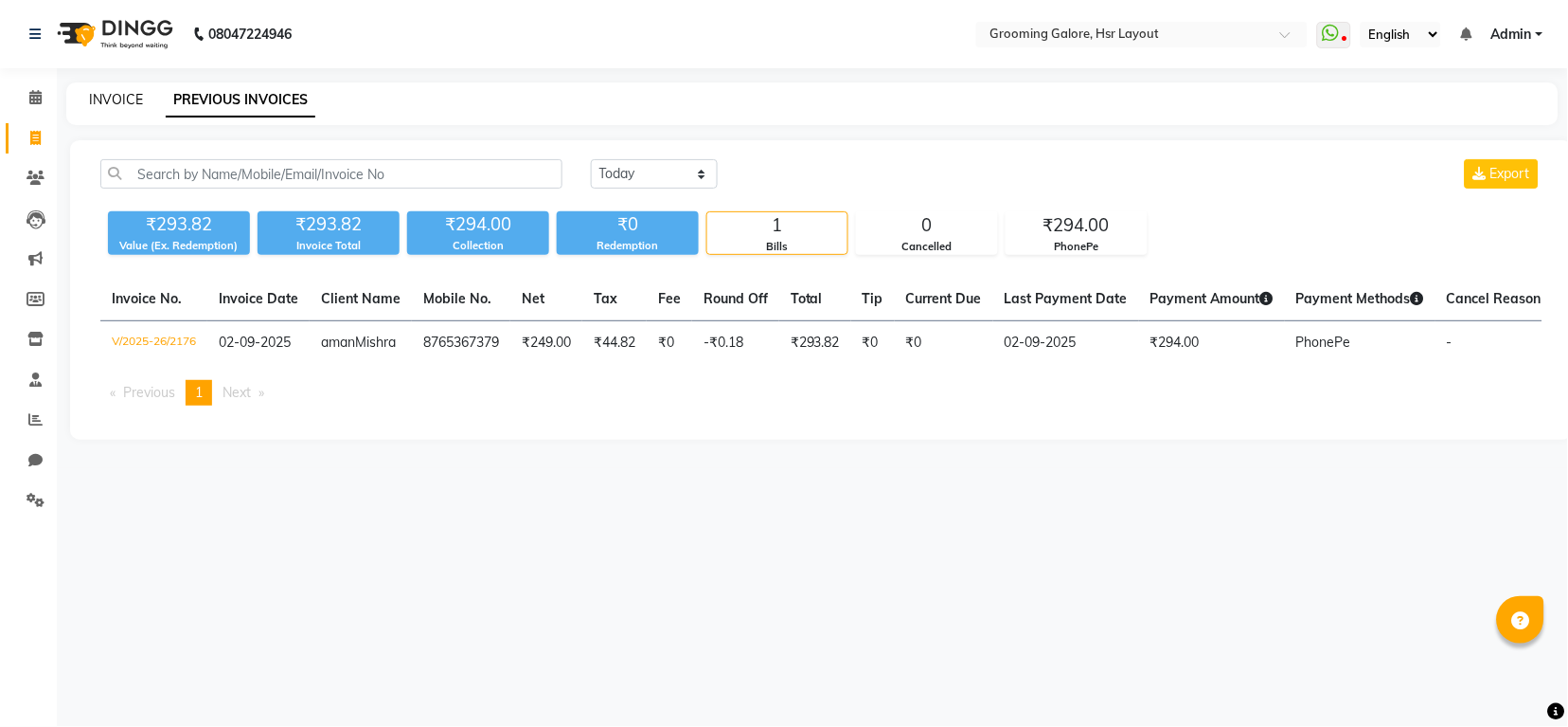
click at [139, 91] on link "INVOICE" at bounding box center [116, 99] width 54 height 17
select select "6168"
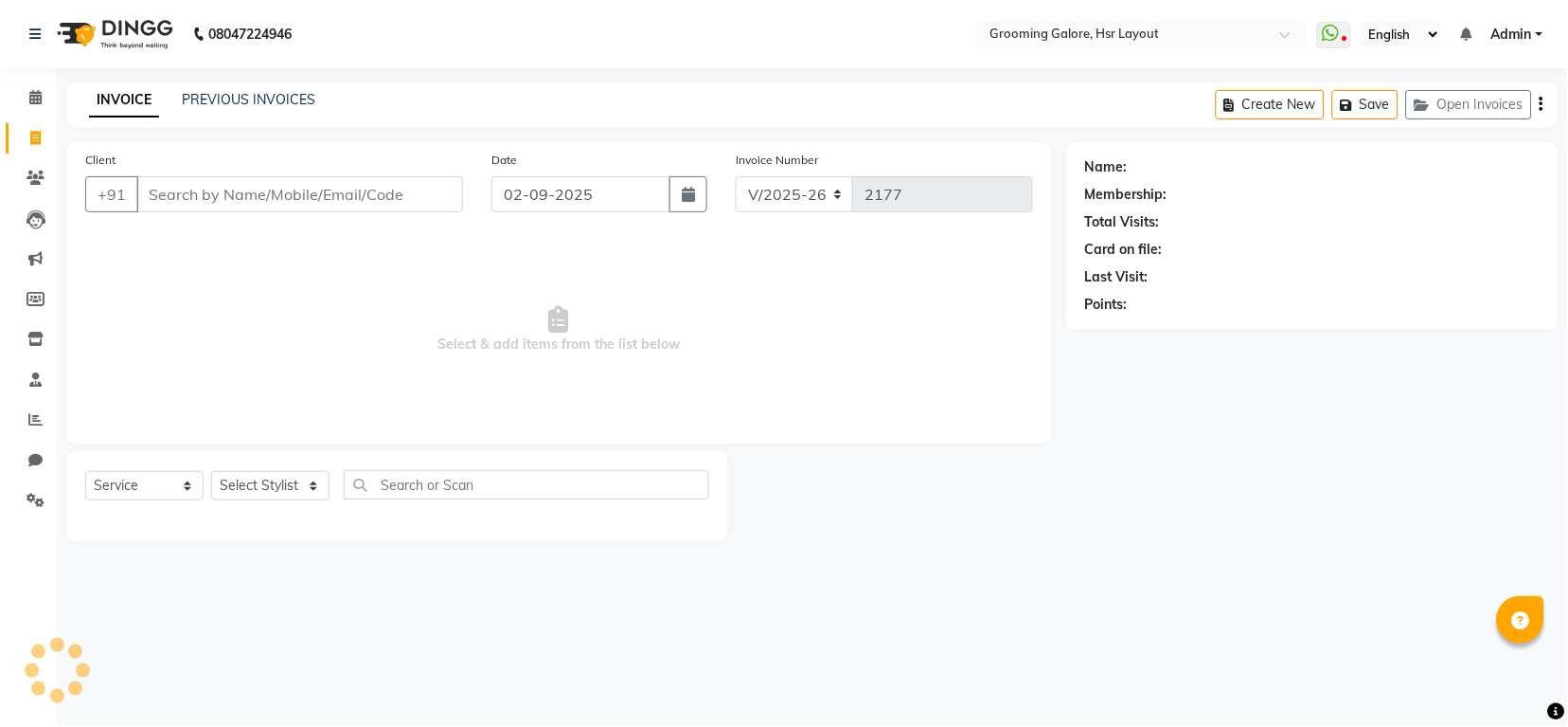
select select "P"
select select "45583"
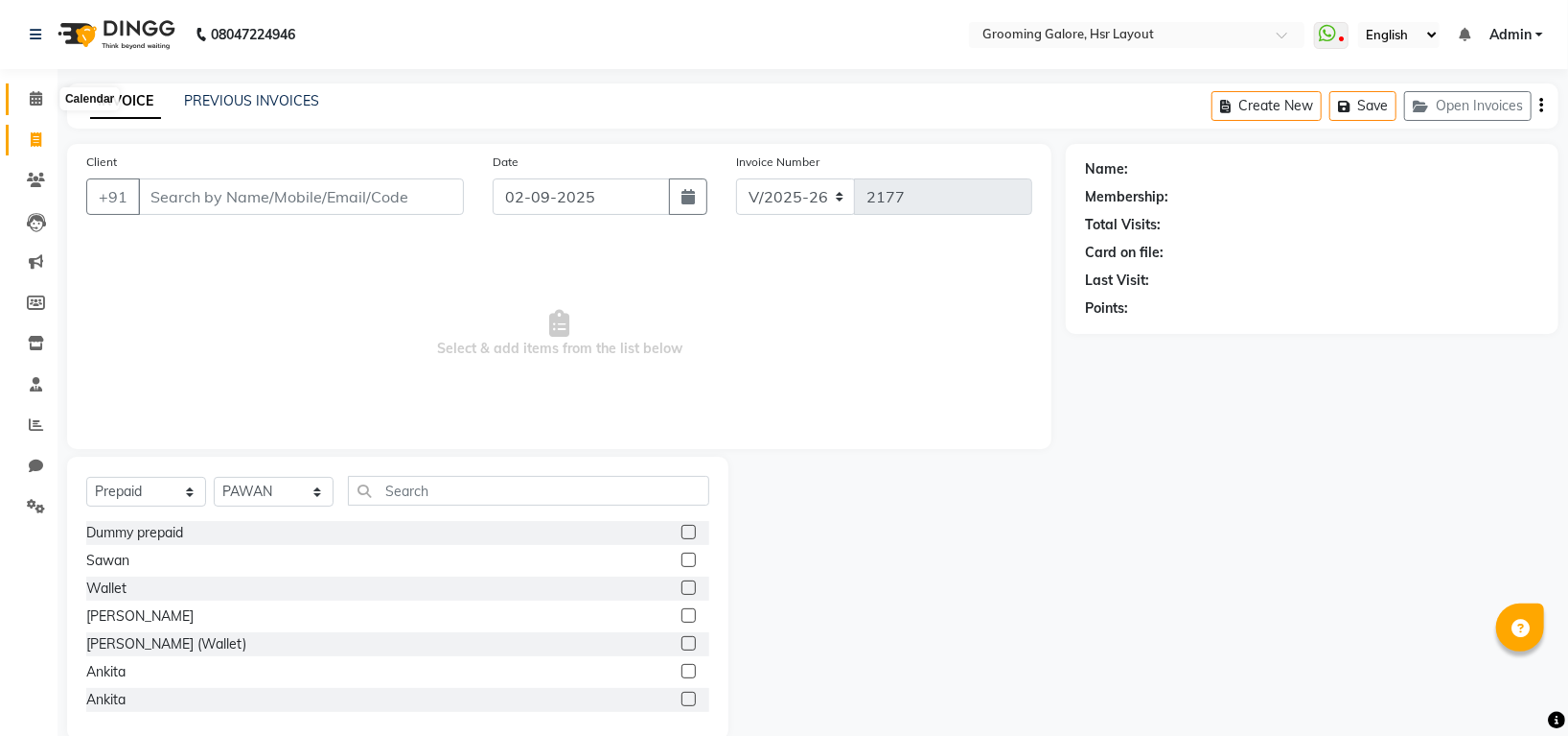
click at [44, 98] on span at bounding box center [36, 99] width 33 height 22
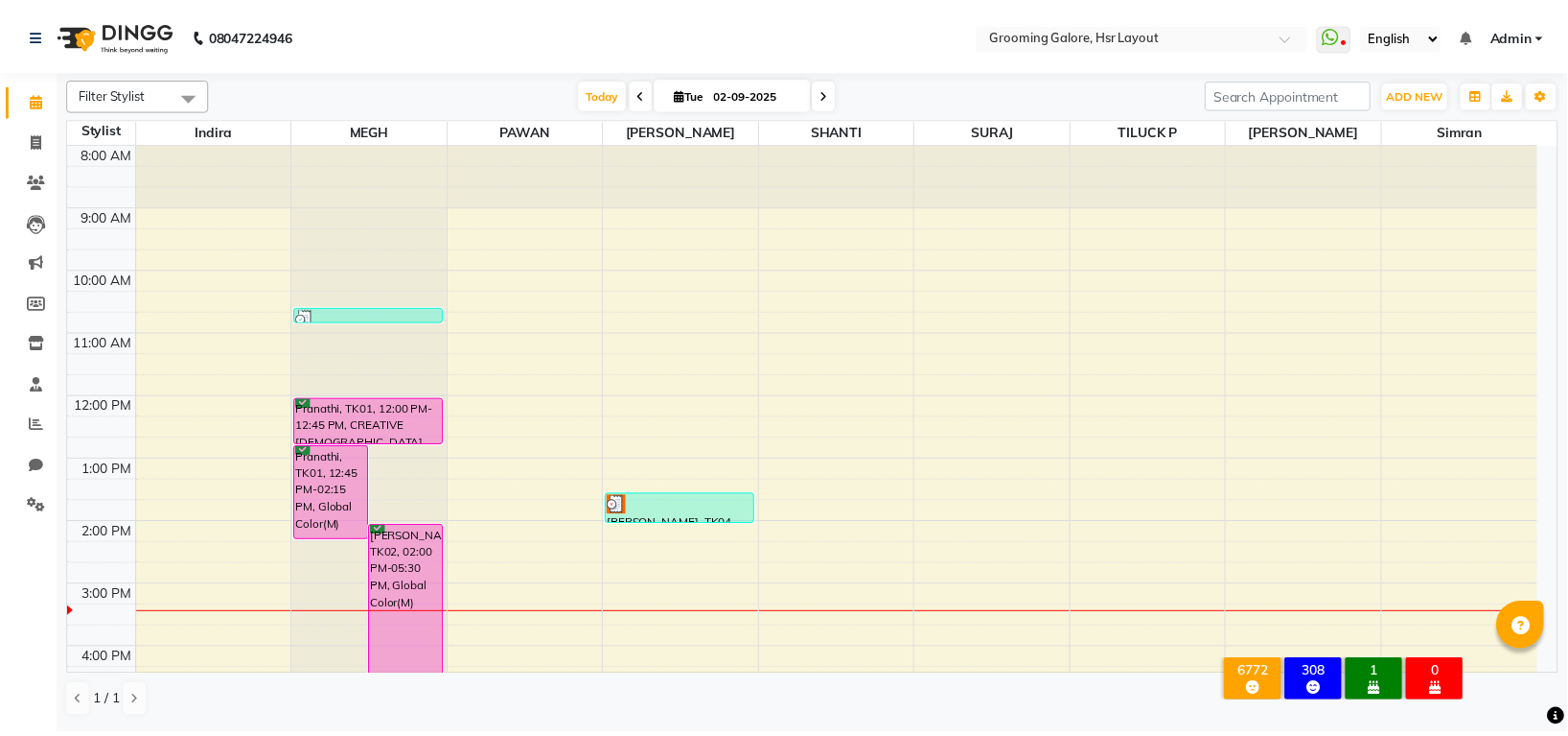
scroll to position [127, 0]
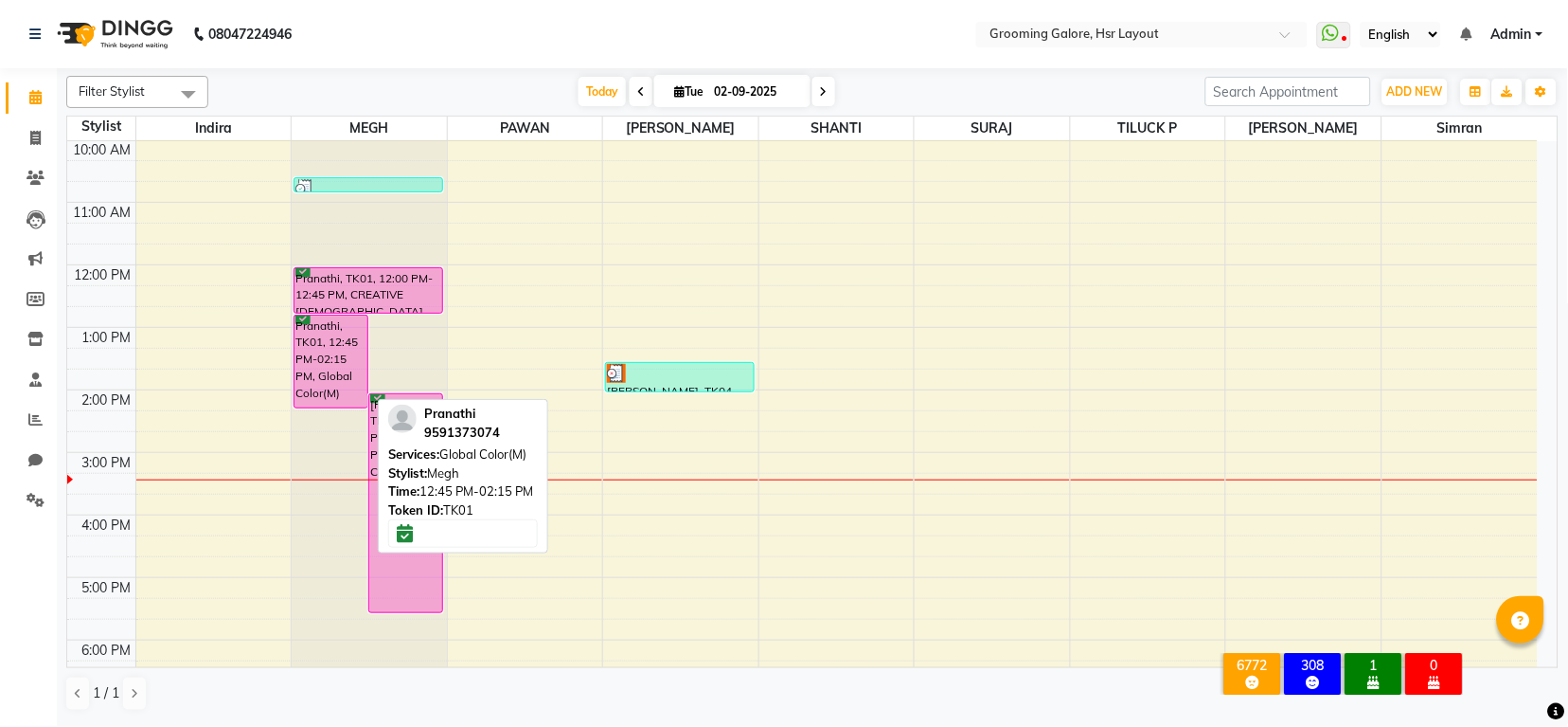
click at [328, 321] on div "Pranathi, TK01, 12:45 PM-02:15 PM, Global Color(M)" at bounding box center [331, 361] width 73 height 92
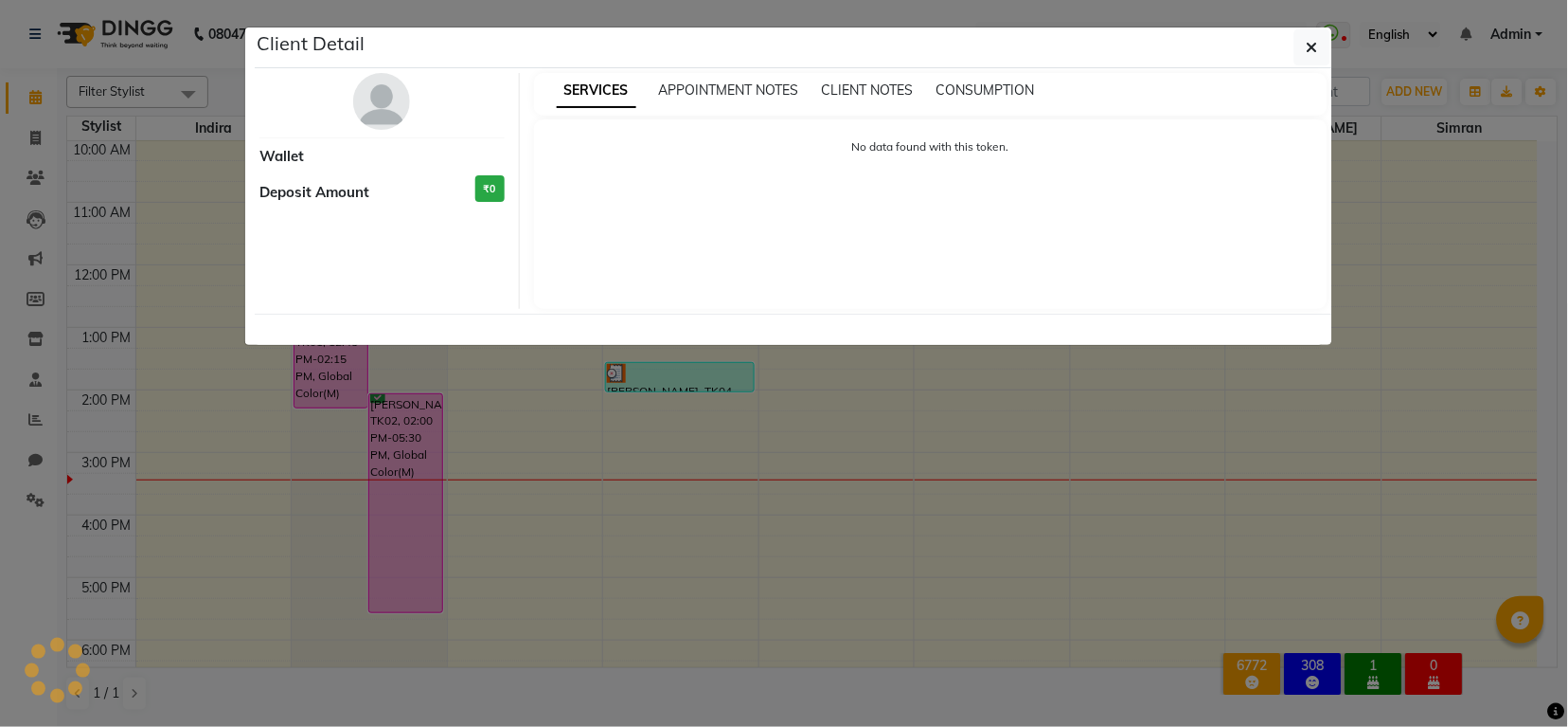
select select "6"
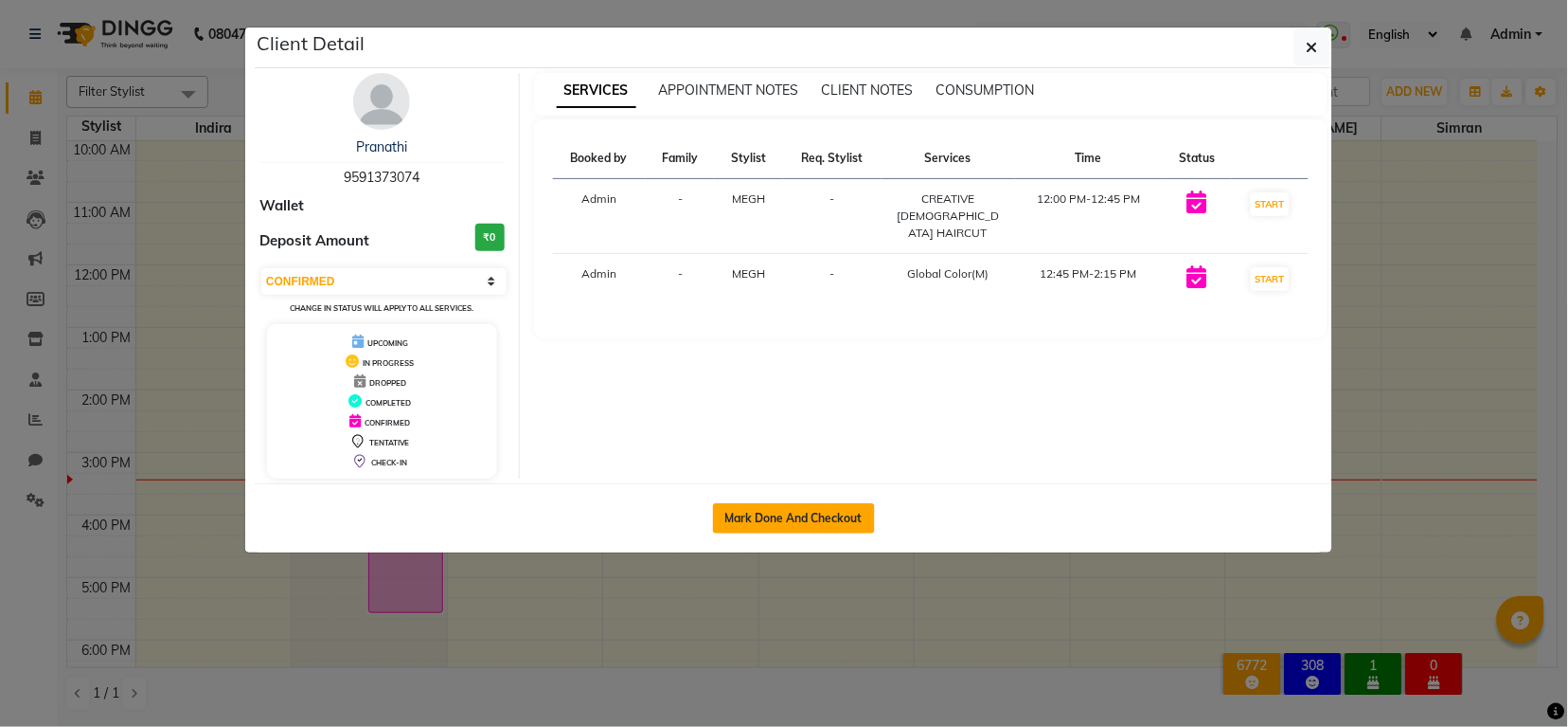
click at [788, 509] on button "Mark Done And Checkout" at bounding box center [794, 517] width 162 height 30
select select "6168"
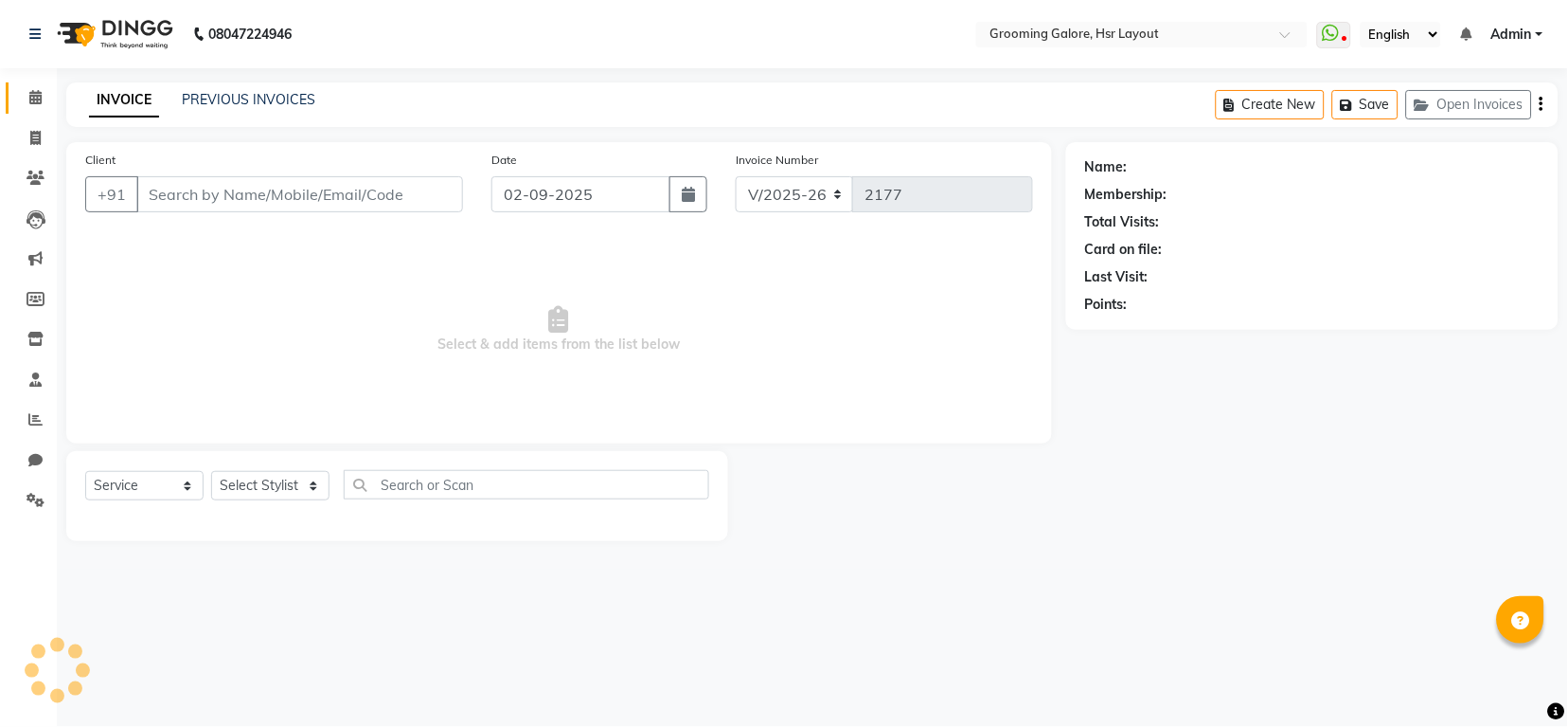
select select "P"
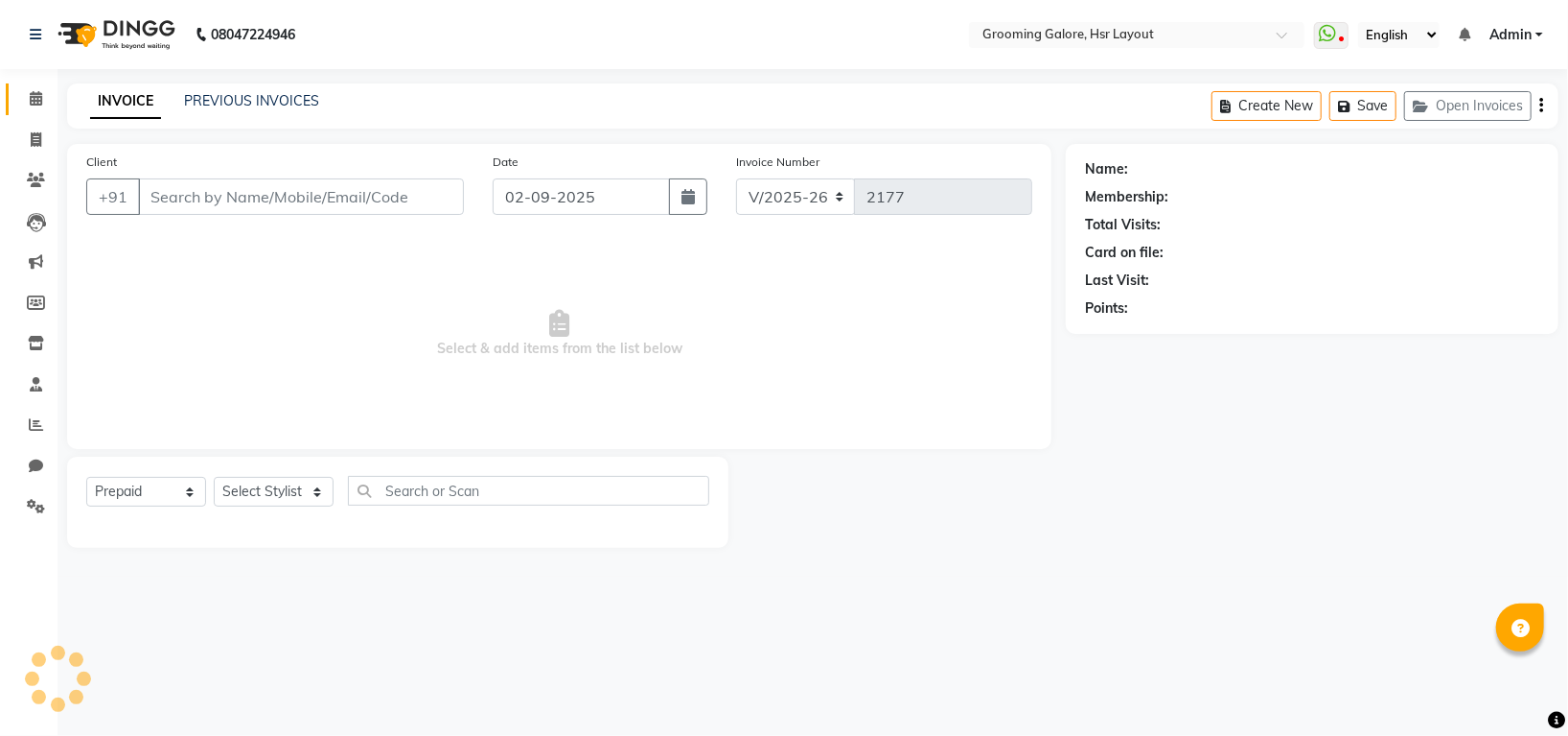
type input "9591373074"
select select "45583"
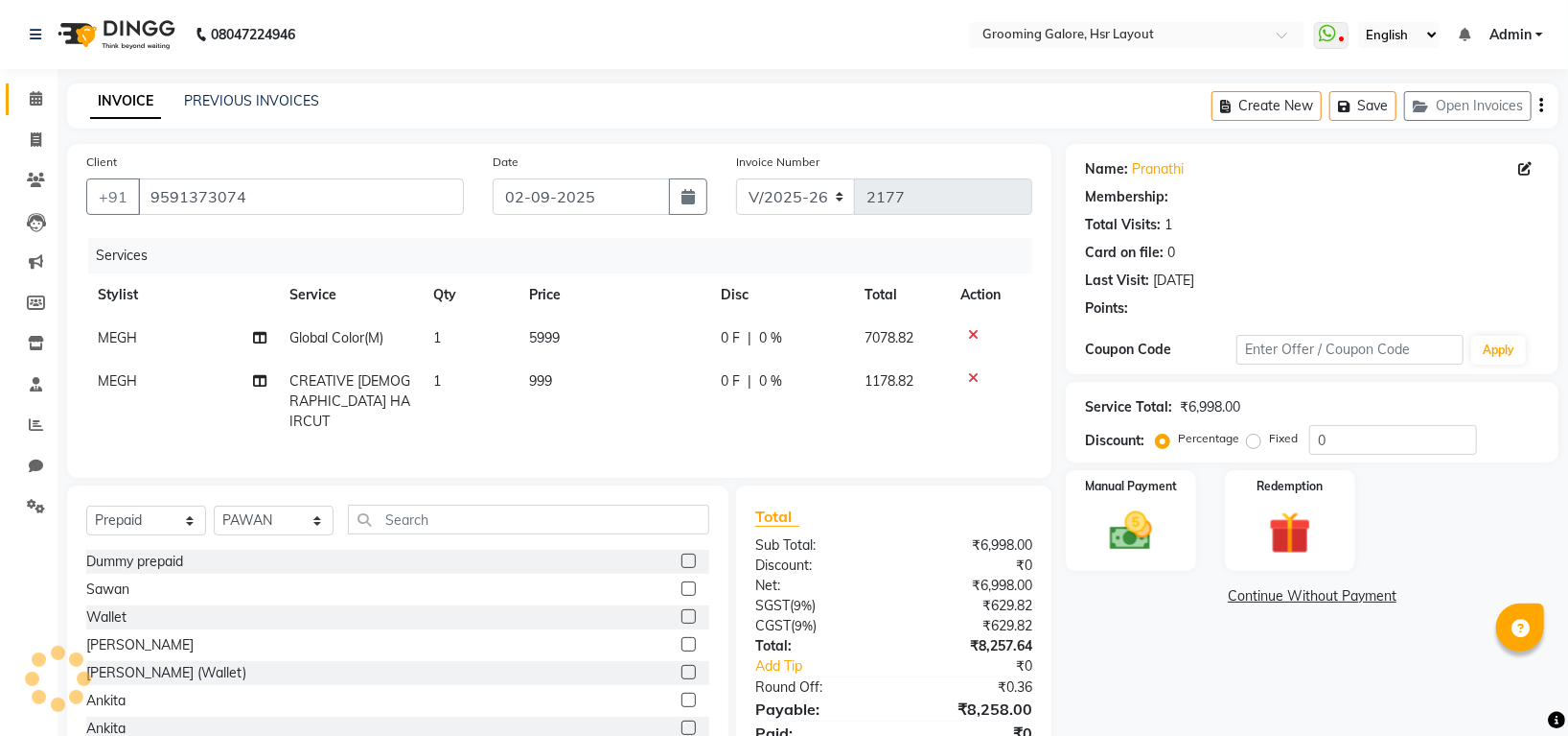
select select "1: Object"
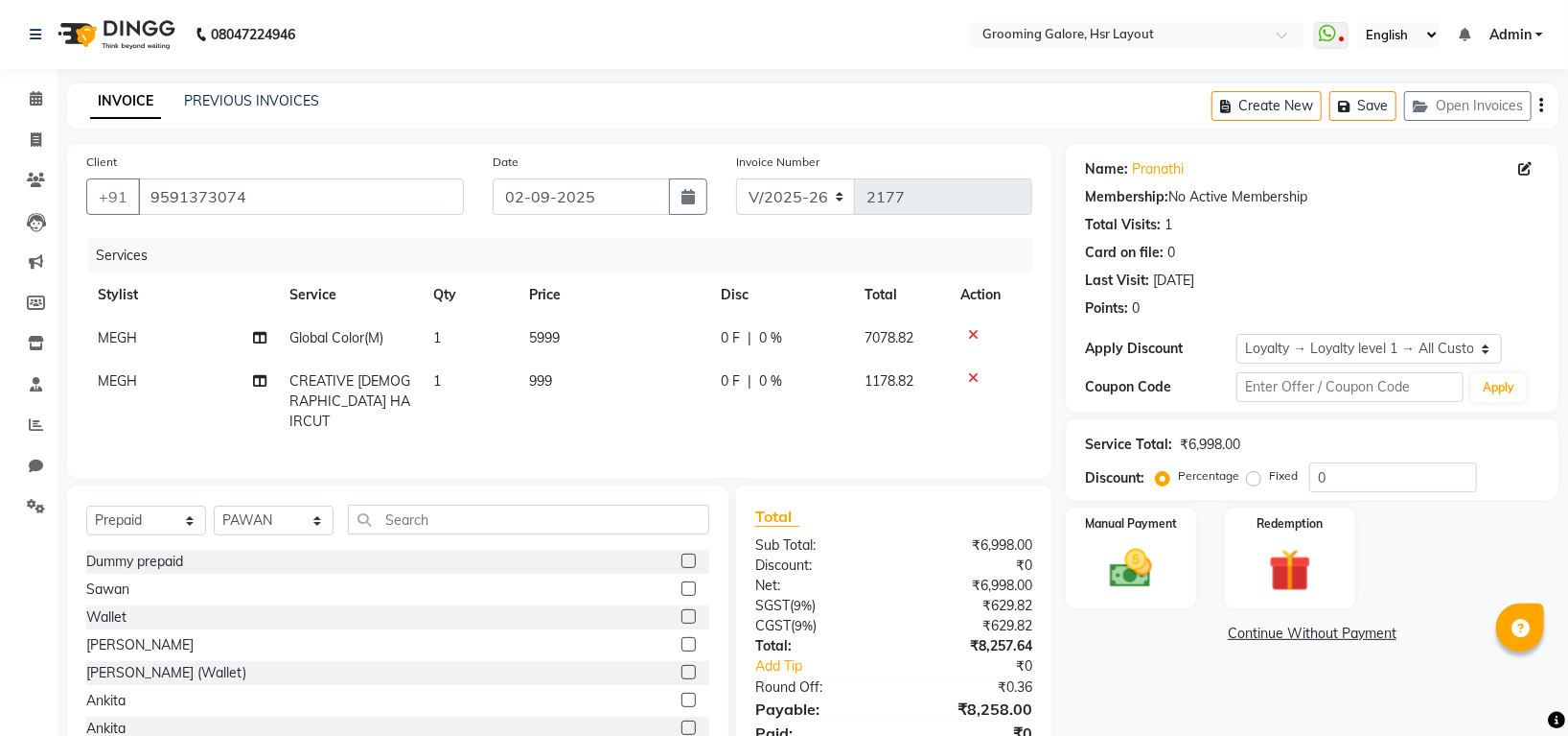
click at [972, 380] on icon at bounding box center [973, 378] width 11 height 14
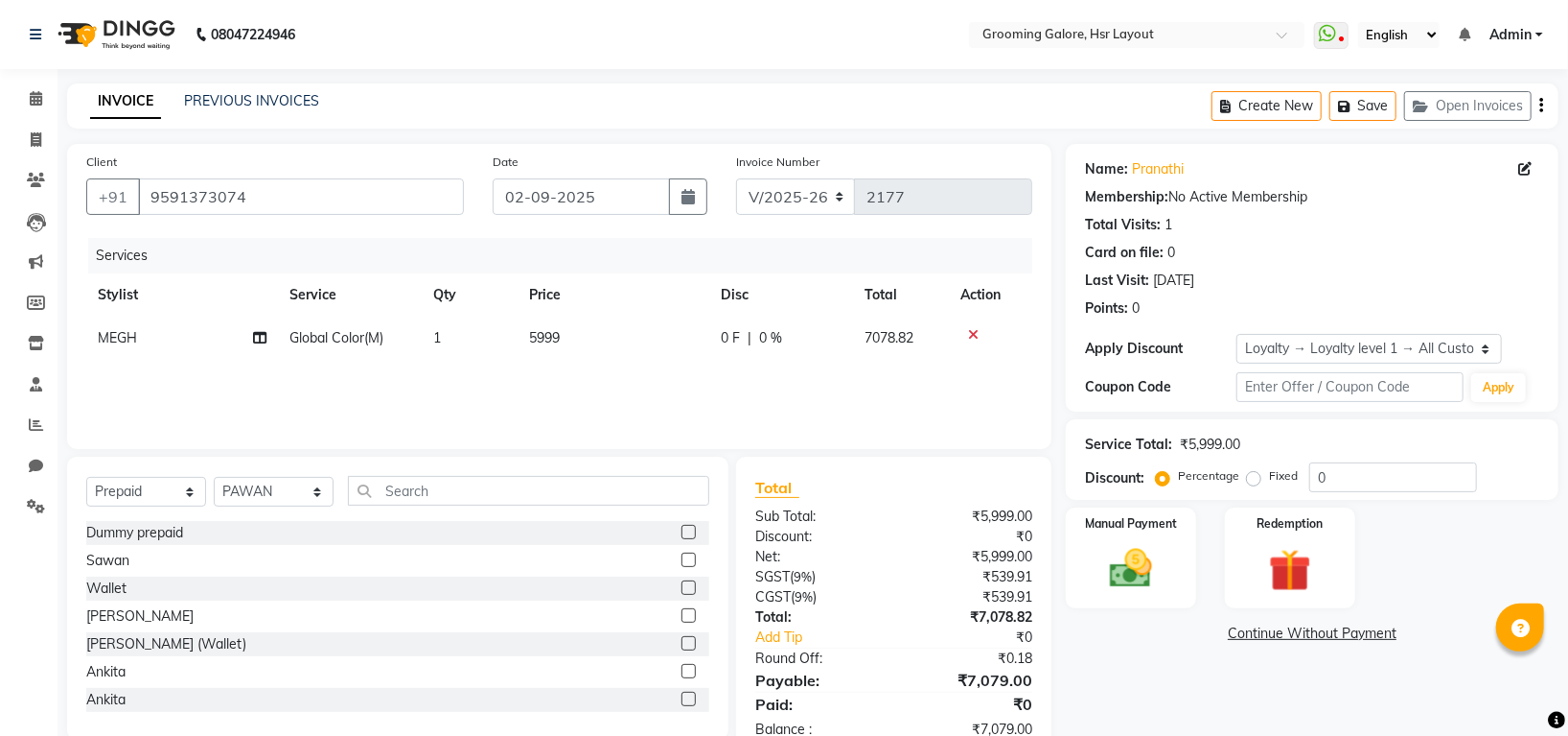
click at [1165, 157] on div "Name: Pranathi Membership: No Active Membership Total Visits: 1 Card on file: 0…" at bounding box center [1312, 235] width 454 height 167
click at [1167, 167] on link "Pranathi" at bounding box center [1158, 169] width 52 height 21
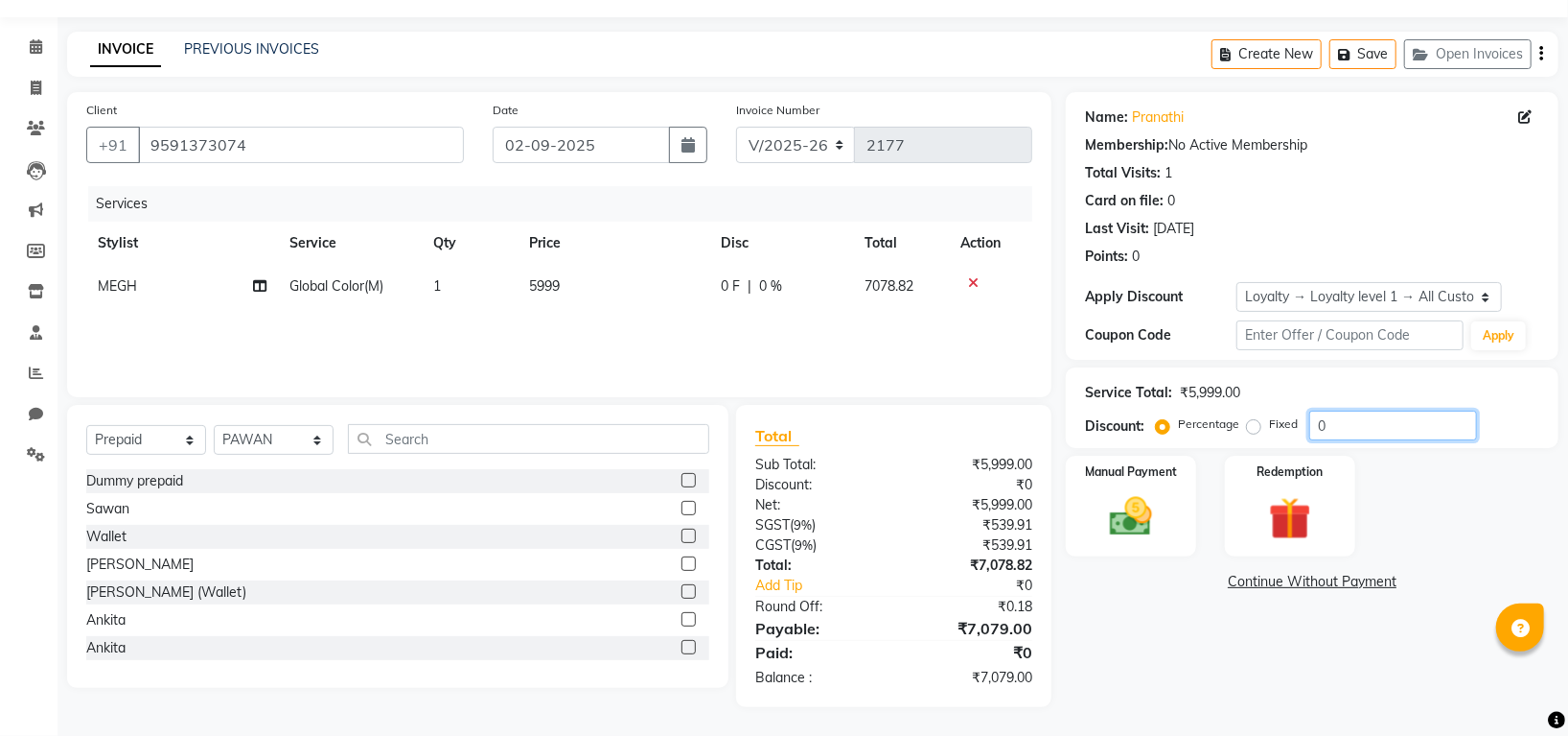
click at [1392, 426] on input "0" at bounding box center [1393, 425] width 168 height 29
type input "0"
click at [1138, 504] on img at bounding box center [1131, 516] width 72 height 51
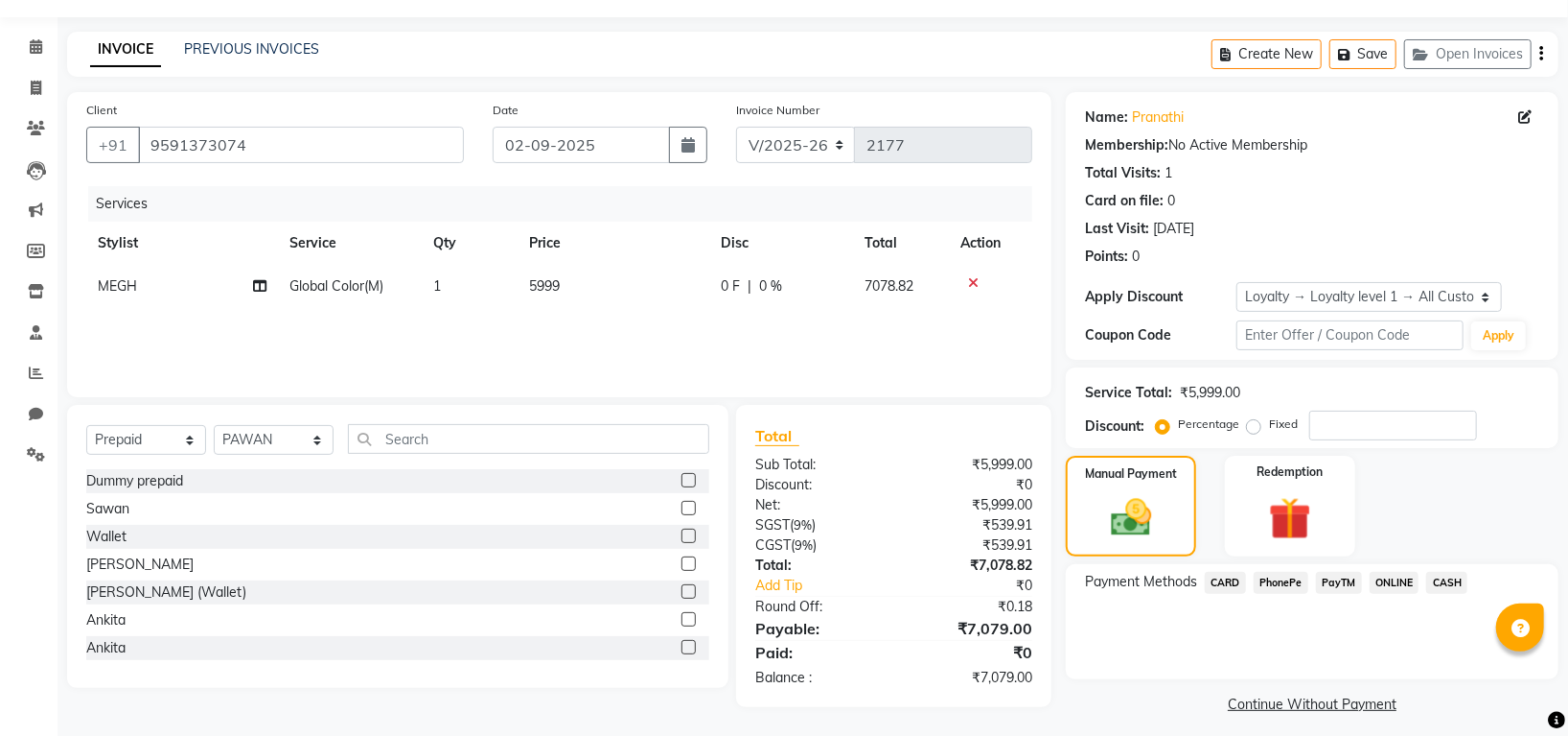
click at [1290, 578] on span "PhonePe" at bounding box center [1281, 583] width 55 height 22
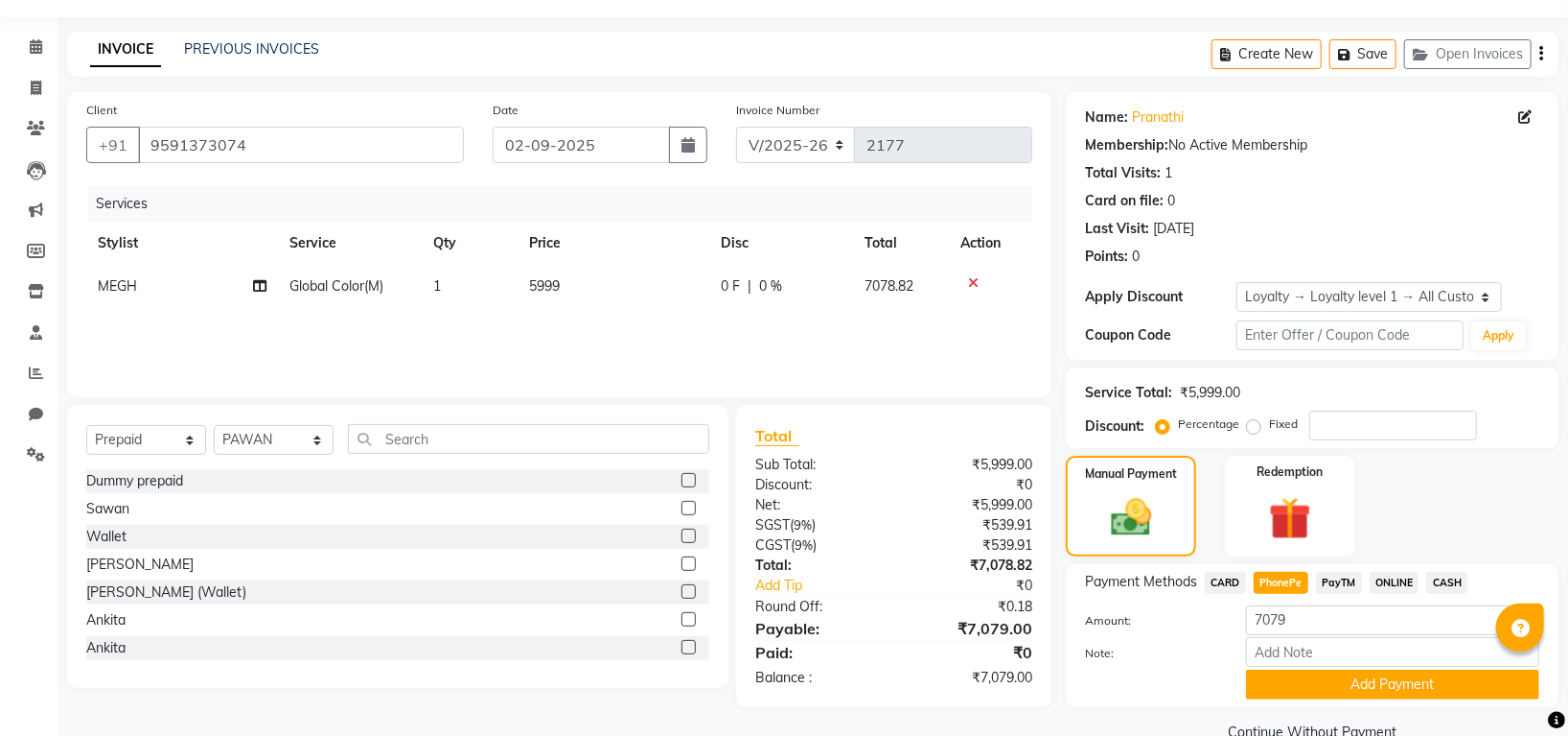
click at [1223, 580] on span "CARD" at bounding box center [1225, 583] width 41 height 22
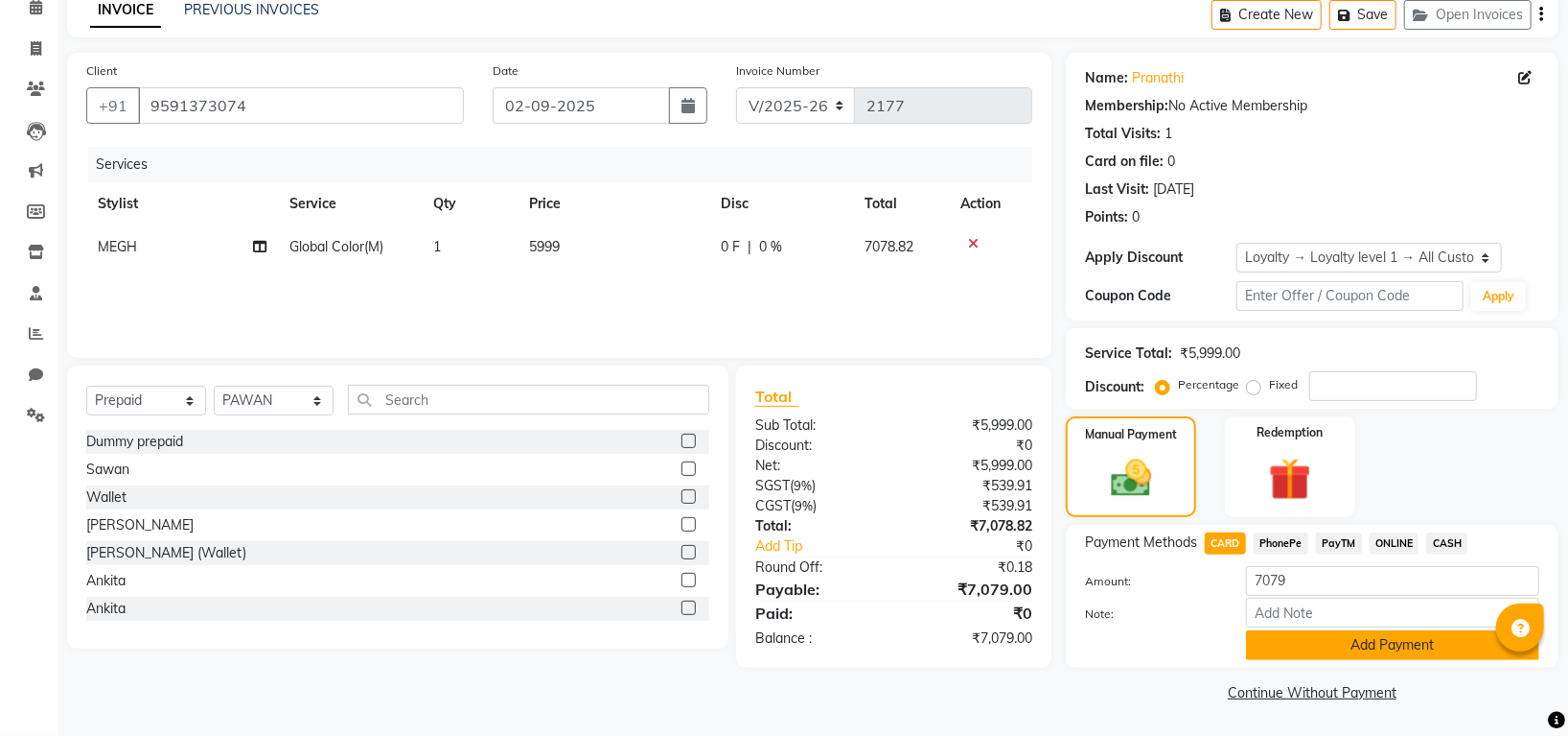
click at [1322, 632] on button "Add Payment" at bounding box center [1392, 645] width 293 height 29
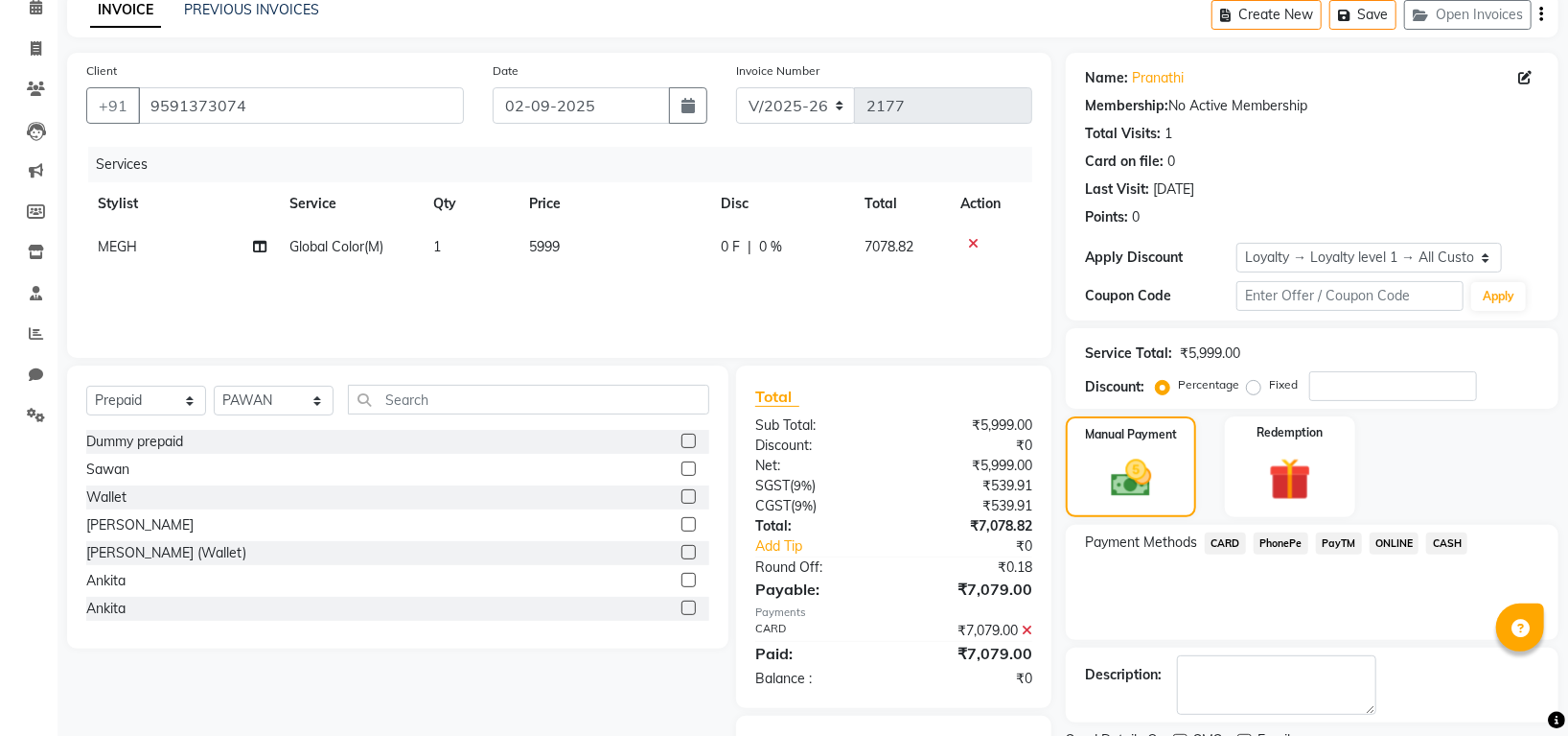
scroll to position [188, 0]
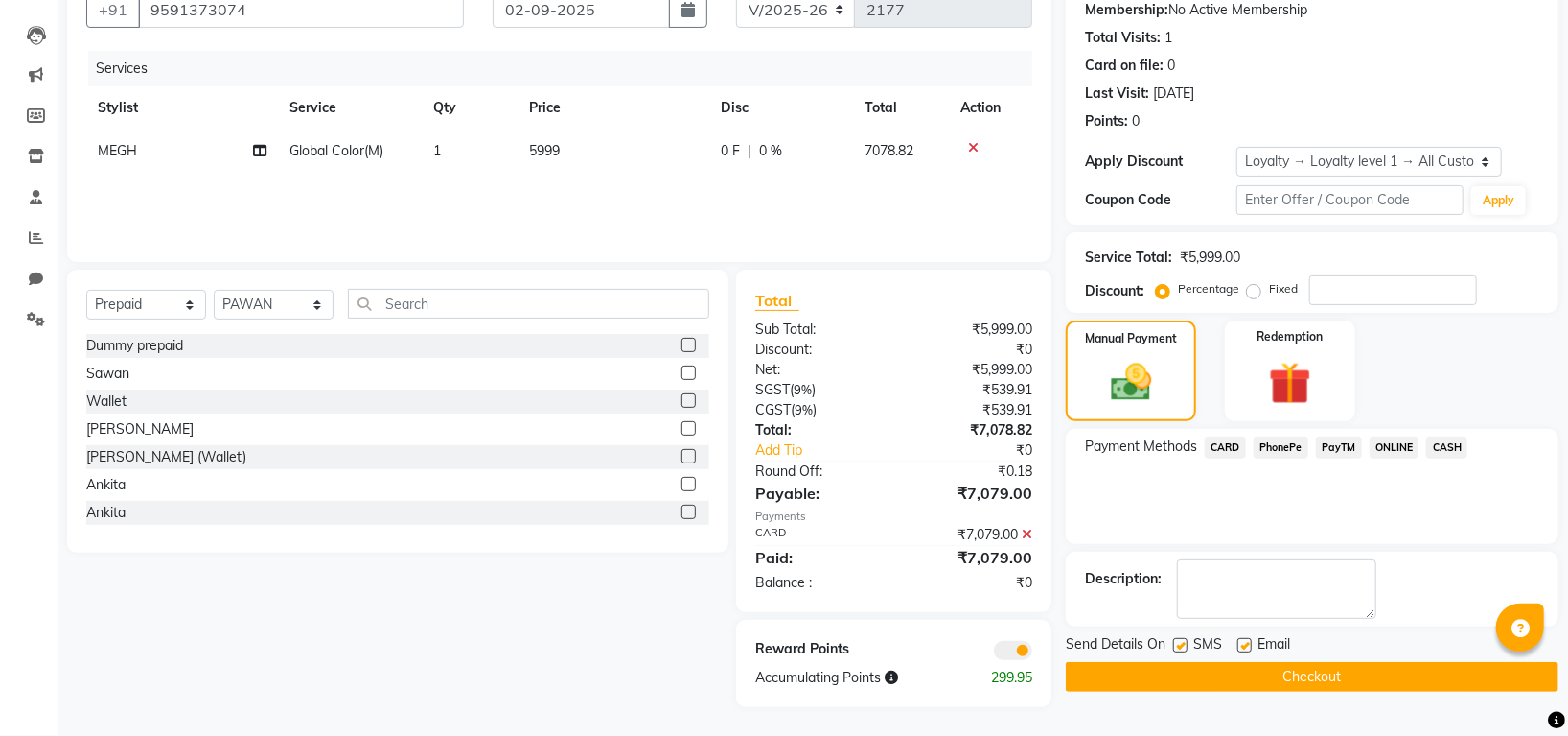
click at [1152, 666] on button "Checkout" at bounding box center [1312, 676] width 492 height 29
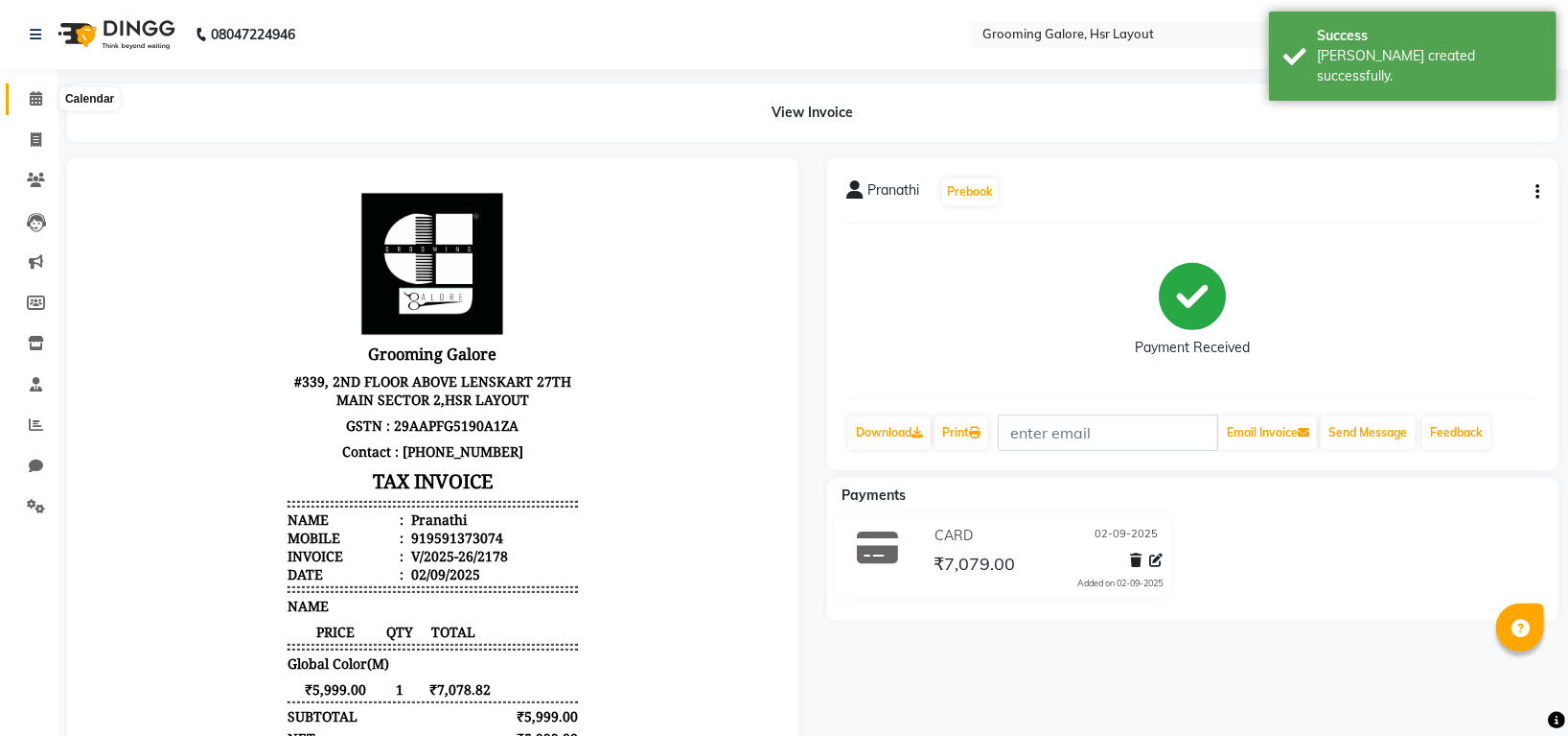
click at [29, 103] on icon at bounding box center [35, 98] width 13 height 15
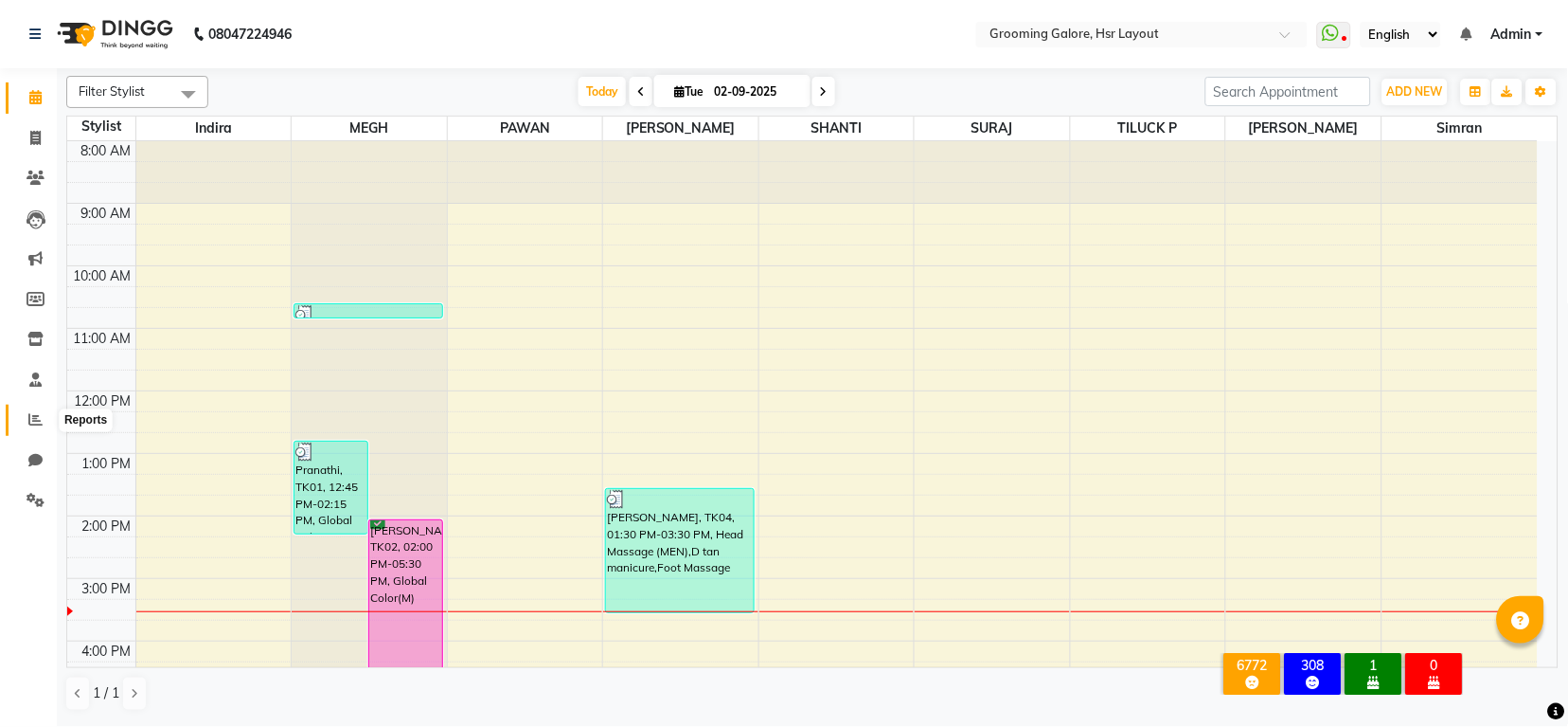
click at [37, 421] on icon at bounding box center [35, 419] width 14 height 14
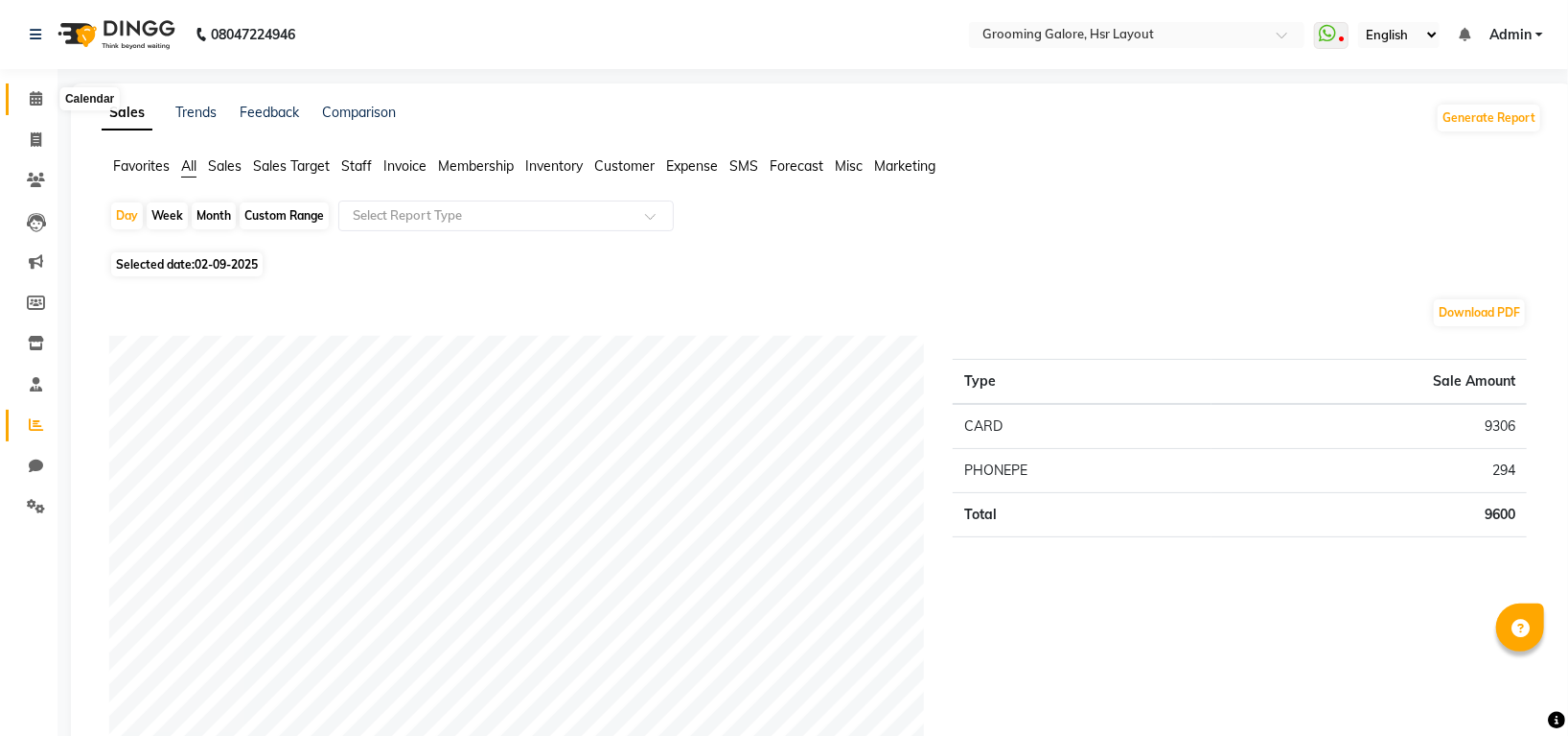
click at [28, 101] on span at bounding box center [36, 99] width 33 height 22
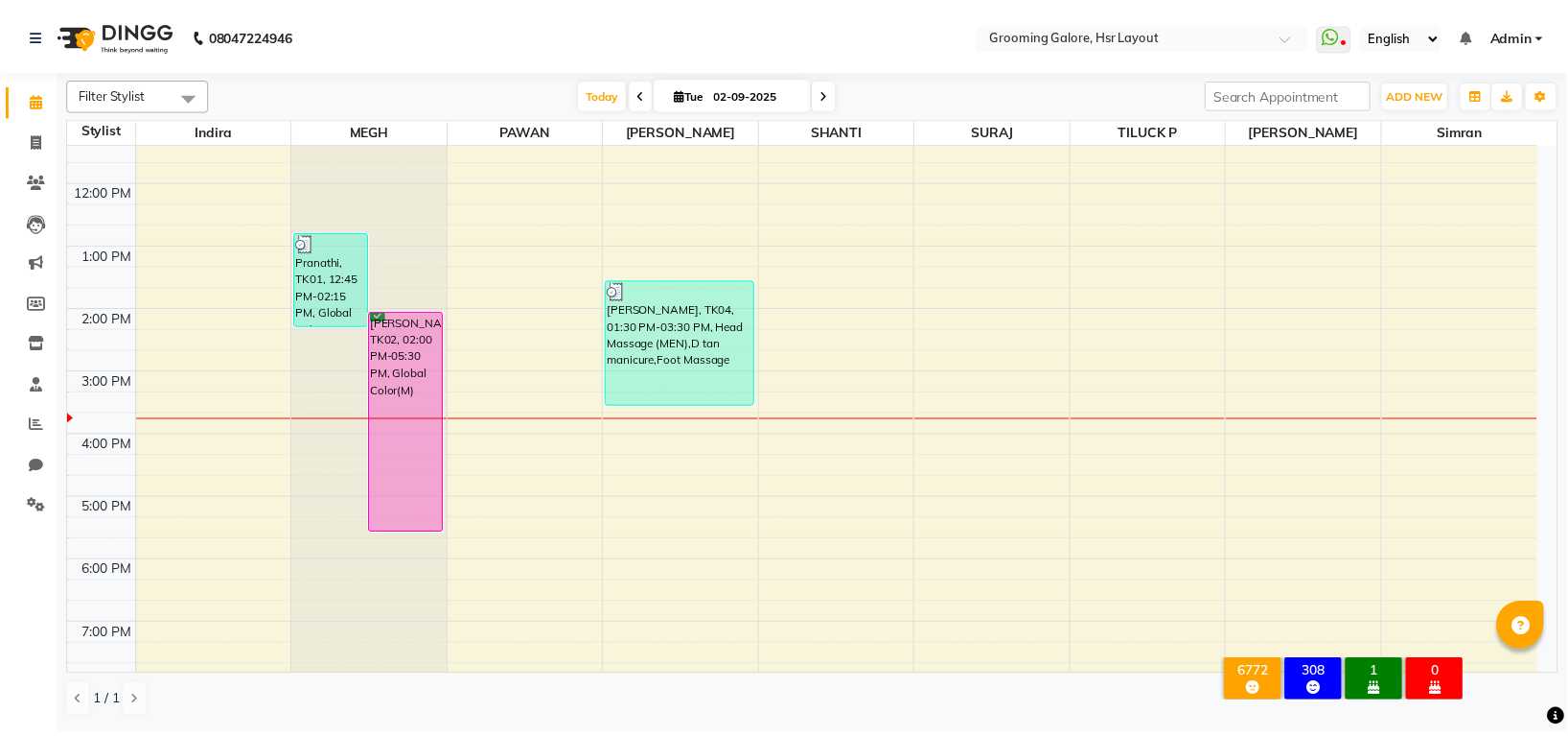
scroll to position [41, 0]
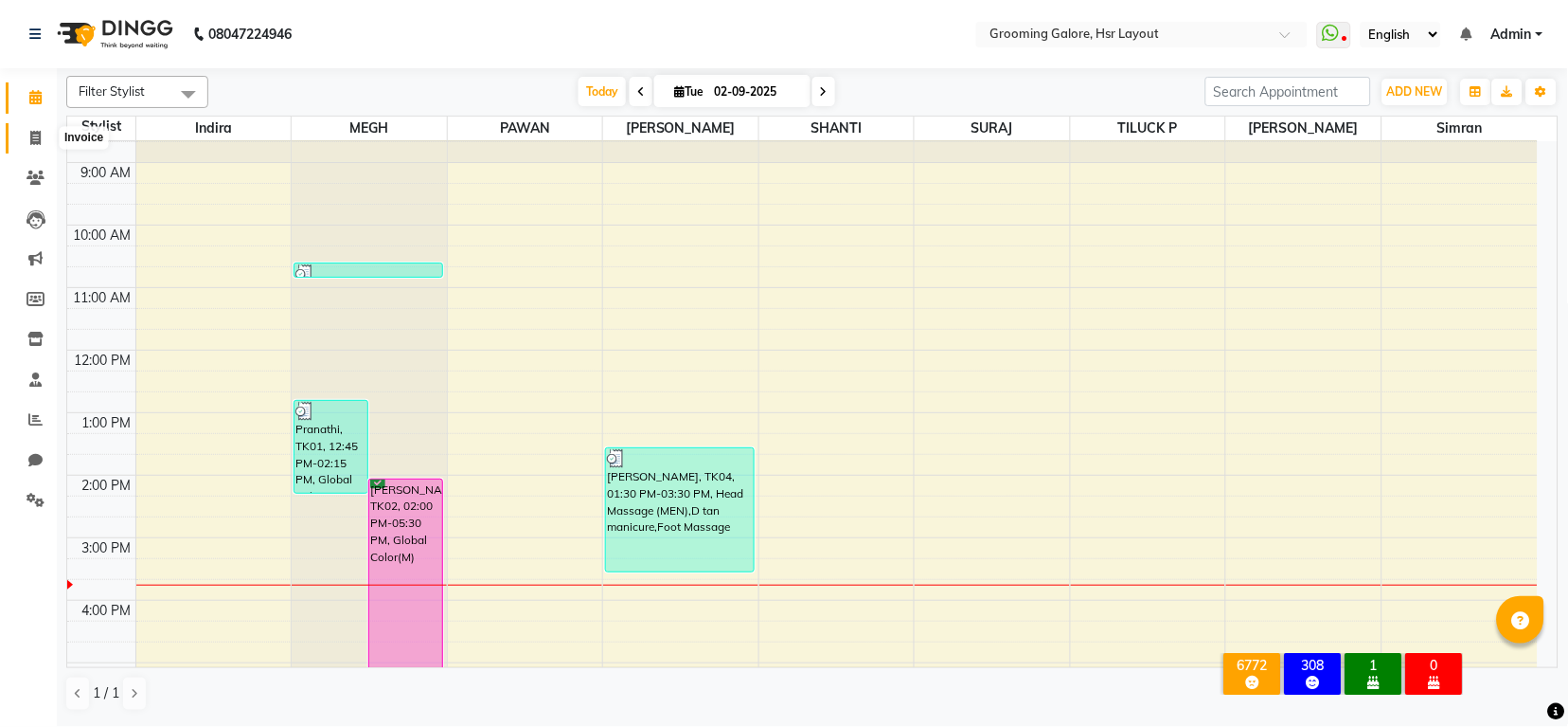
click at [30, 145] on icon at bounding box center [35, 137] width 11 height 14
select select "6168"
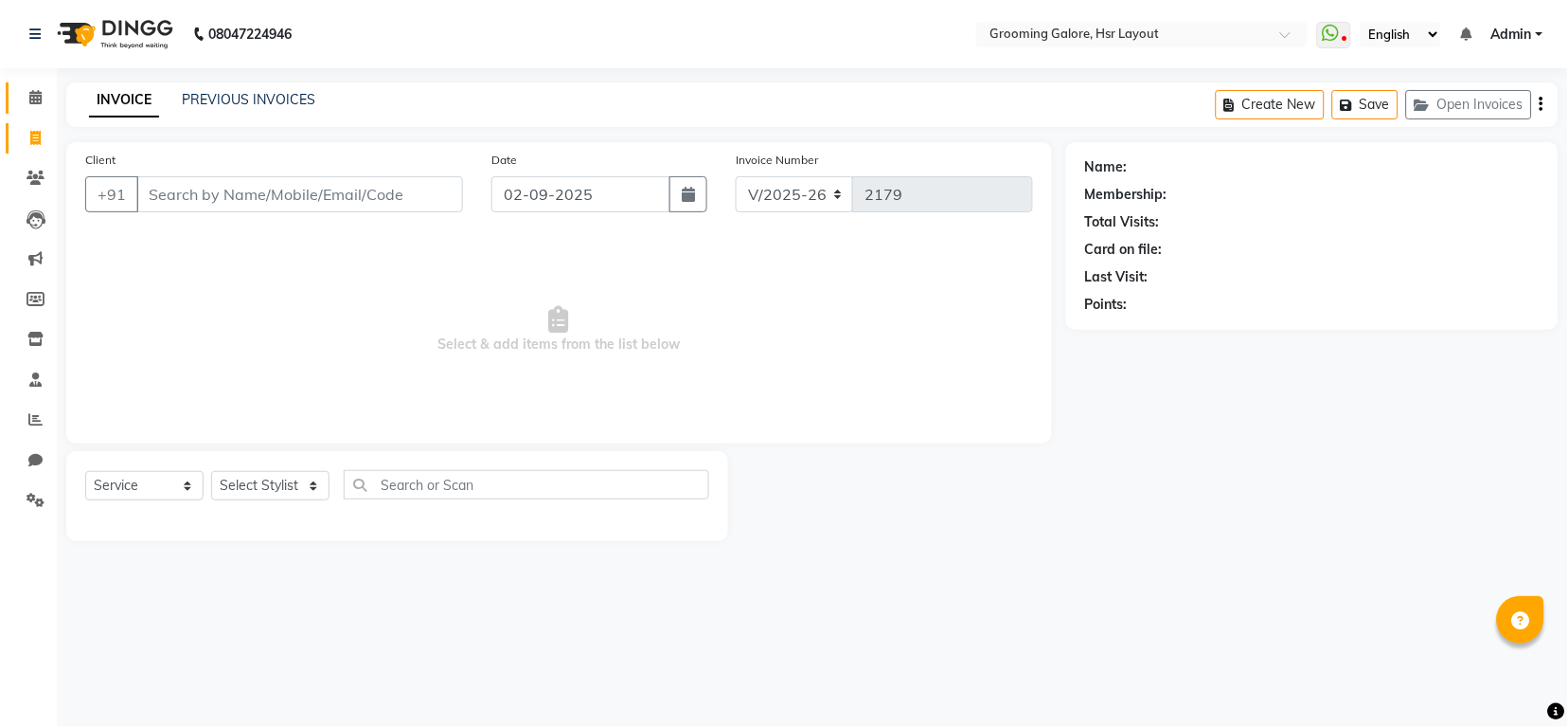
select select "P"
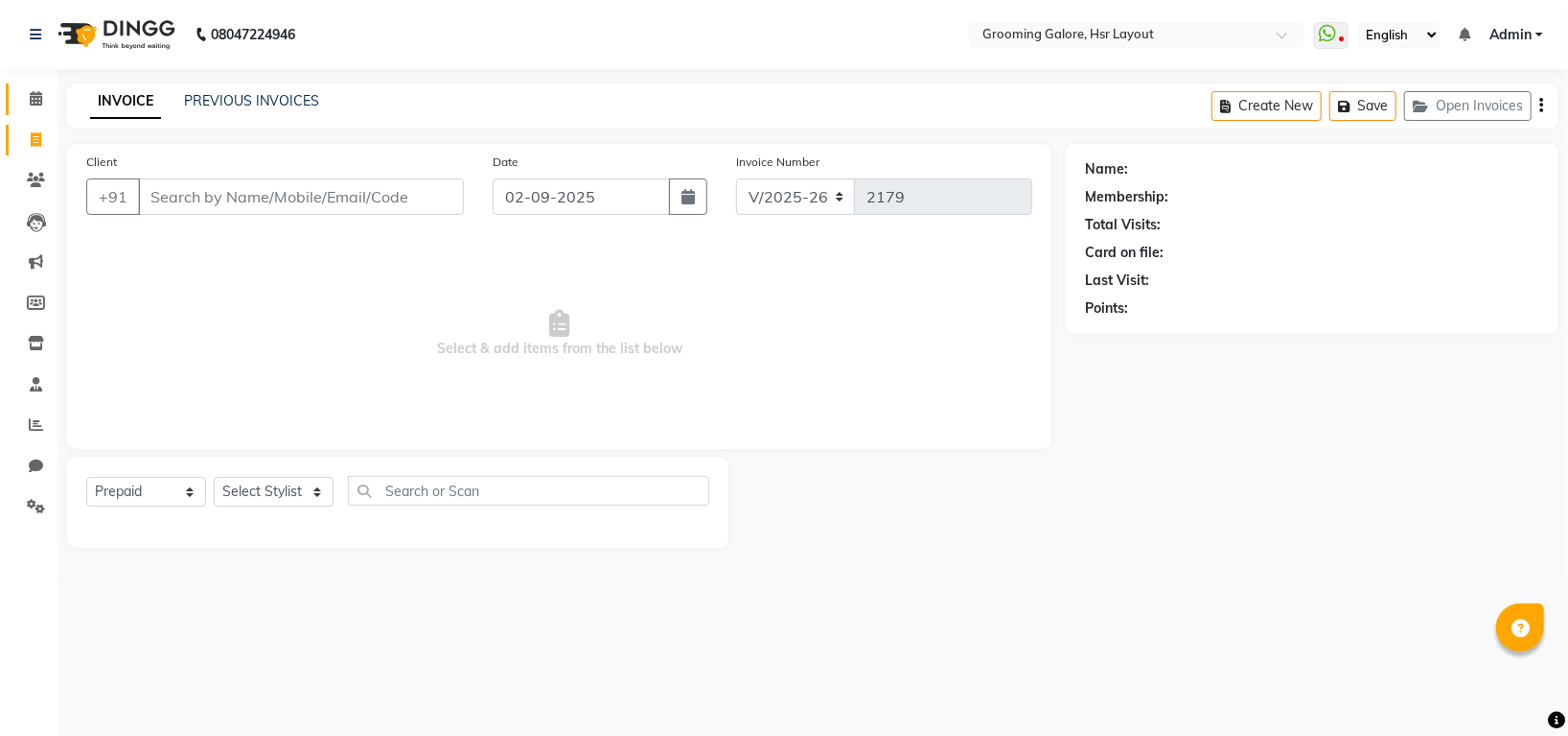
select select "45583"
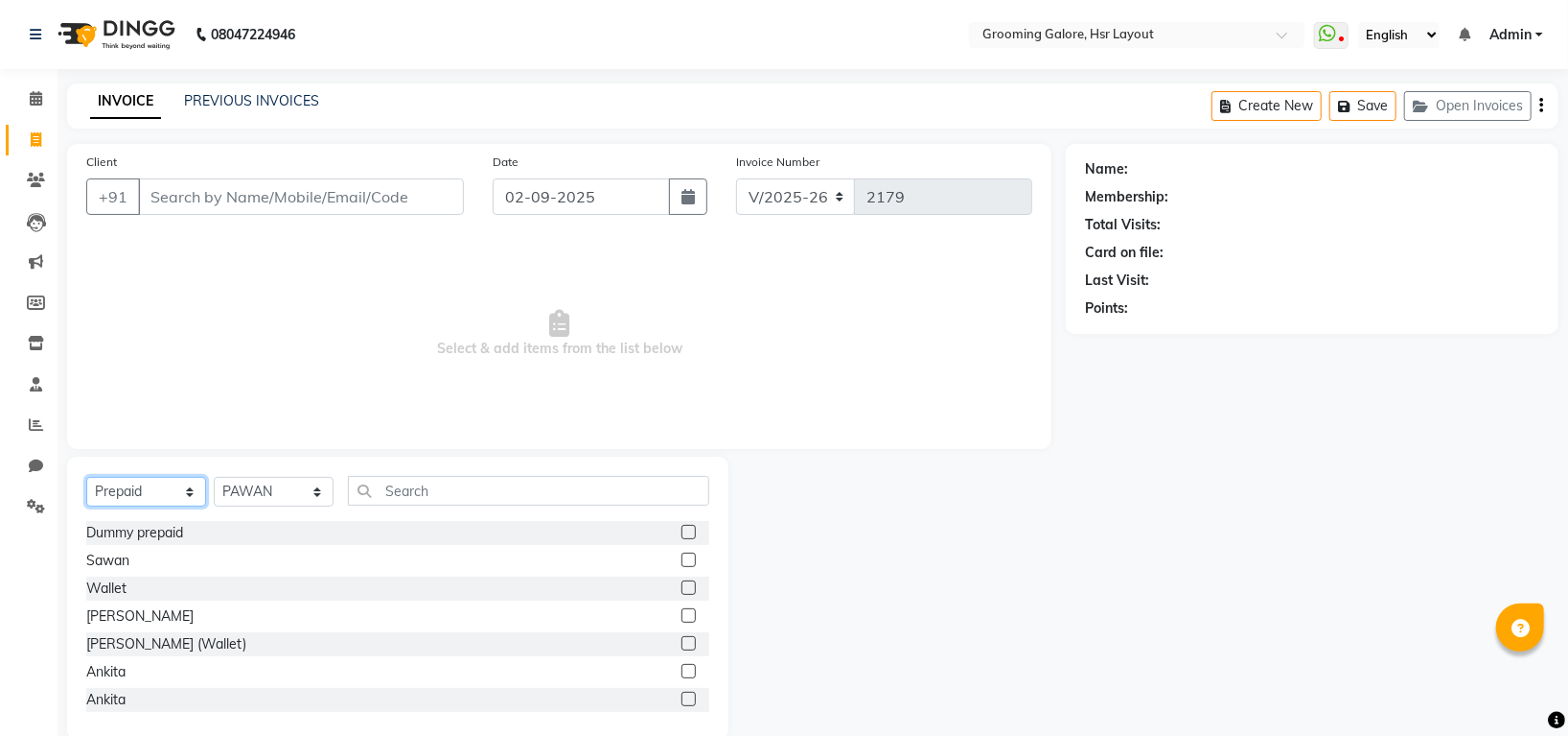
click at [146, 499] on select "Select Service Product Membership Package Voucher Prepaid Gift Card" at bounding box center [146, 492] width 120 height 29
select select "service"
click at [86, 478] on select "Select Service Product Membership Package Voucher Prepaid Gift Card" at bounding box center [146, 492] width 120 height 29
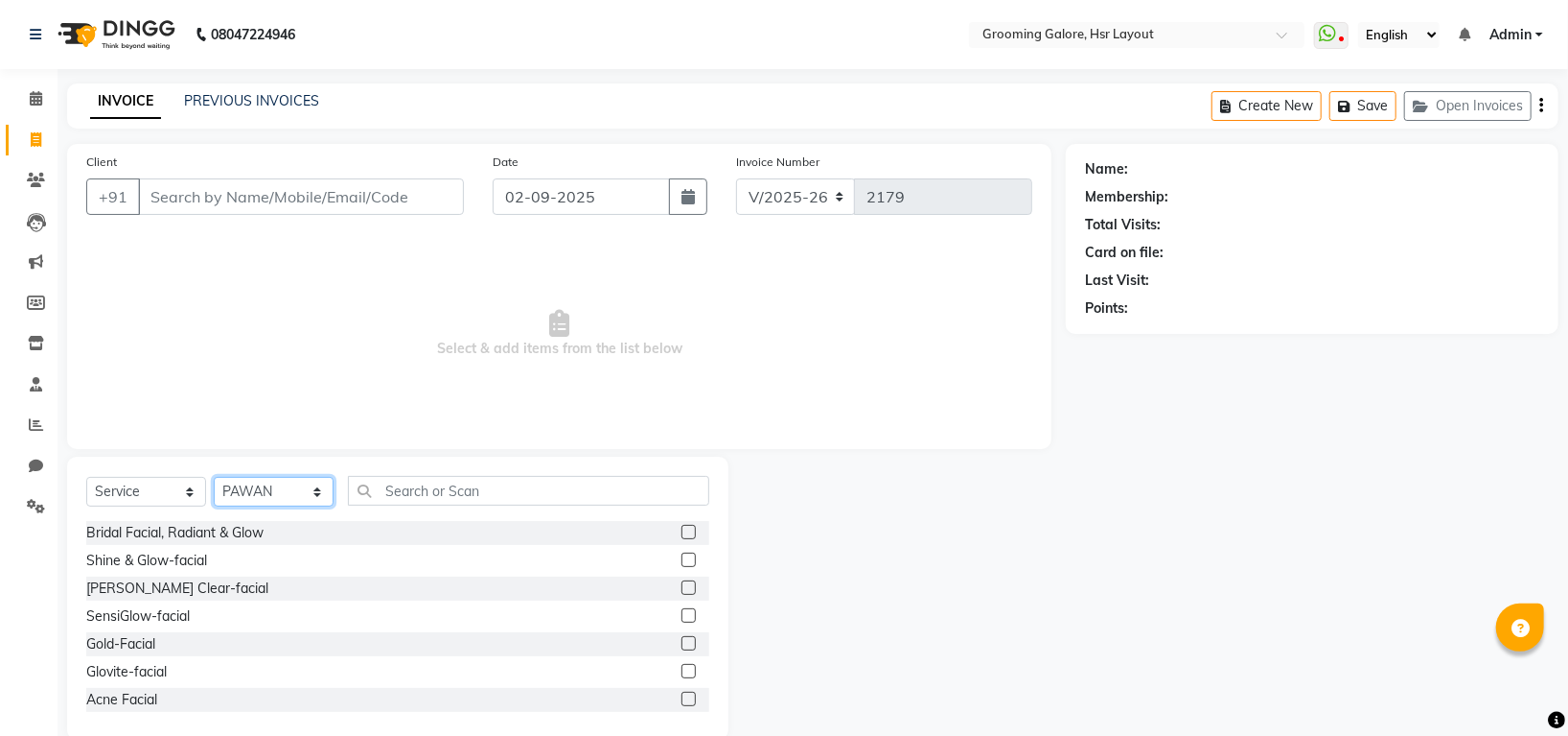
click at [242, 494] on select "Select Stylist Indira MEGH PAWAN RESHMI SABITRI SHANTI Simran SURAJ TILUCK P" at bounding box center [274, 492] width 120 height 29
select select "45579"
click at [214, 478] on select "Select Stylist Indira MEGH PAWAN RESHMI SABITRI SHANTI Simran SURAJ TILUCK P" at bounding box center [274, 492] width 120 height 29
click at [441, 496] on input "text" at bounding box center [529, 491] width 361 height 29
click at [381, 488] on input "text" at bounding box center [529, 491] width 361 height 29
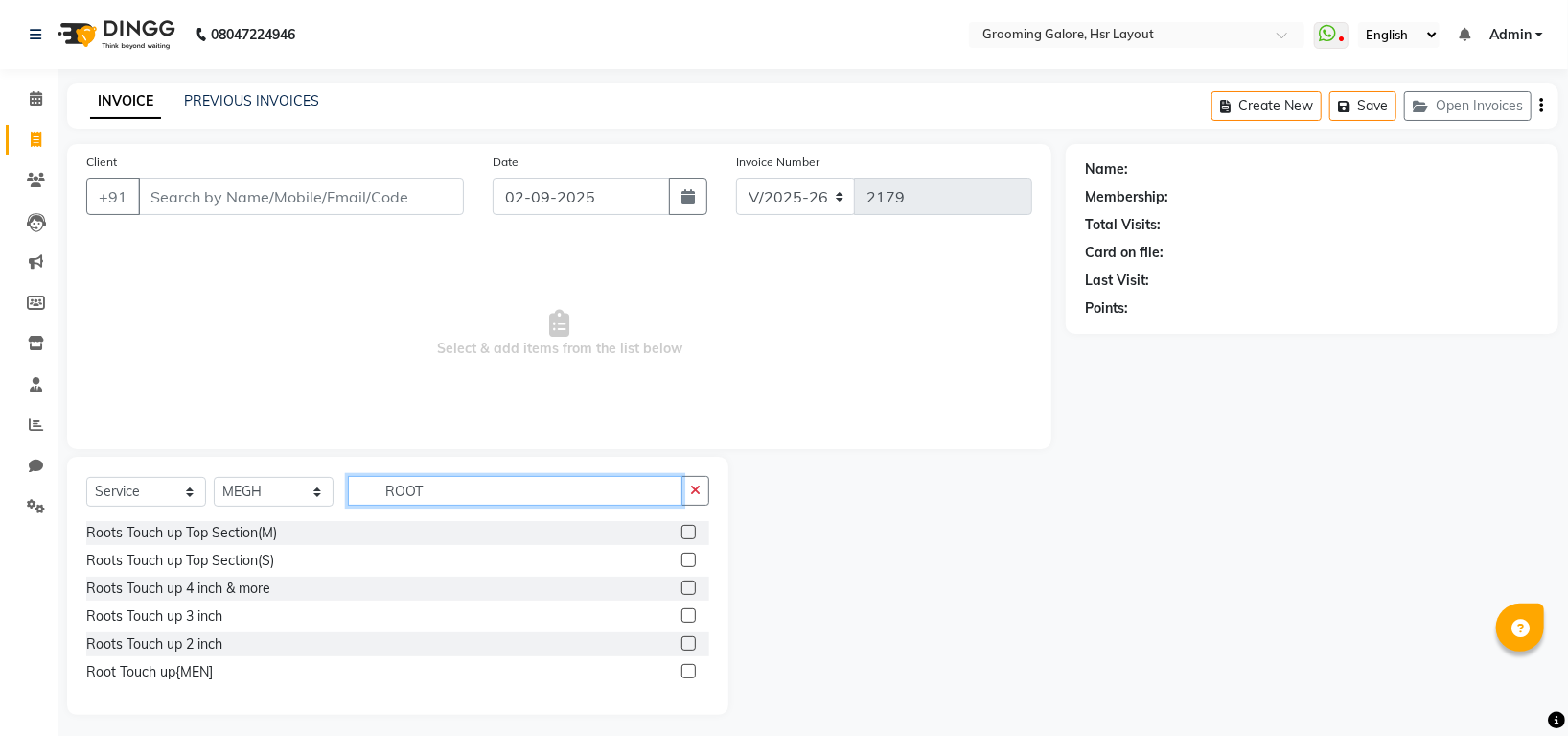
type input "ROOT"
click at [685, 614] on label at bounding box center [689, 615] width 15 height 15
click at [685, 614] on input "checkbox" at bounding box center [688, 616] width 13 height 13
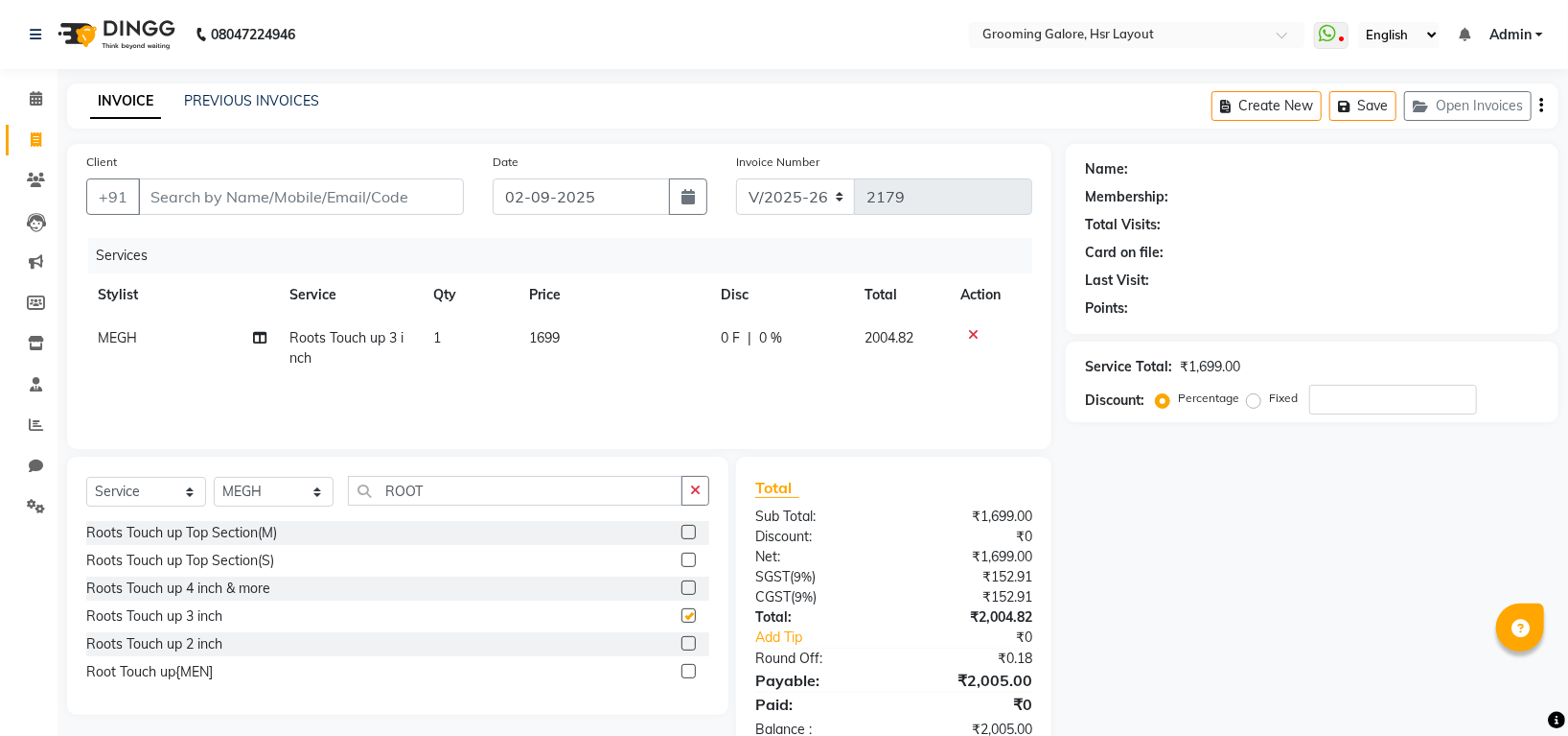
checkbox input "false"
click at [685, 648] on label at bounding box center [689, 642] width 15 height 15
click at [685, 648] on input "checkbox" at bounding box center [688, 643] width 13 height 13
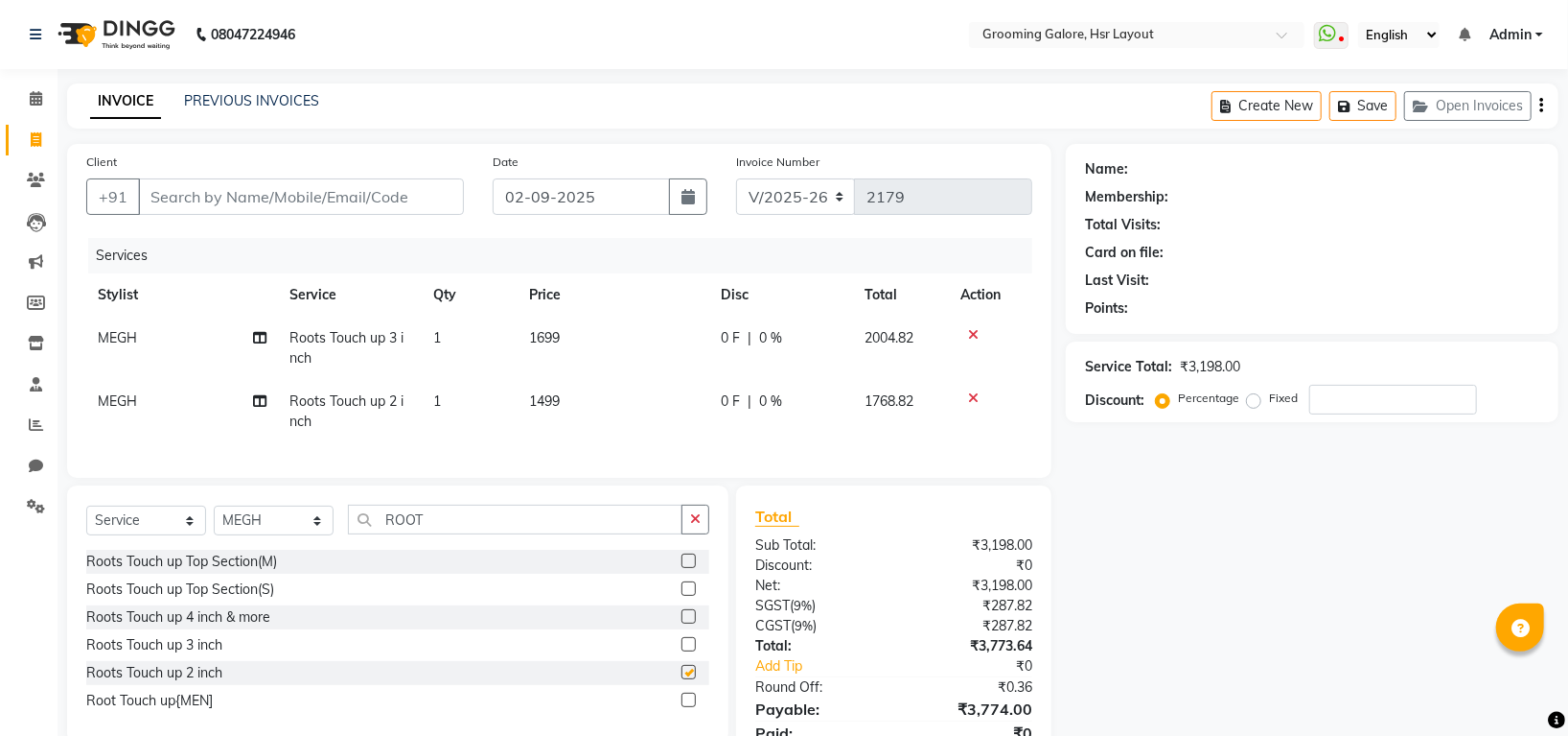
checkbox input "false"
click at [972, 321] on td at bounding box center [990, 348] width 83 height 64
click at [970, 330] on icon at bounding box center [973, 335] width 11 height 14
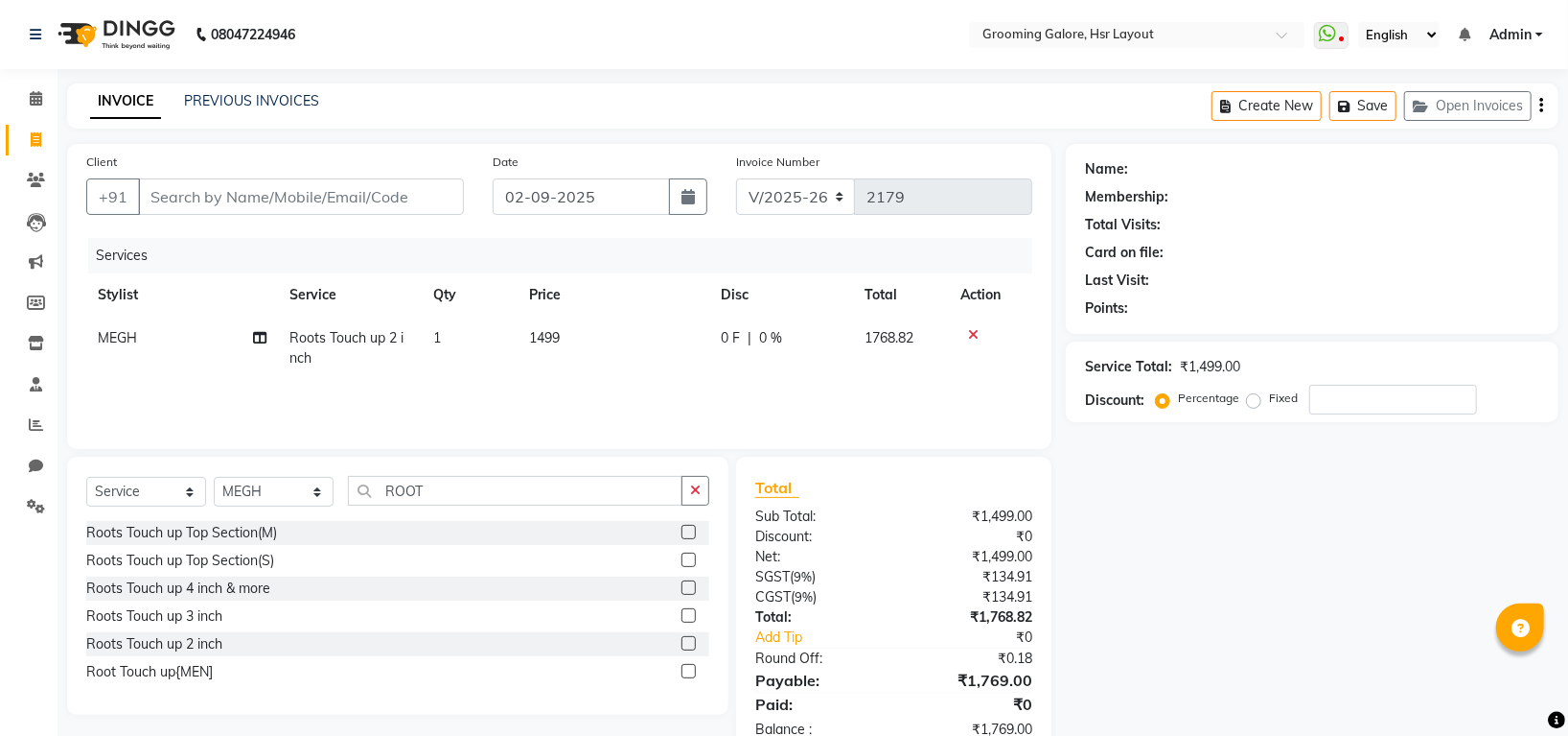
click at [549, 335] on span "1499" at bounding box center [544, 338] width 30 height 18
select select "45579"
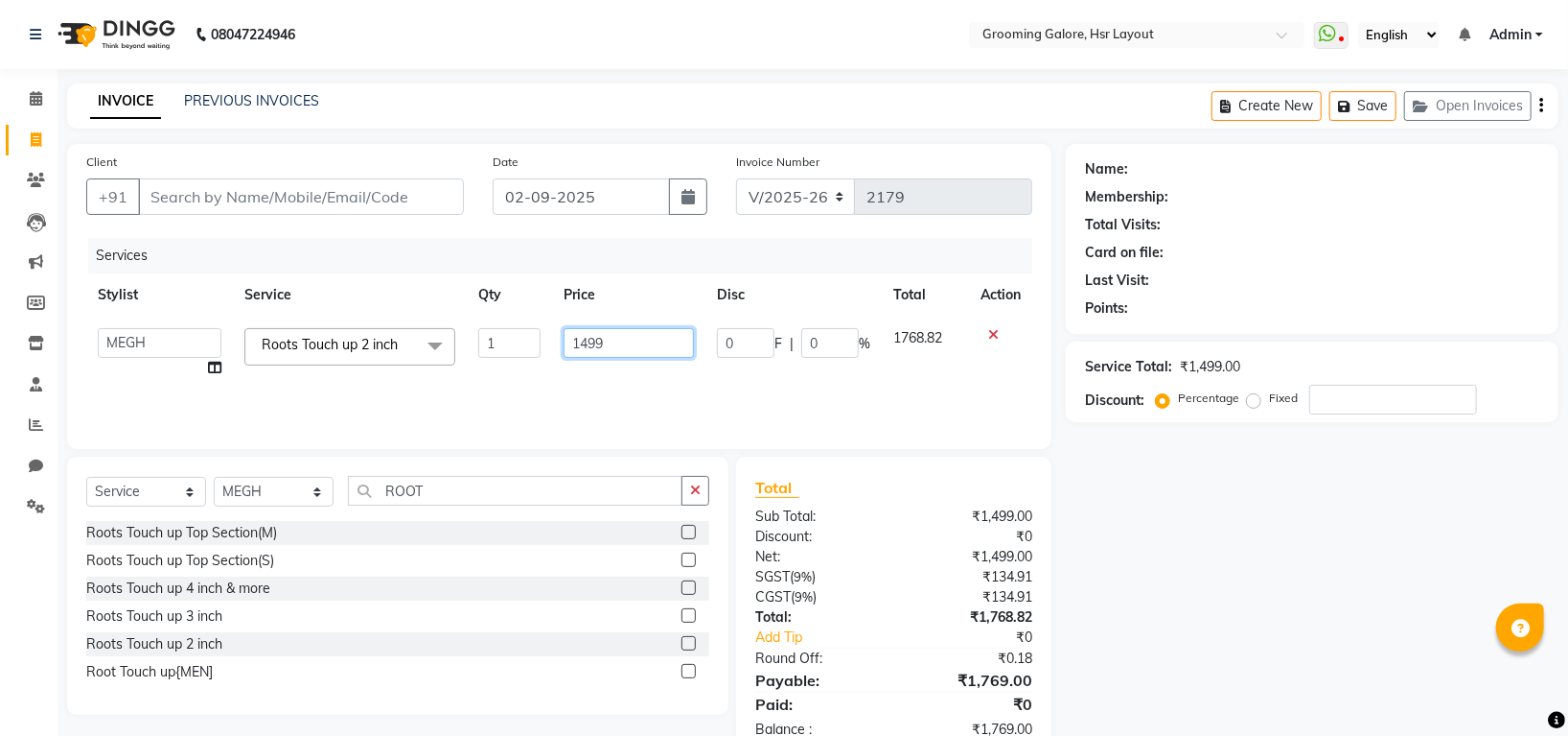
click at [592, 340] on input "1499" at bounding box center [628, 343] width 130 height 29
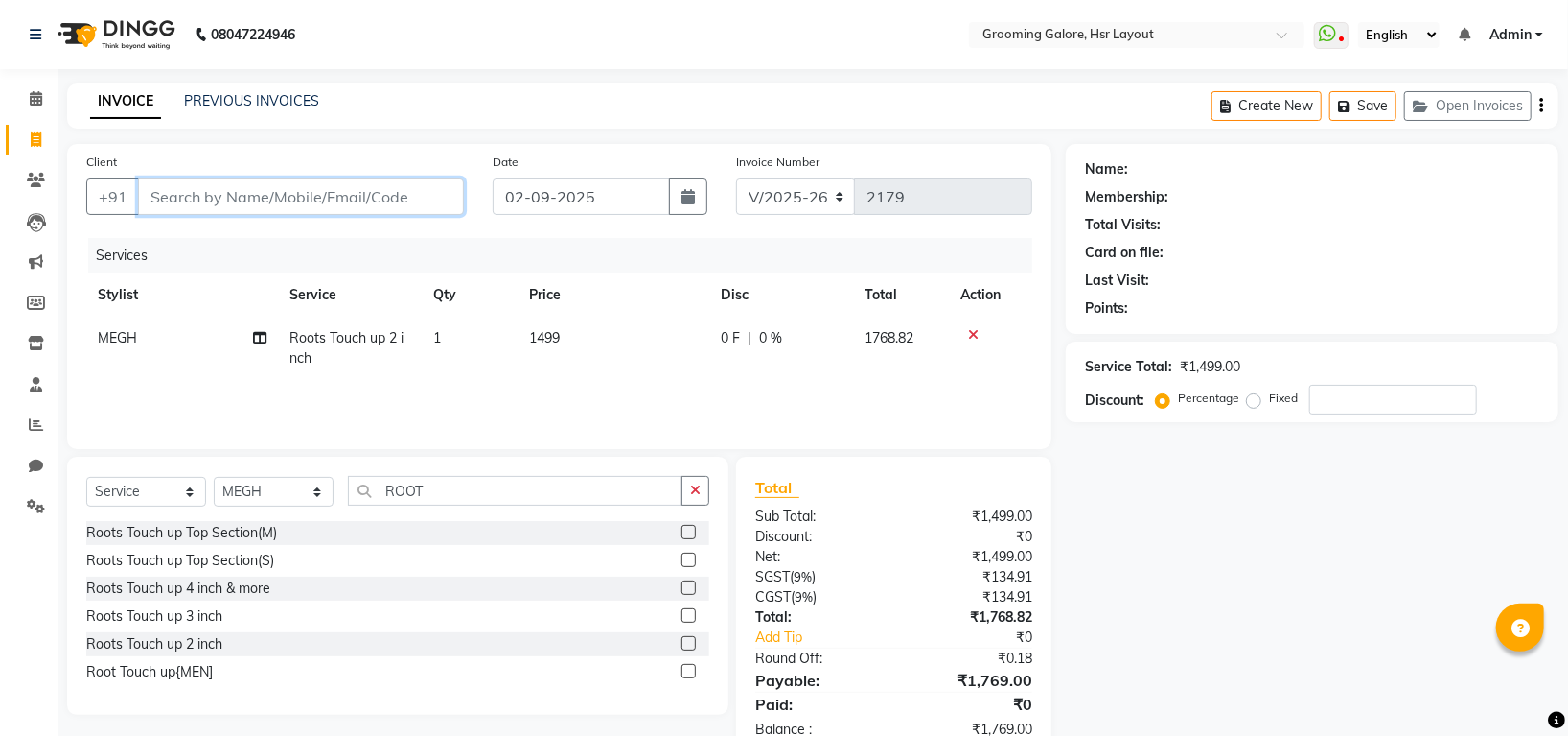
click at [277, 207] on input "Client" at bounding box center [301, 195] width 326 height 36
type input "9"
type input "0"
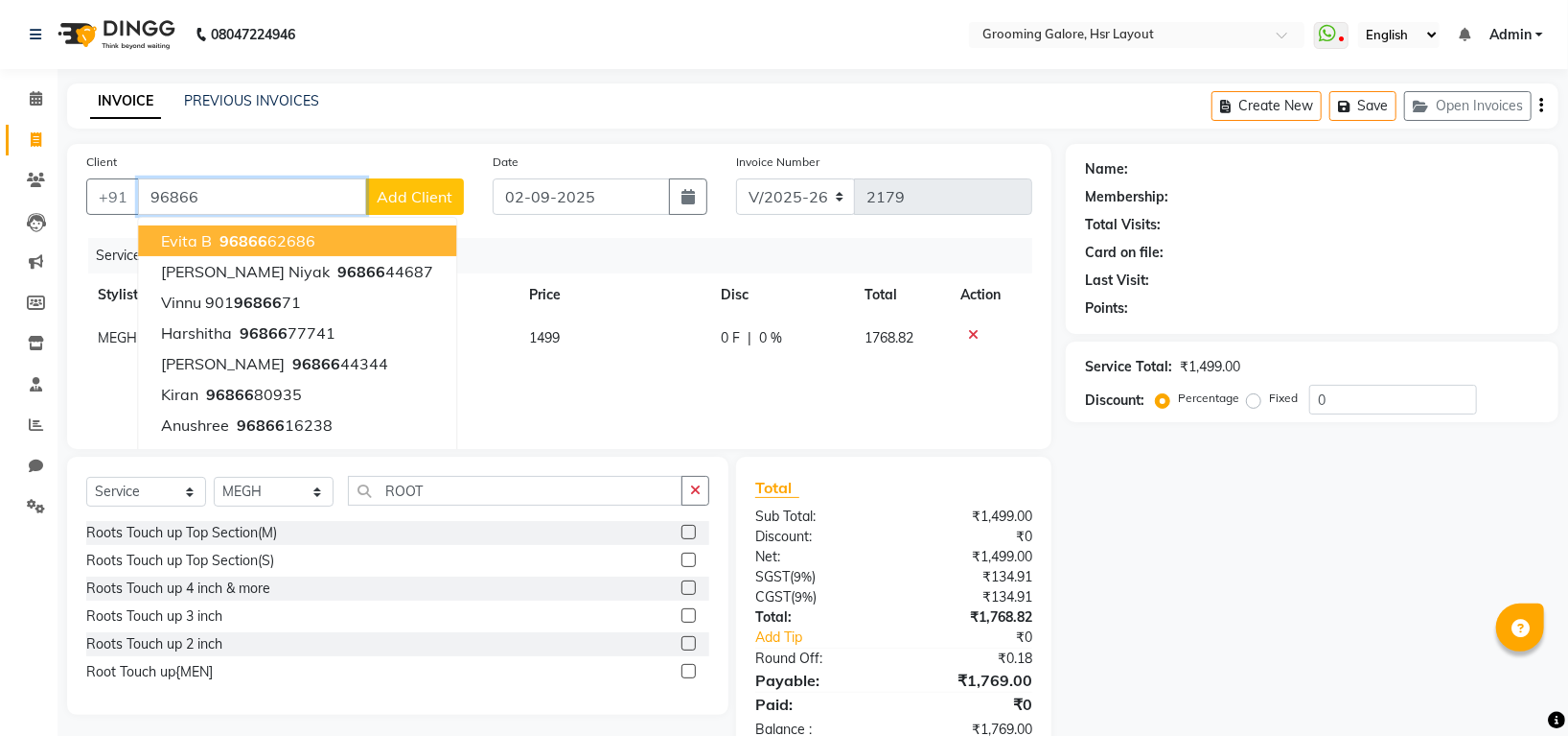
click at [241, 201] on input "96866" at bounding box center [252, 195] width 229 height 36
type input "9"
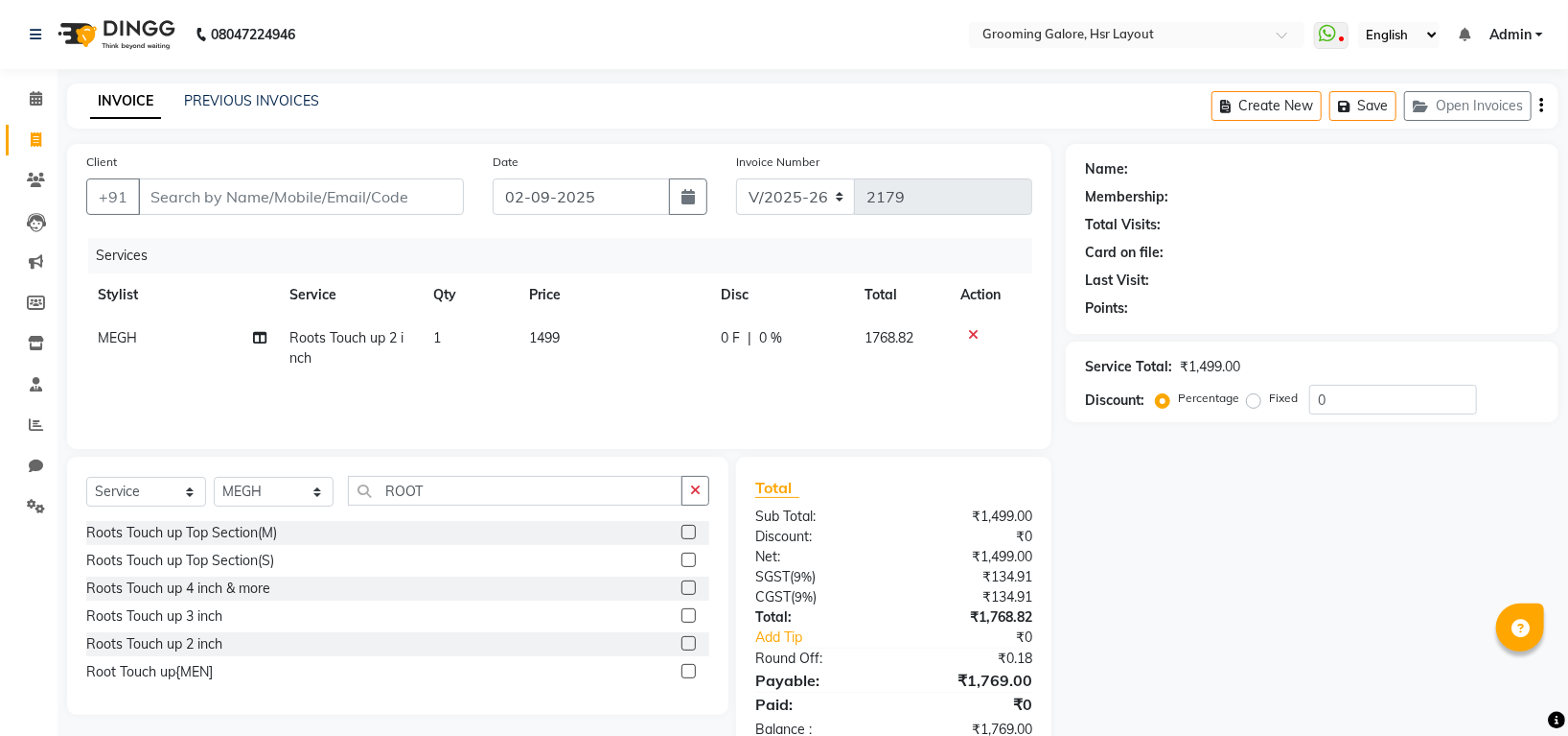
click at [544, 341] on span "1499" at bounding box center [544, 338] width 30 height 18
select select "45579"
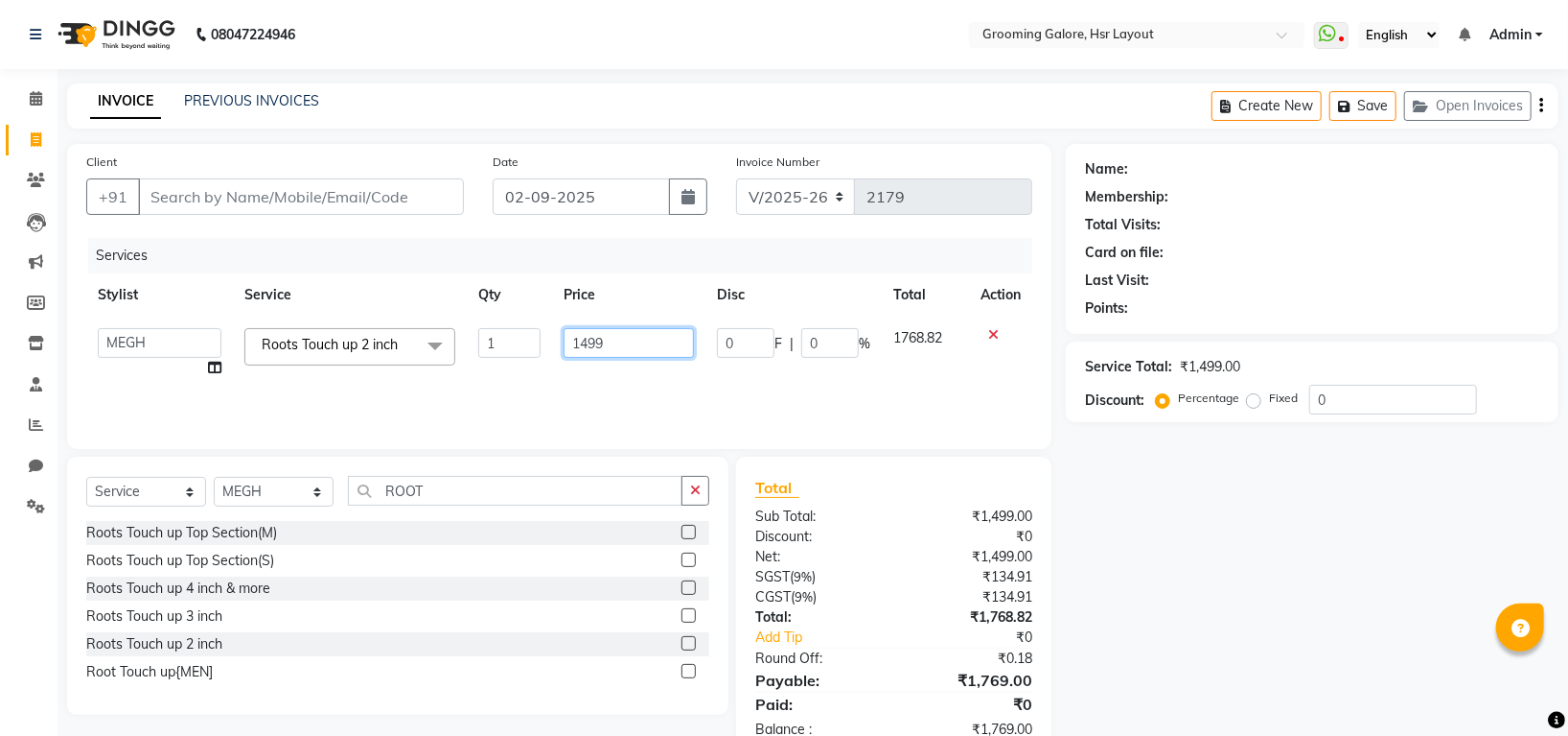
click at [588, 340] on input "1499" at bounding box center [628, 343] width 130 height 29
type input "1599"
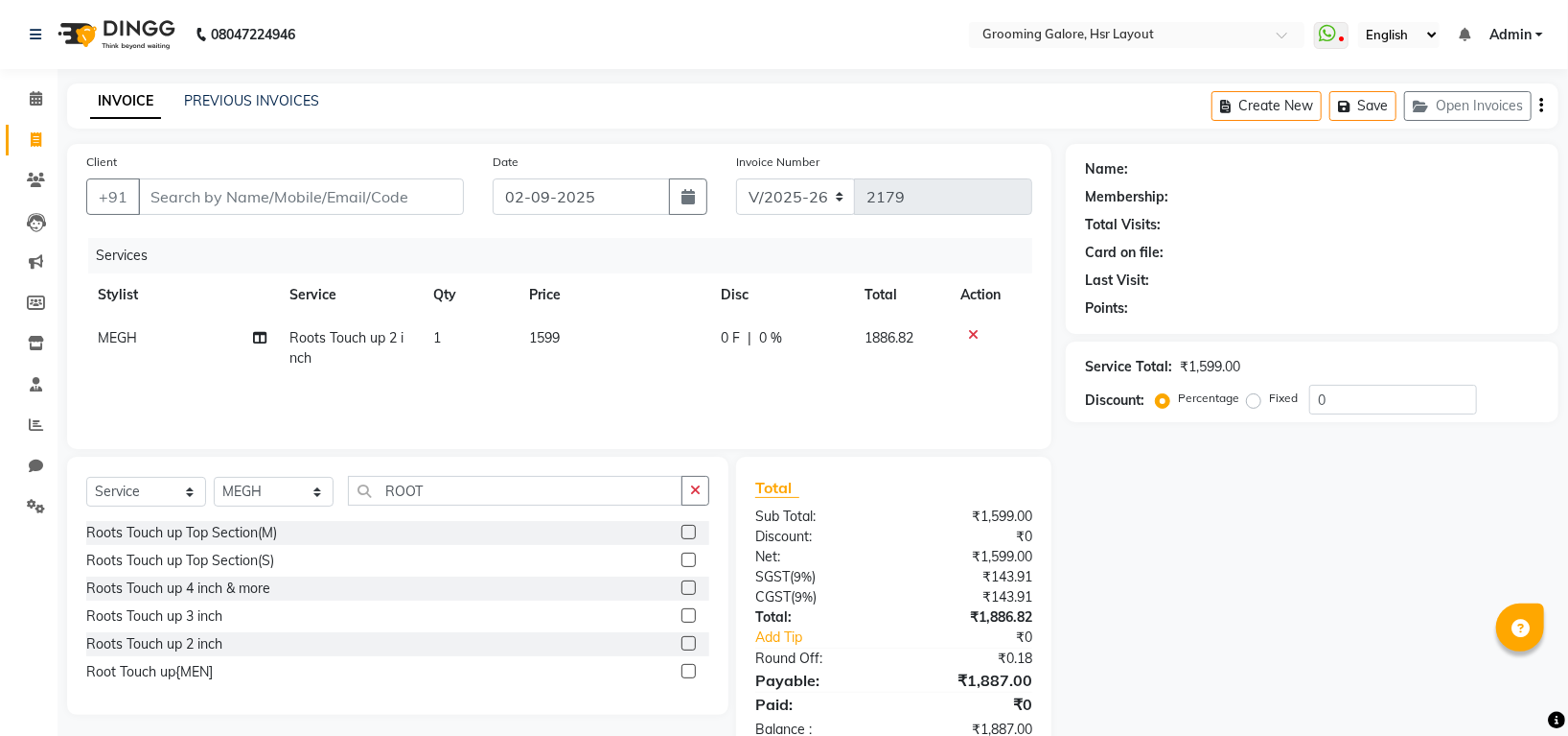
drag, startPoint x: 1070, startPoint y: 482, endPoint x: 1078, endPoint y: 512, distance: 31.0
click at [1071, 484] on div "Name: Membership: Total Visits: Card on file: Last Visit: Points: Service Total…" at bounding box center [1319, 451] width 507 height 615
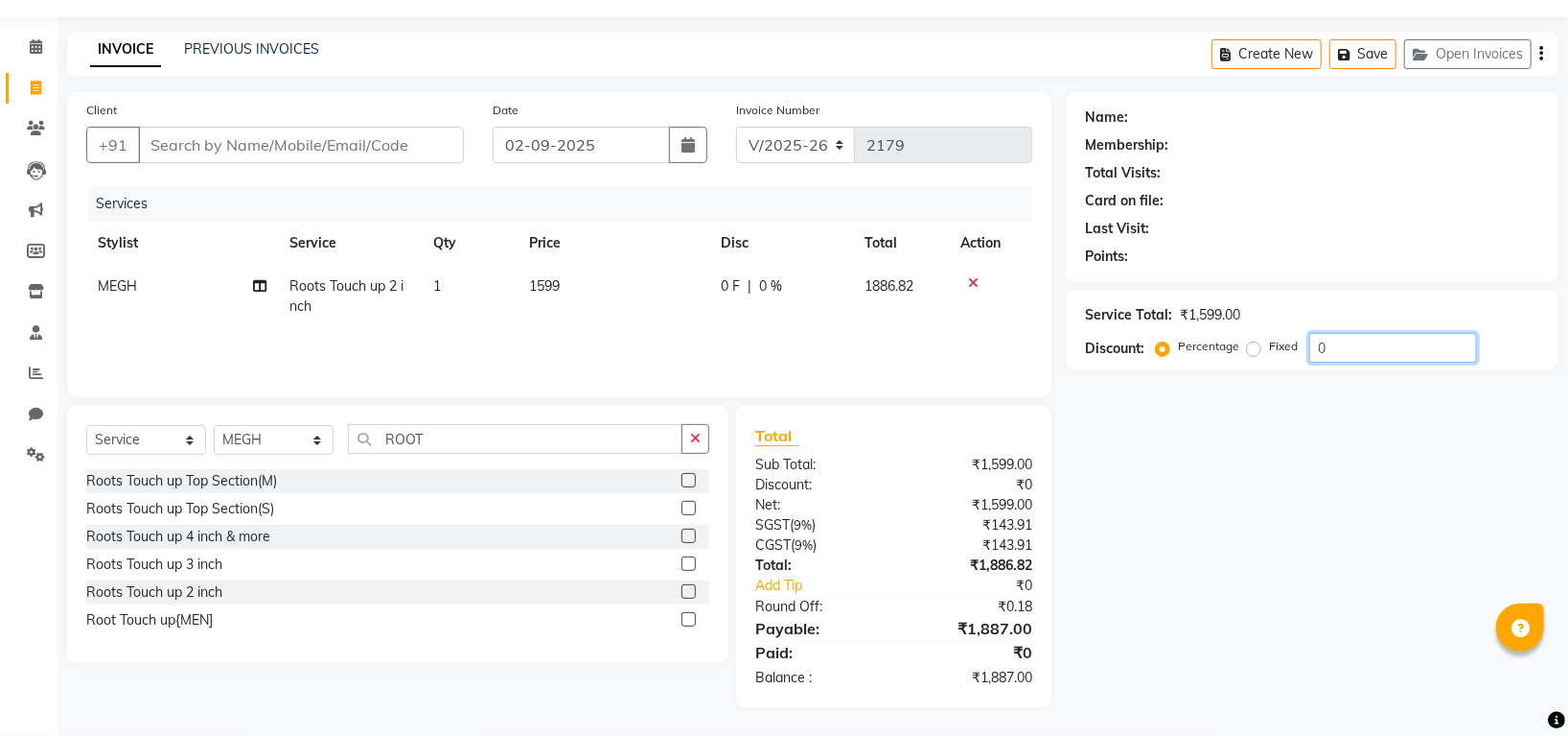
click at [1345, 341] on div "Service Total: ₹1,599.00 Discount: Percentage Fixed 0" at bounding box center [1312, 329] width 454 height 65
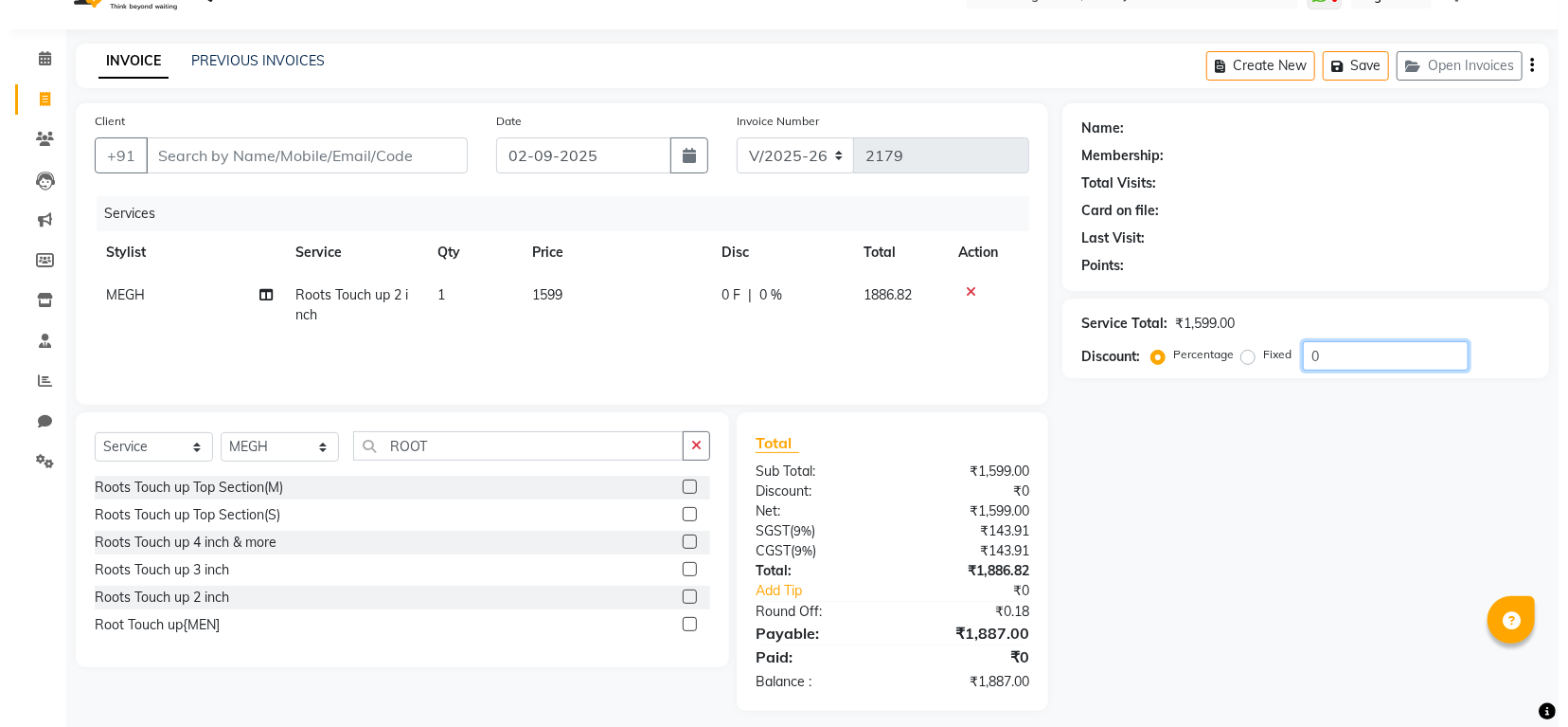
scroll to position [0, 0]
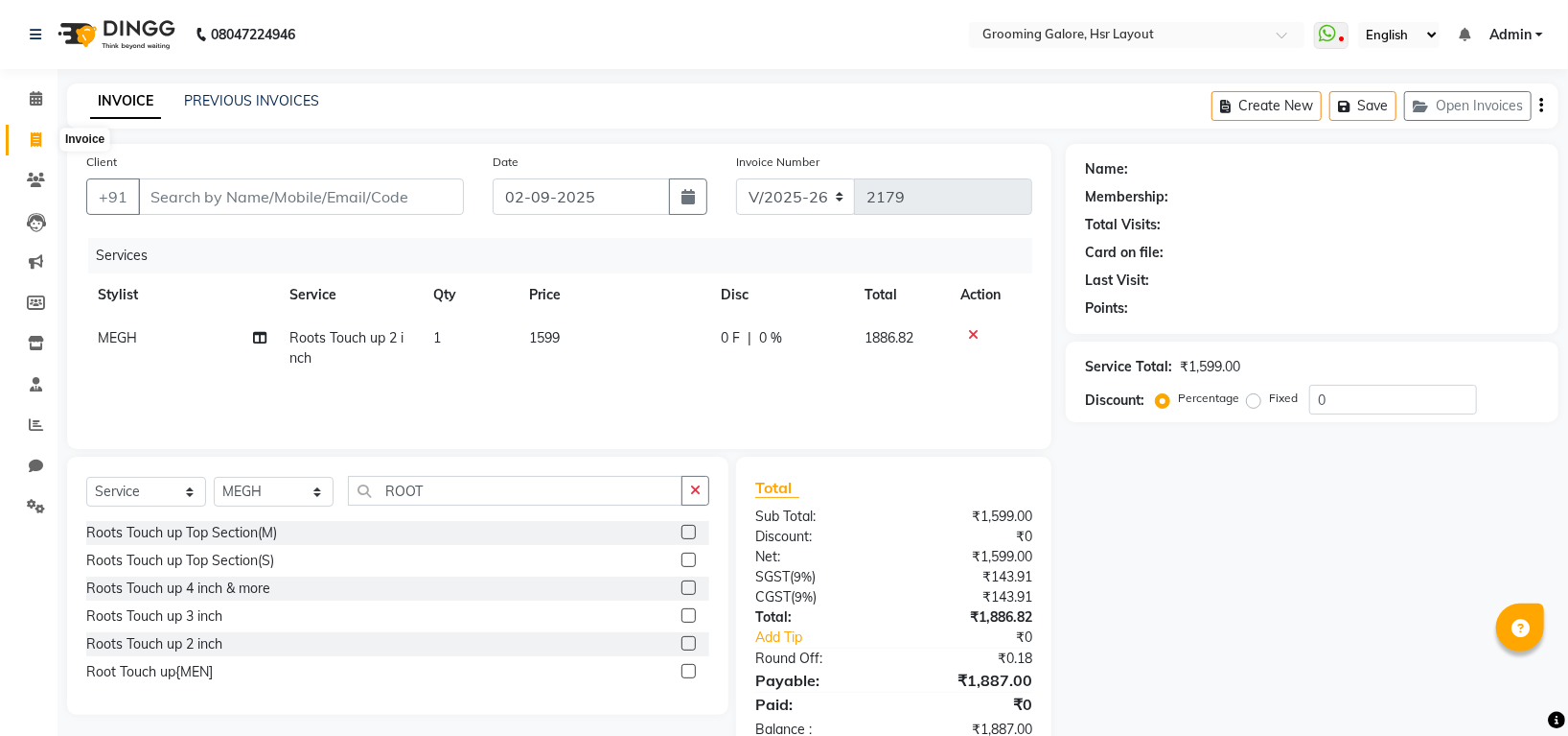
click at [33, 137] on icon at bounding box center [35, 139] width 11 height 15
select select "service"
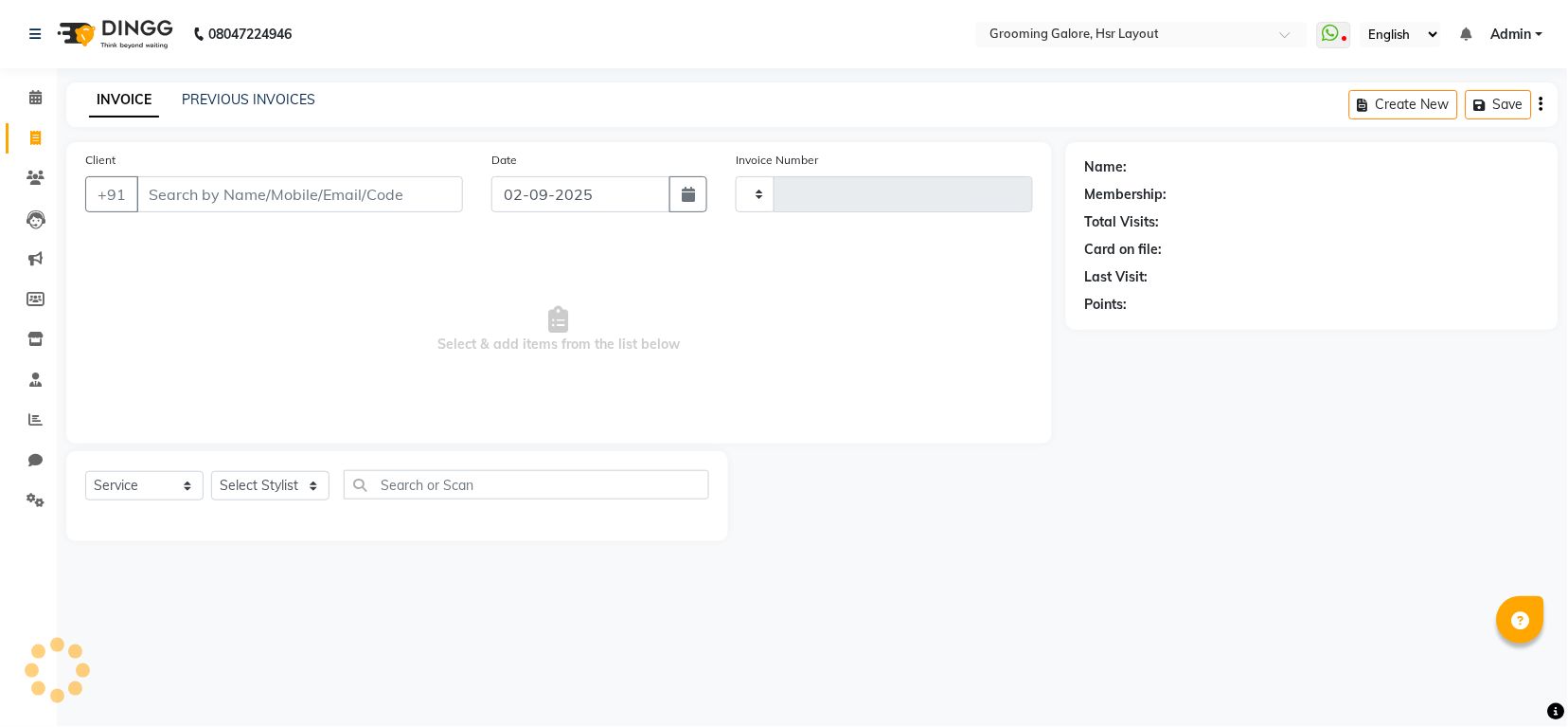
type input "2180"
select select "6168"
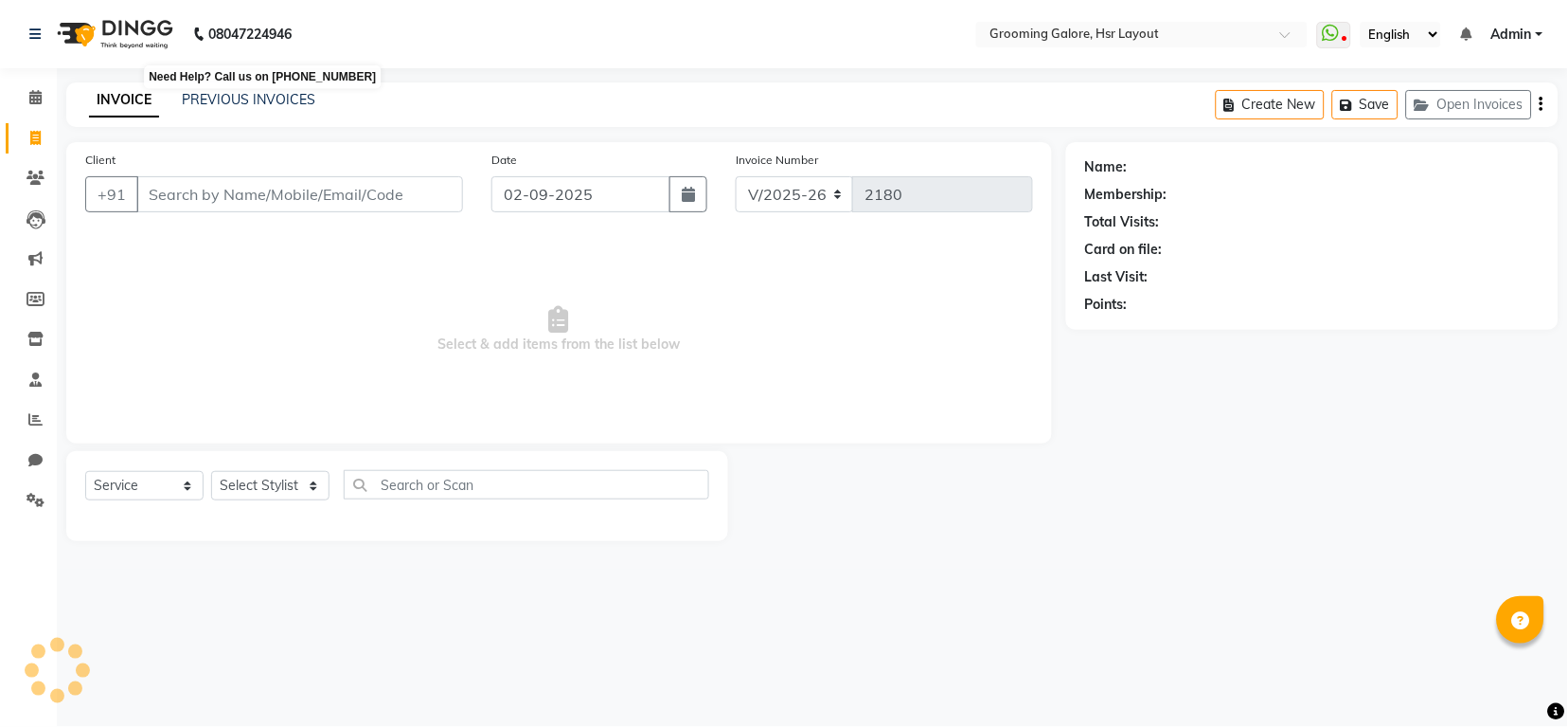
click at [268, 33] on b "08047224946" at bounding box center [250, 34] width 83 height 53
select select "P"
select select "45583"
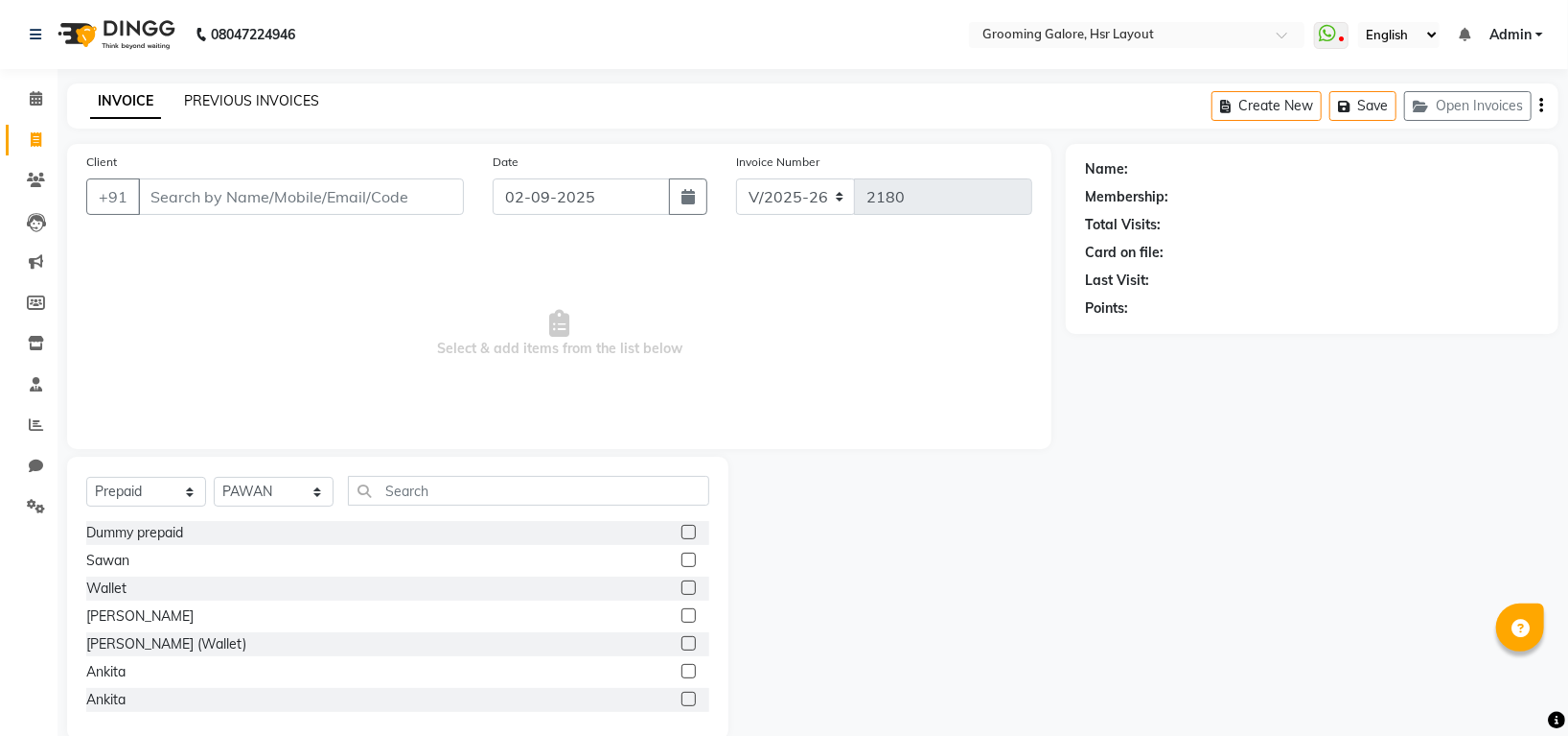
click at [226, 95] on link "PREVIOUS INVOICES" at bounding box center [251, 101] width 135 height 18
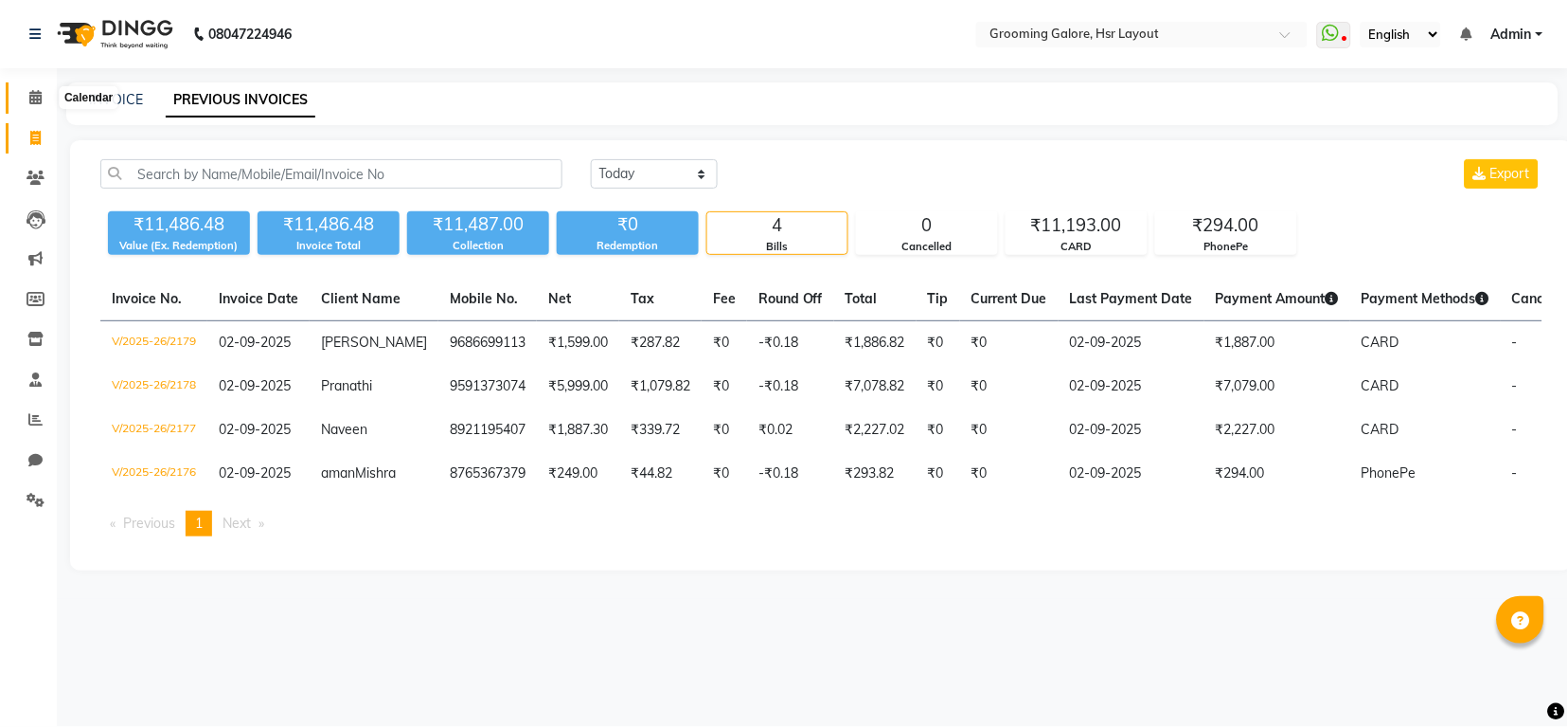
click at [25, 99] on span at bounding box center [36, 98] width 33 height 22
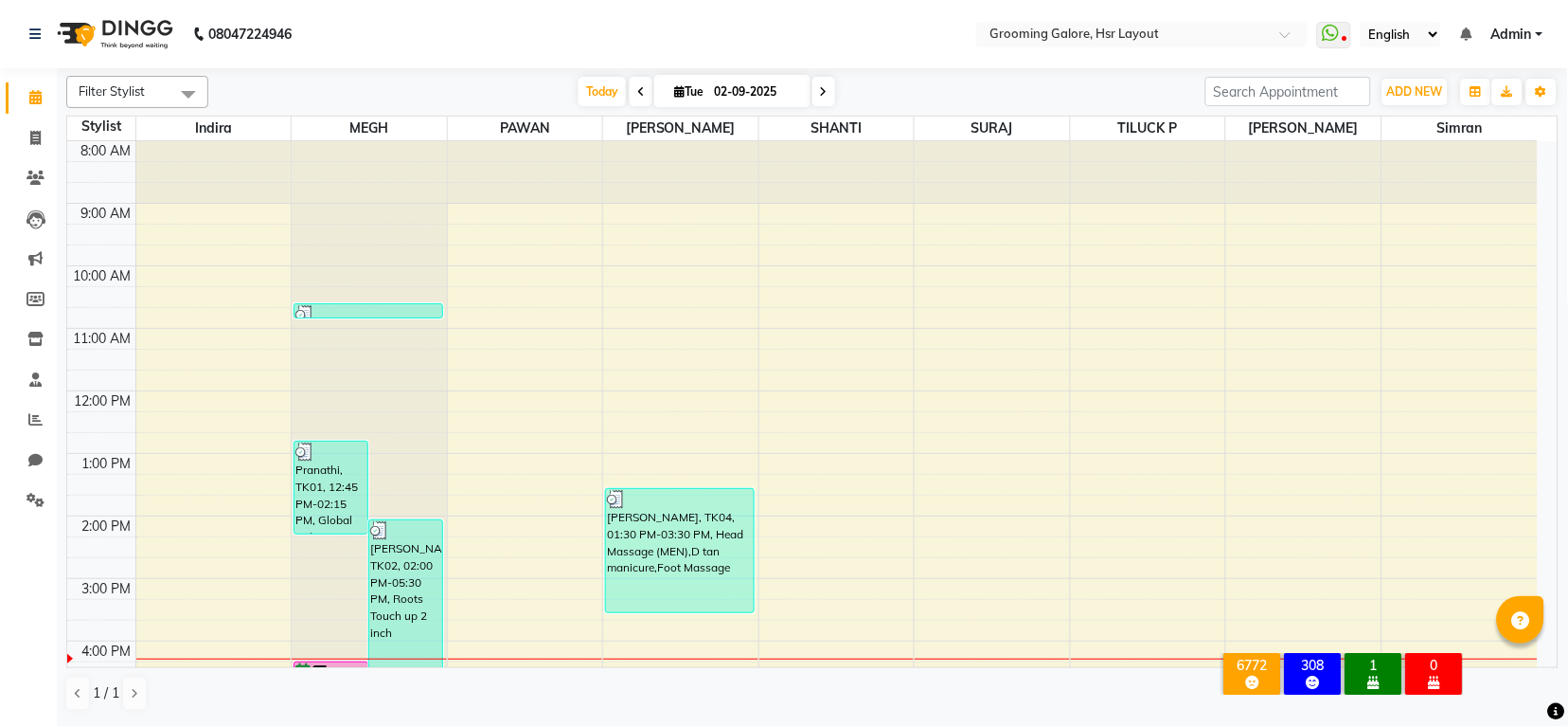
click at [812, 98] on span at bounding box center [824, 91] width 23 height 29
type input "03-09-2025"
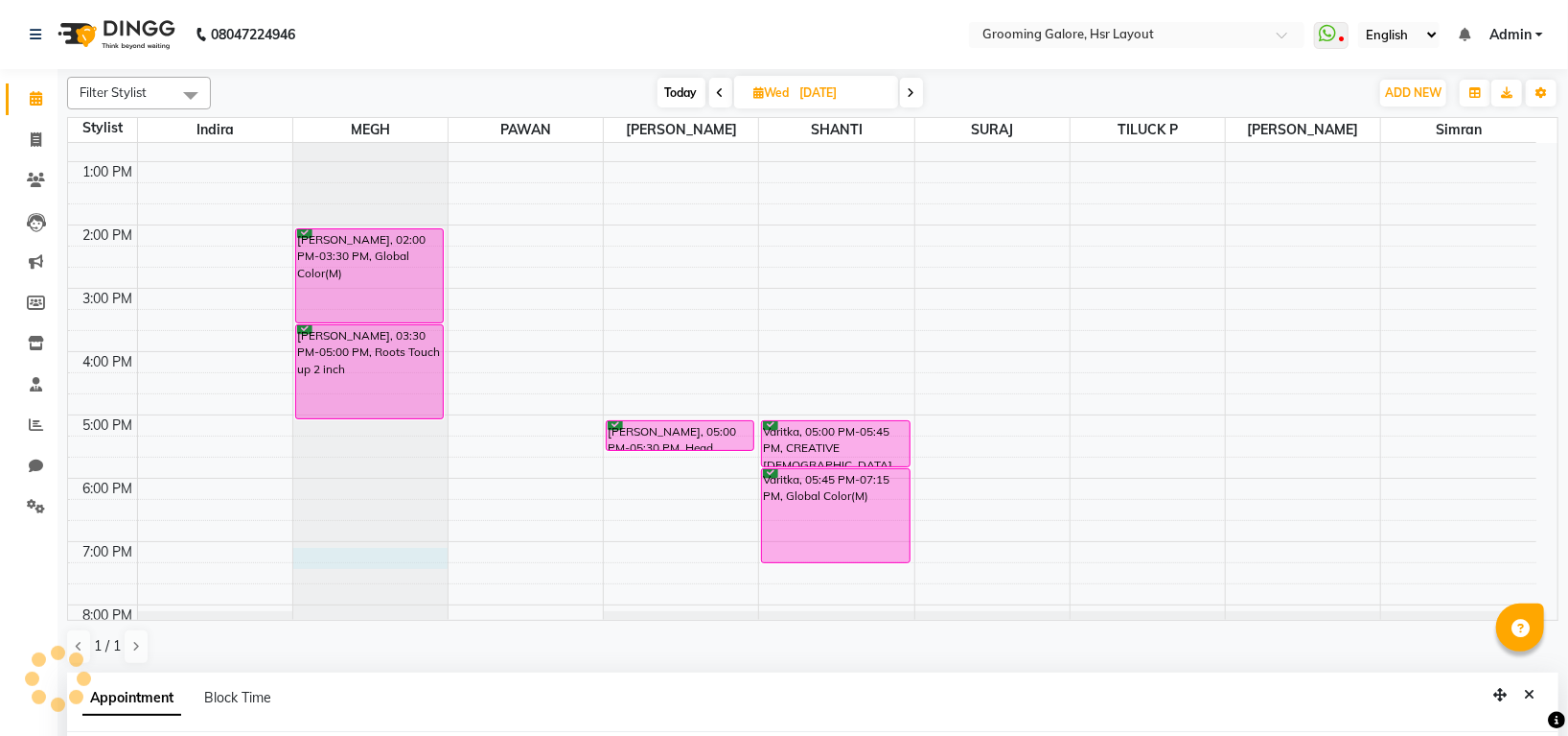
scroll to position [9, 0]
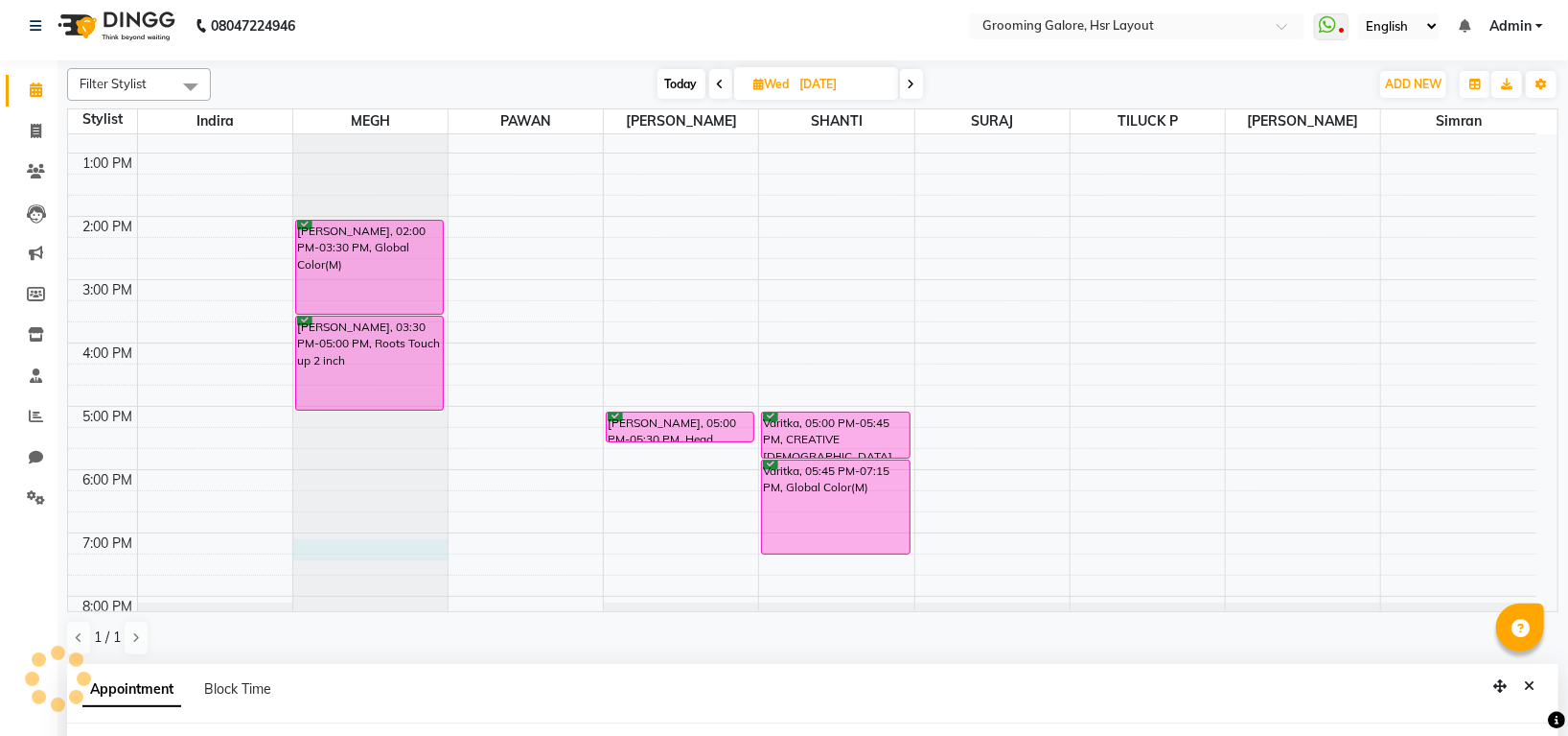
select select "45579"
select select "tentative"
select select "1140"
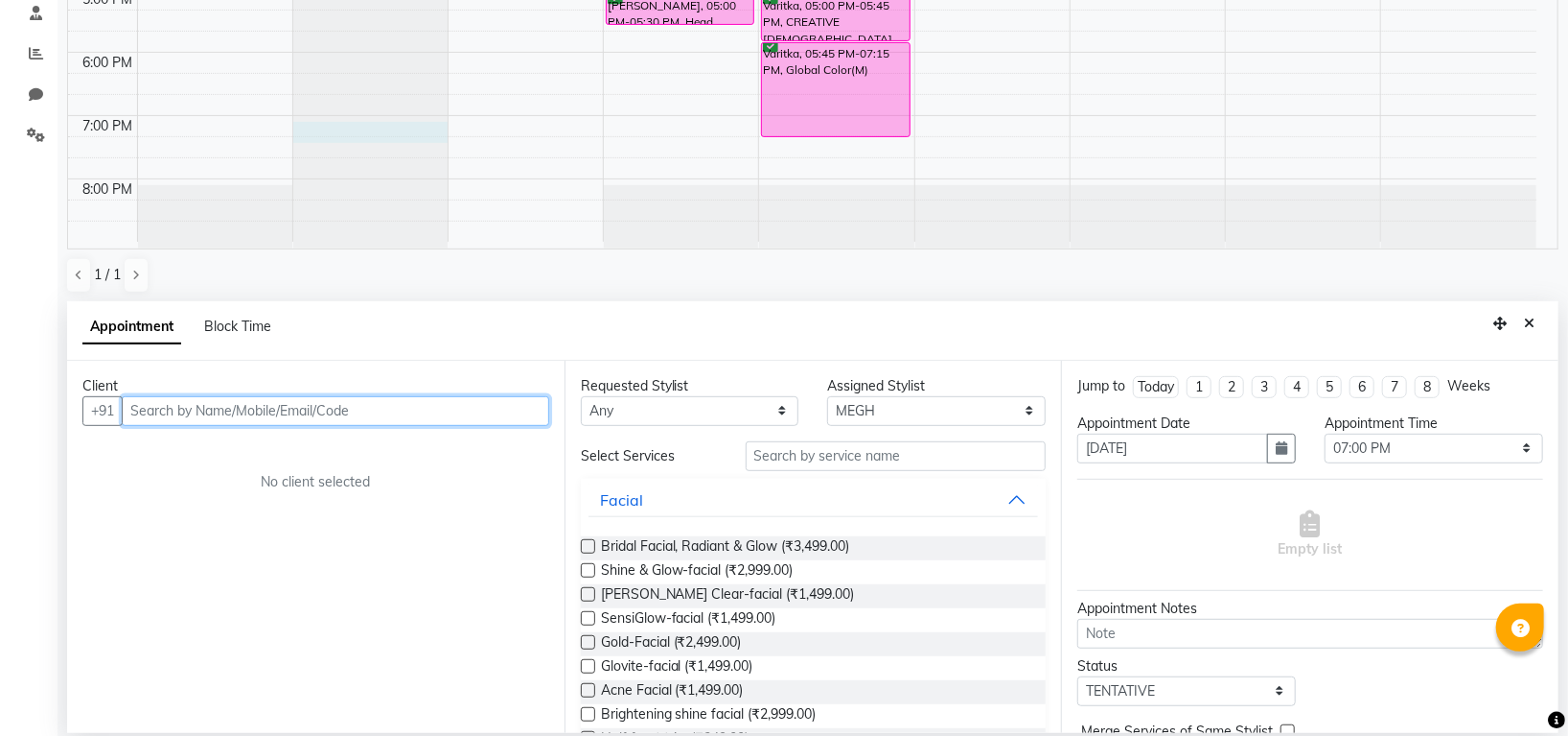
scroll to position [373, 0]
click at [299, 413] on input "text" at bounding box center [336, 409] width 428 height 29
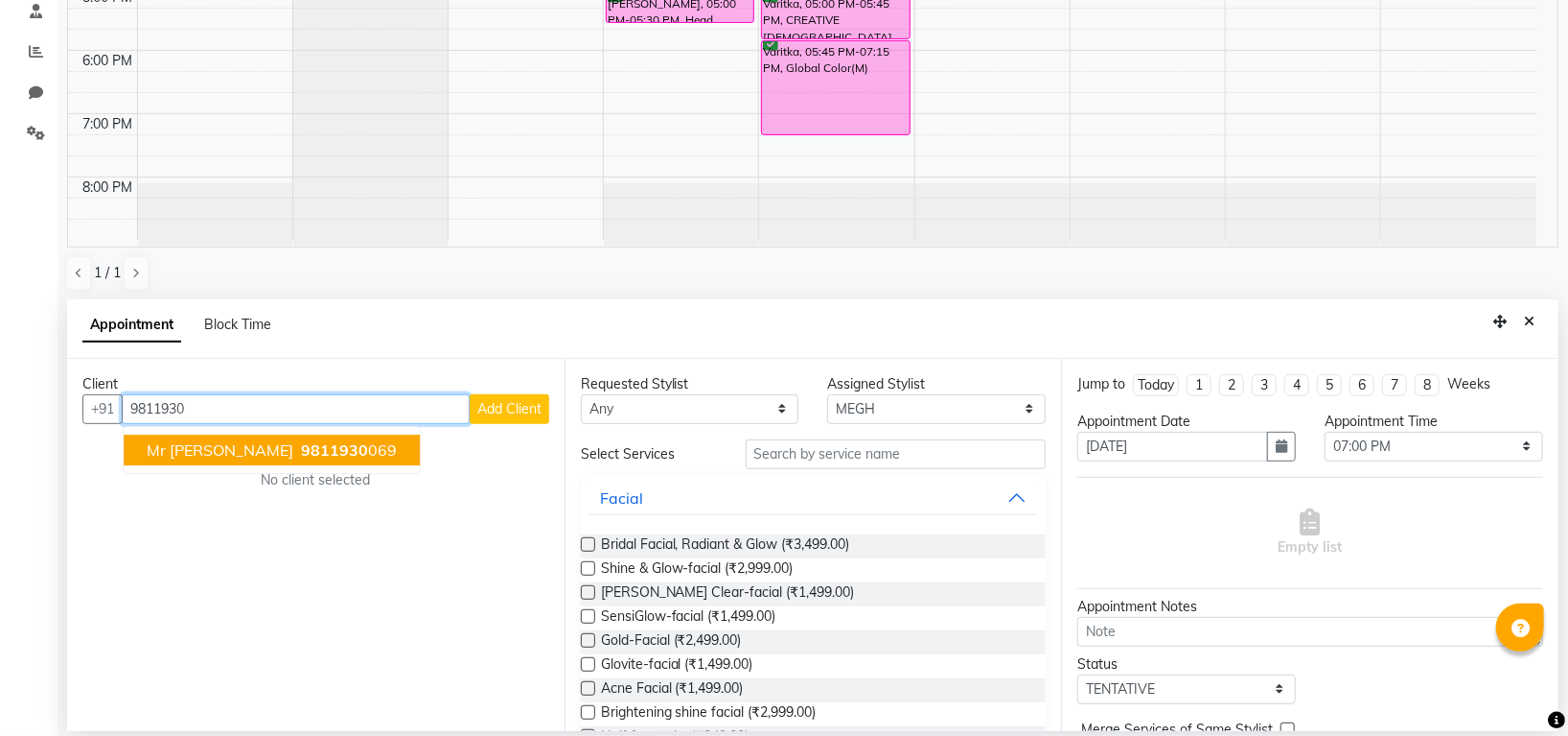
click at [308, 455] on ngb-highlight "9811930 069" at bounding box center [347, 450] width 100 height 20
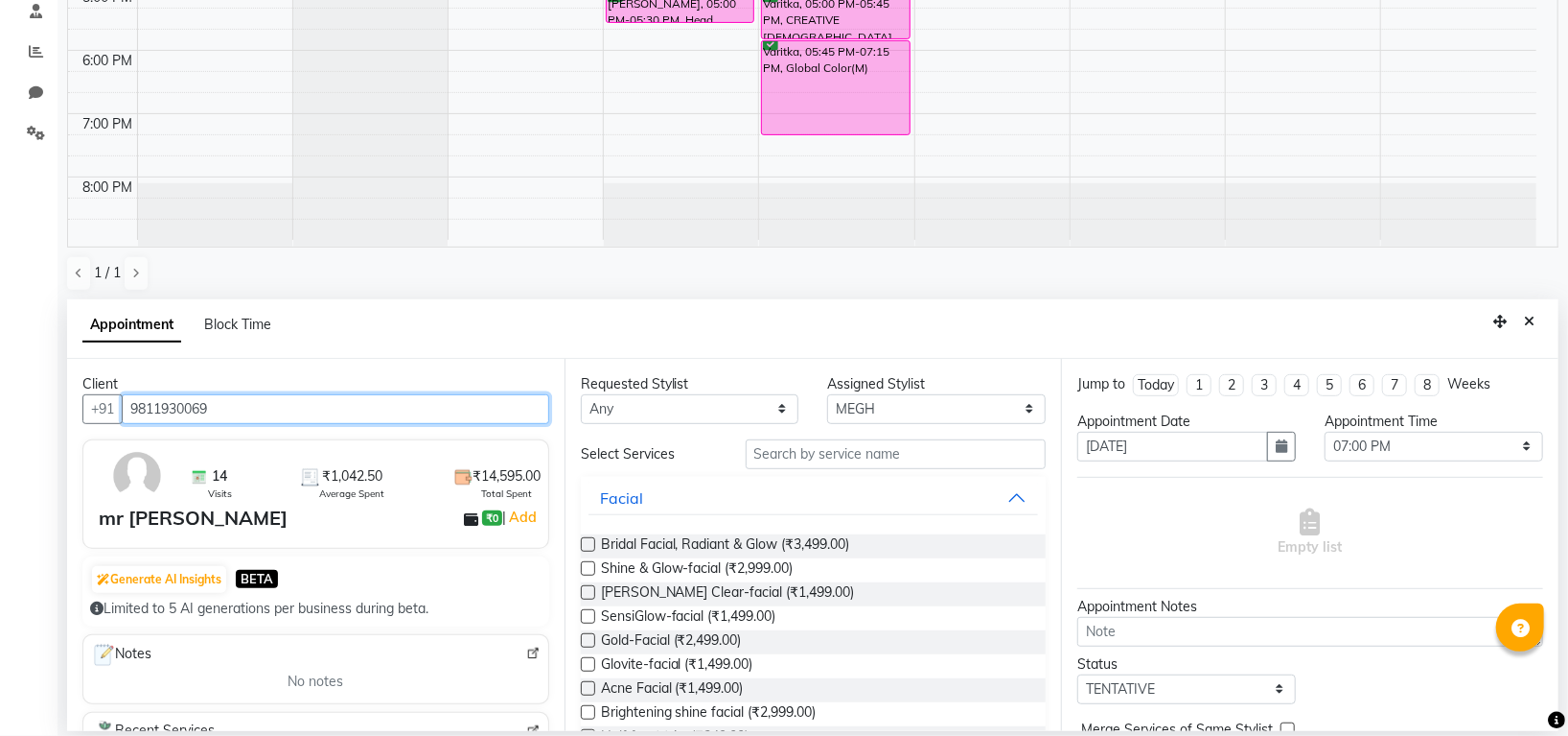
type input "9811930069"
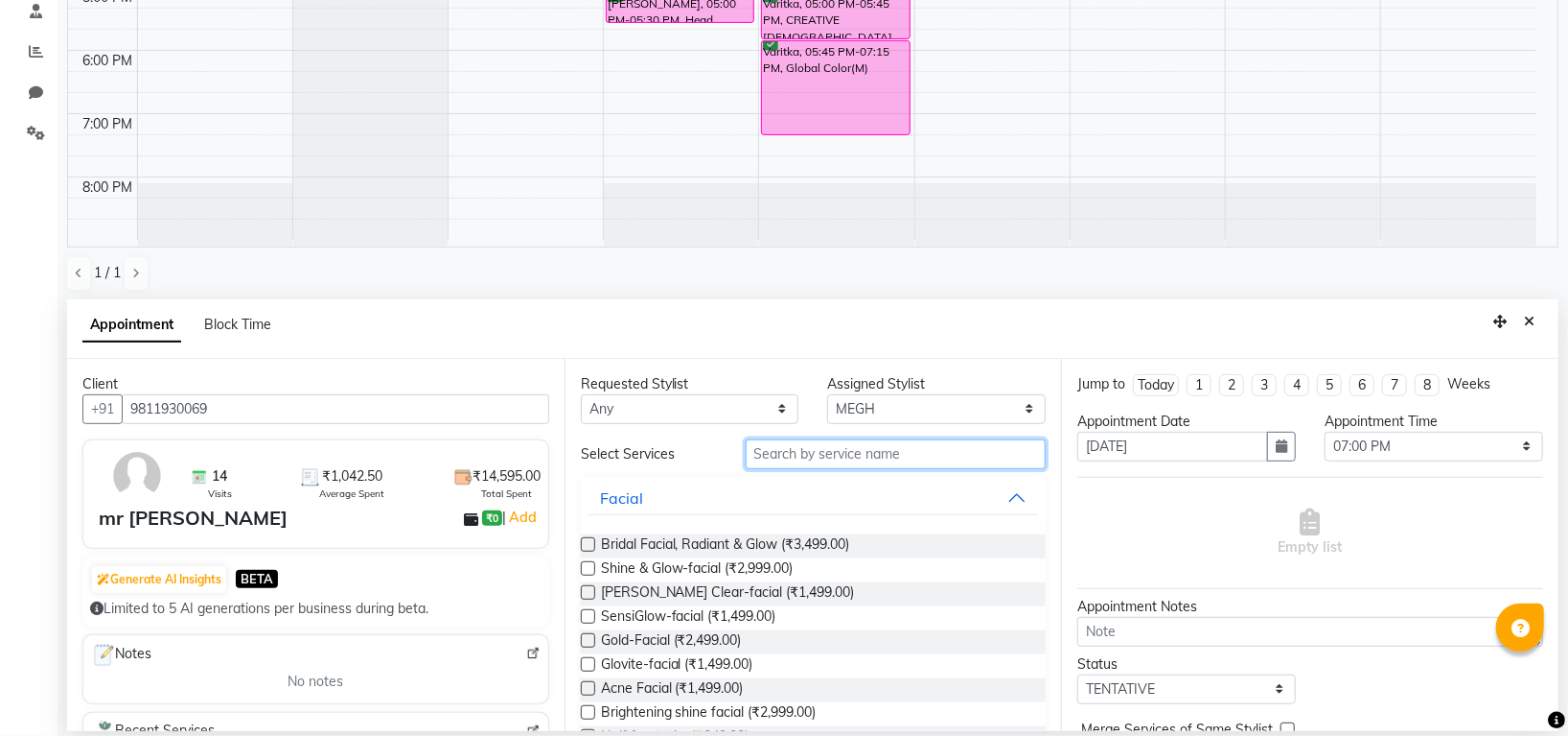
click at [902, 462] on input "text" at bounding box center [896, 454] width 301 height 29
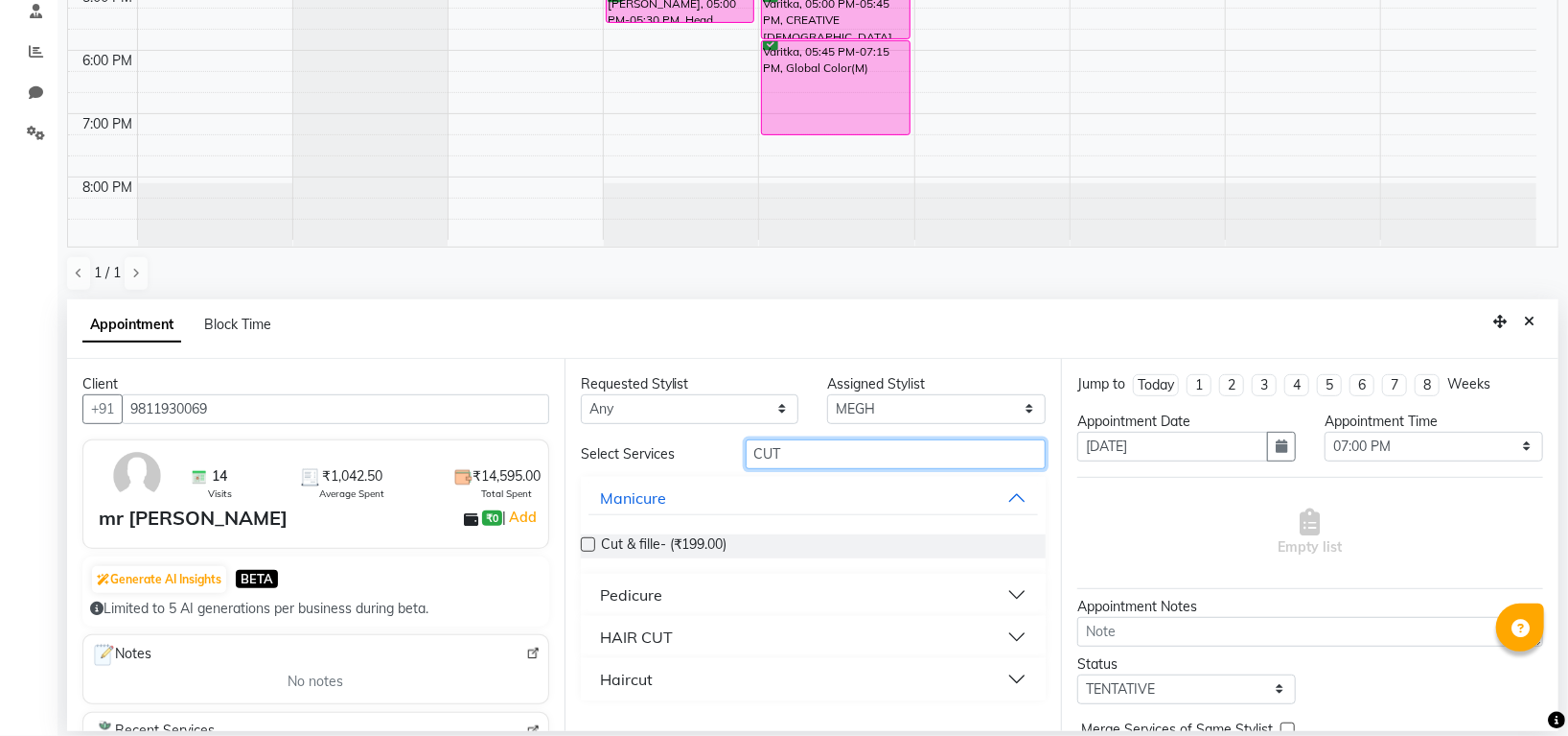
type input "CUT"
click at [659, 620] on button "HAIR CUT" at bounding box center [813, 636] width 450 height 34
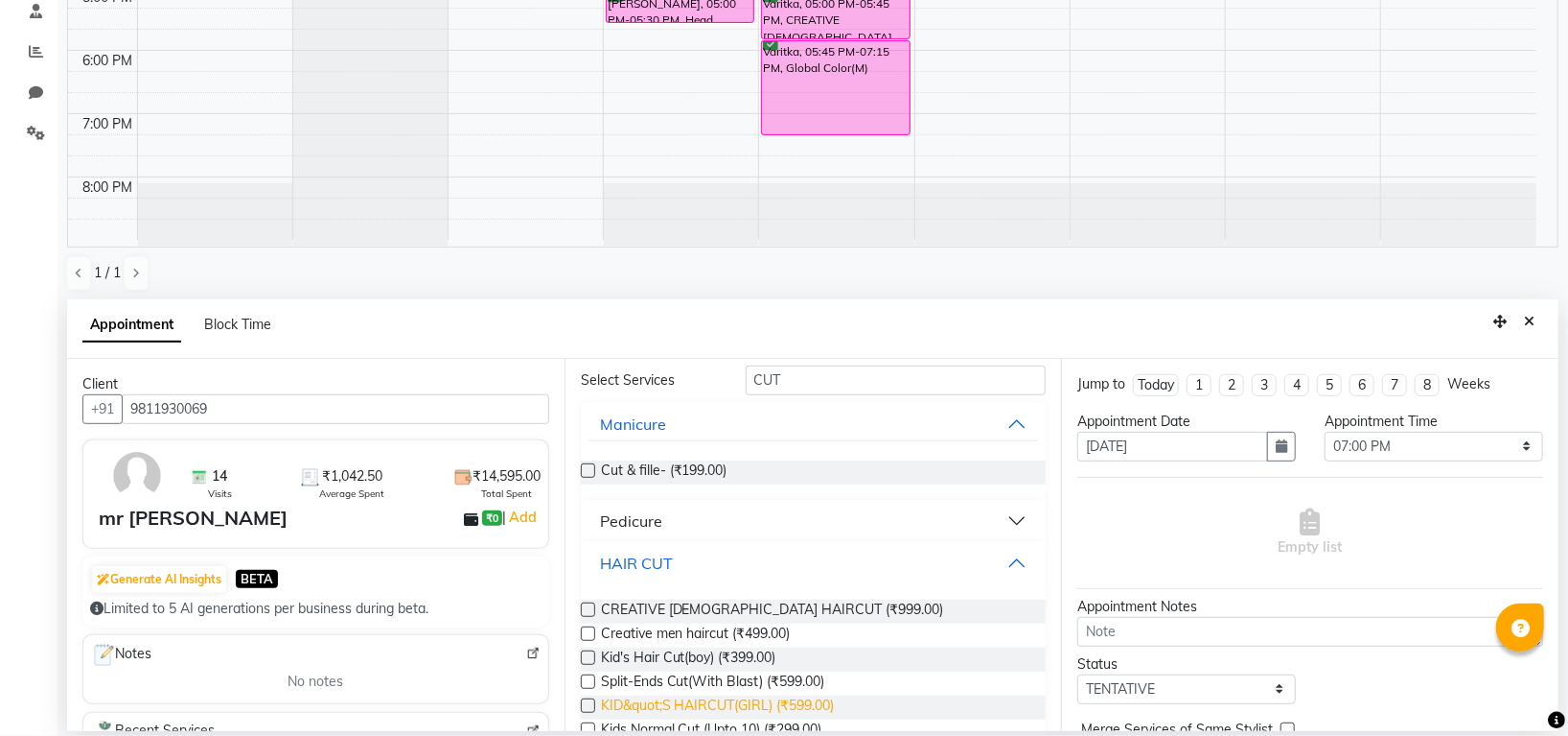
scroll to position [127, 0]
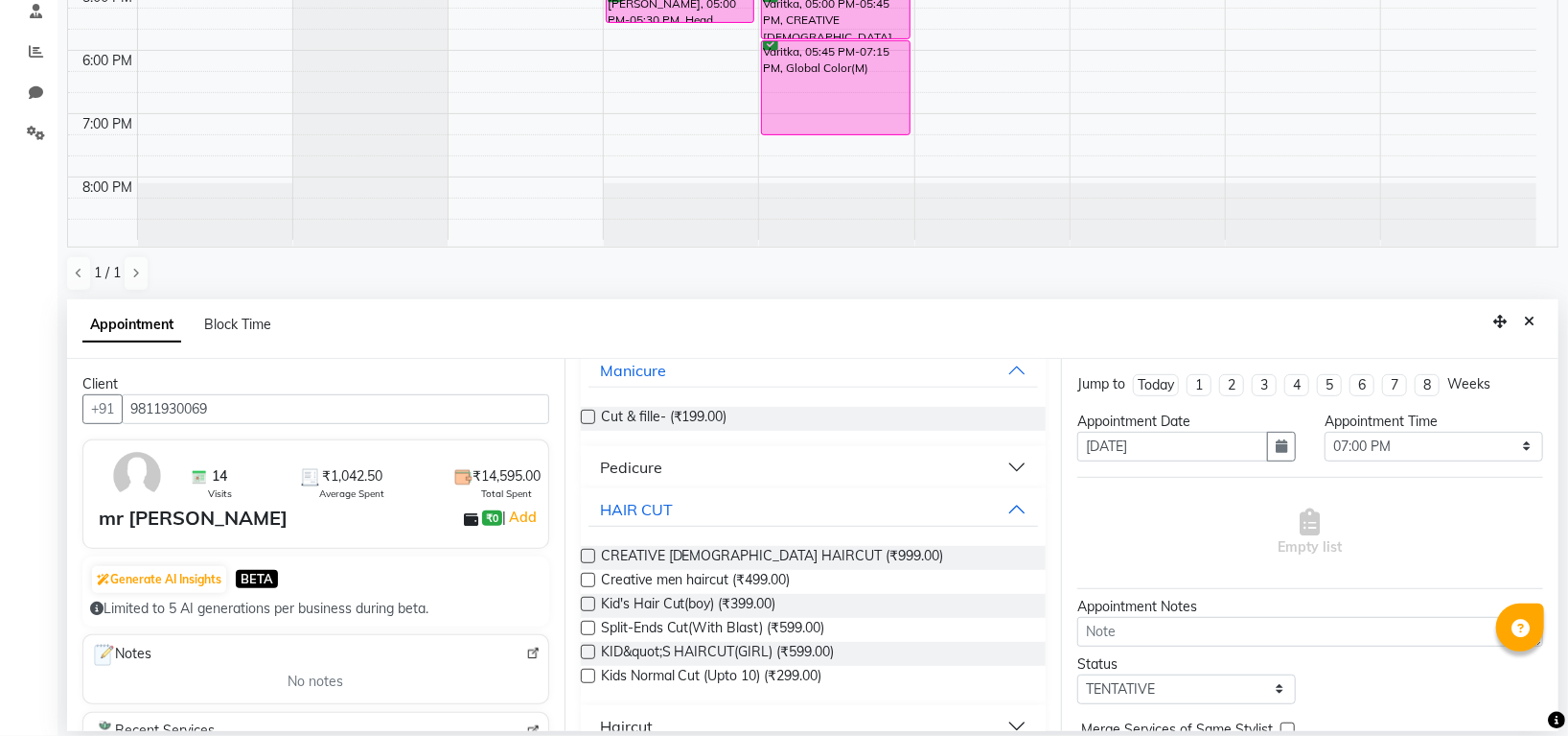
click at [587, 573] on label at bounding box center [588, 580] width 15 height 15
click at [587, 576] on input "checkbox" at bounding box center [587, 582] width 13 height 13
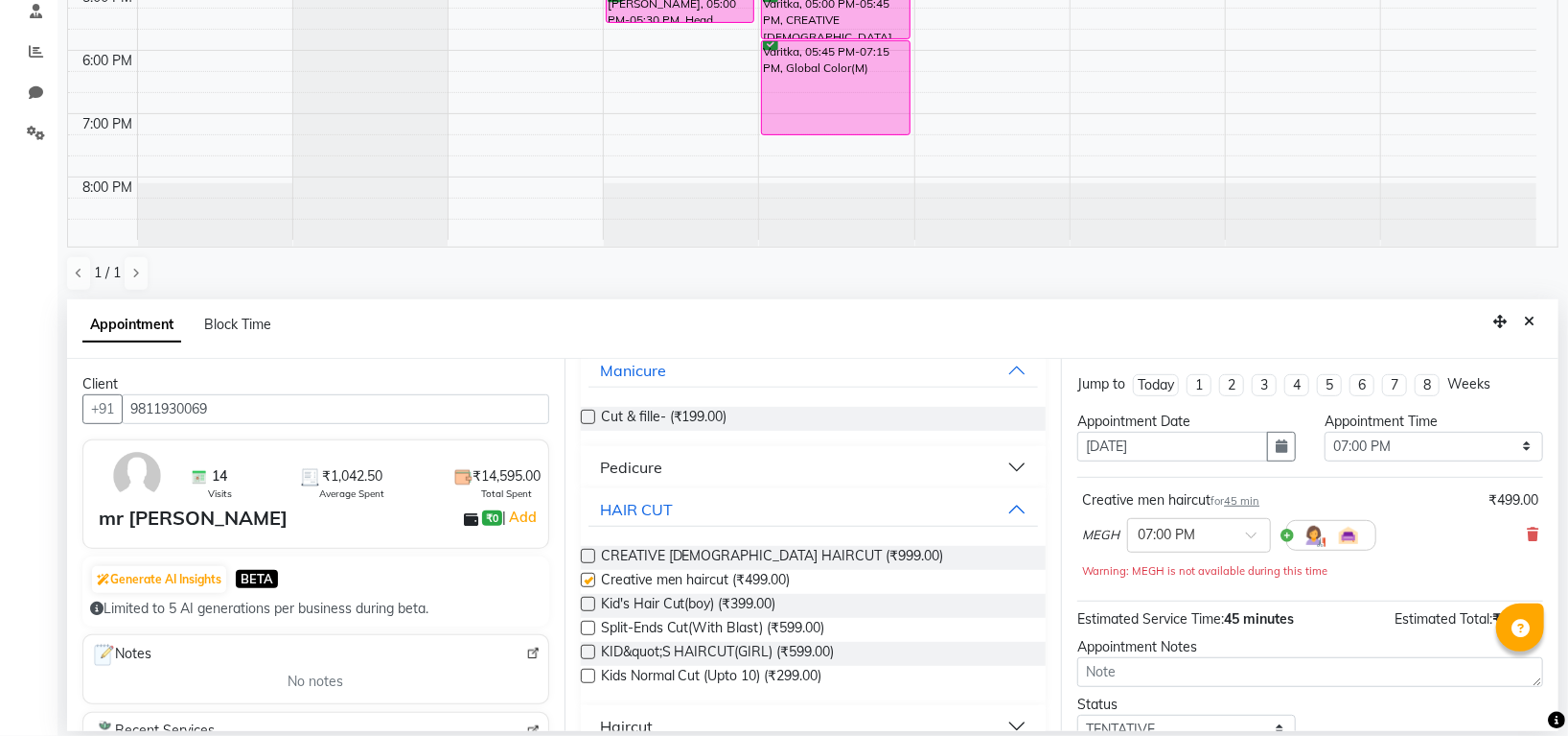
checkbox input "false"
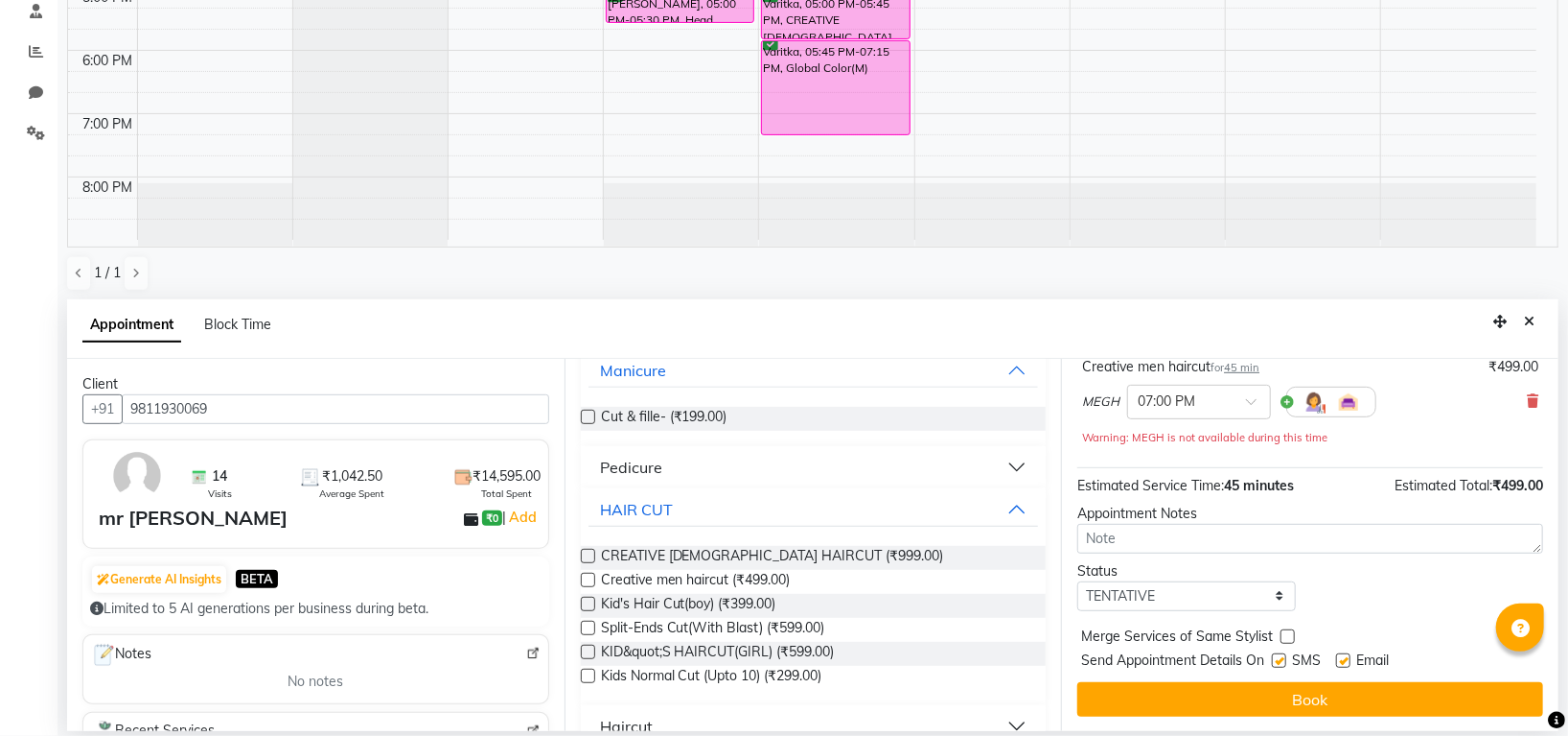
scroll to position [134, 0]
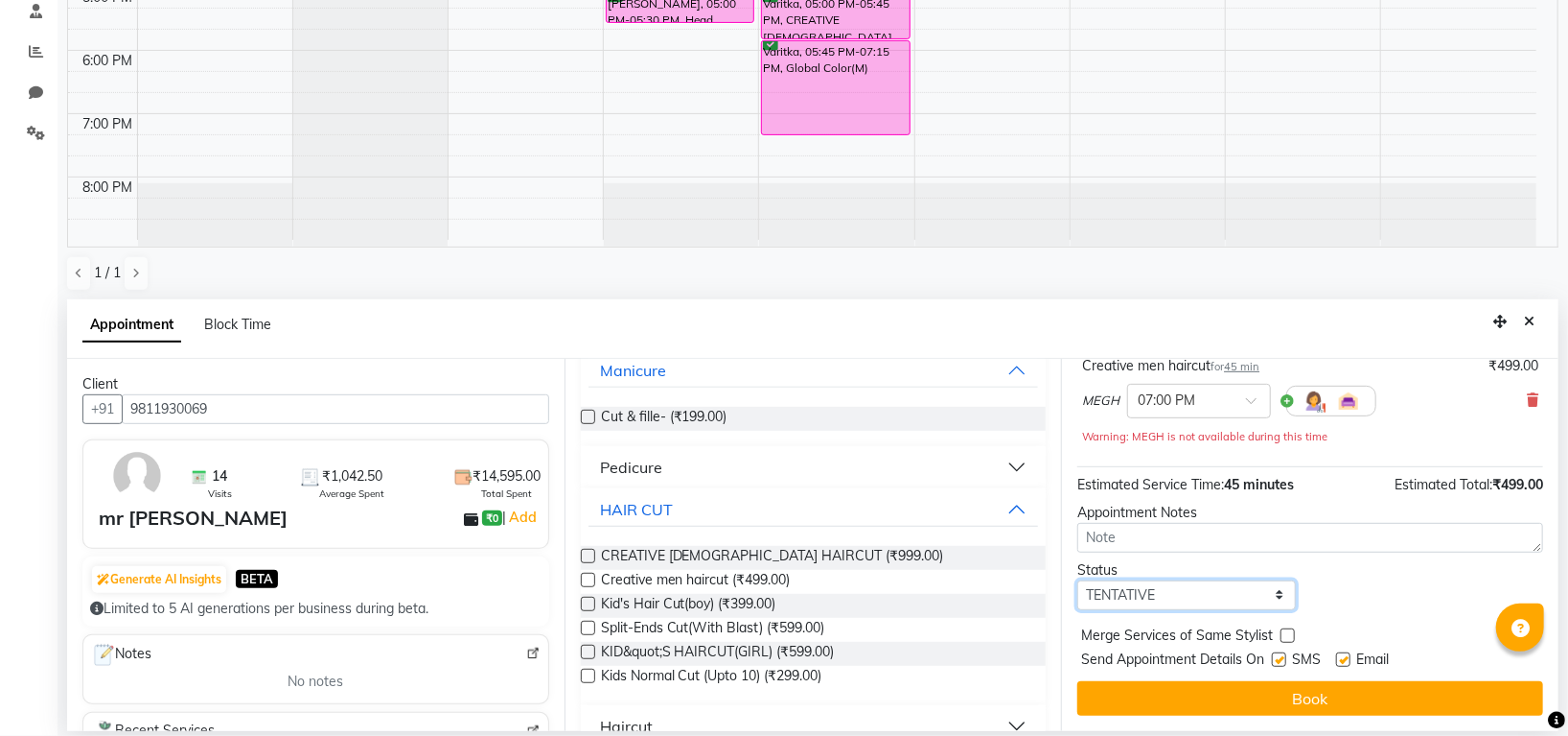
click at [1167, 581] on select "Select TENTATIVE CONFIRM UPCOMING" at bounding box center [1187, 595] width 219 height 29
select select "confirm booking"
click at [1078, 581] on select "Select TENTATIVE CONFIRM UPCOMING" at bounding box center [1187, 595] width 219 height 29
click at [1170, 686] on button "Book" at bounding box center [1310, 698] width 466 height 34
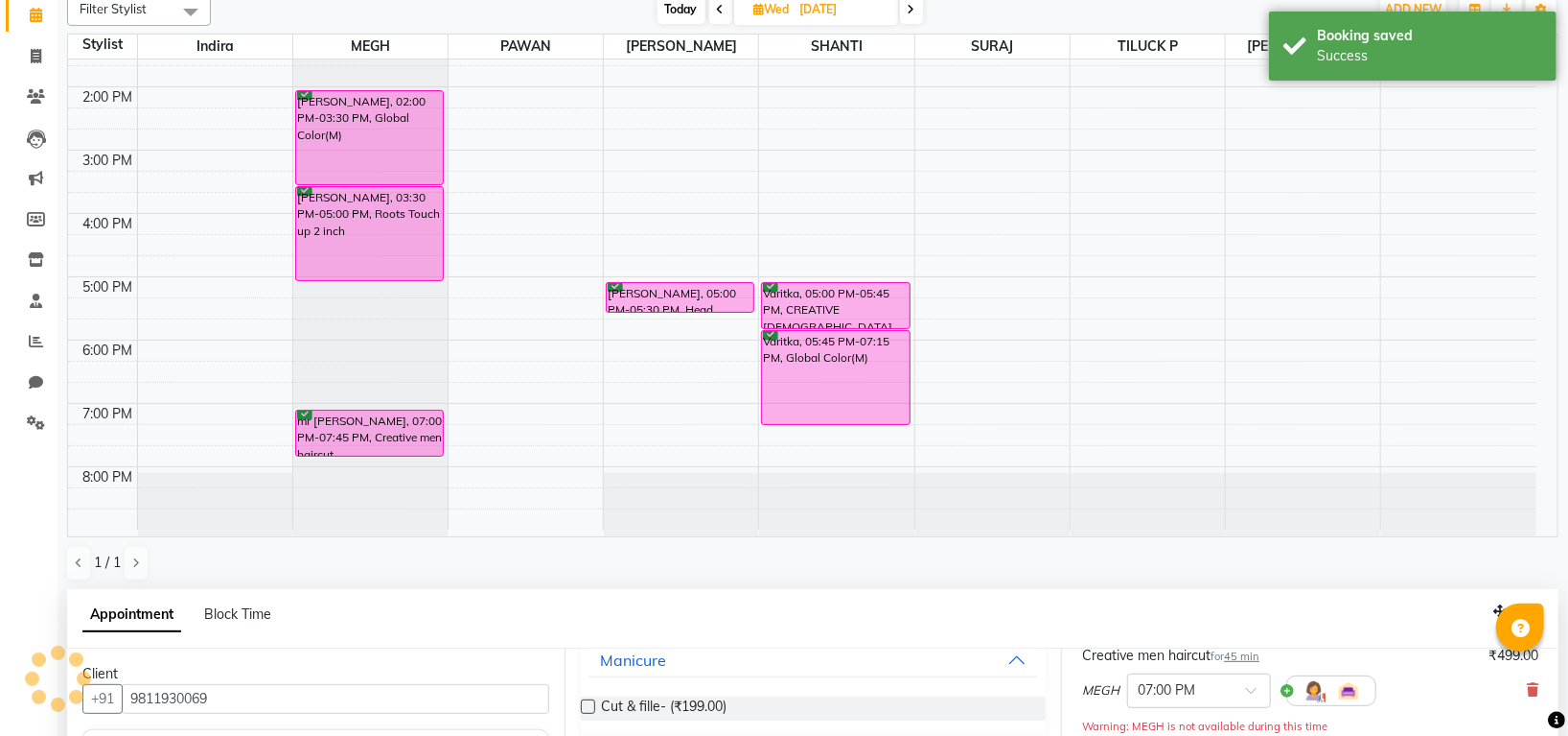
scroll to position [0, 0]
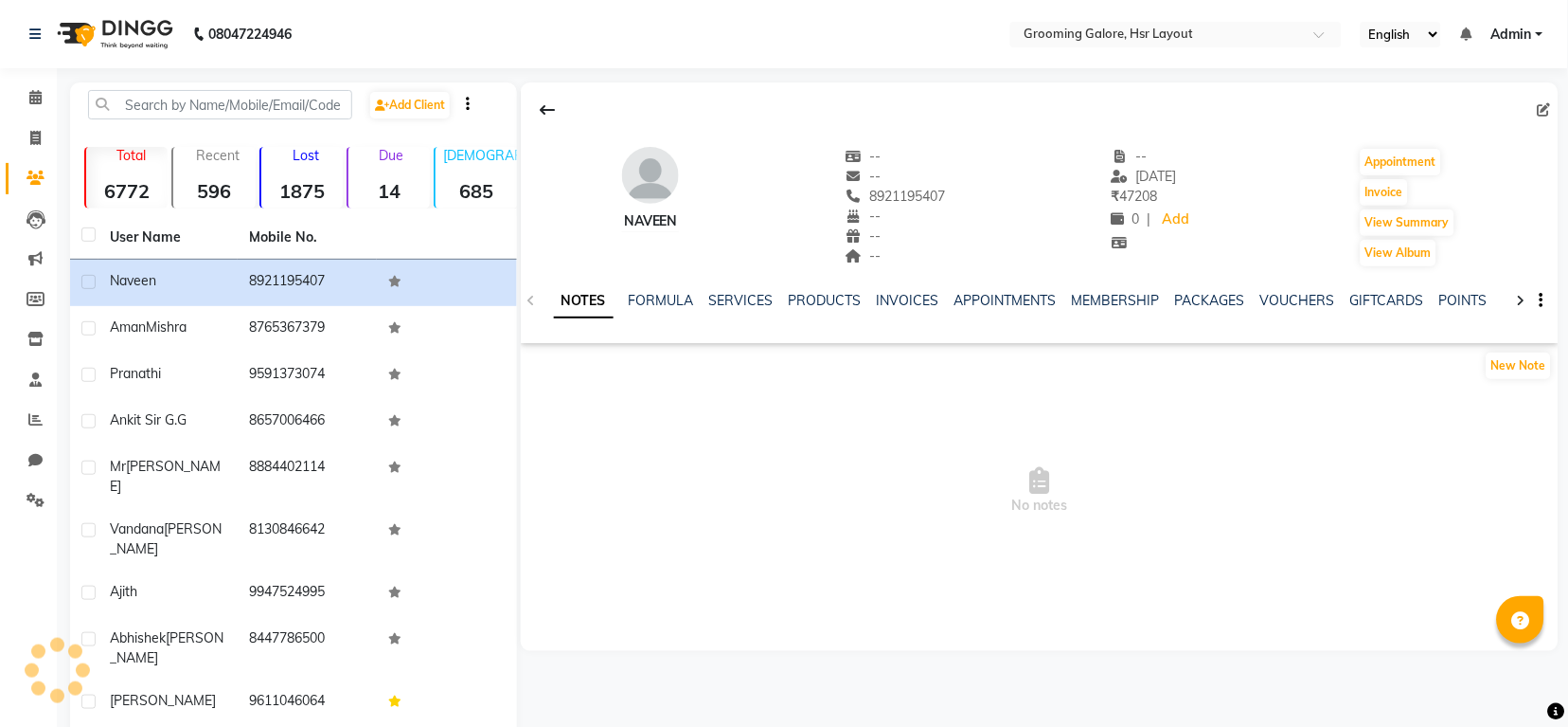
select select "en"
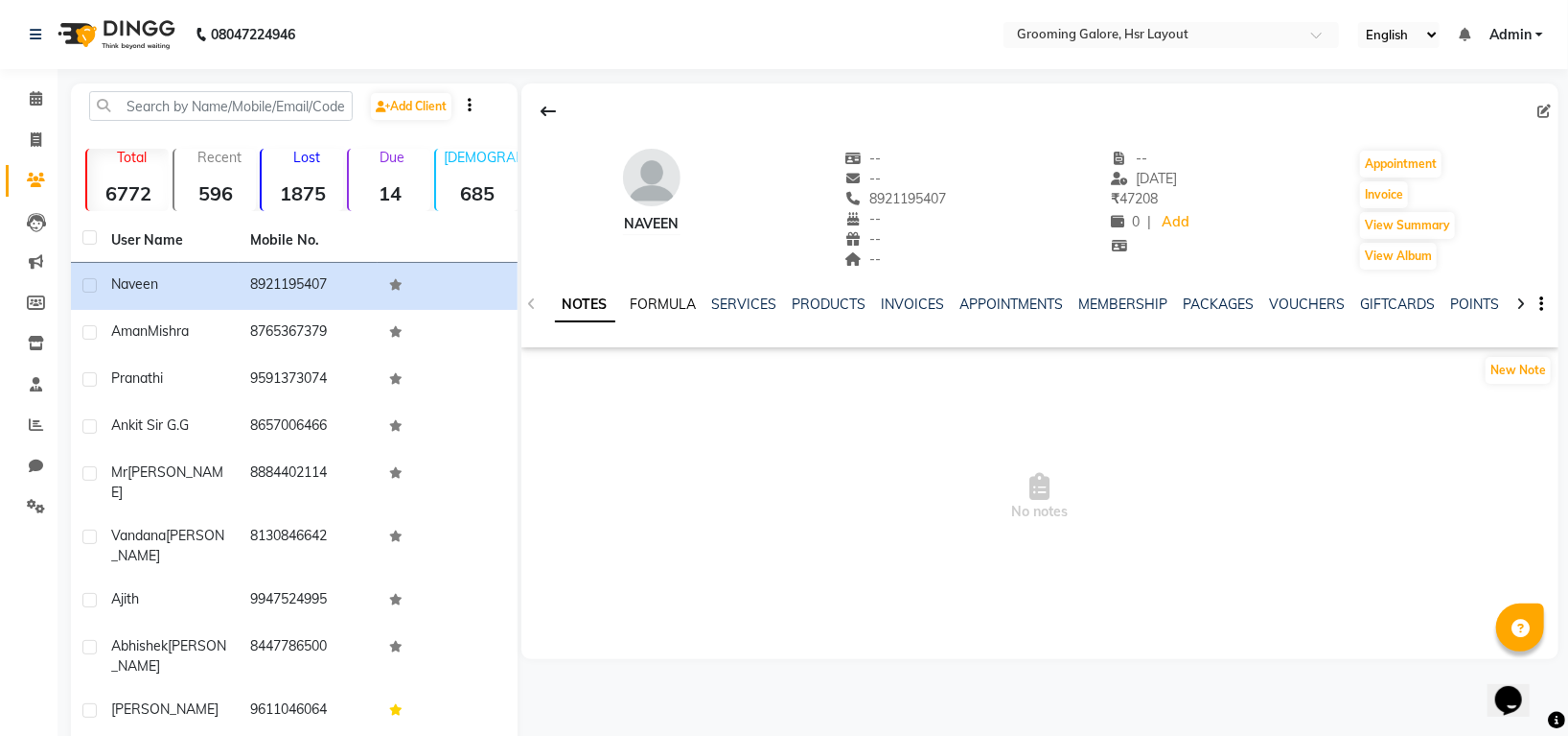
click at [655, 297] on link "FORMULA" at bounding box center [664, 304] width 66 height 18
click at [750, 300] on link "SERVICES" at bounding box center [742, 304] width 65 height 18
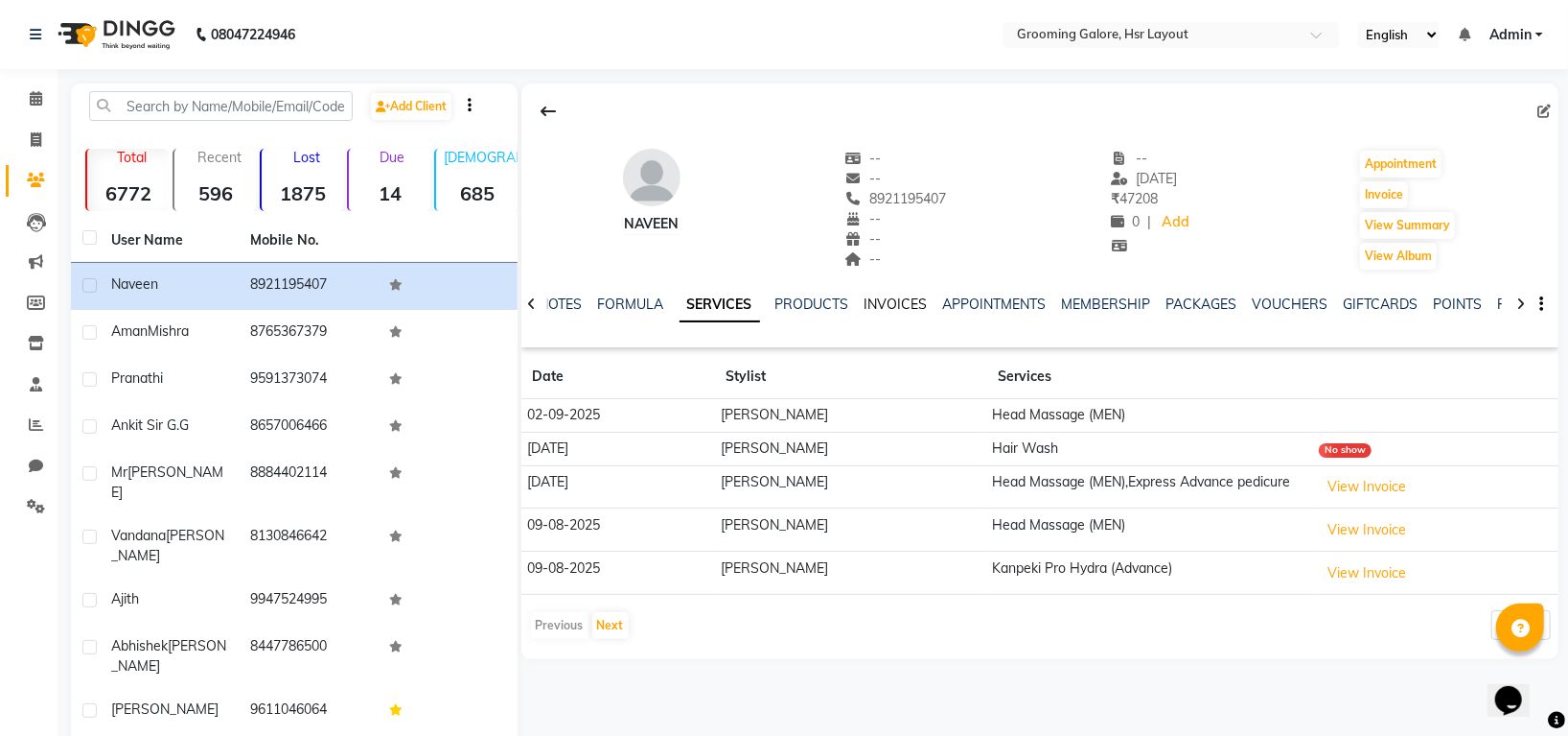
click at [874, 304] on link "INVOICES" at bounding box center [896, 304] width 64 height 18
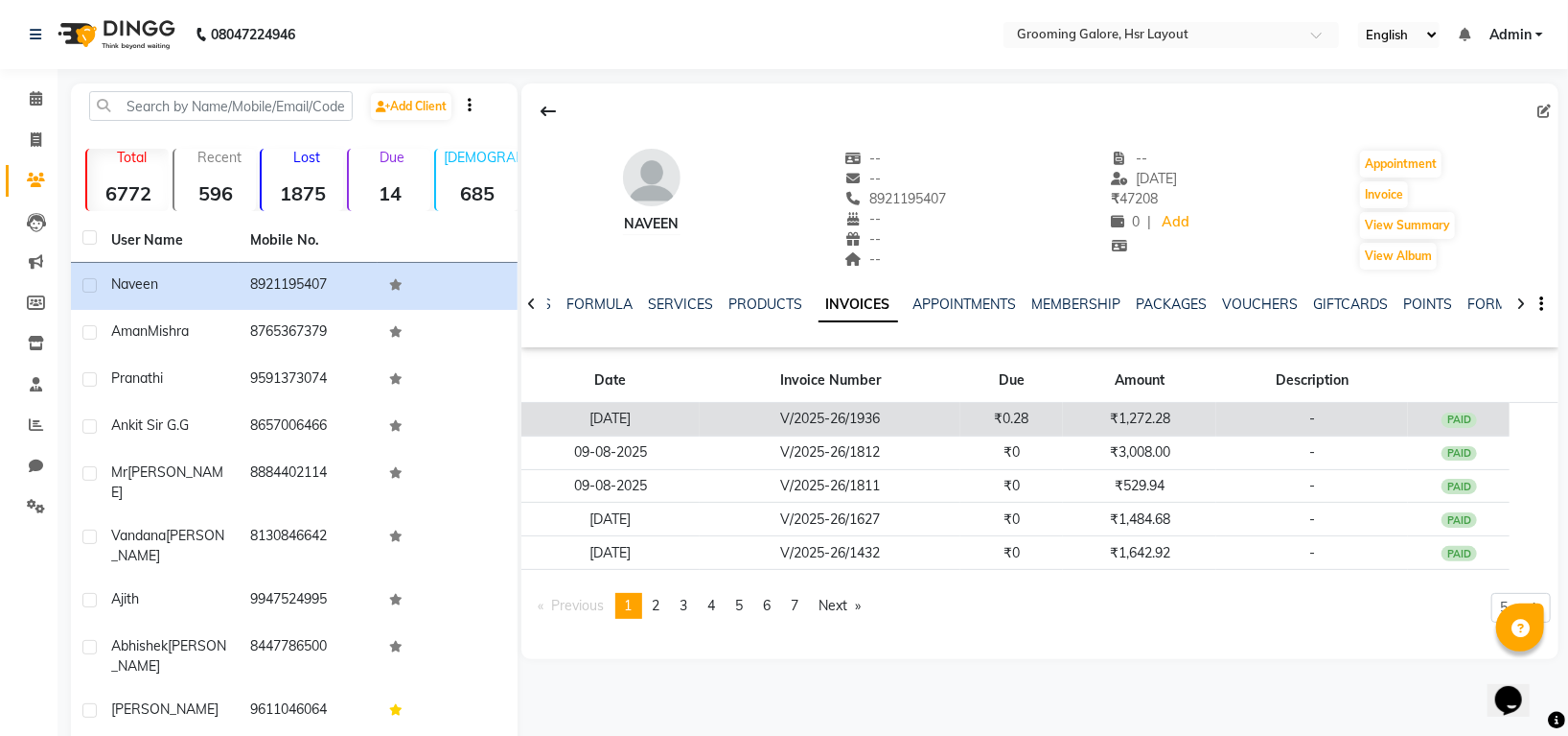
click at [1137, 417] on td "₹1,272.28" at bounding box center [1139, 419] width 153 height 33
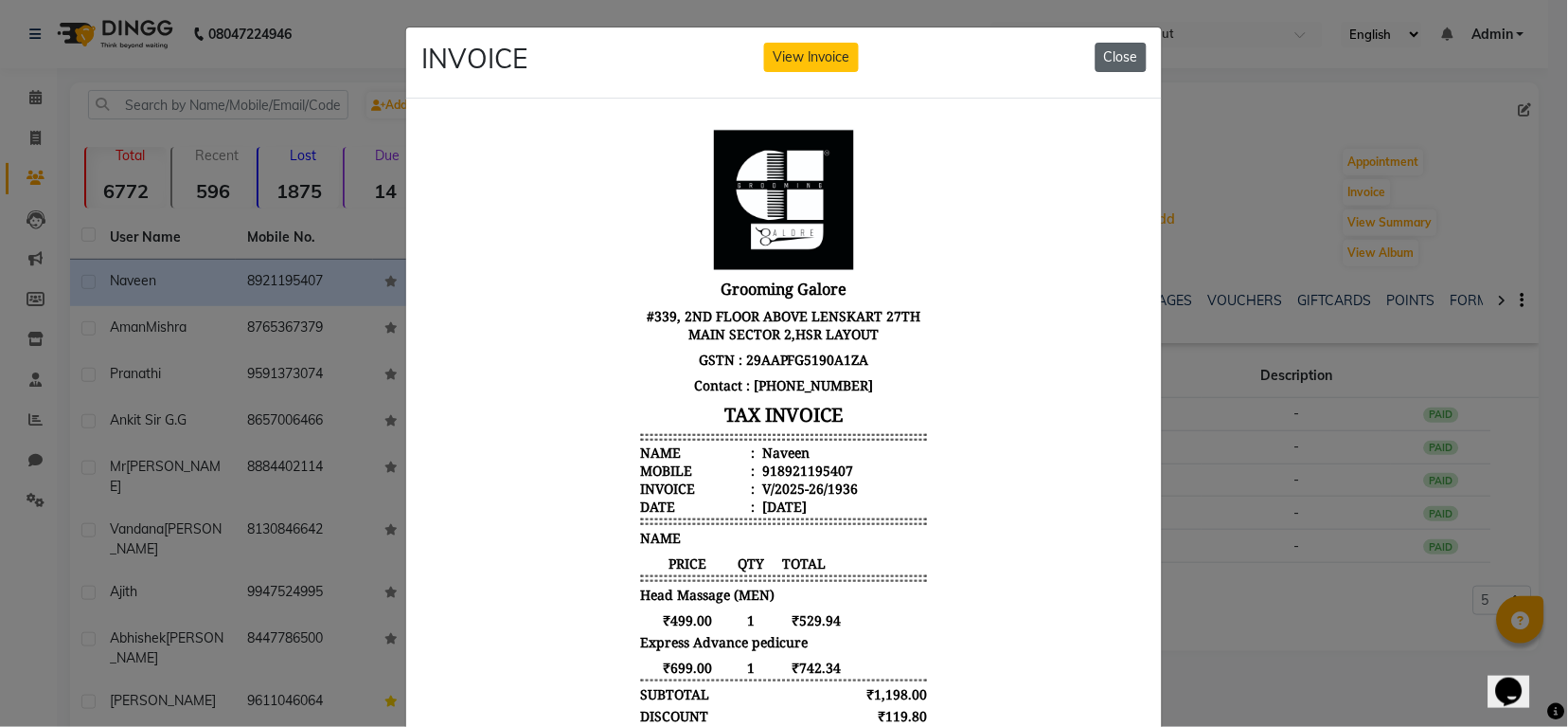
click at [1120, 53] on button "Close" at bounding box center [1120, 57] width 51 height 29
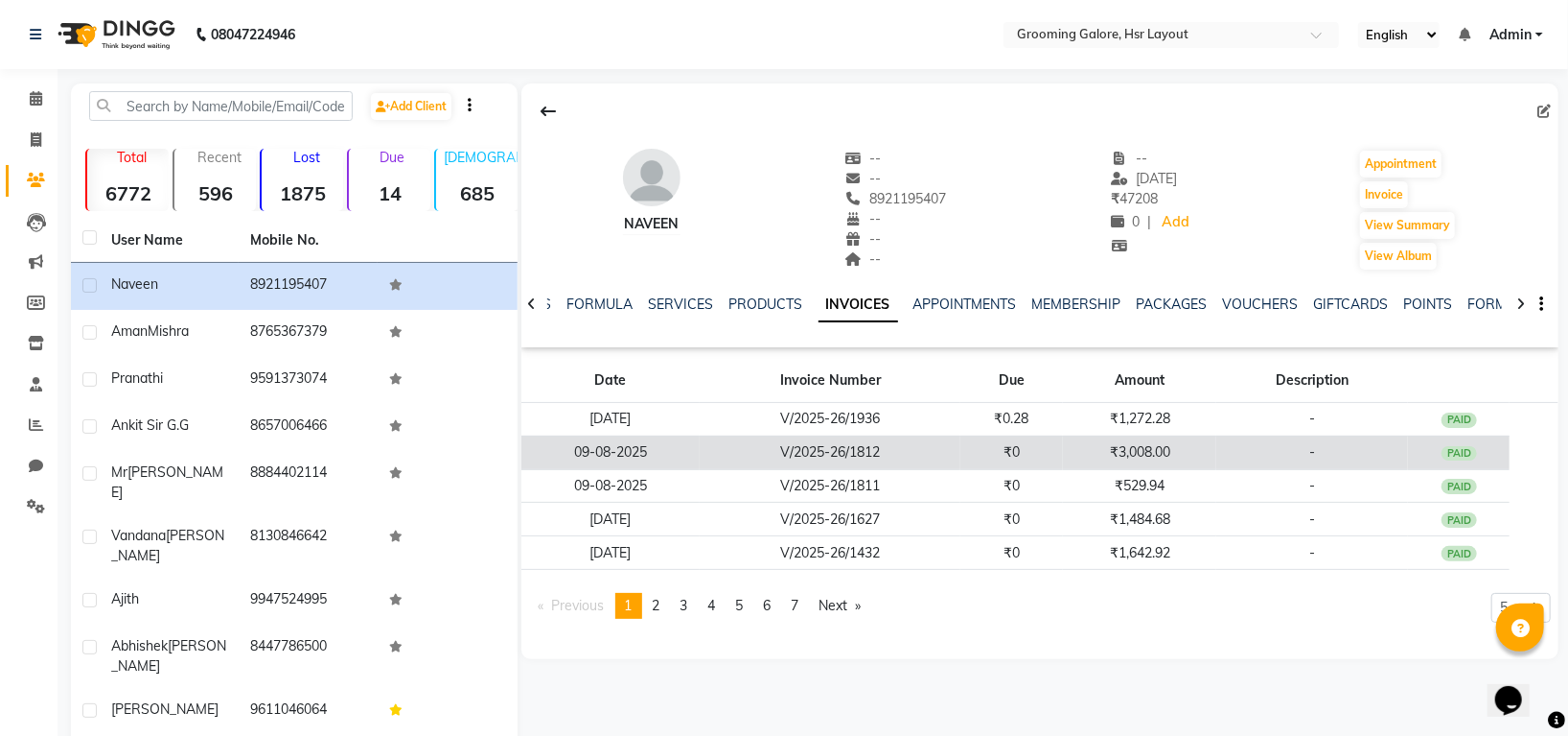
click at [1125, 450] on td "₹3,008.00" at bounding box center [1139, 452] width 153 height 33
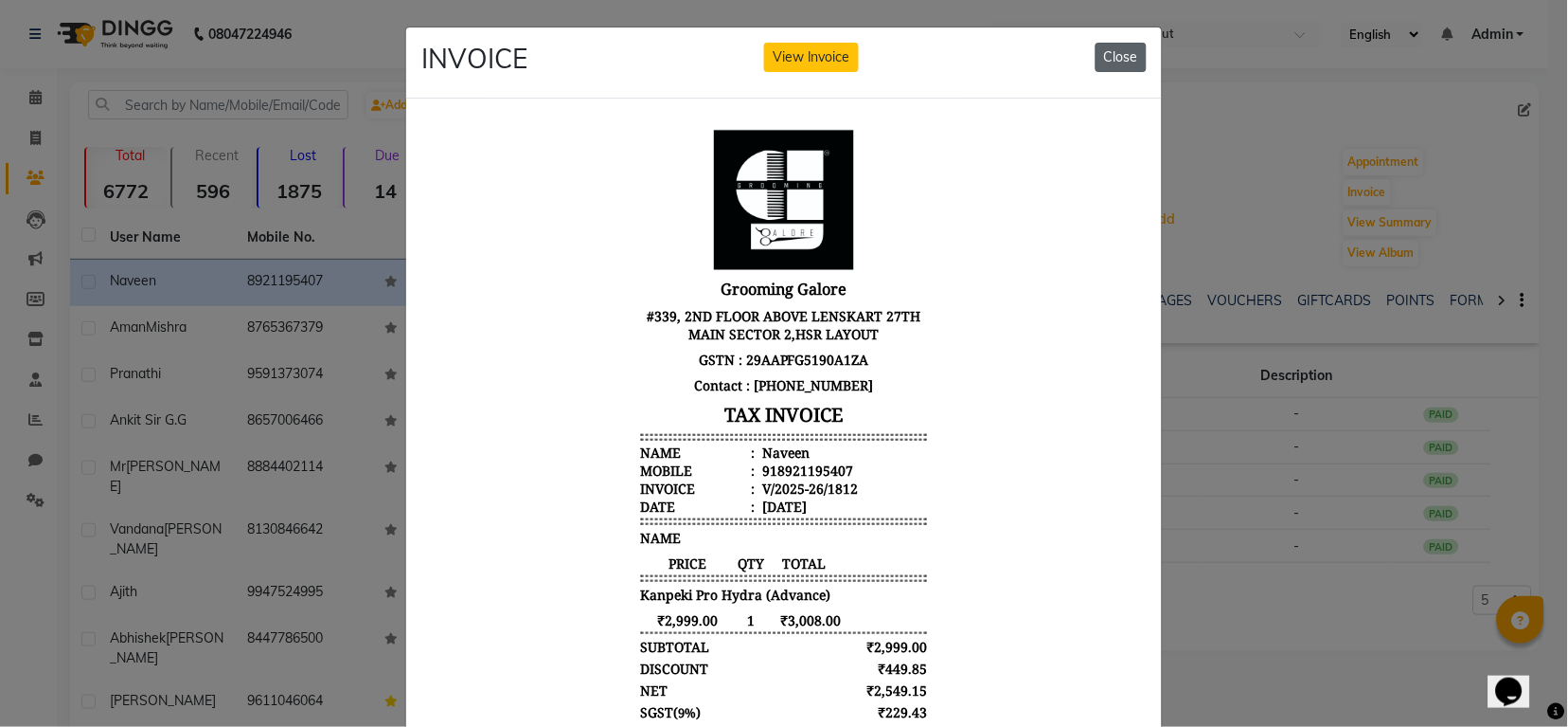
click at [1110, 49] on button "Close" at bounding box center [1120, 57] width 51 height 29
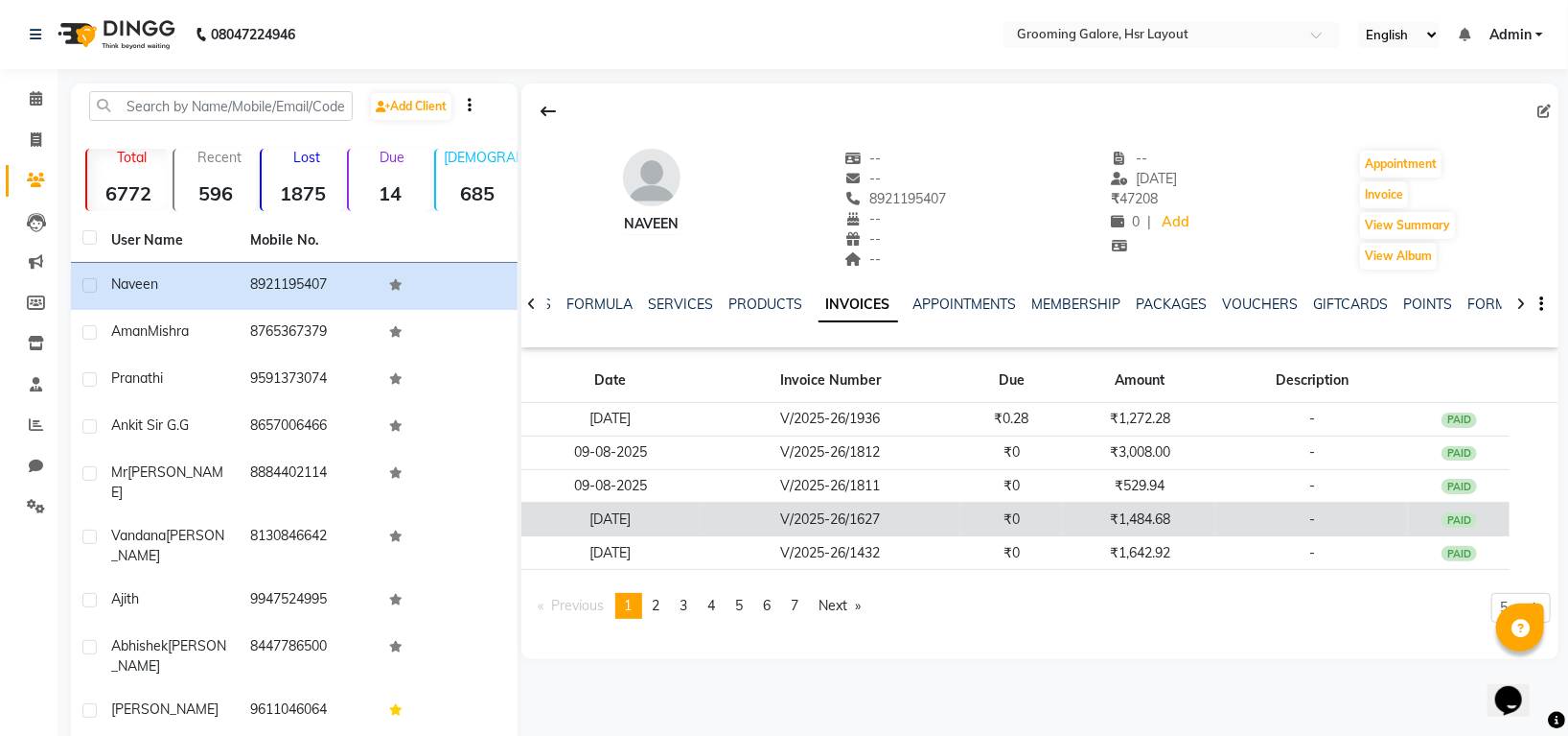
click at [1138, 517] on td "₹1,484.68" at bounding box center [1139, 519] width 153 height 33
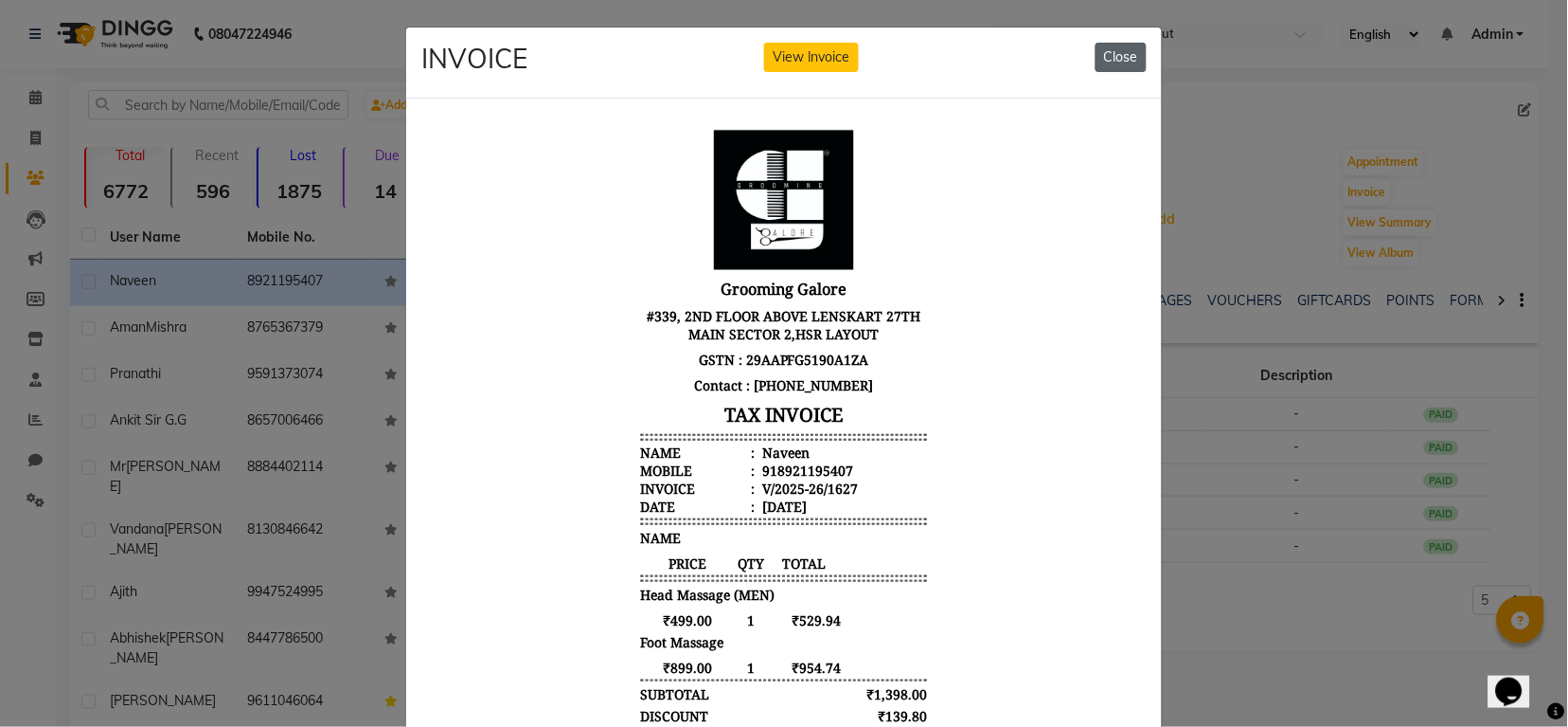
click at [1117, 49] on button "Close" at bounding box center [1120, 57] width 51 height 29
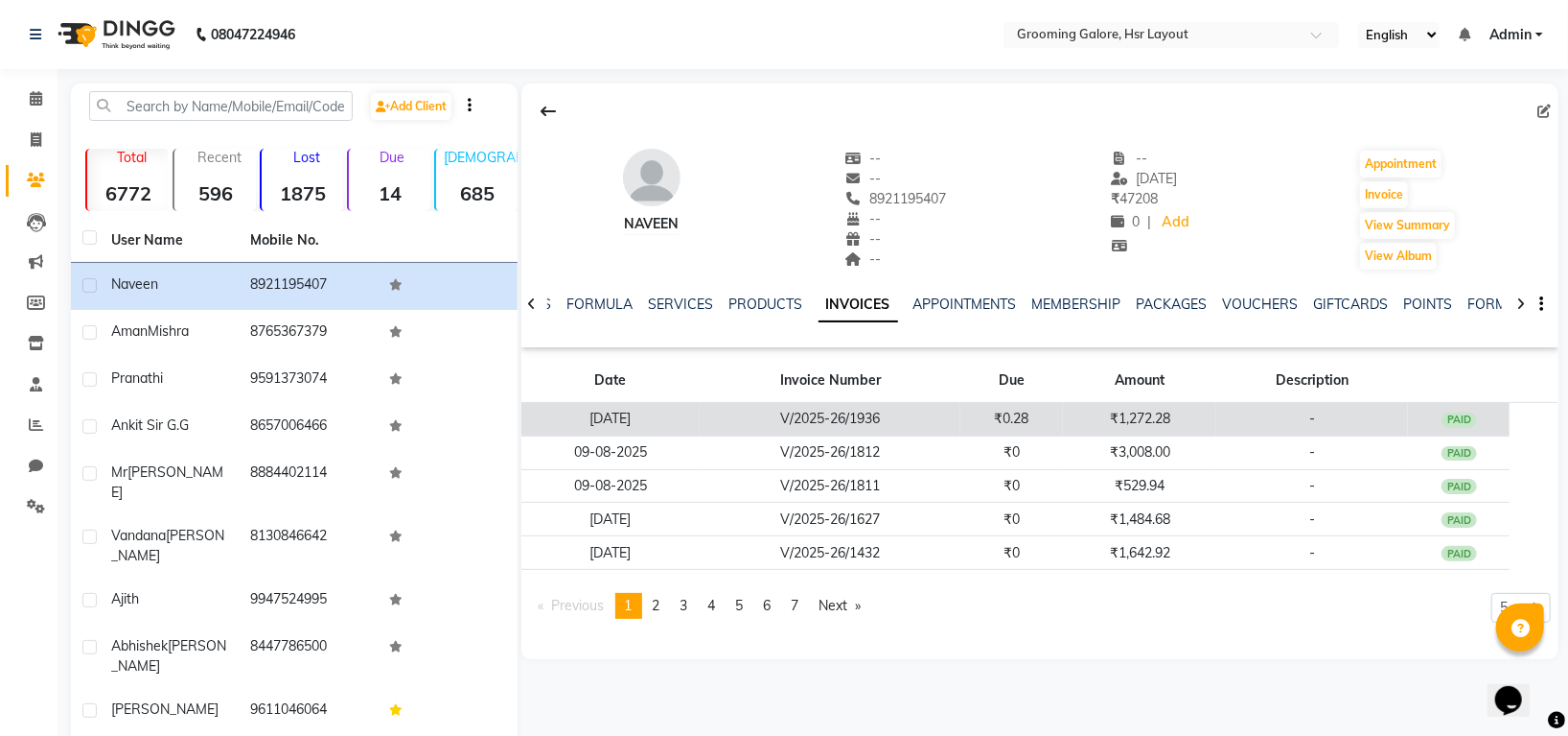
click at [1163, 416] on td "₹1,272.28" at bounding box center [1139, 419] width 153 height 33
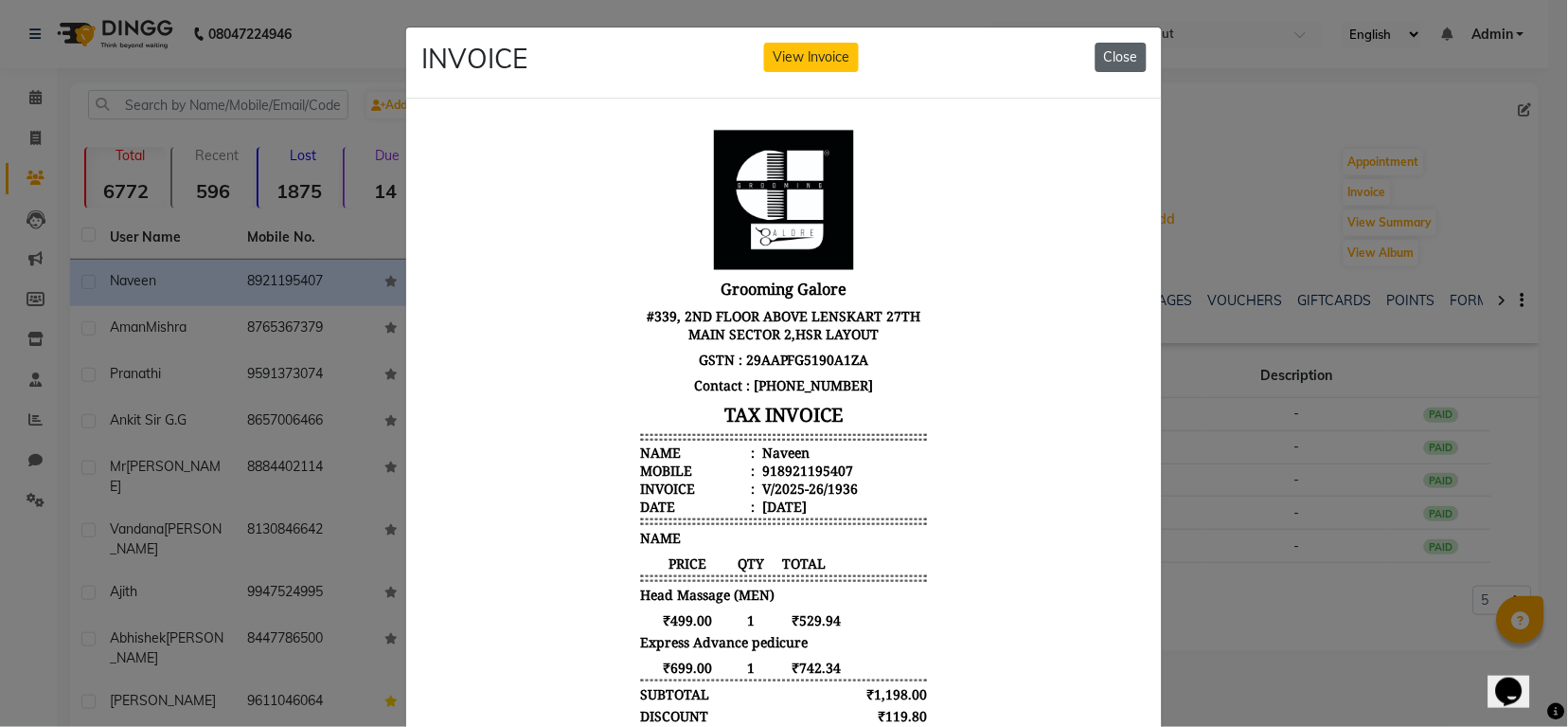
click at [1124, 47] on button "Close" at bounding box center [1120, 57] width 51 height 29
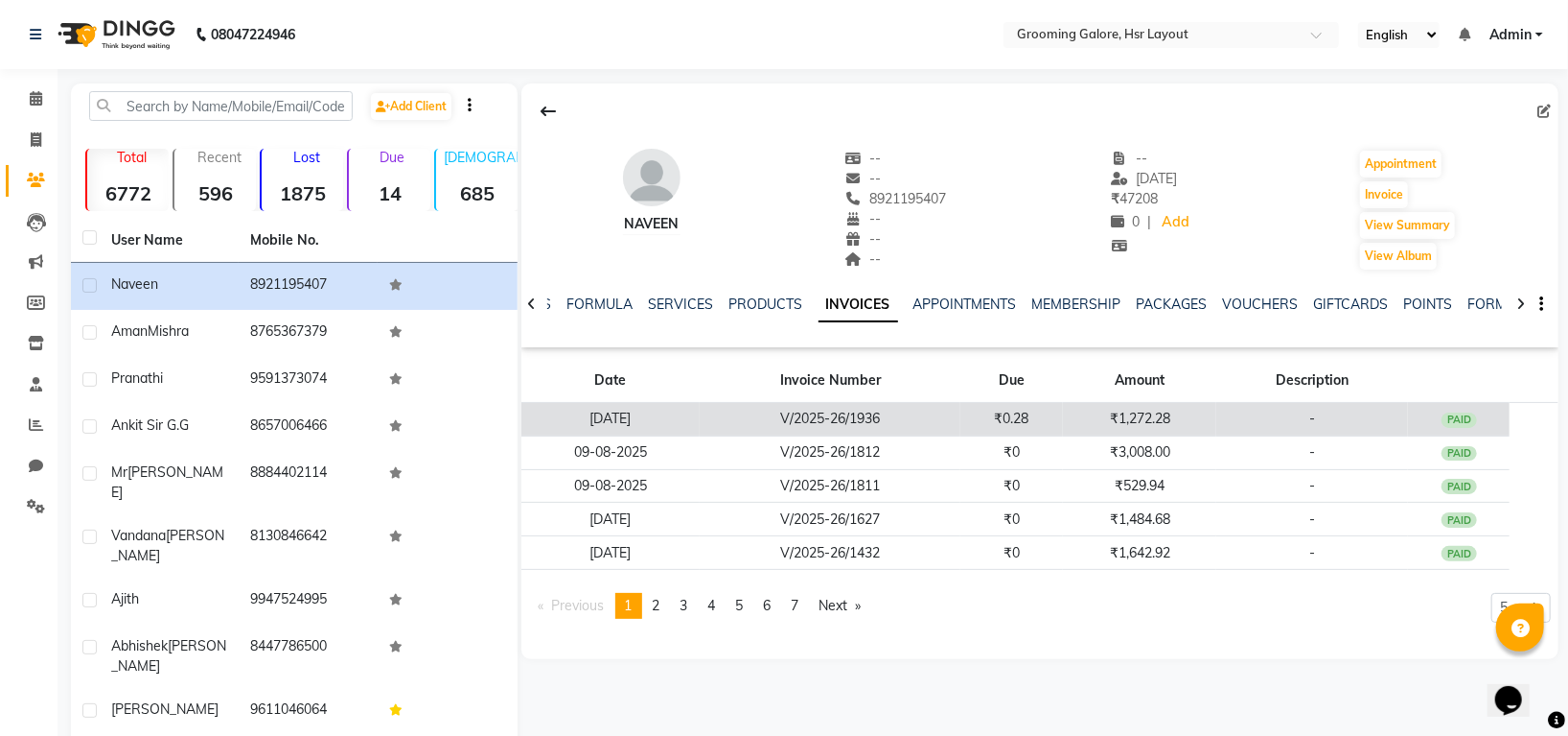
click at [1149, 432] on td "₹1,272.28" at bounding box center [1139, 419] width 153 height 33
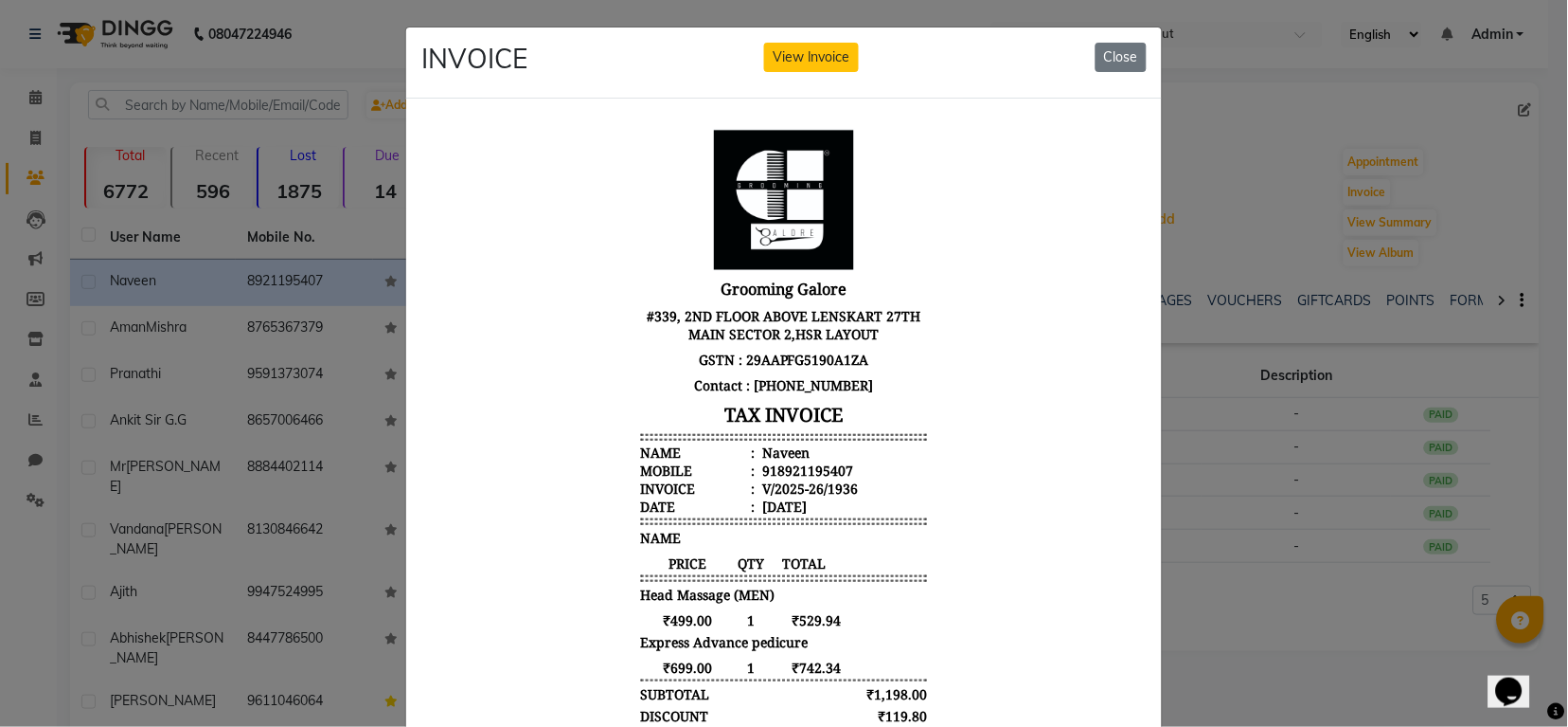
click at [1116, 35] on div "INVOICE View Invoice Close" at bounding box center [784, 63] width 756 height 71
click at [1112, 49] on button "Close" at bounding box center [1120, 57] width 51 height 29
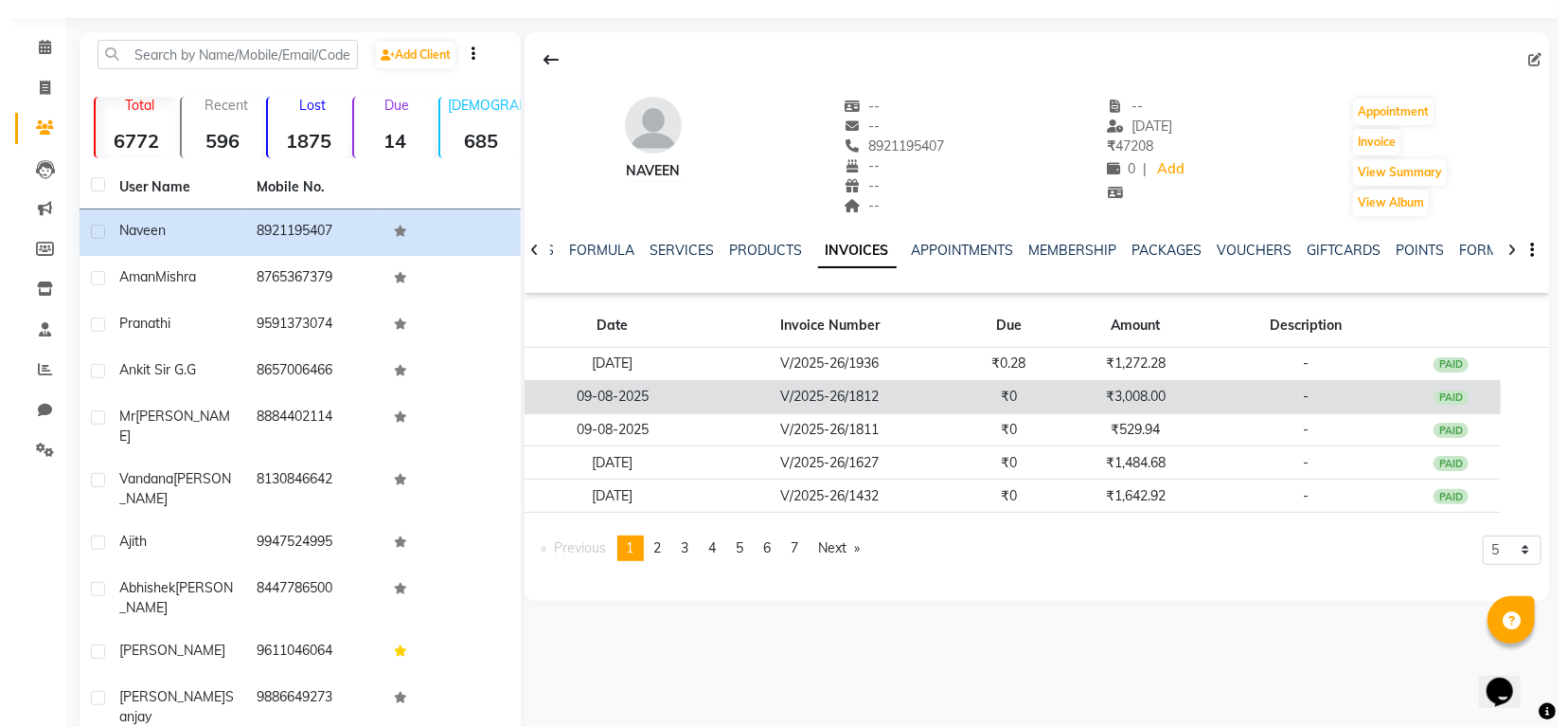
scroll to position [77, 0]
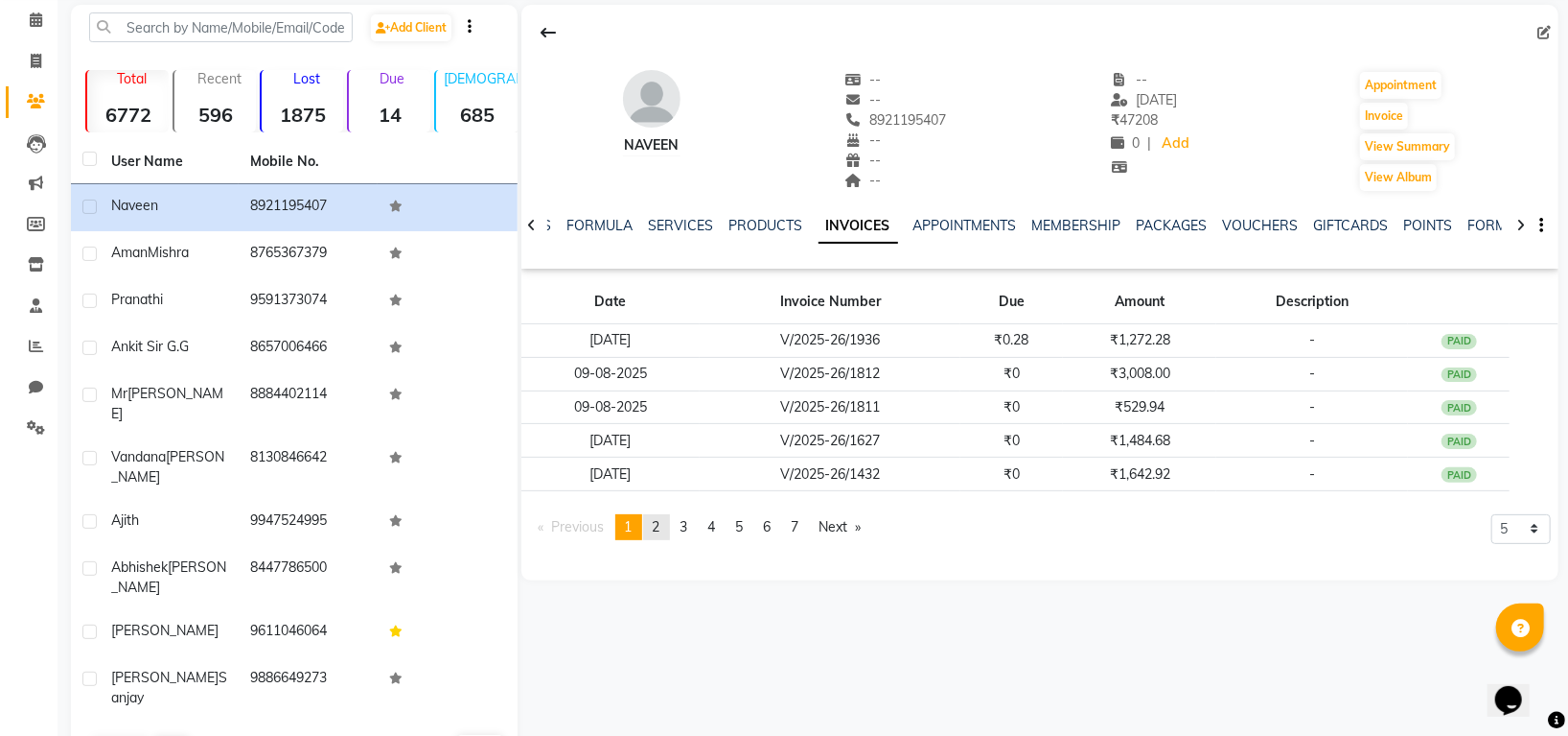
click at [654, 528] on link "page 2" at bounding box center [656, 527] width 26 height 25
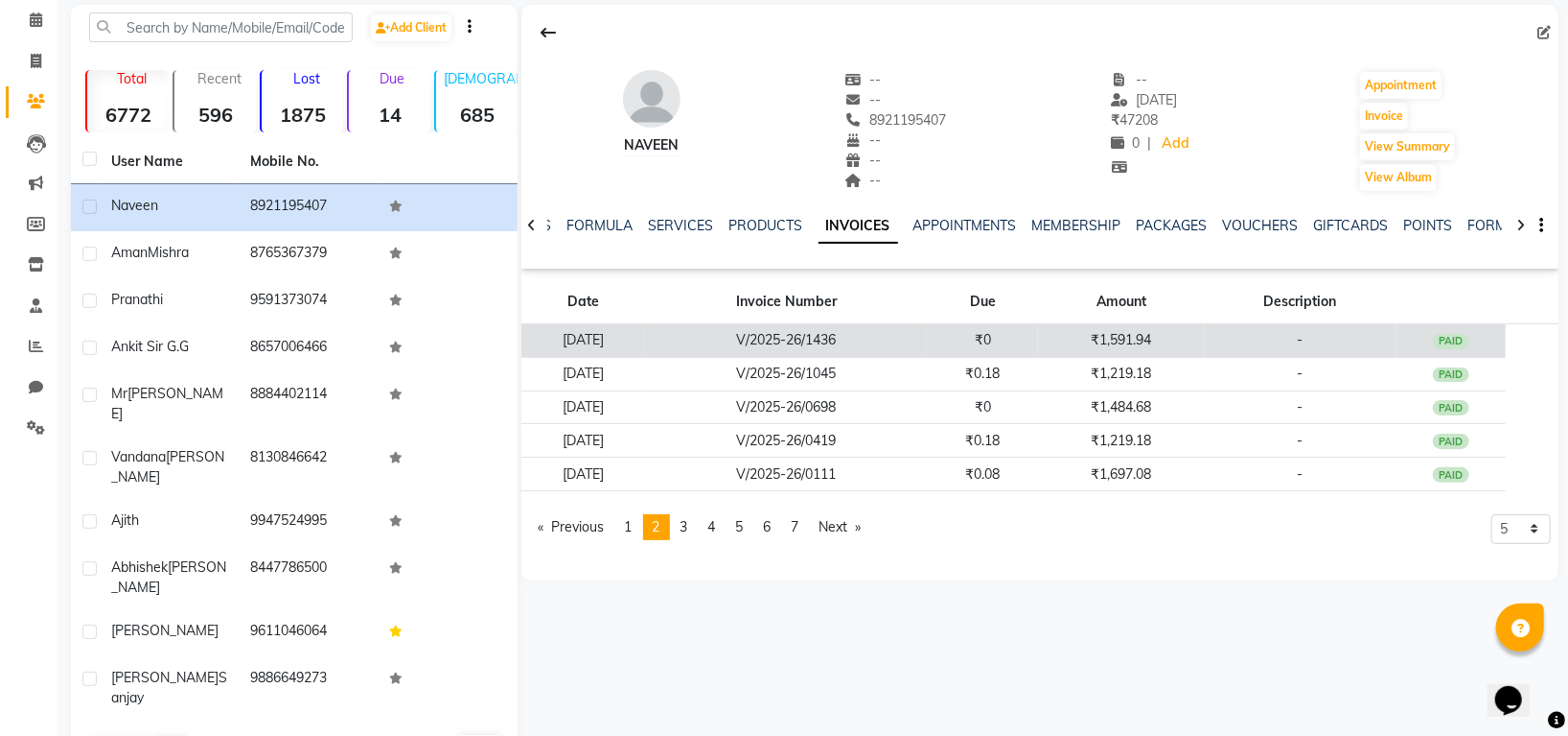
click at [1180, 328] on td "₹1,591.94" at bounding box center [1122, 341] width 166 height 33
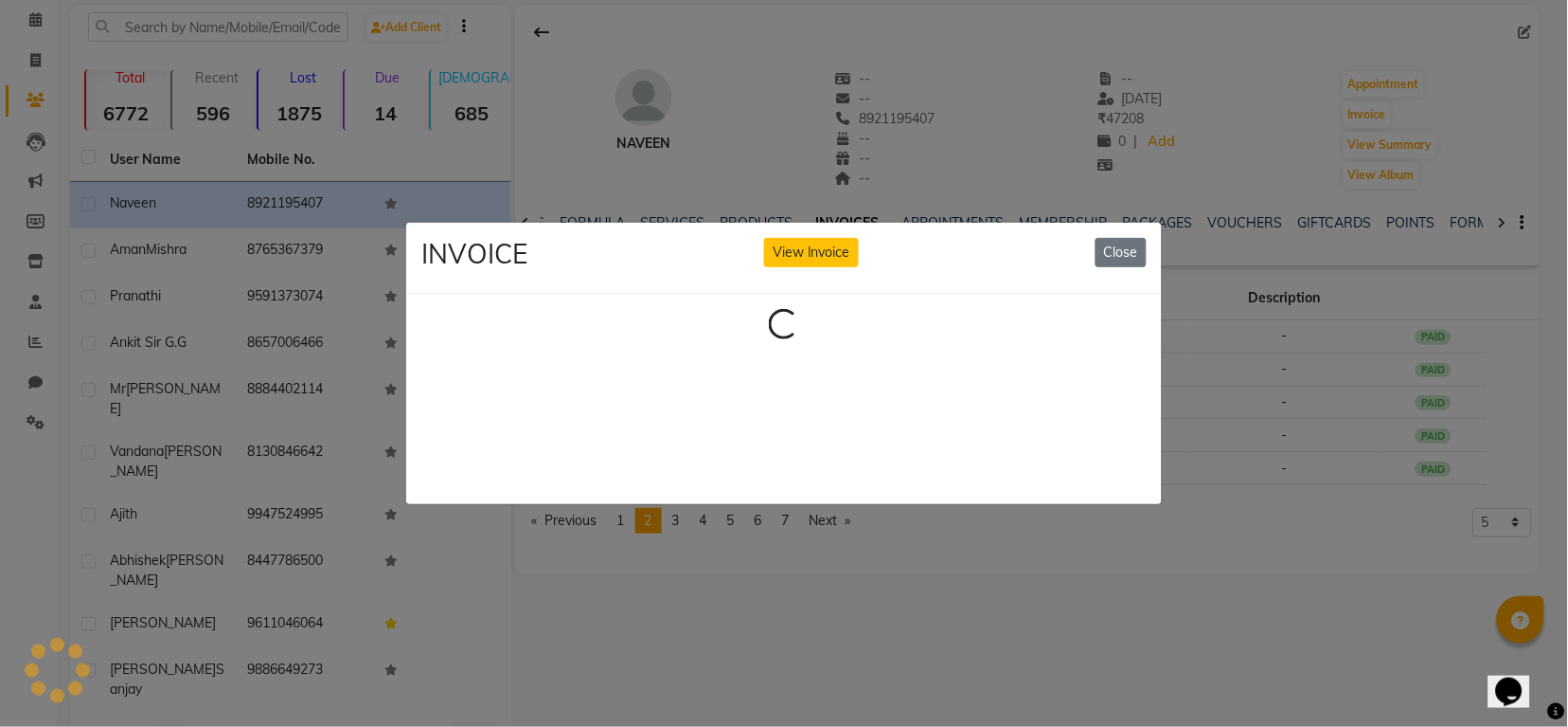
click at [1166, 326] on ngb-modal-window "INVOICE View Invoice Close Loading..." at bounding box center [784, 363] width 1568 height 727
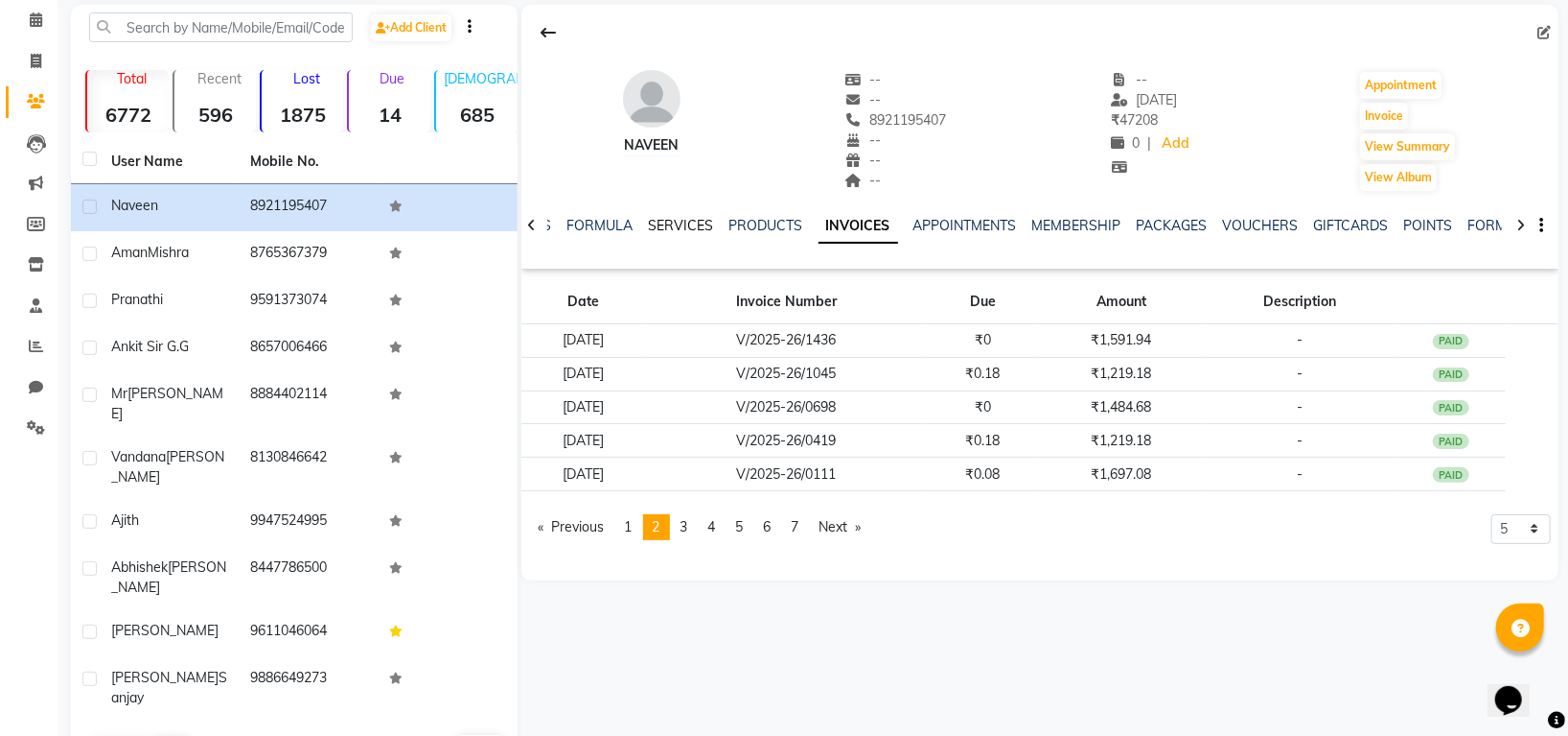
click at [699, 232] on link "SERVICES" at bounding box center [681, 226] width 65 height 18
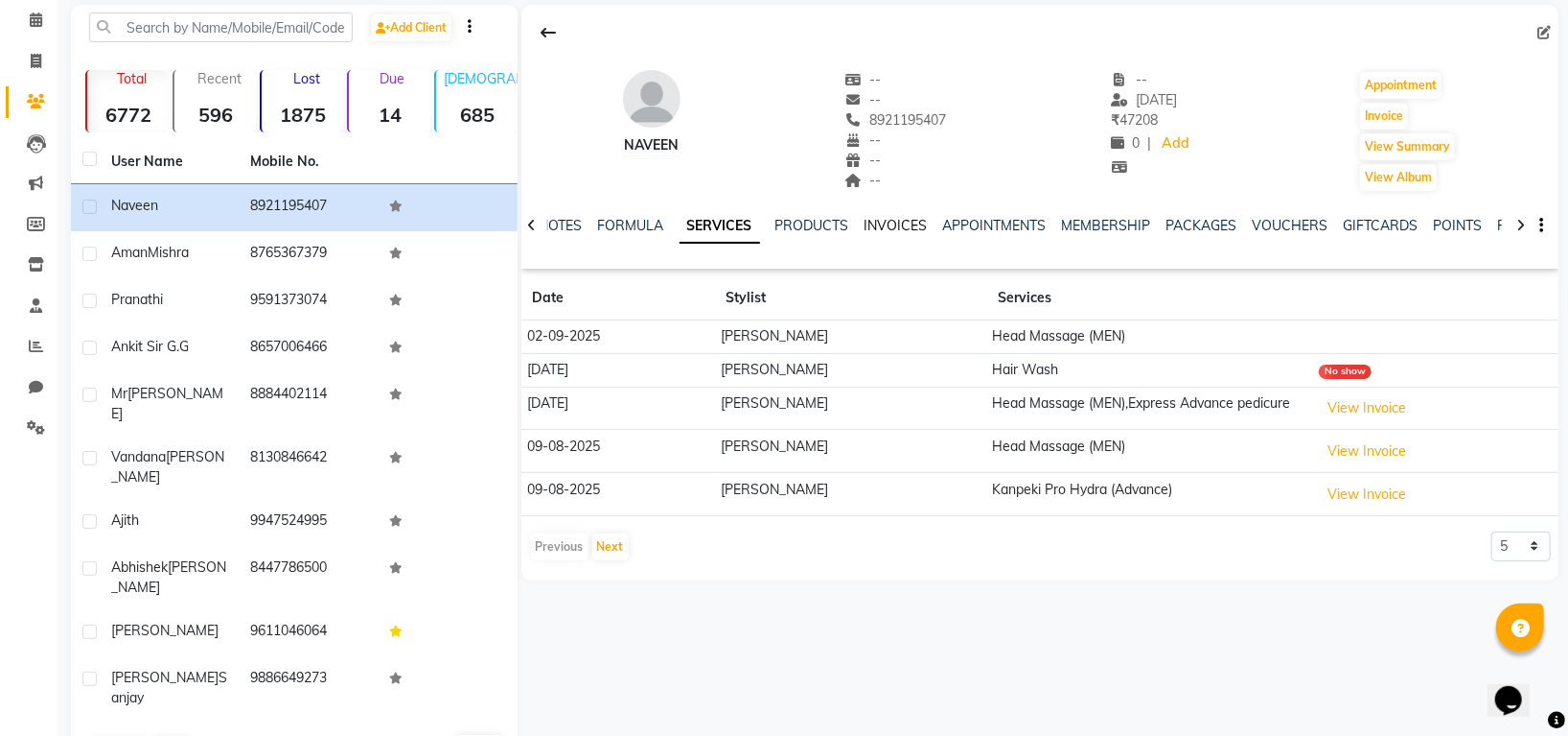
click at [905, 226] on link "INVOICES" at bounding box center [896, 226] width 64 height 18
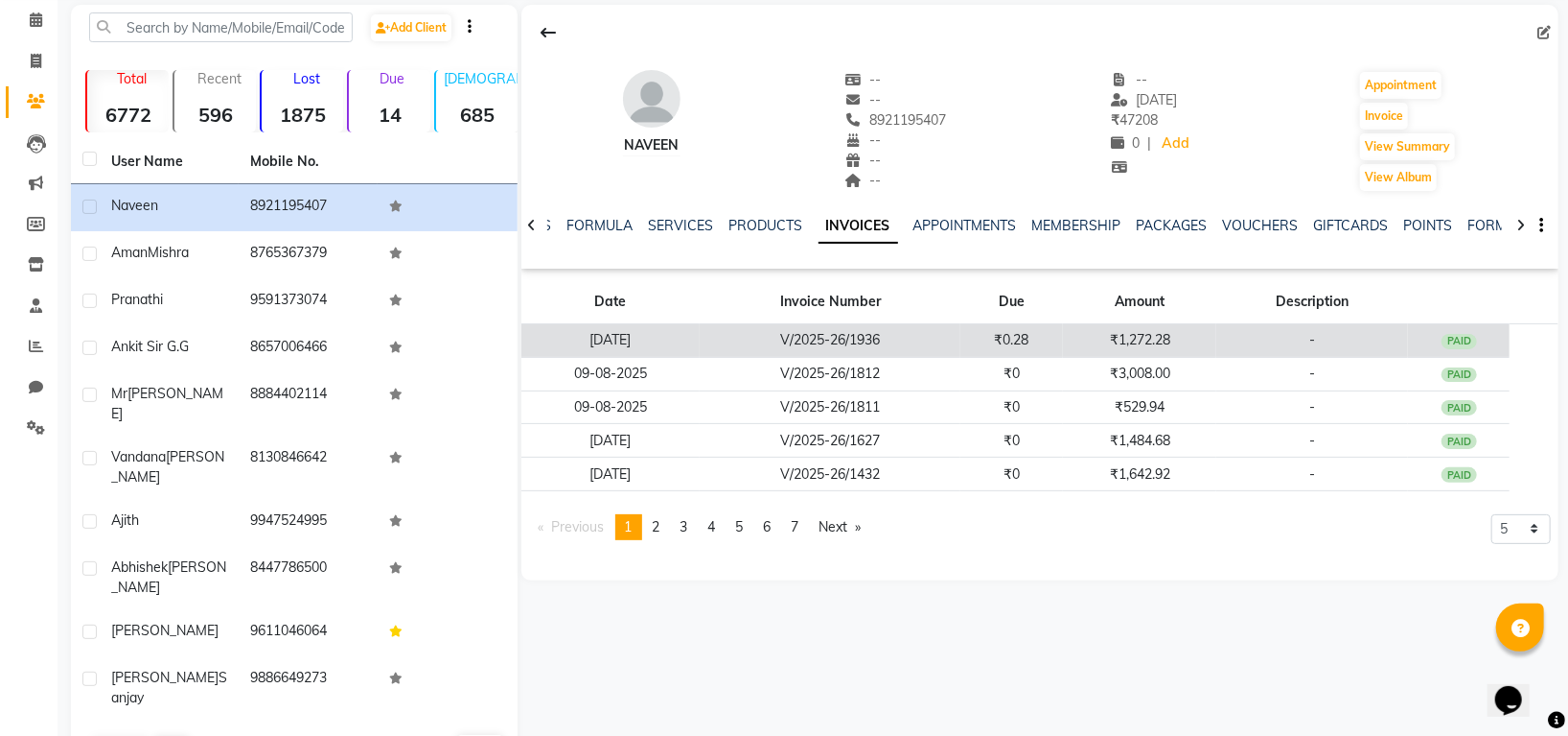
click at [1066, 350] on td "₹1,272.28" at bounding box center [1139, 341] width 153 height 33
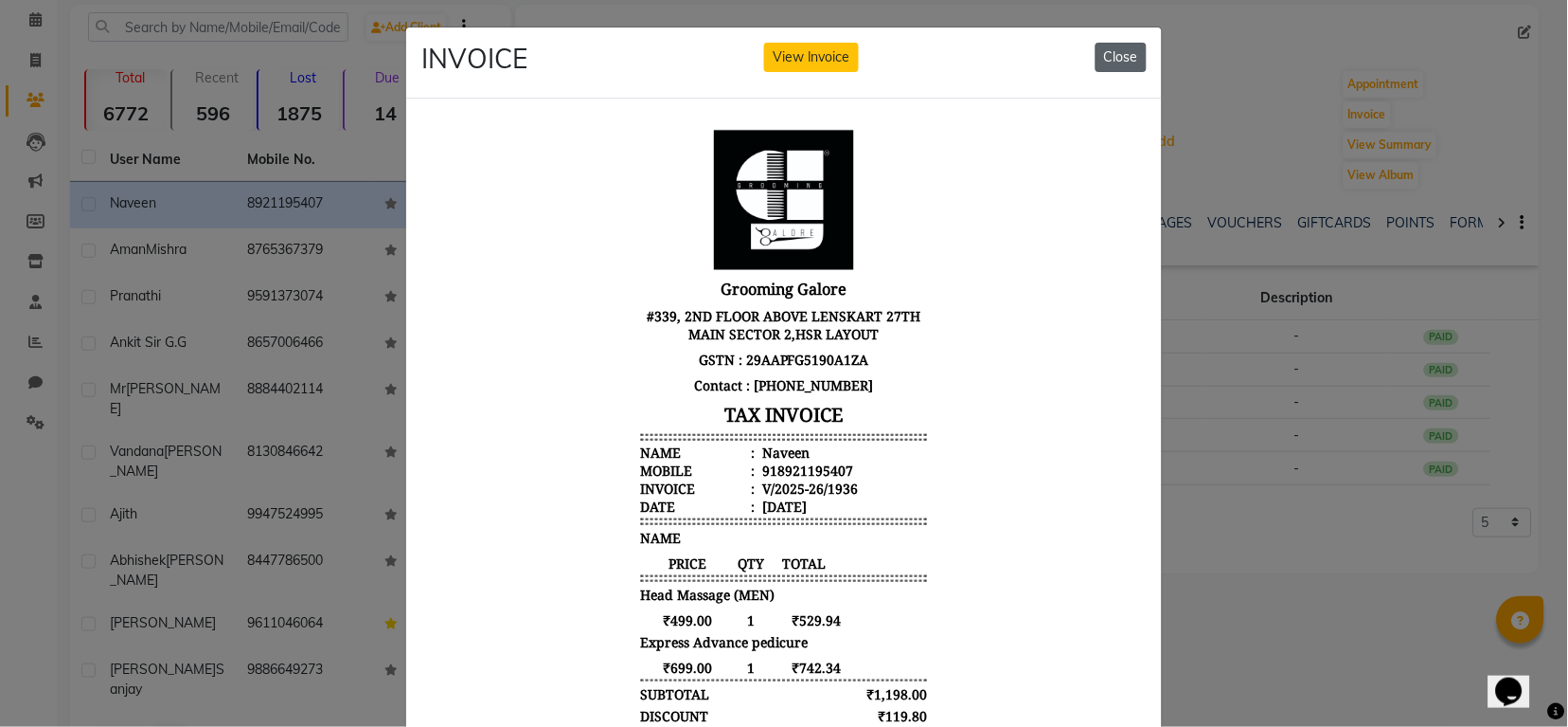
click at [1116, 61] on button "Close" at bounding box center [1120, 57] width 51 height 29
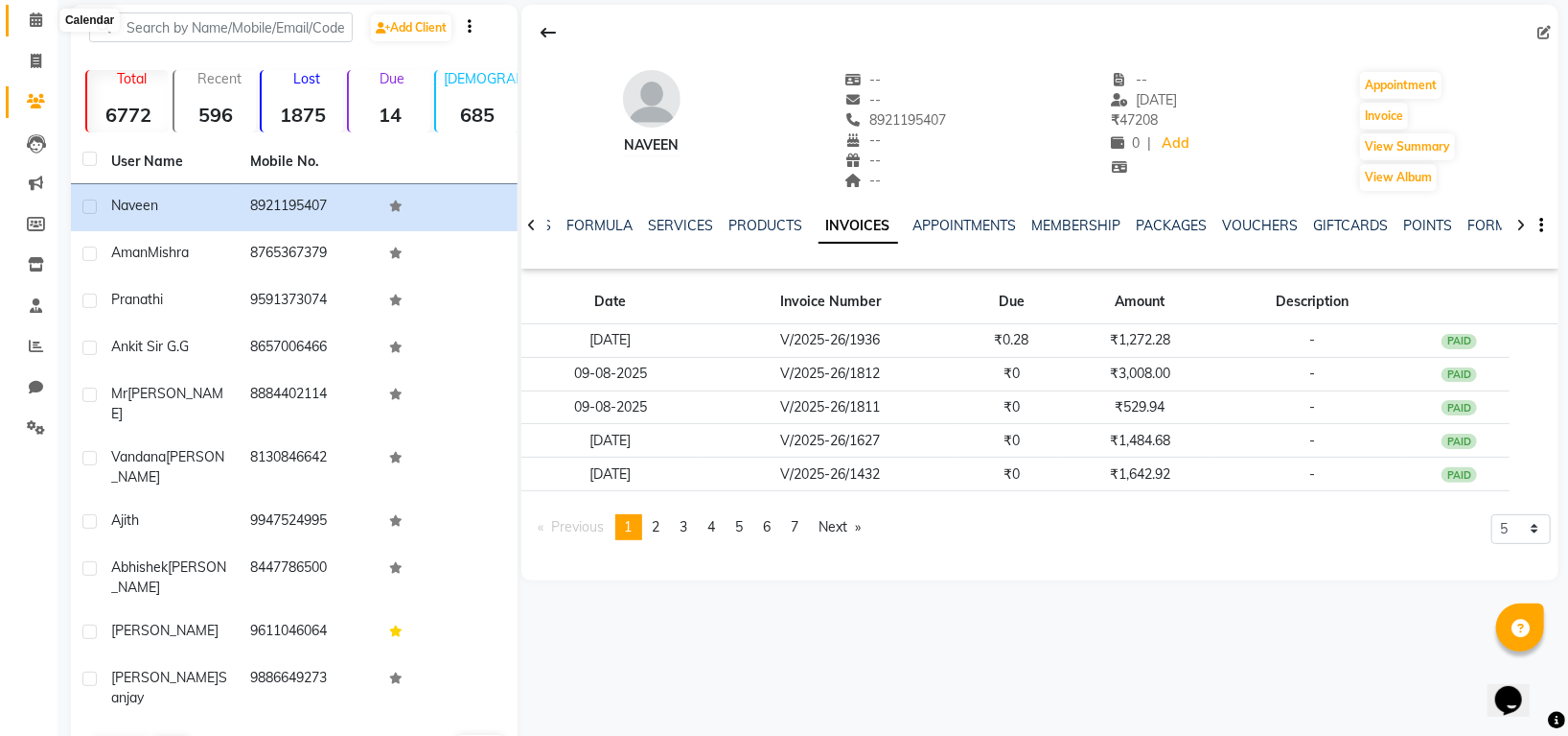
click at [42, 25] on span at bounding box center [36, 21] width 33 height 22
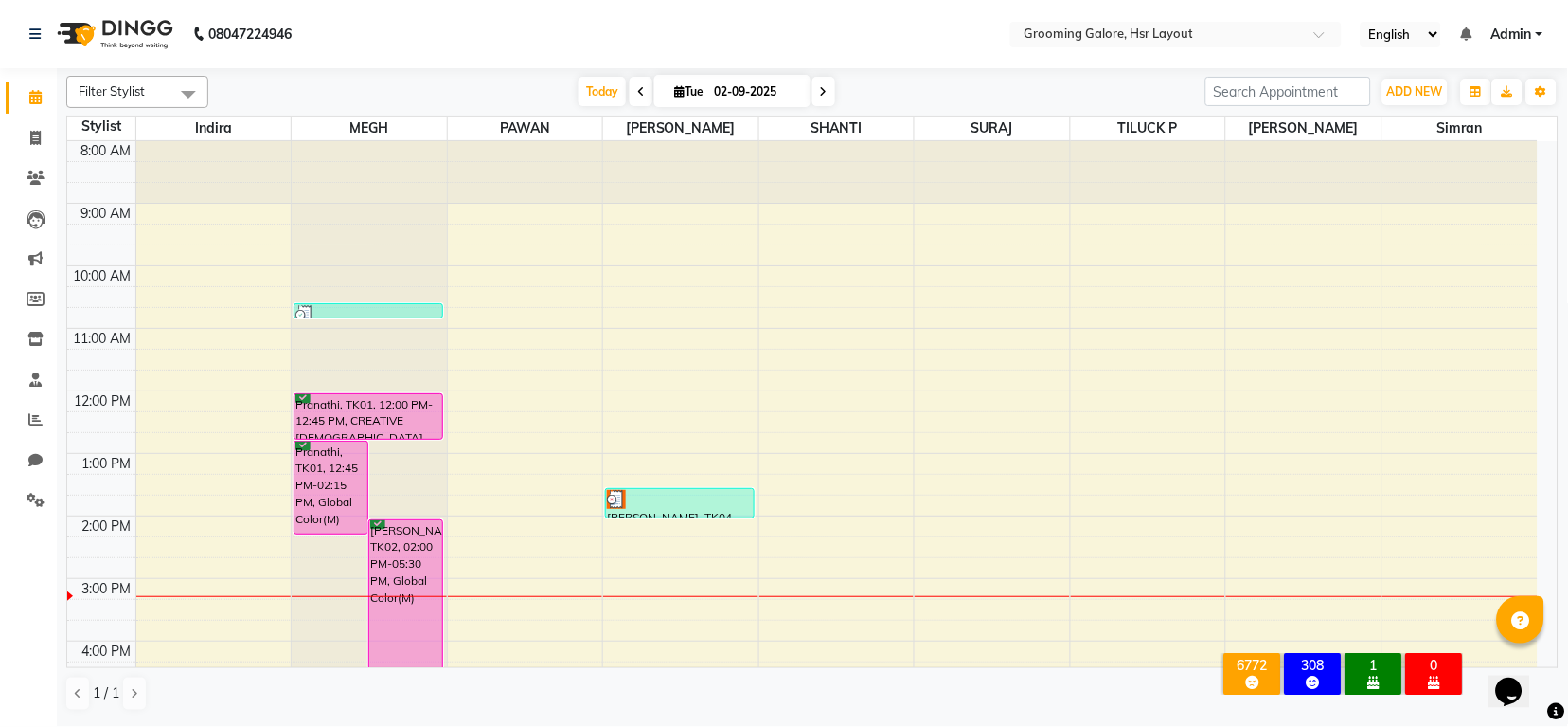
click at [817, 99] on span at bounding box center [824, 91] width 23 height 29
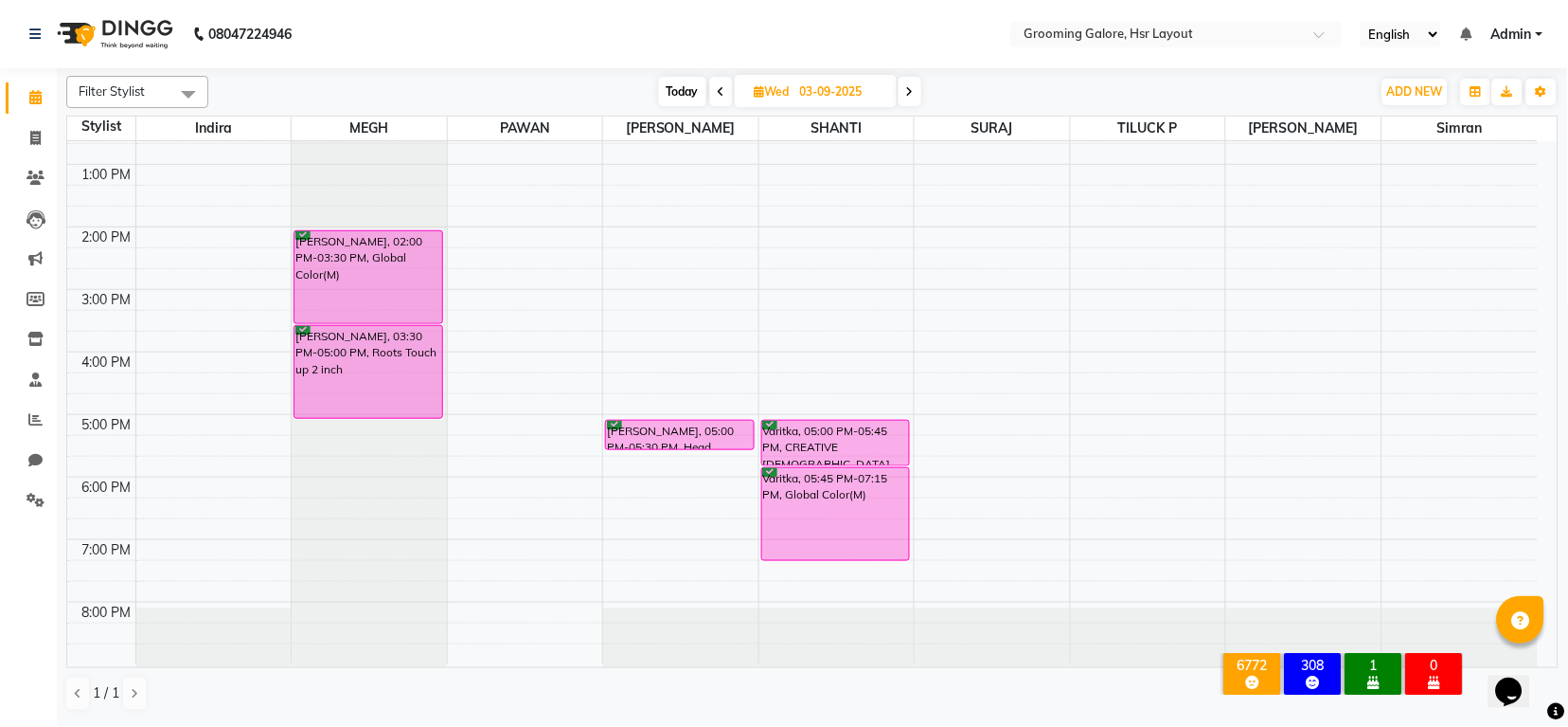
scroll to position [294, 0]
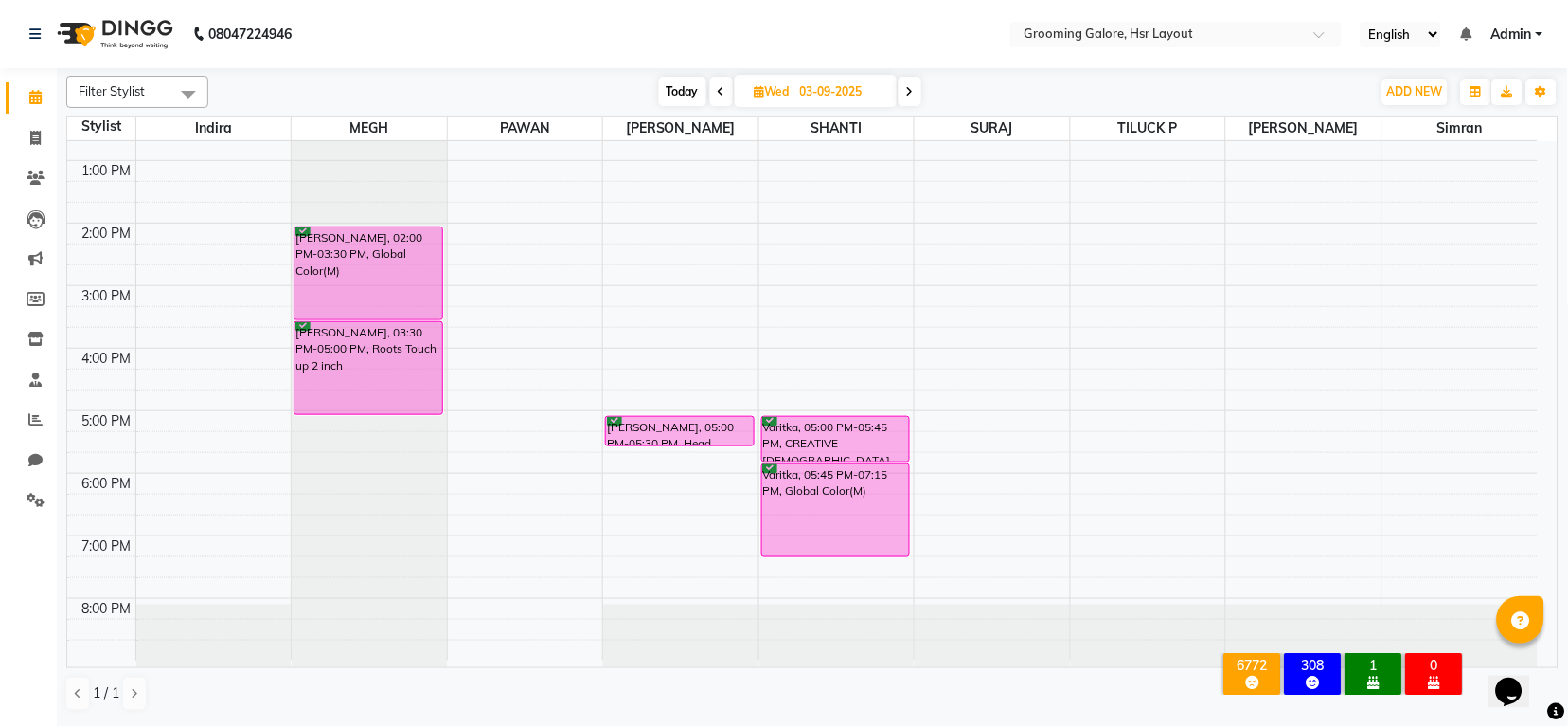
click at [713, 85] on span at bounding box center [722, 91] width 23 height 29
type input "02-09-2025"
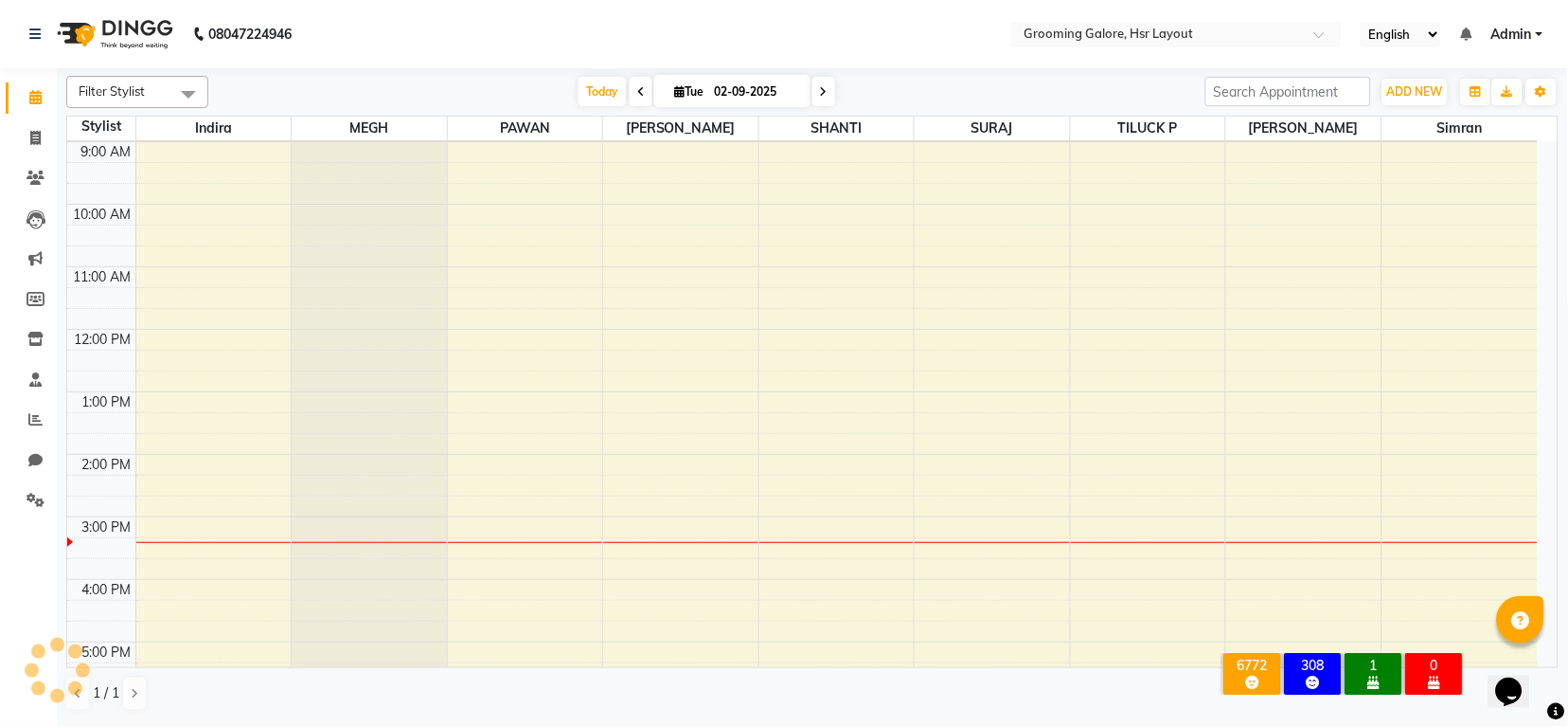
scroll to position [0, 0]
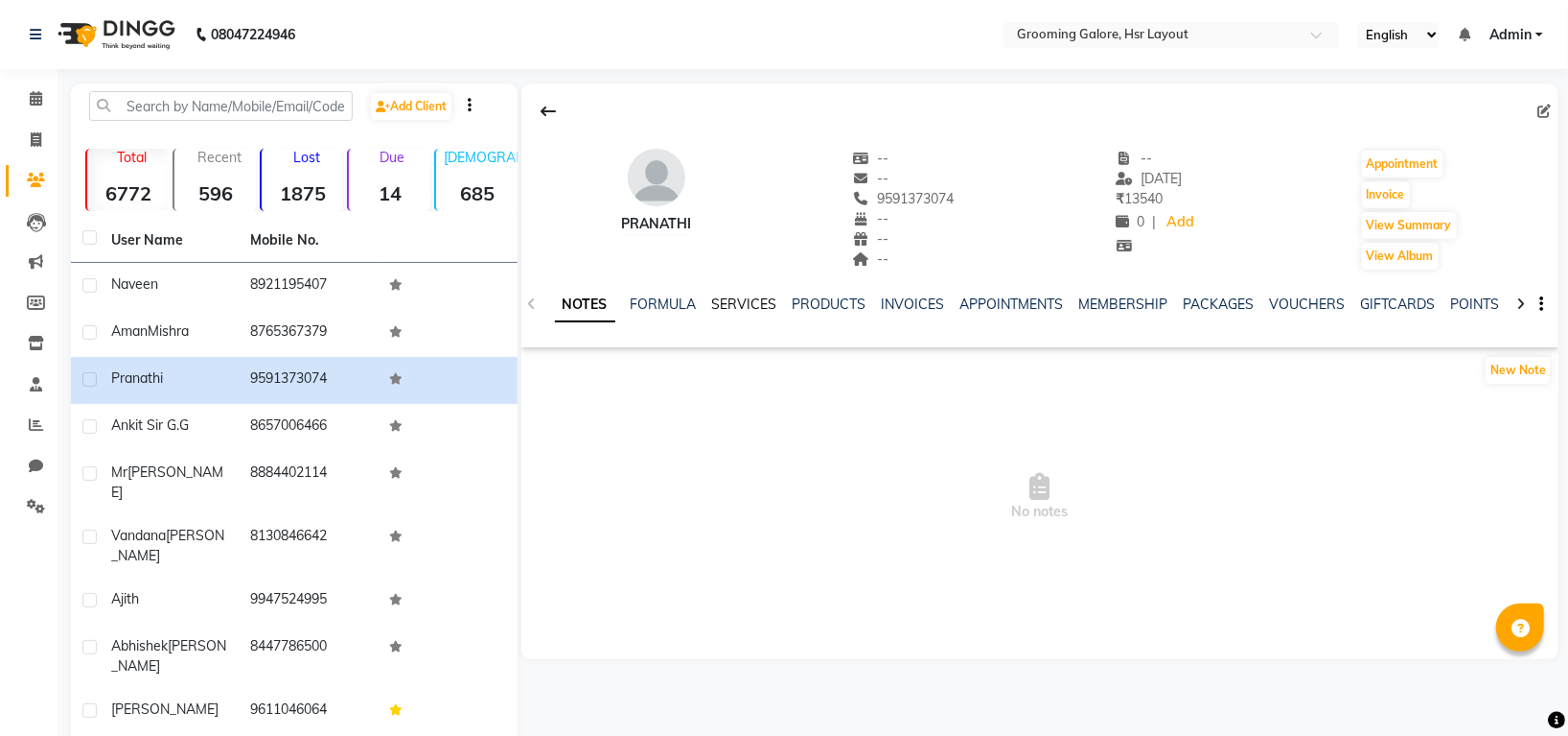
click at [722, 295] on link "SERVICES" at bounding box center [744, 304] width 65 height 18
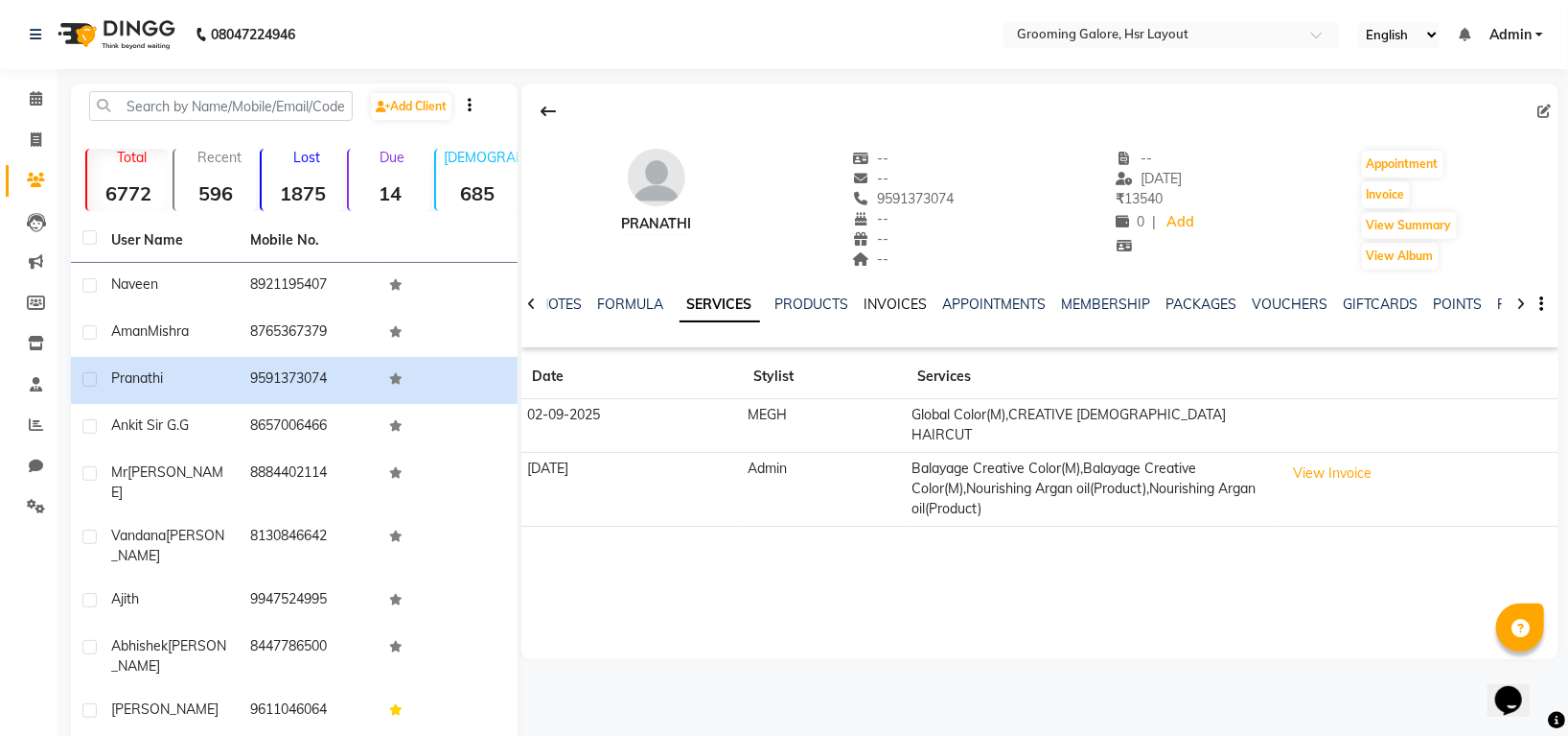
click at [904, 302] on link "INVOICES" at bounding box center [896, 304] width 64 height 18
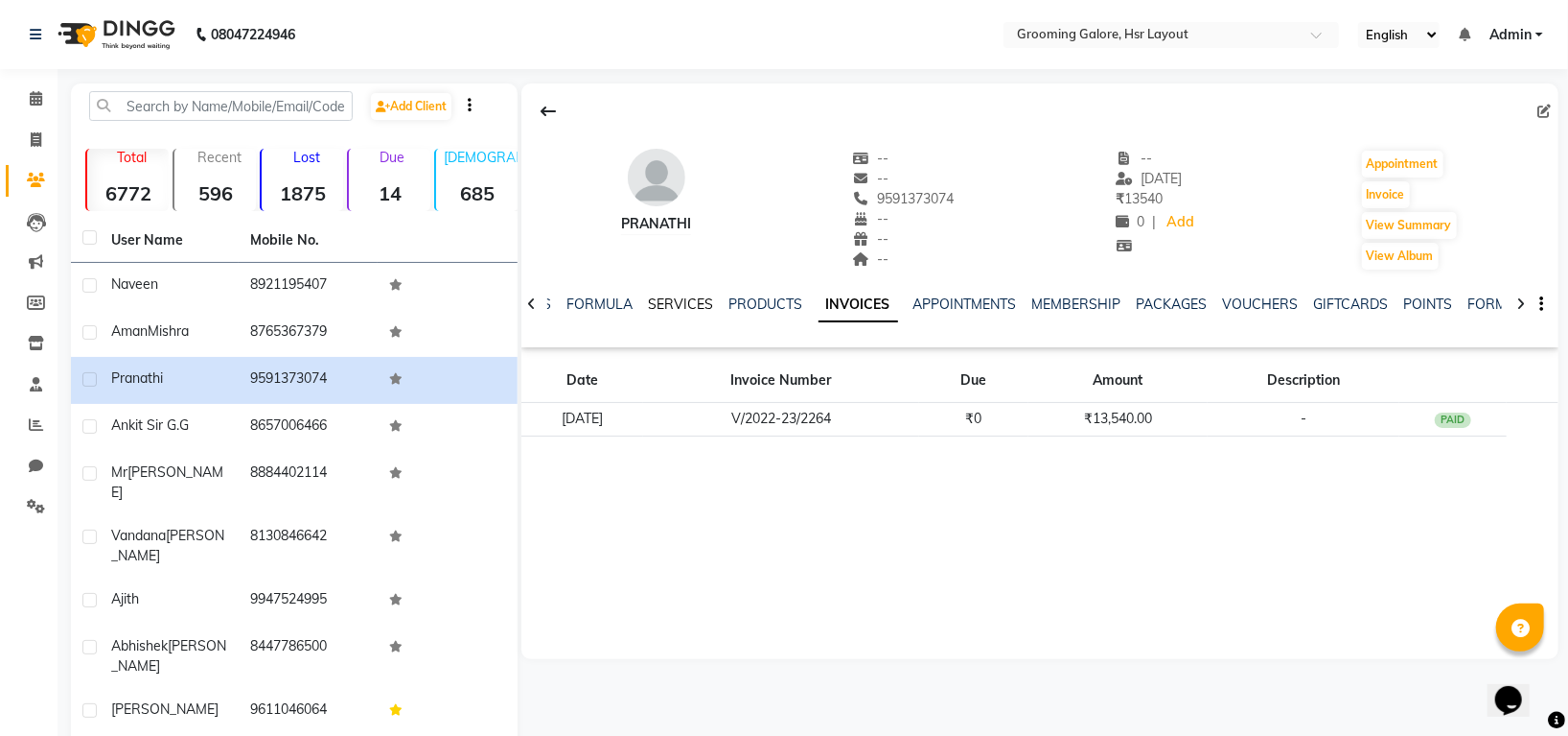
click at [684, 304] on link "SERVICES" at bounding box center [681, 304] width 65 height 18
